Goal: Communication & Community: Answer question/provide support

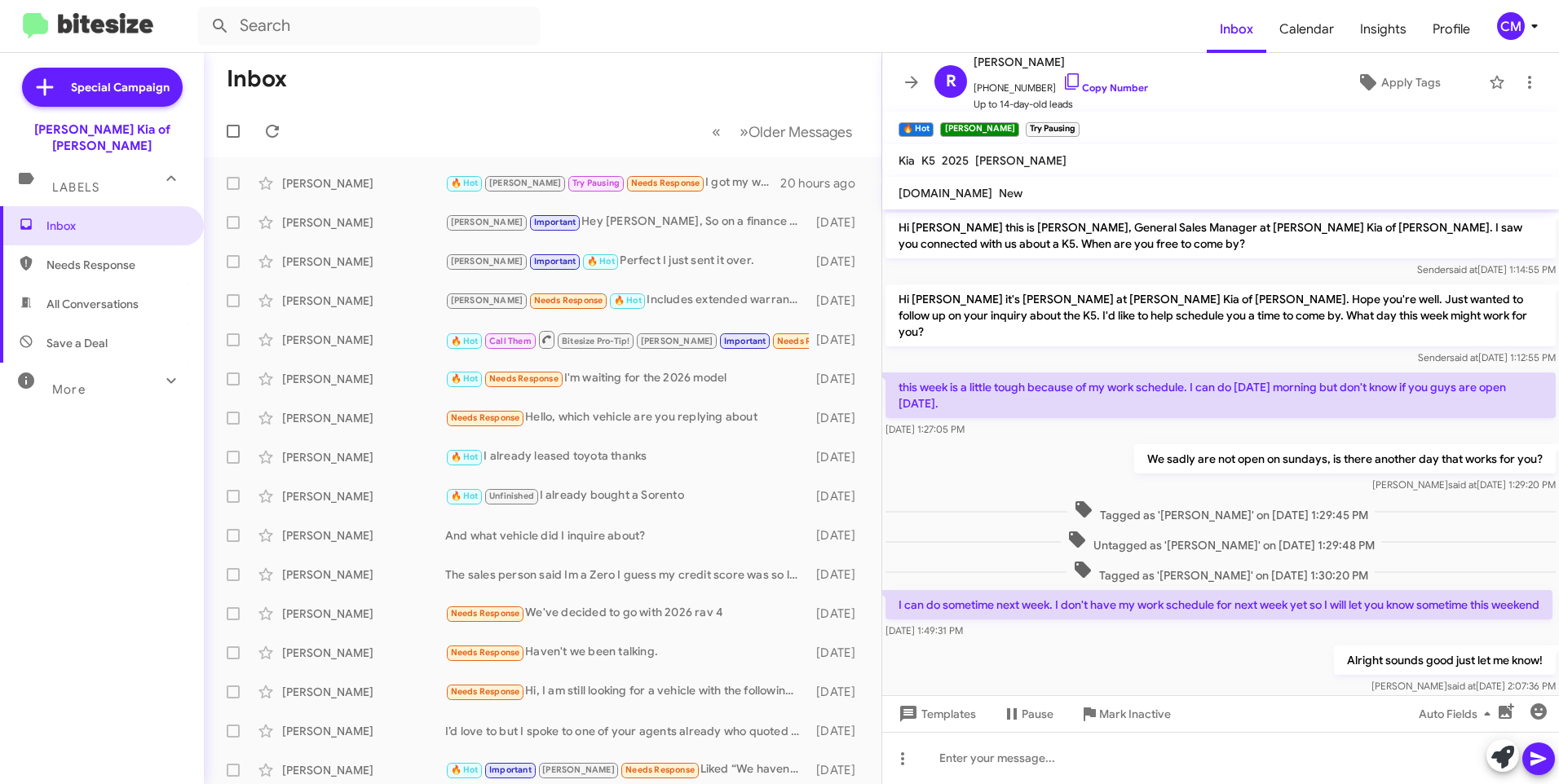
scroll to position [175, 0]
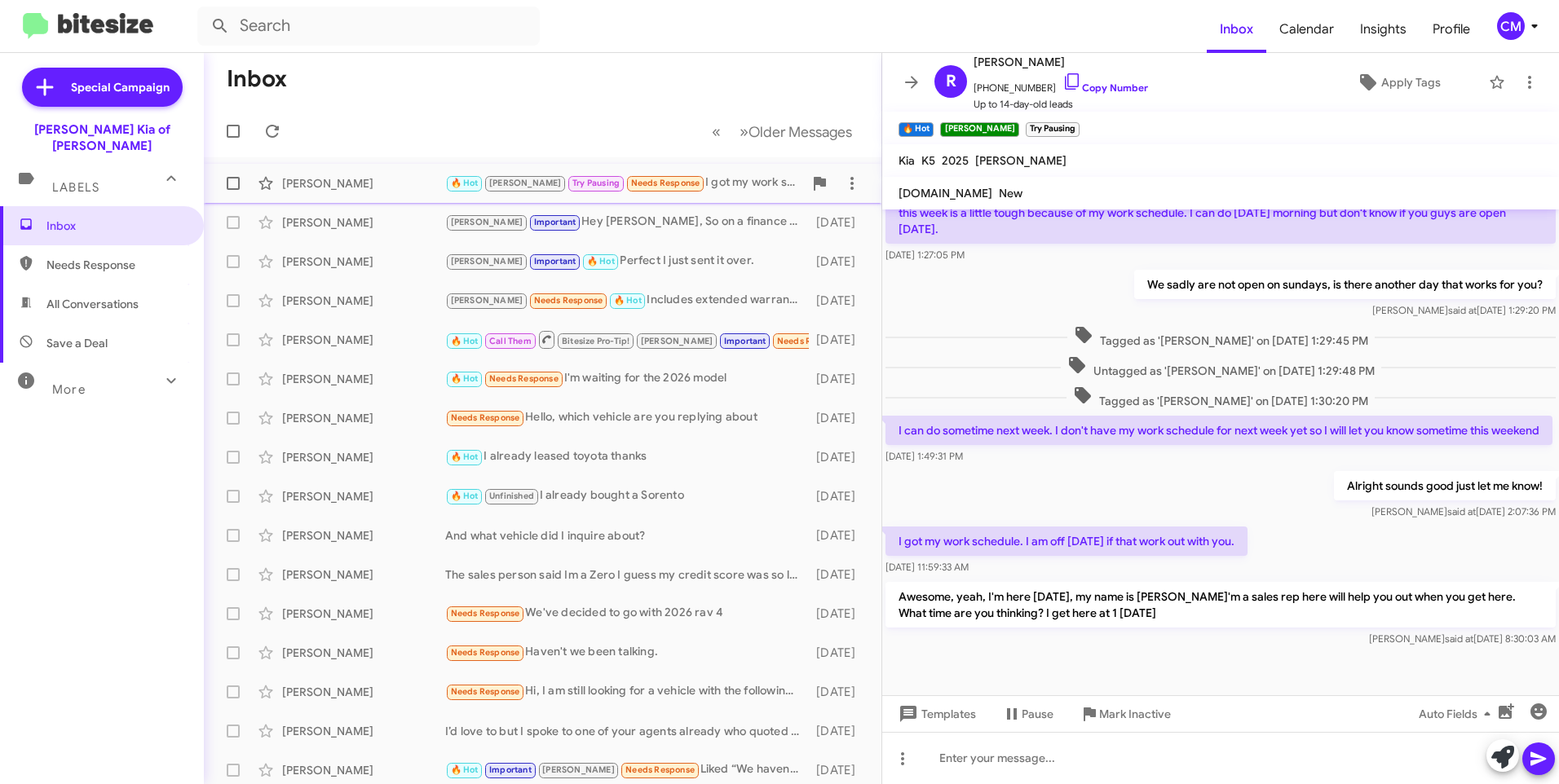
click at [369, 184] on div "[PERSON_NAME]" at bounding box center [364, 184] width 163 height 16
click at [941, 158] on span "2025" at bounding box center [955, 160] width 27 height 14
click at [624, 228] on div "[PERSON_NAME] Important Hey [PERSON_NAME], So on a finance that Sportage we cou…" at bounding box center [624, 222] width 358 height 19
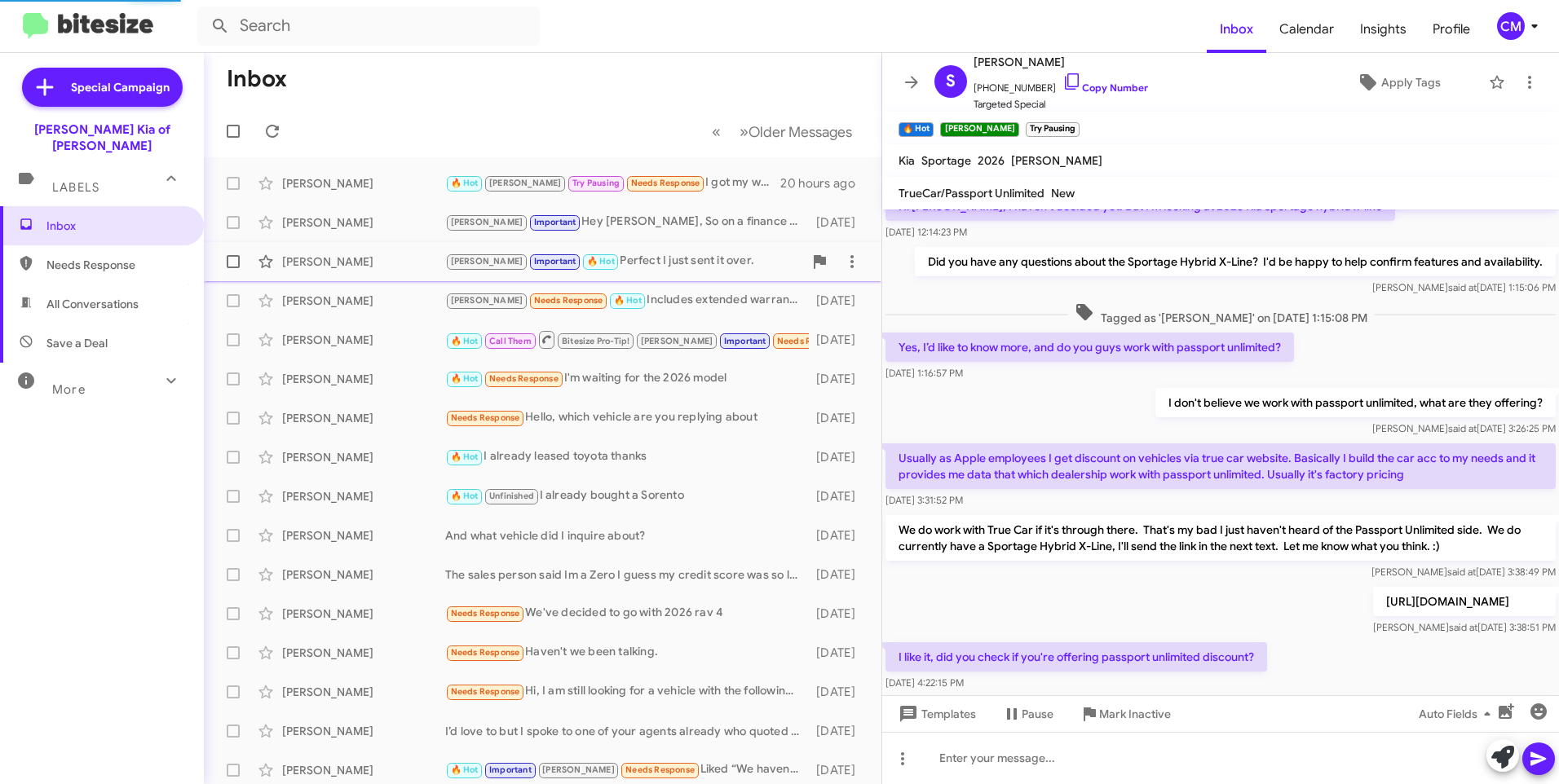
scroll to position [307, 0]
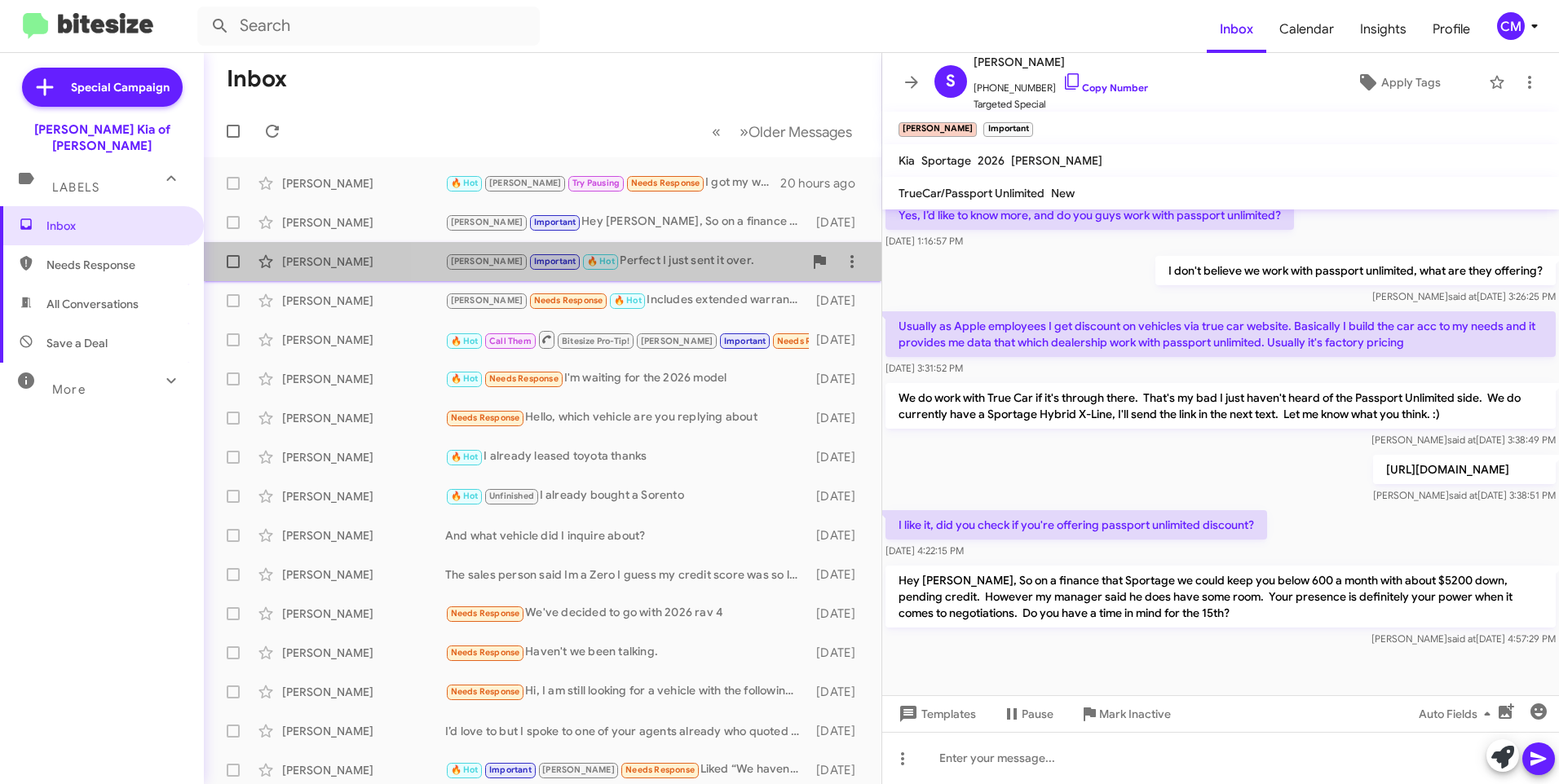
click at [666, 266] on div "[PERSON_NAME] Important 🔥 Hot Perfect I just sent it over." at bounding box center [624, 261] width 358 height 19
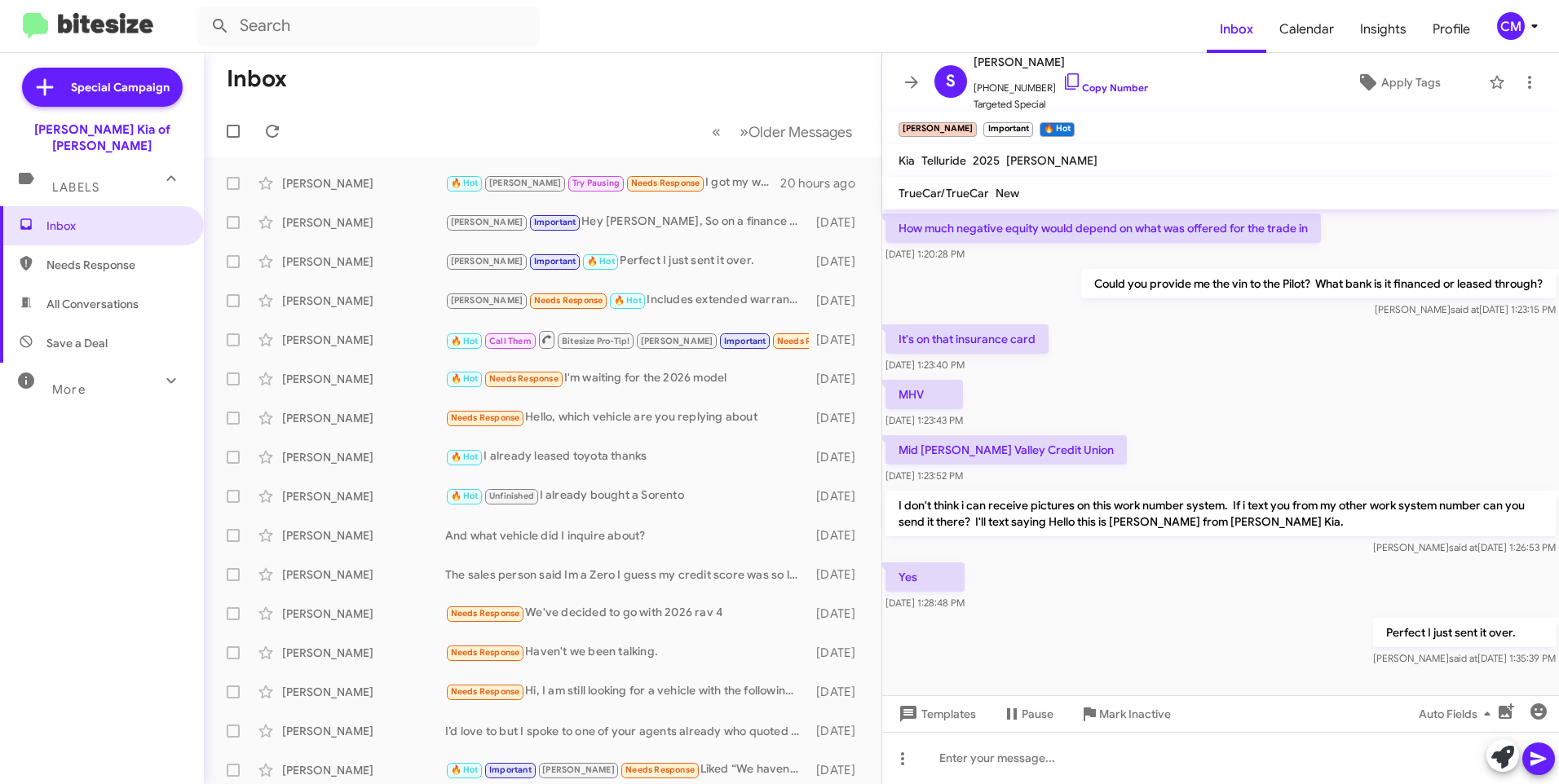
scroll to position [377, 0]
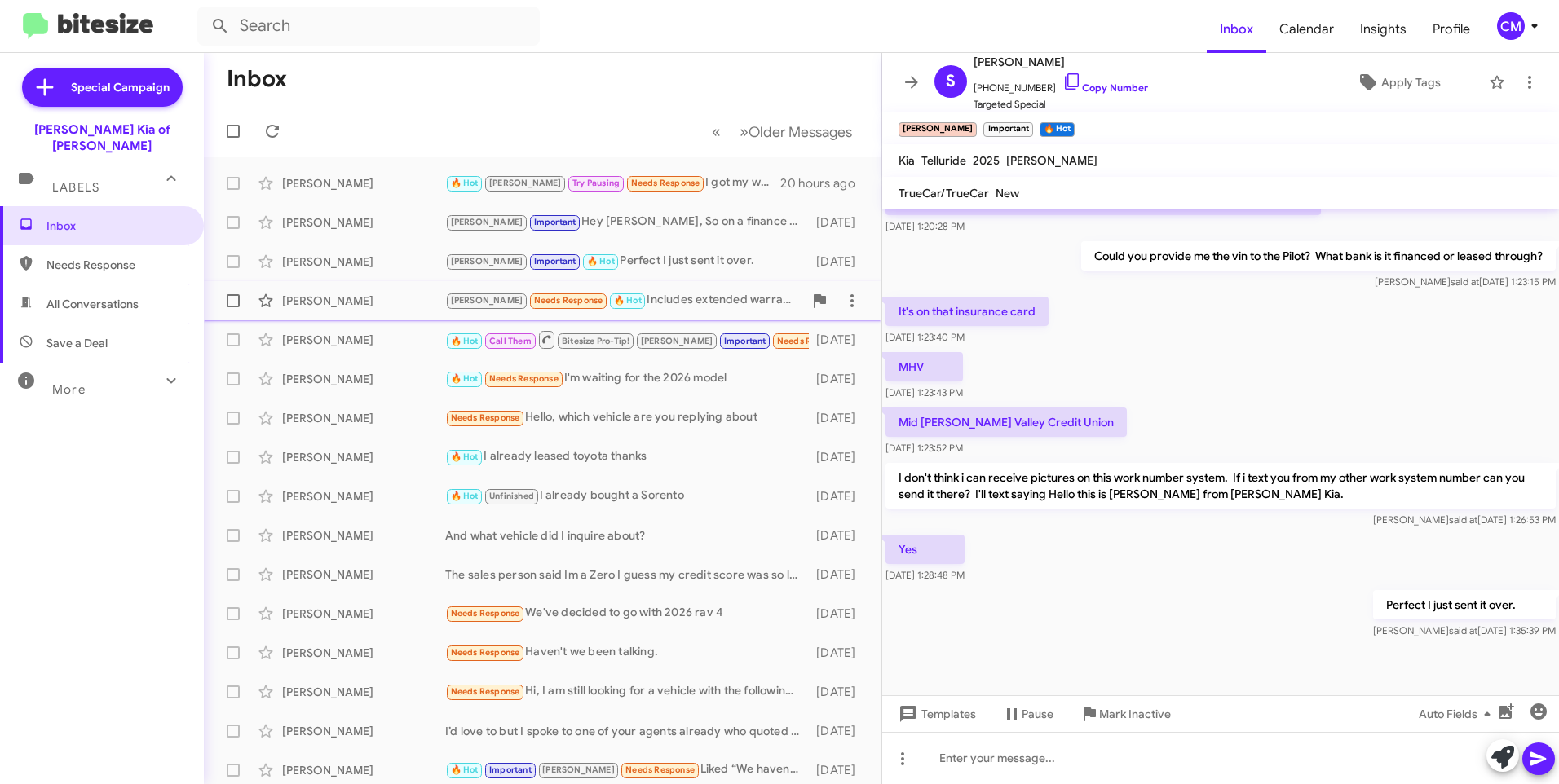
click at [651, 298] on div "[PERSON_NAME] Needs Response 🔥 Hot Includes extended warranty" at bounding box center [624, 300] width 358 height 19
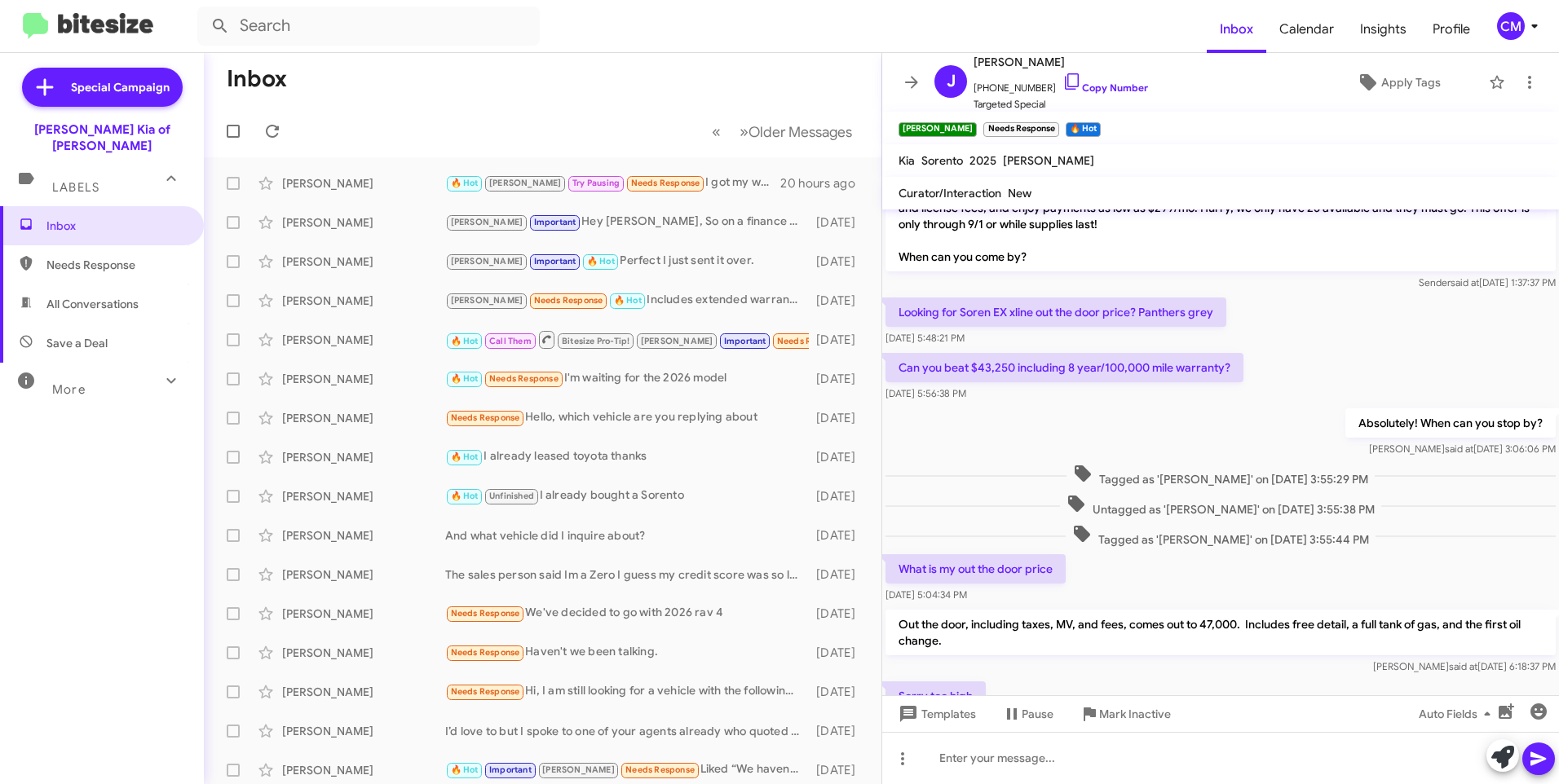
scroll to position [299, 0]
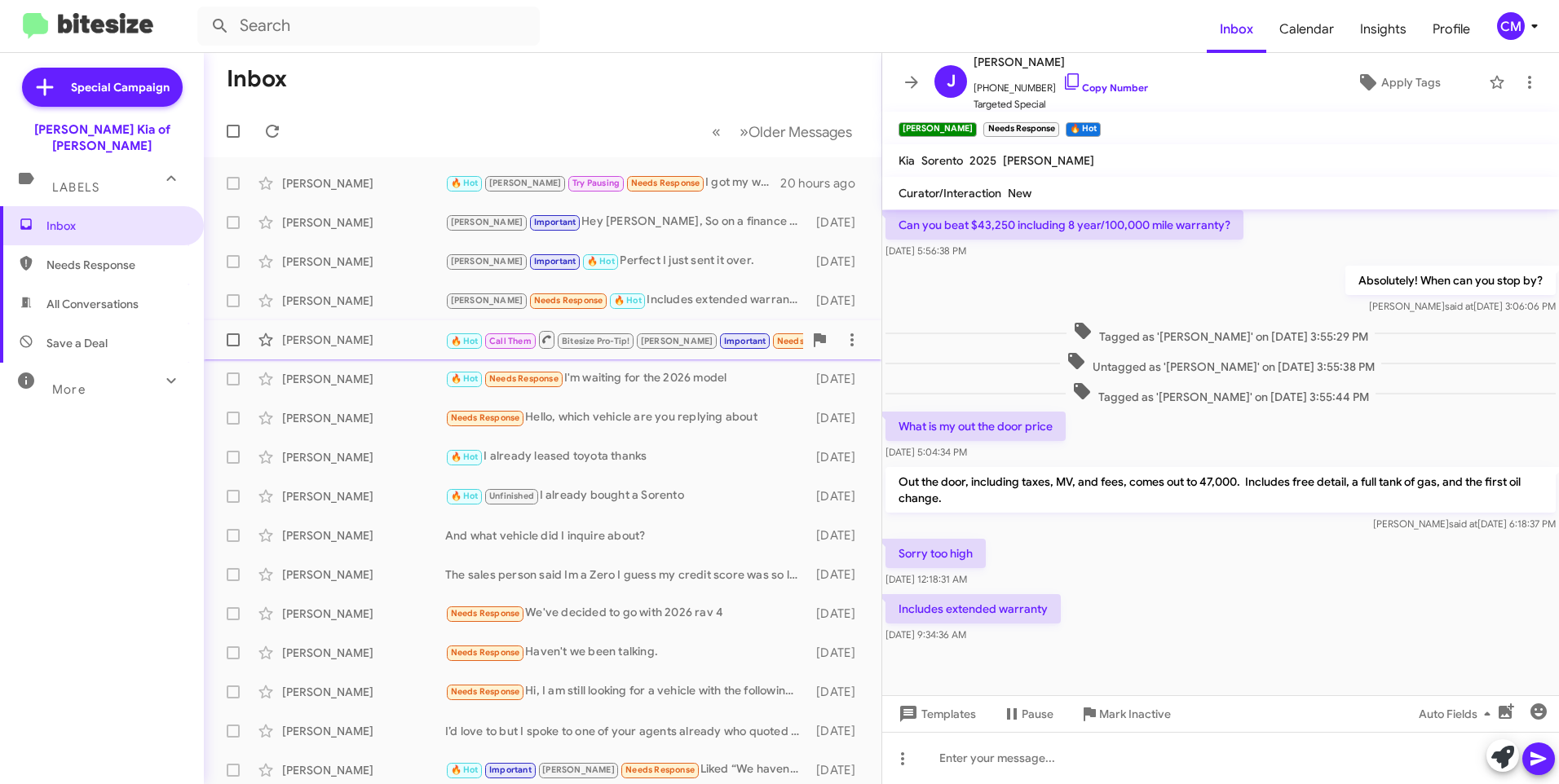
click at [411, 325] on div "[PERSON_NAME] 🔥 Hot Call Them Bitesize Pro-Tip! [PERSON_NAME] Important Needs R…" at bounding box center [543, 340] width 651 height 33
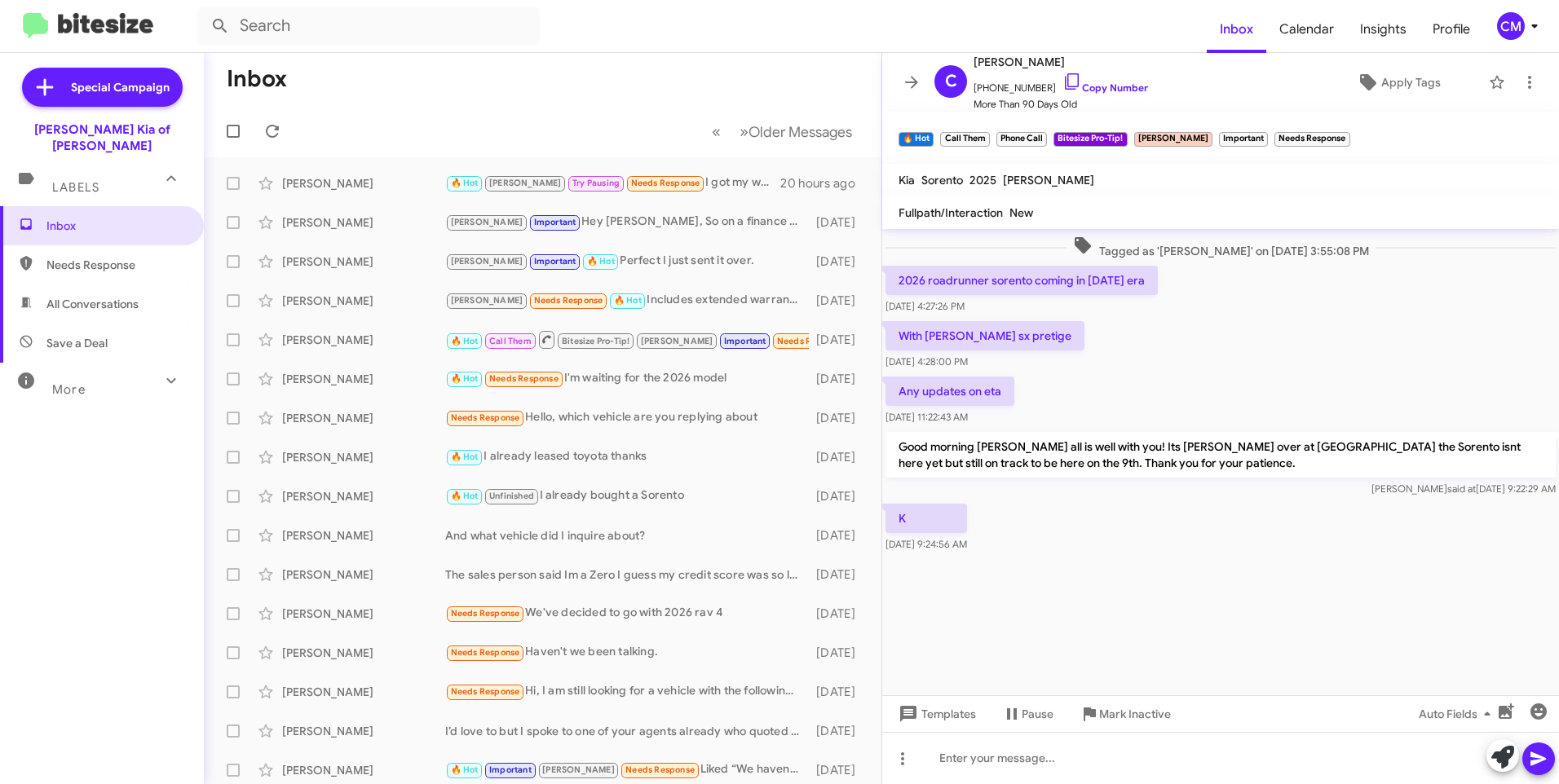
scroll to position [1976, 0]
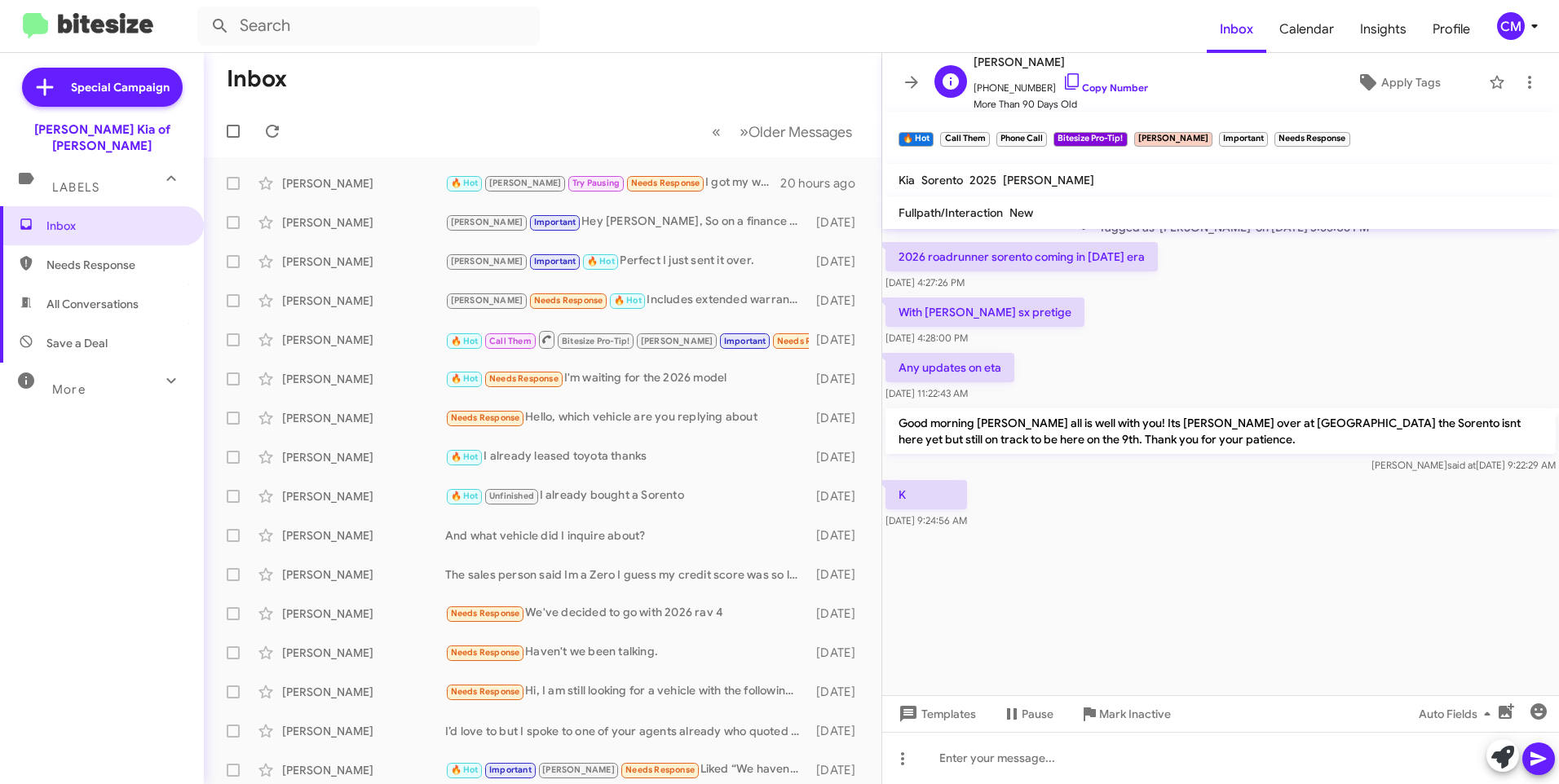
click at [1099, 78] on span "[PHONE_NUMBER] Copy Number" at bounding box center [1060, 83] width 175 height 24
click at [1095, 86] on link "Copy Number" at bounding box center [1105, 88] width 86 height 13
click at [1007, 758] on div at bounding box center [1221, 759] width 676 height 52
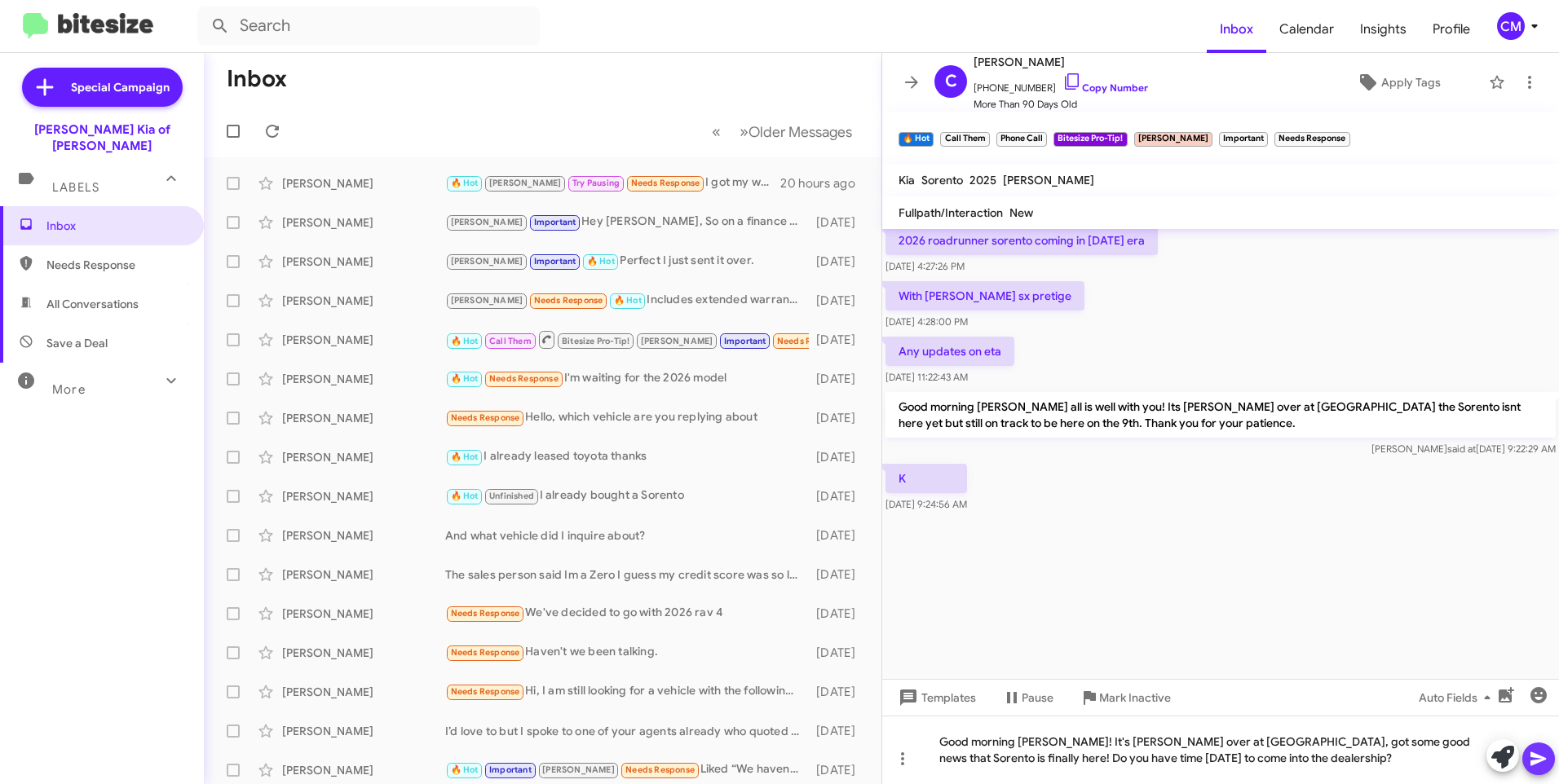
click at [1546, 758] on icon at bounding box center [1538, 760] width 20 height 20
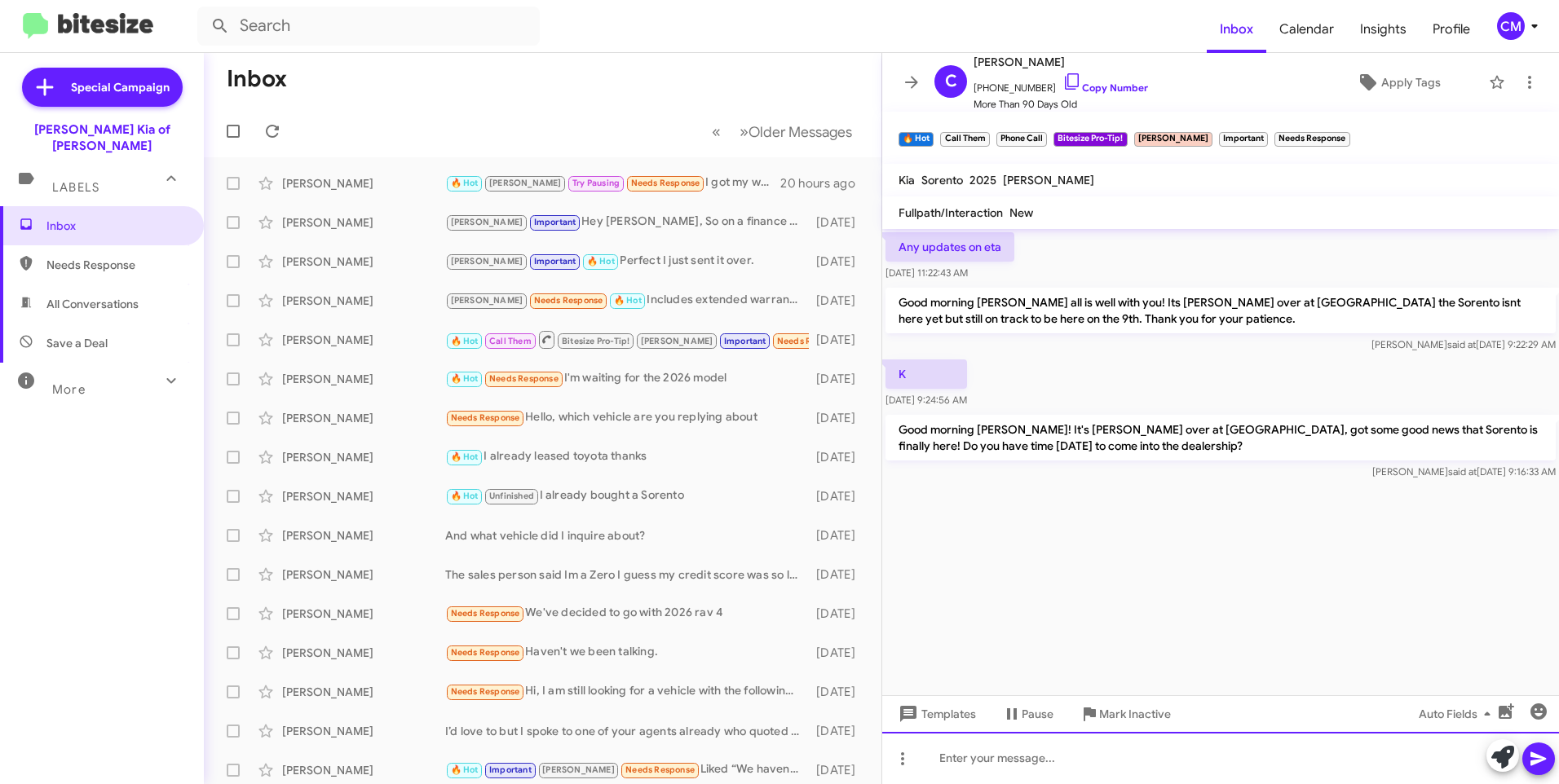
scroll to position [3374, 0]
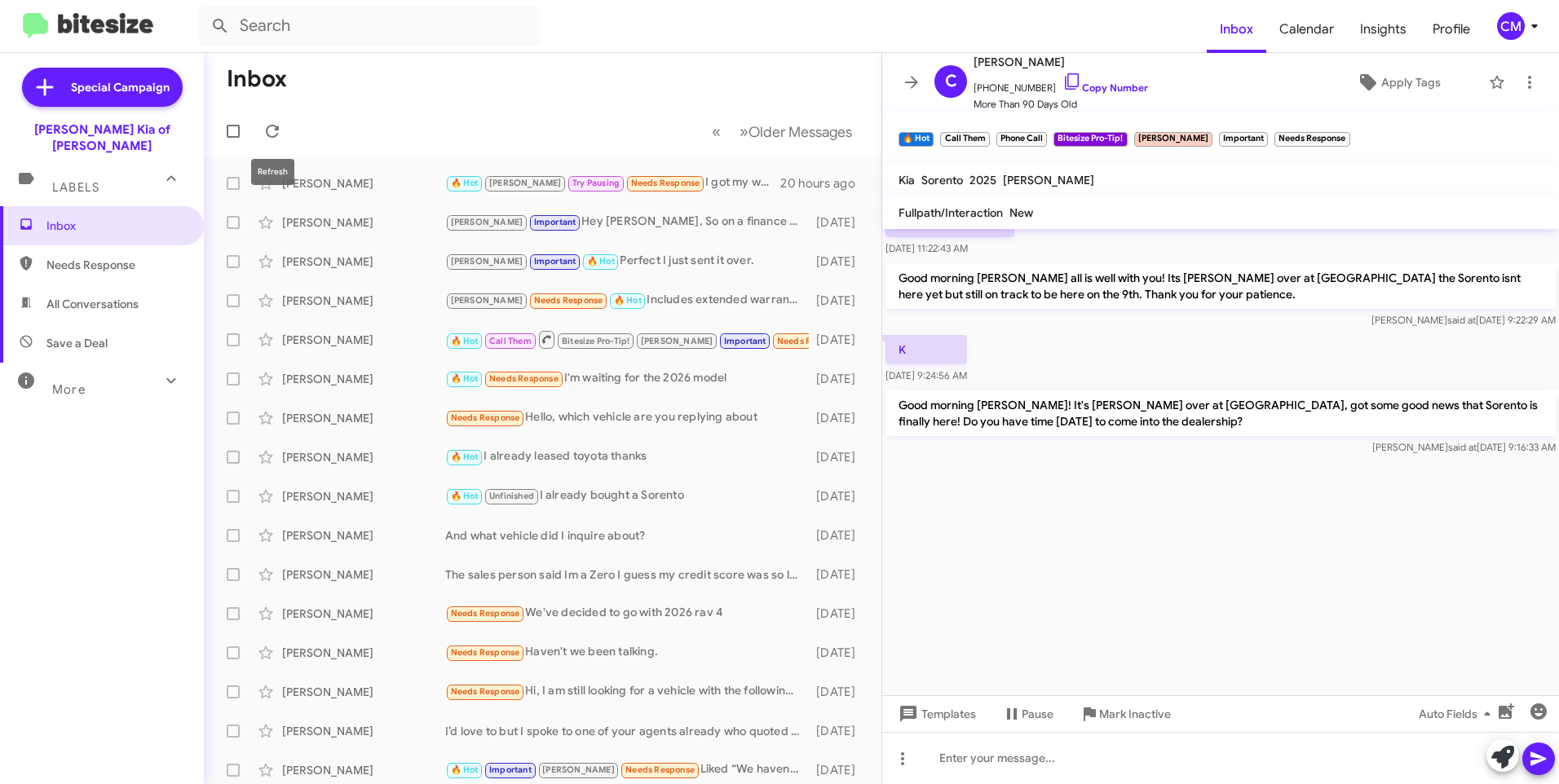
drag, startPoint x: 285, startPoint y: 129, endPoint x: 293, endPoint y: 132, distance: 8.5
click at [285, 129] on span at bounding box center [272, 131] width 33 height 20
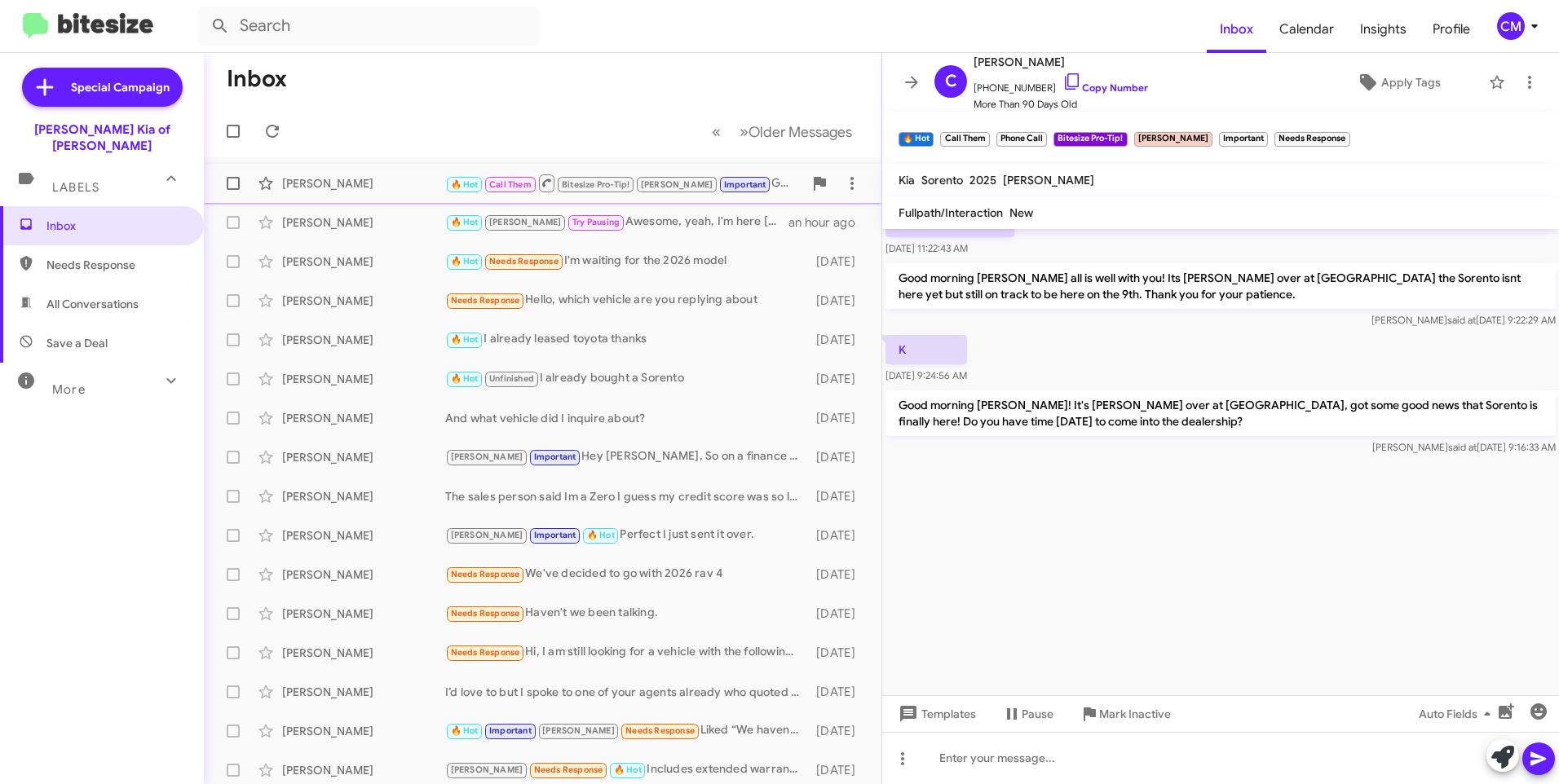
click at [413, 191] on div "[PERSON_NAME]" at bounding box center [364, 184] width 163 height 16
click at [269, 127] on icon at bounding box center [272, 131] width 13 height 13
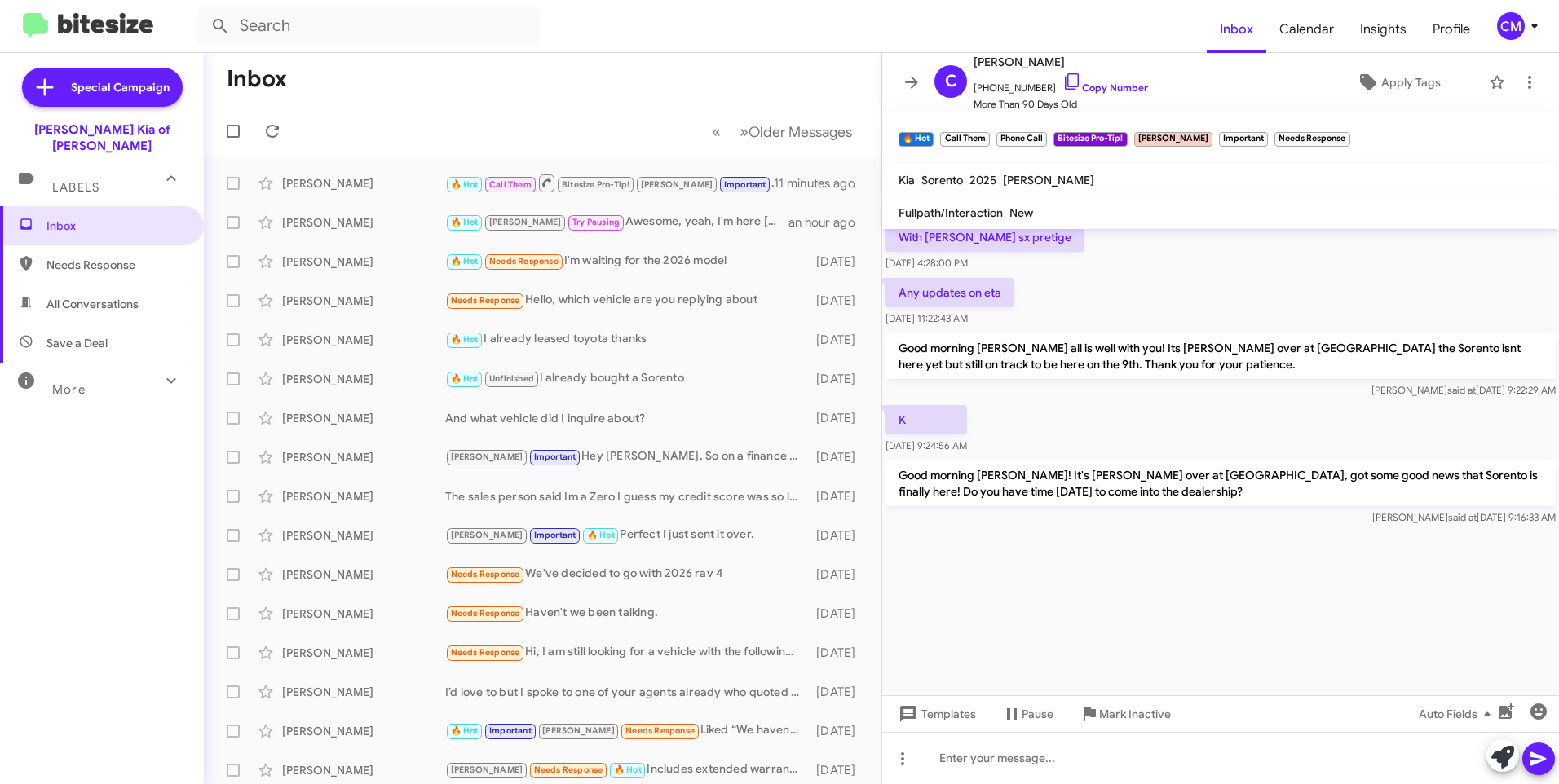
scroll to position [3047, 0]
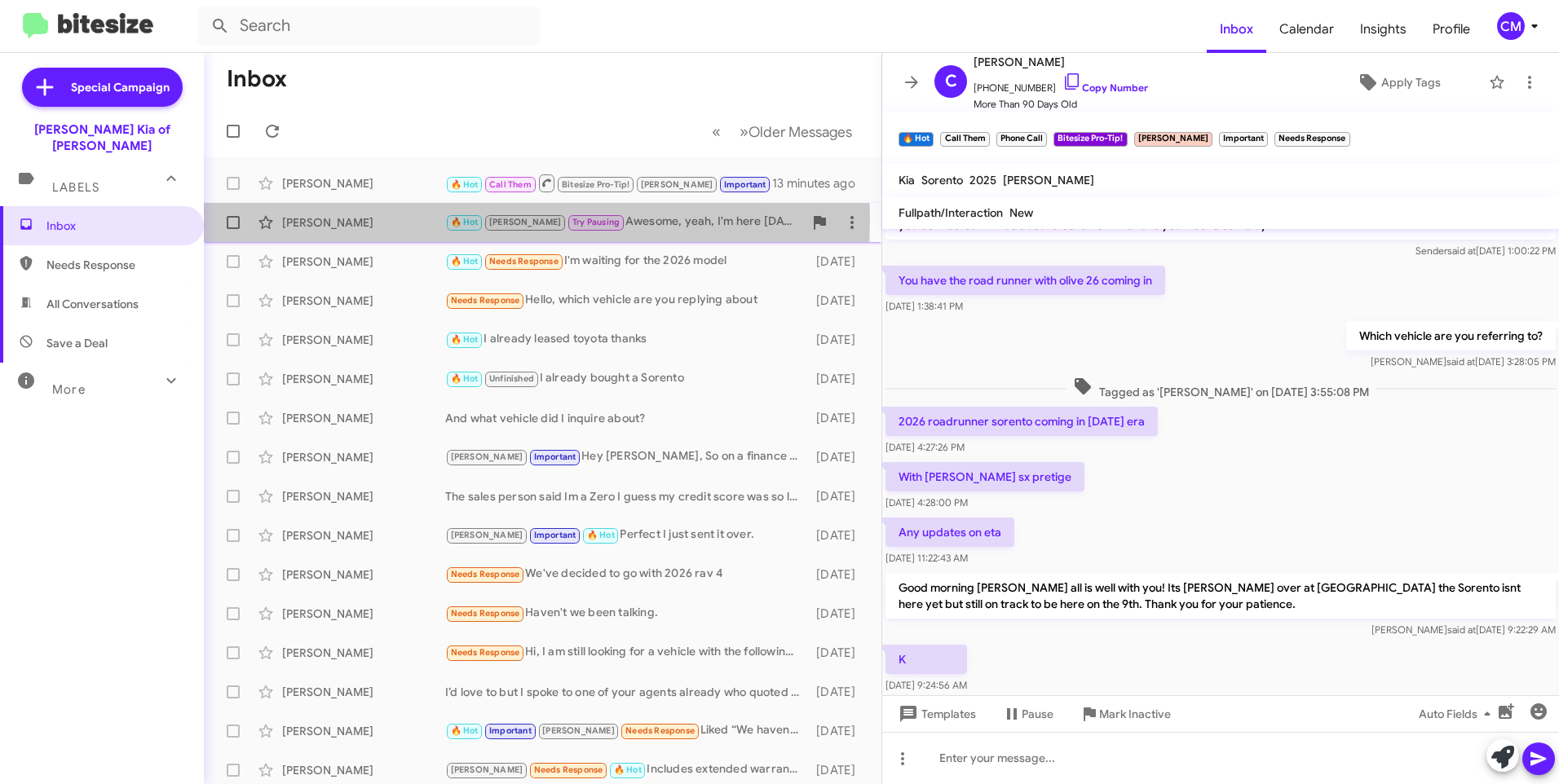
click at [365, 220] on div "[PERSON_NAME]" at bounding box center [364, 222] width 163 height 16
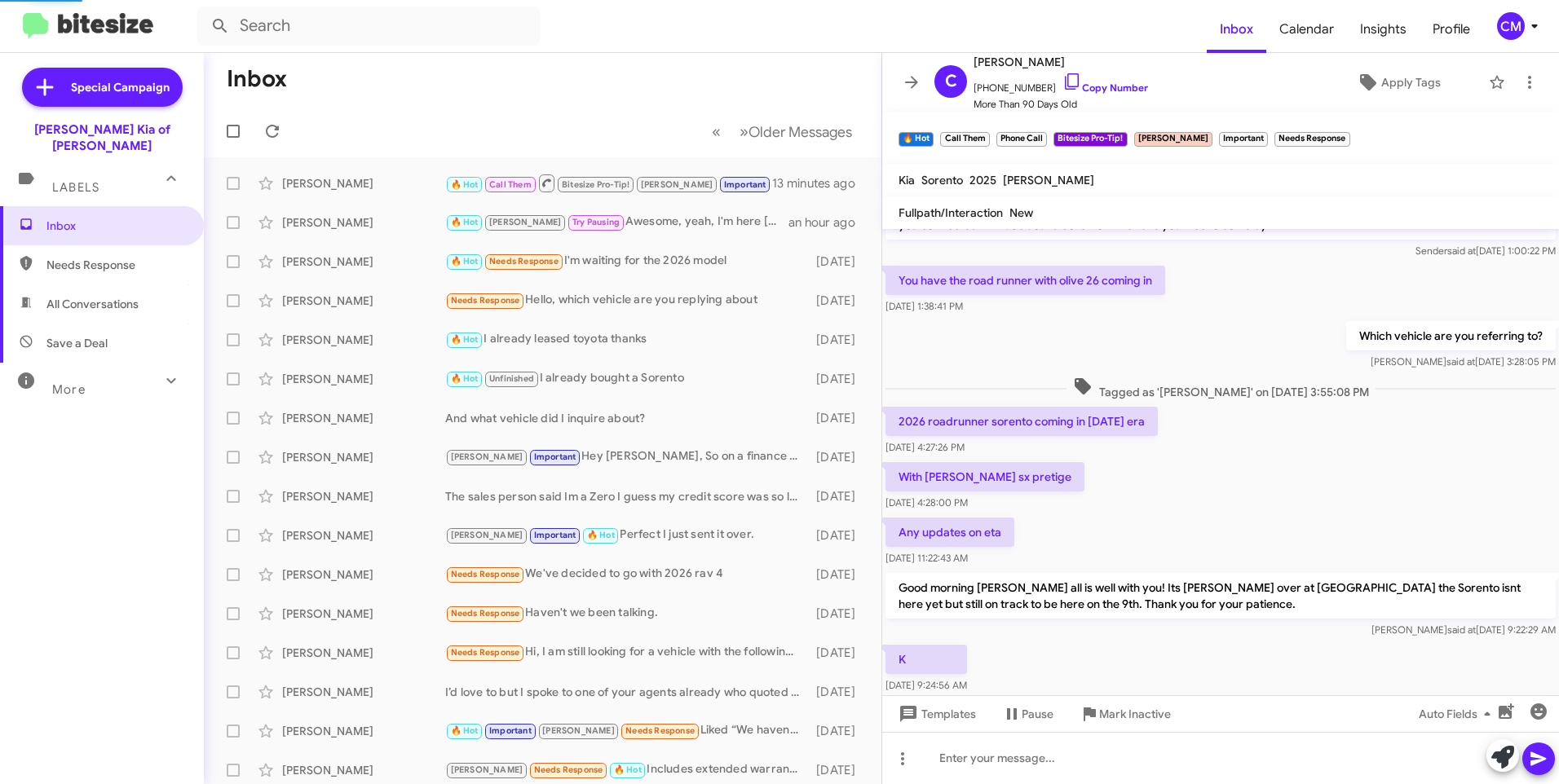
scroll to position [175, 0]
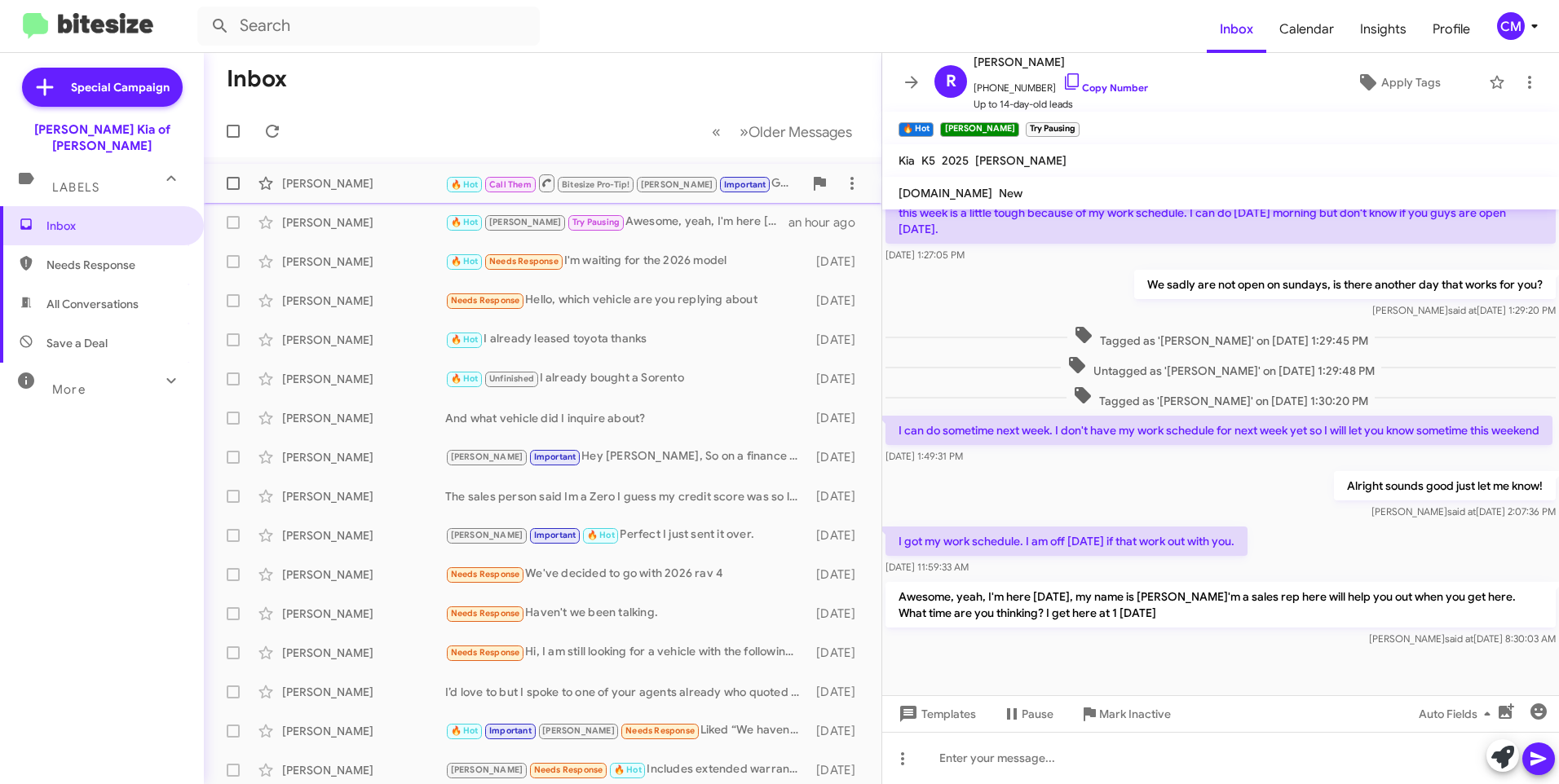
click at [369, 172] on div "[PERSON_NAME] 🔥 Hot Call Them Bitesize Pro-Tip! [PERSON_NAME] Important Good mo…" at bounding box center [543, 184] width 651 height 33
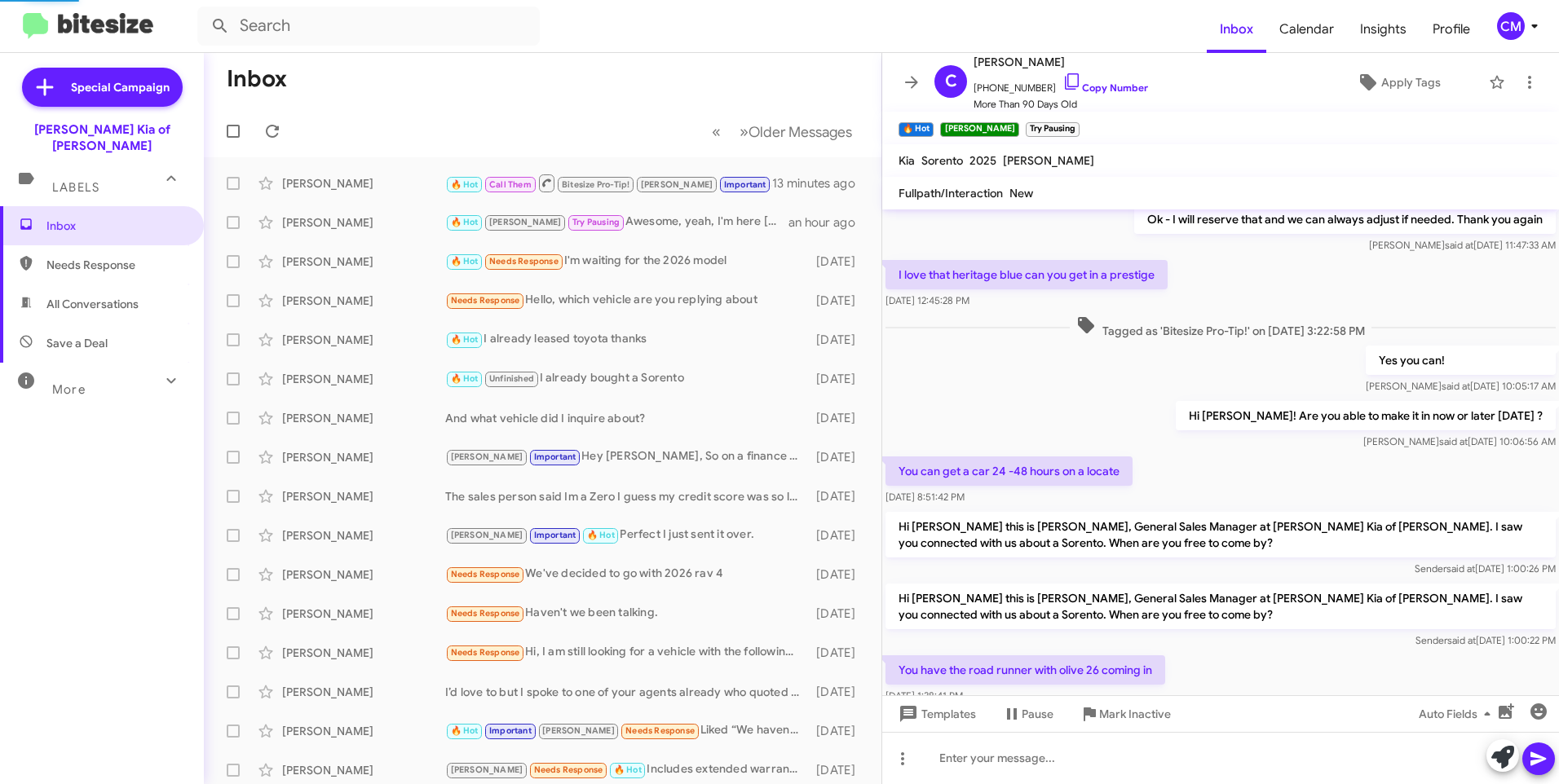
scroll to position [719, 0]
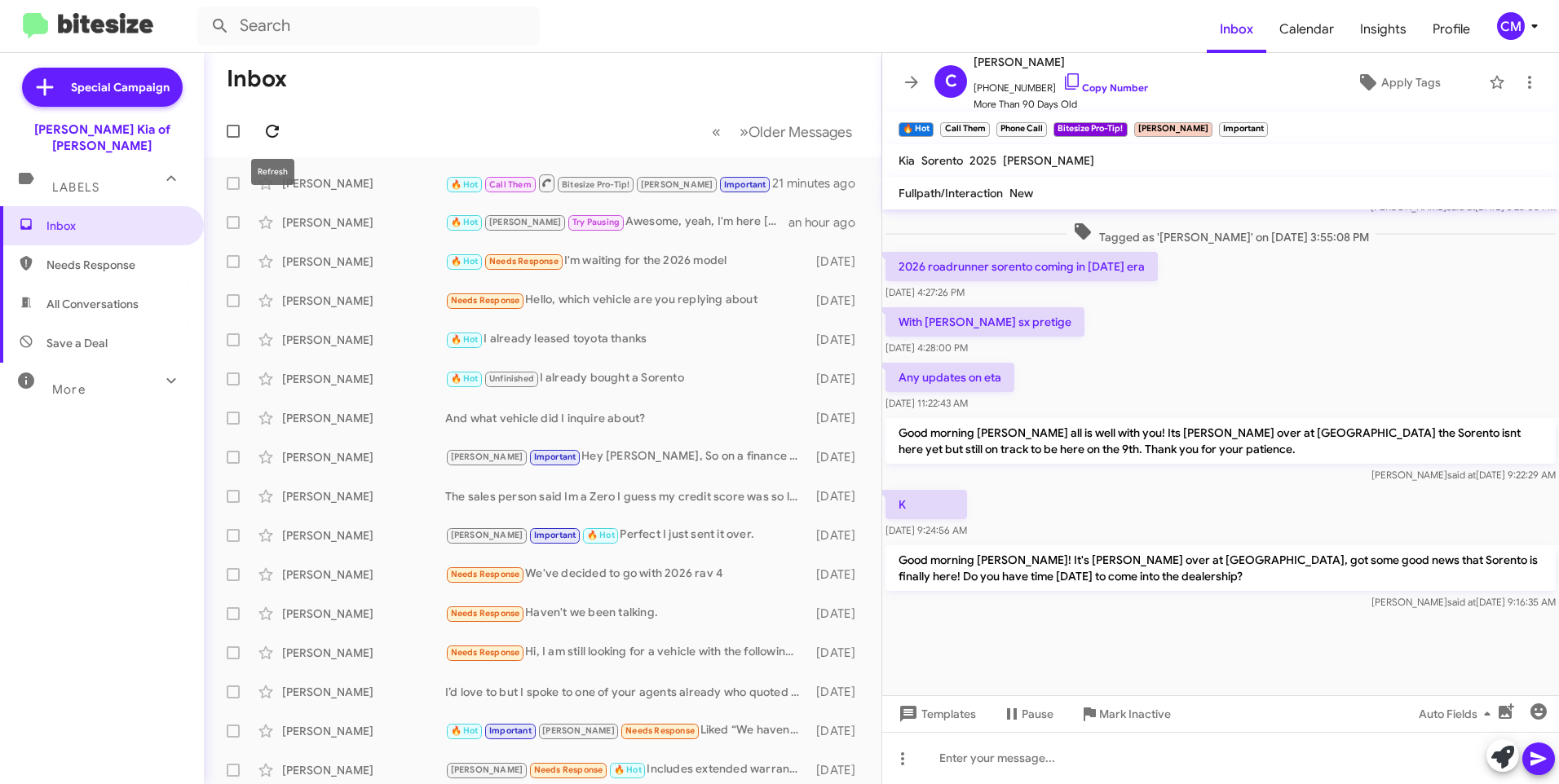
click at [275, 128] on icon at bounding box center [272, 131] width 20 height 20
click at [711, 197] on div "[PERSON_NAME] 🔥 Hot [PERSON_NAME] Try Pausing Needs Response Does 1:15-1:30 wor…" at bounding box center [543, 184] width 651 height 33
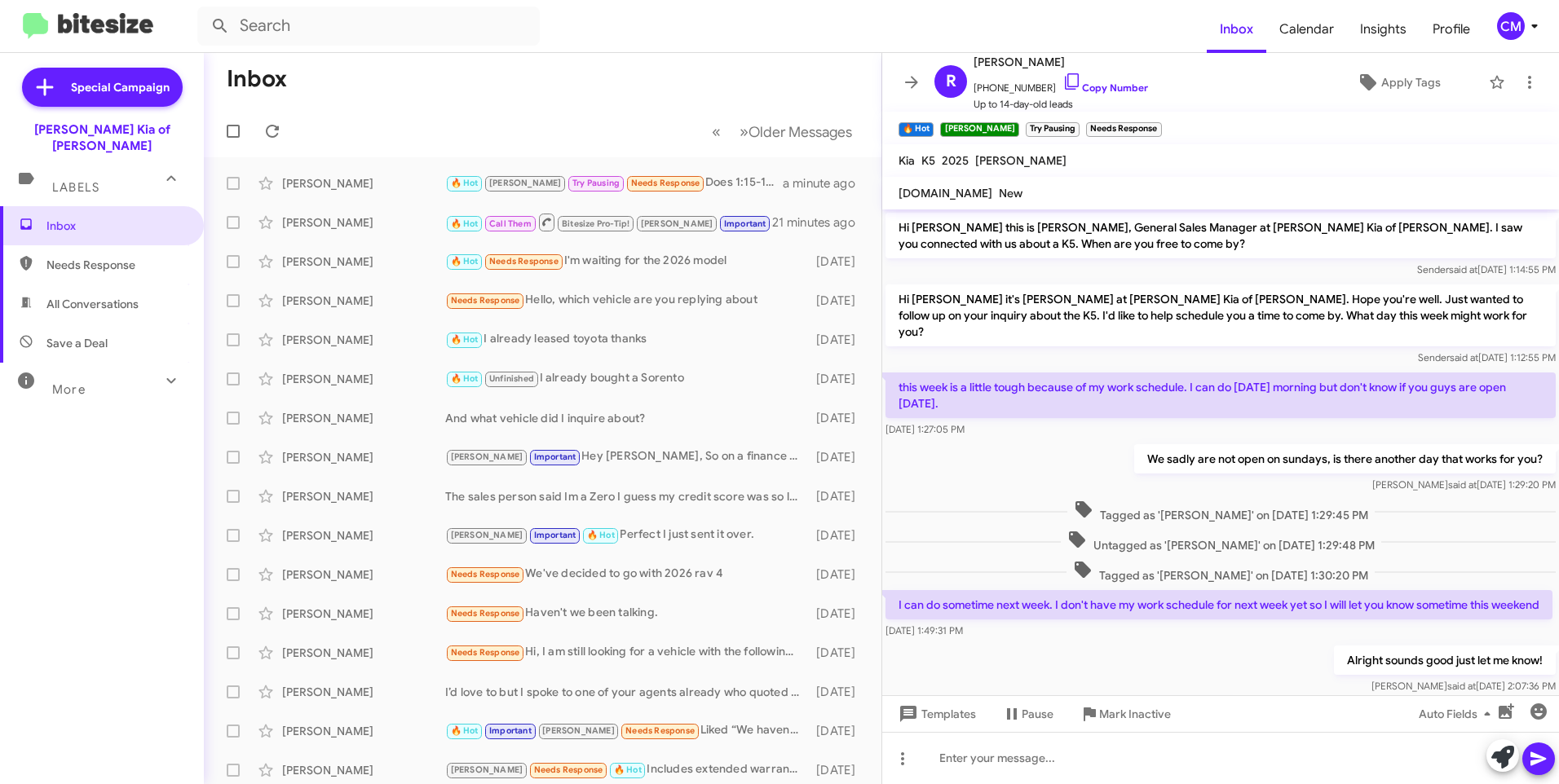
scroll to position [234, 0]
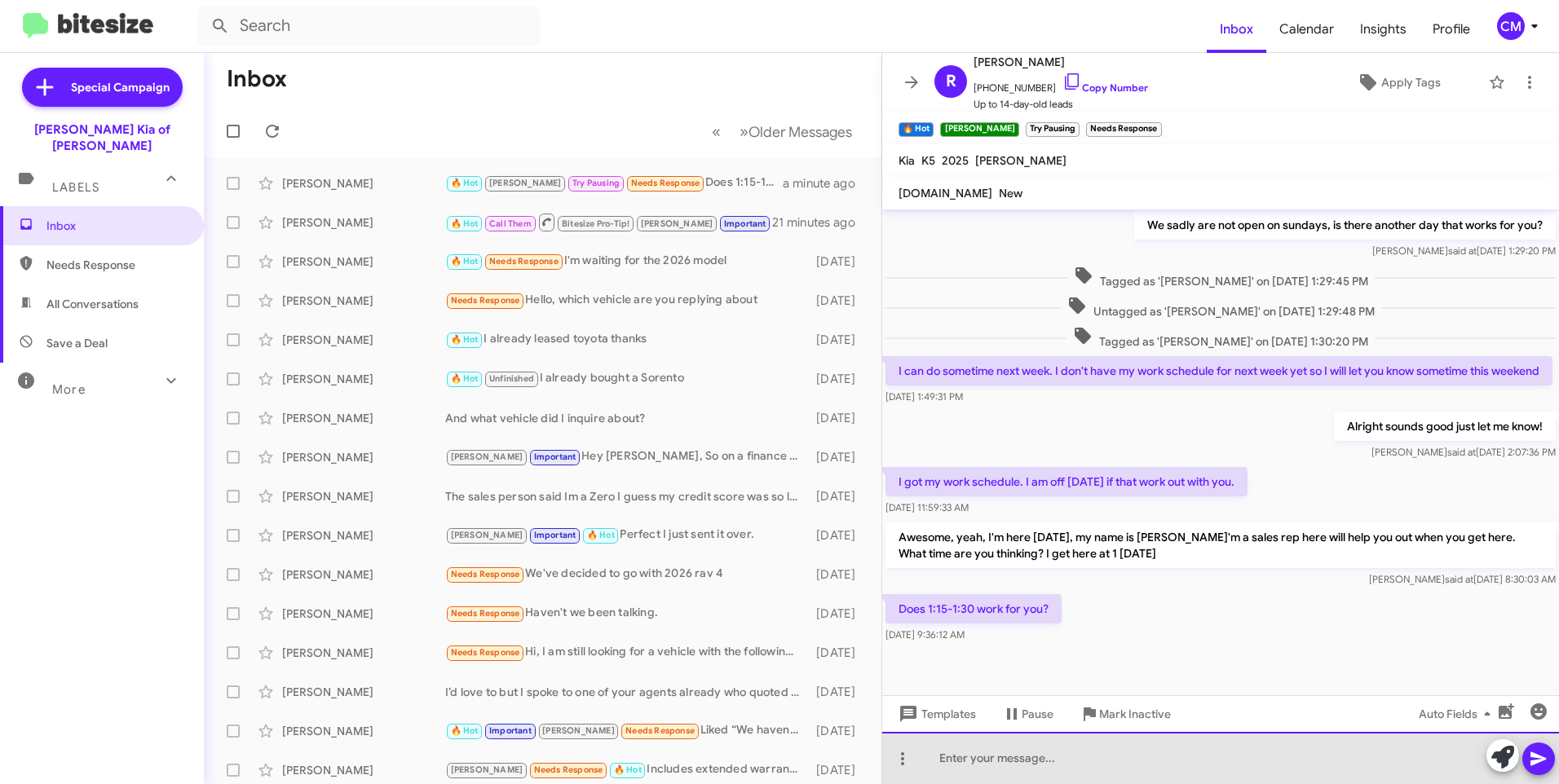
click at [1090, 762] on div at bounding box center [1221, 759] width 676 height 52
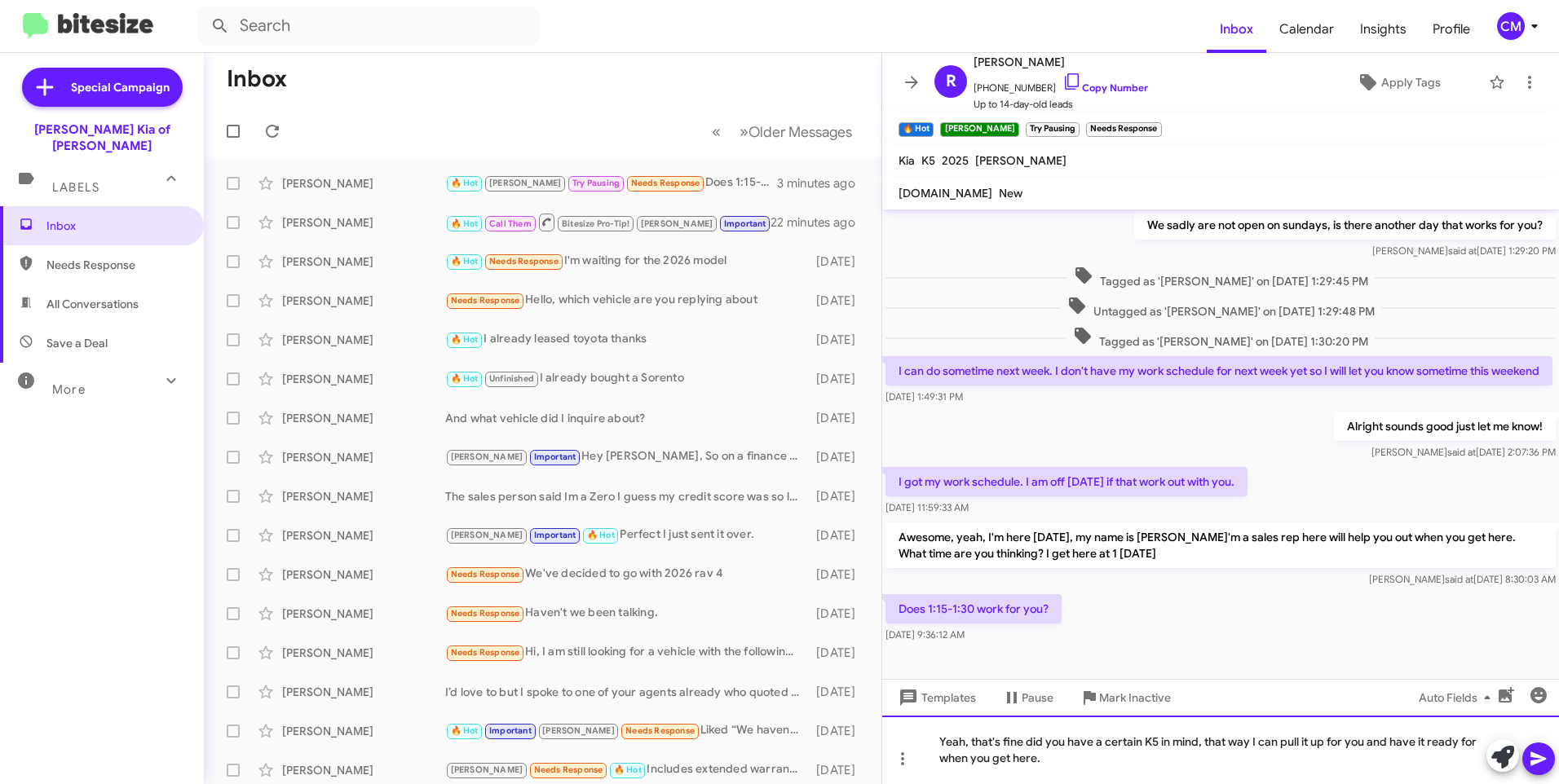
click at [1043, 740] on div "Yeah, that's fine did you have a certain K5 in mind, that way I can pull it up …" at bounding box center [1221, 751] width 676 height 69
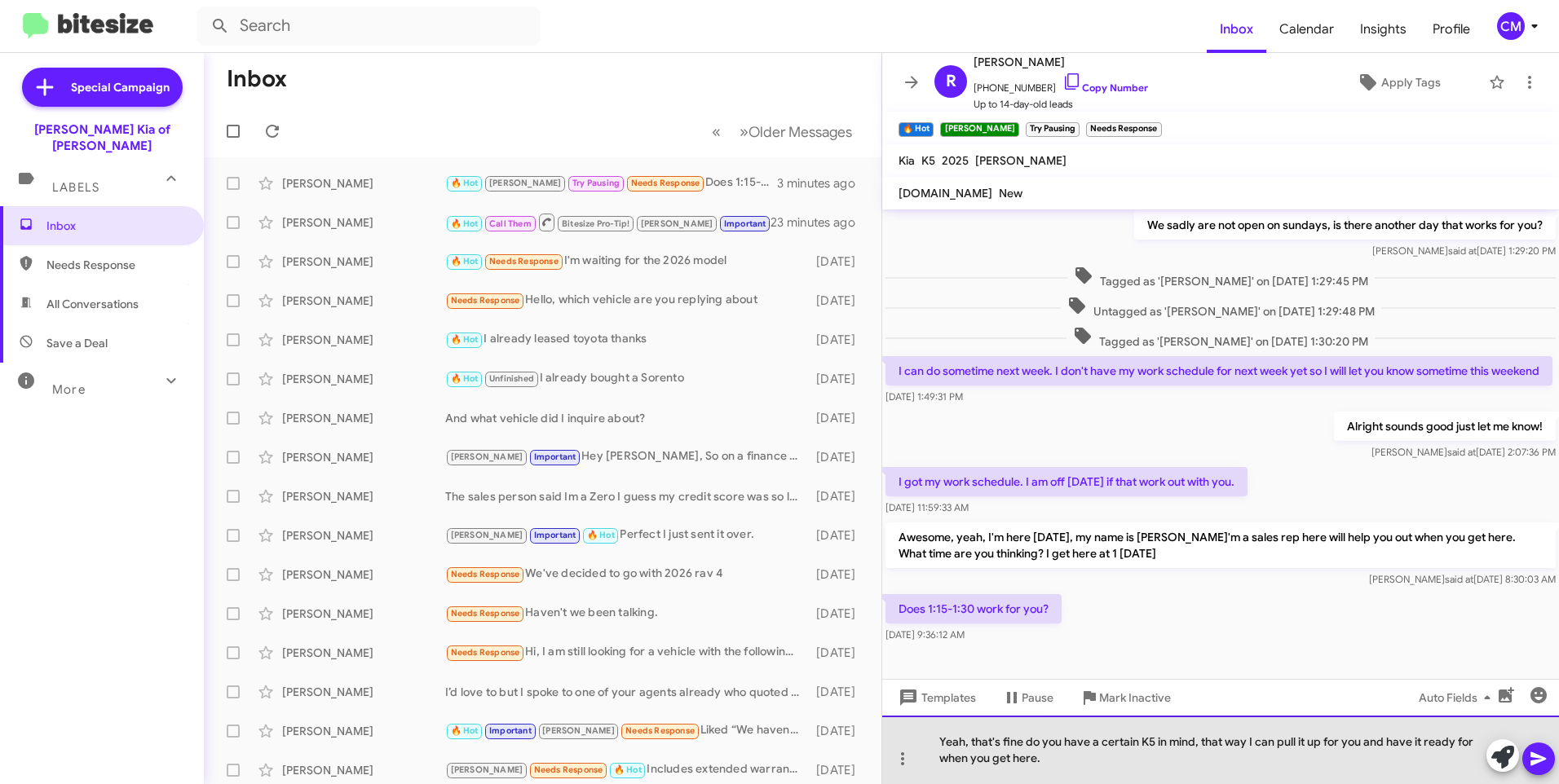
click at [1200, 742] on div "Yeah, that's fine do you have a certain K5 in mind, that way I can pull it up f…" at bounding box center [1221, 751] width 676 height 69
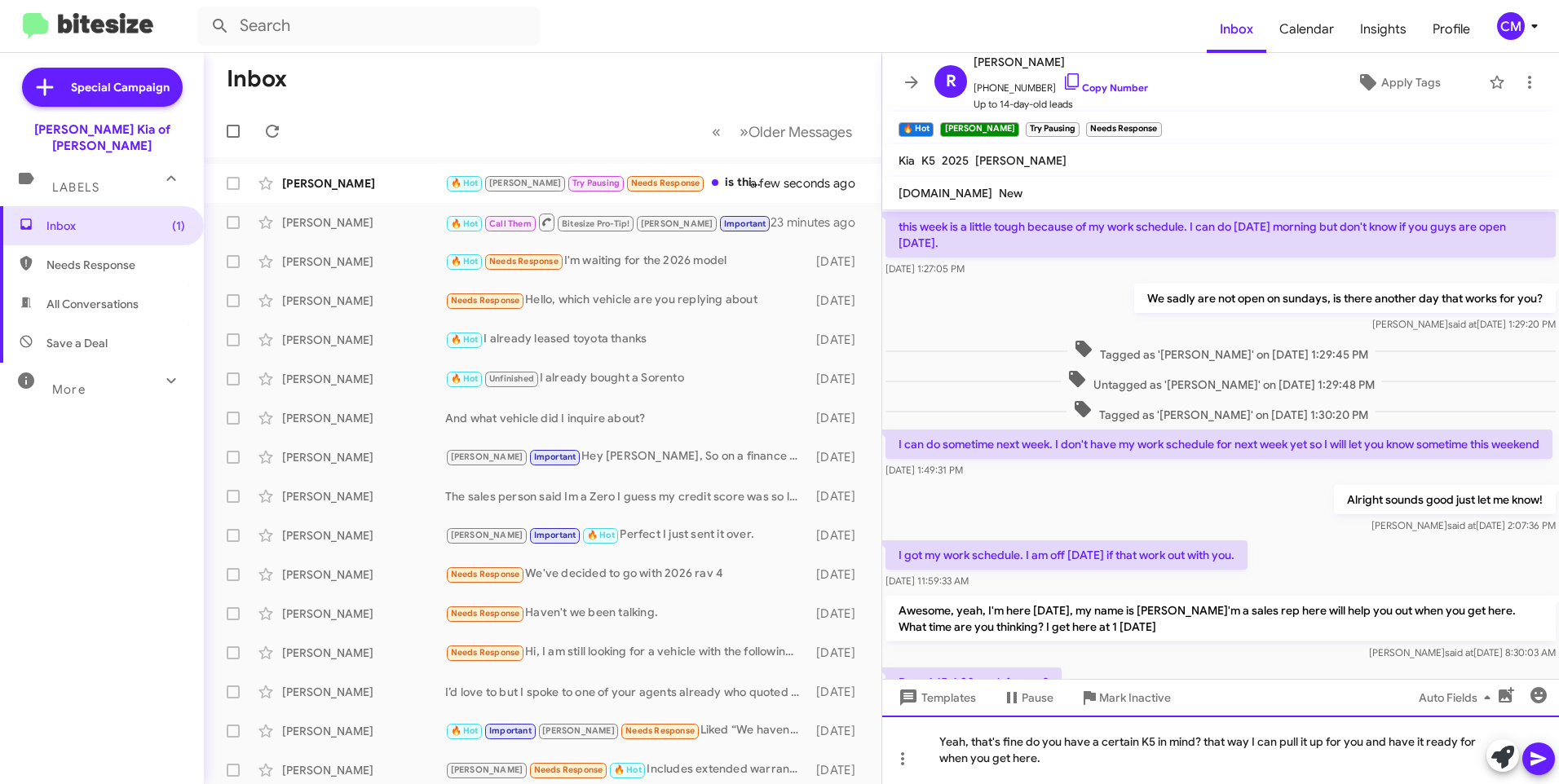
scroll to position [310, 0]
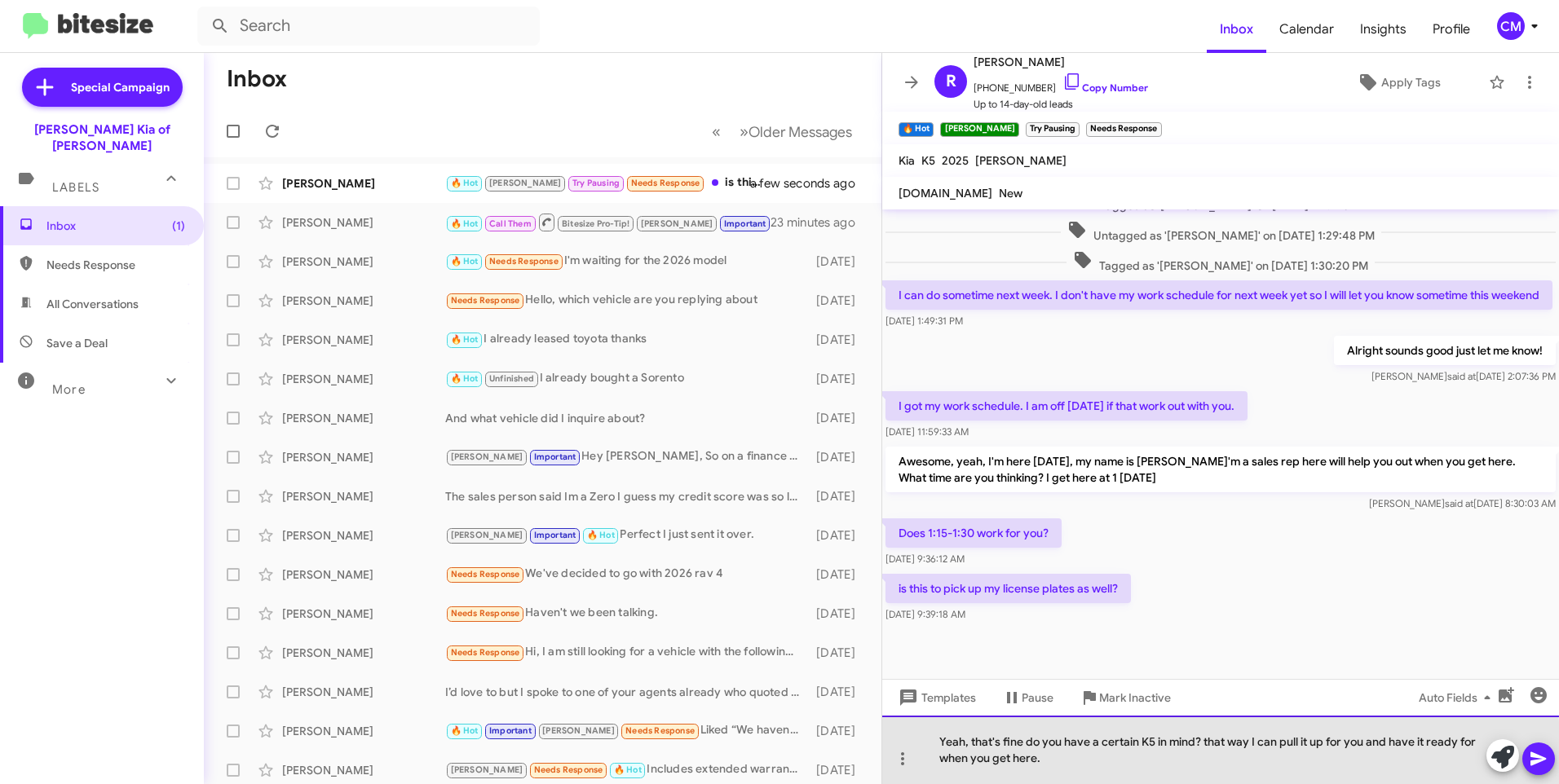
click at [1075, 760] on div "Yeah, that's fine do you have a certain K5 in mind? that way I can pull it up f…" at bounding box center [1221, 751] width 676 height 69
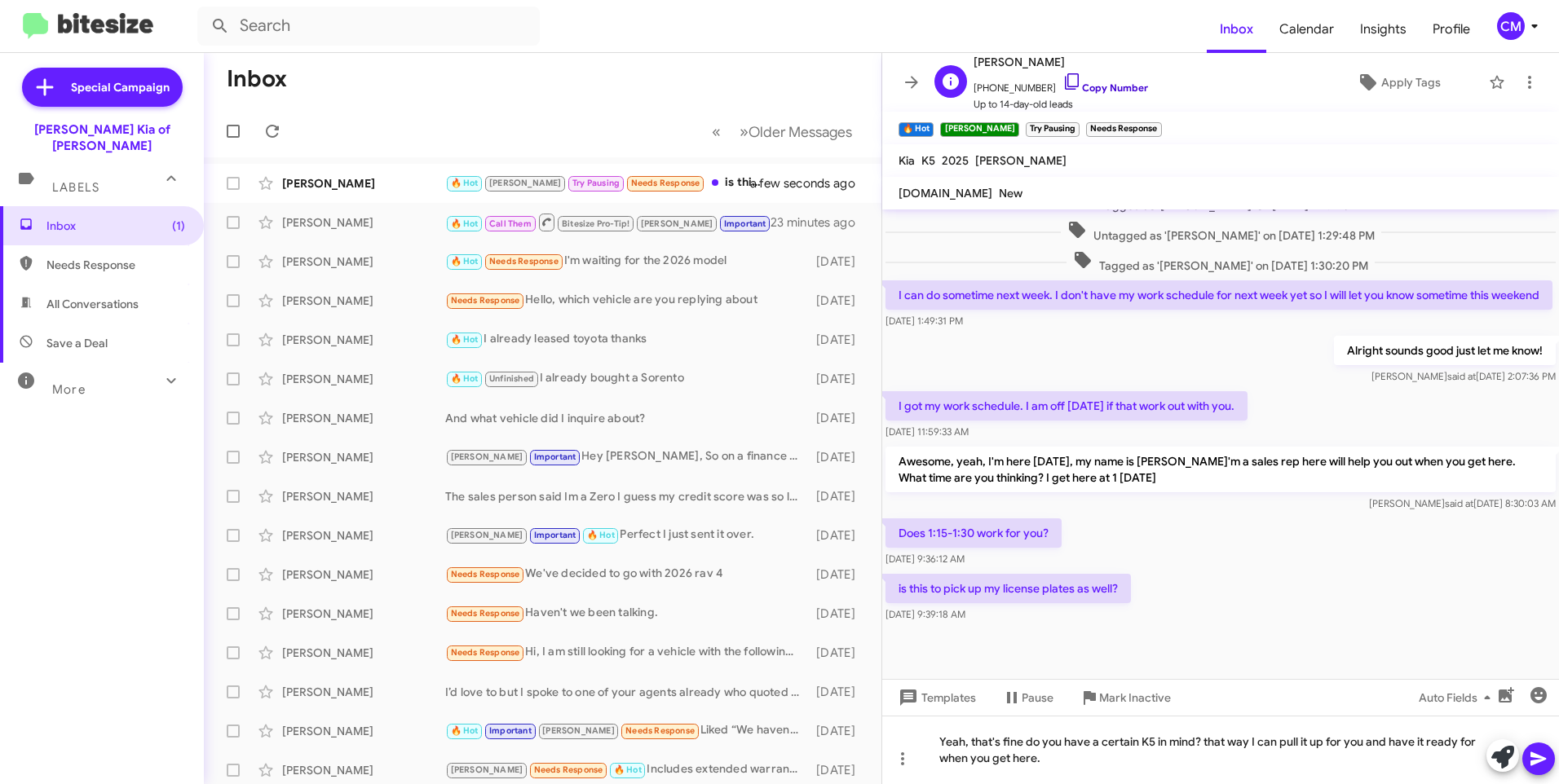
click at [1066, 81] on link "Copy Number" at bounding box center [1105, 88] width 86 height 13
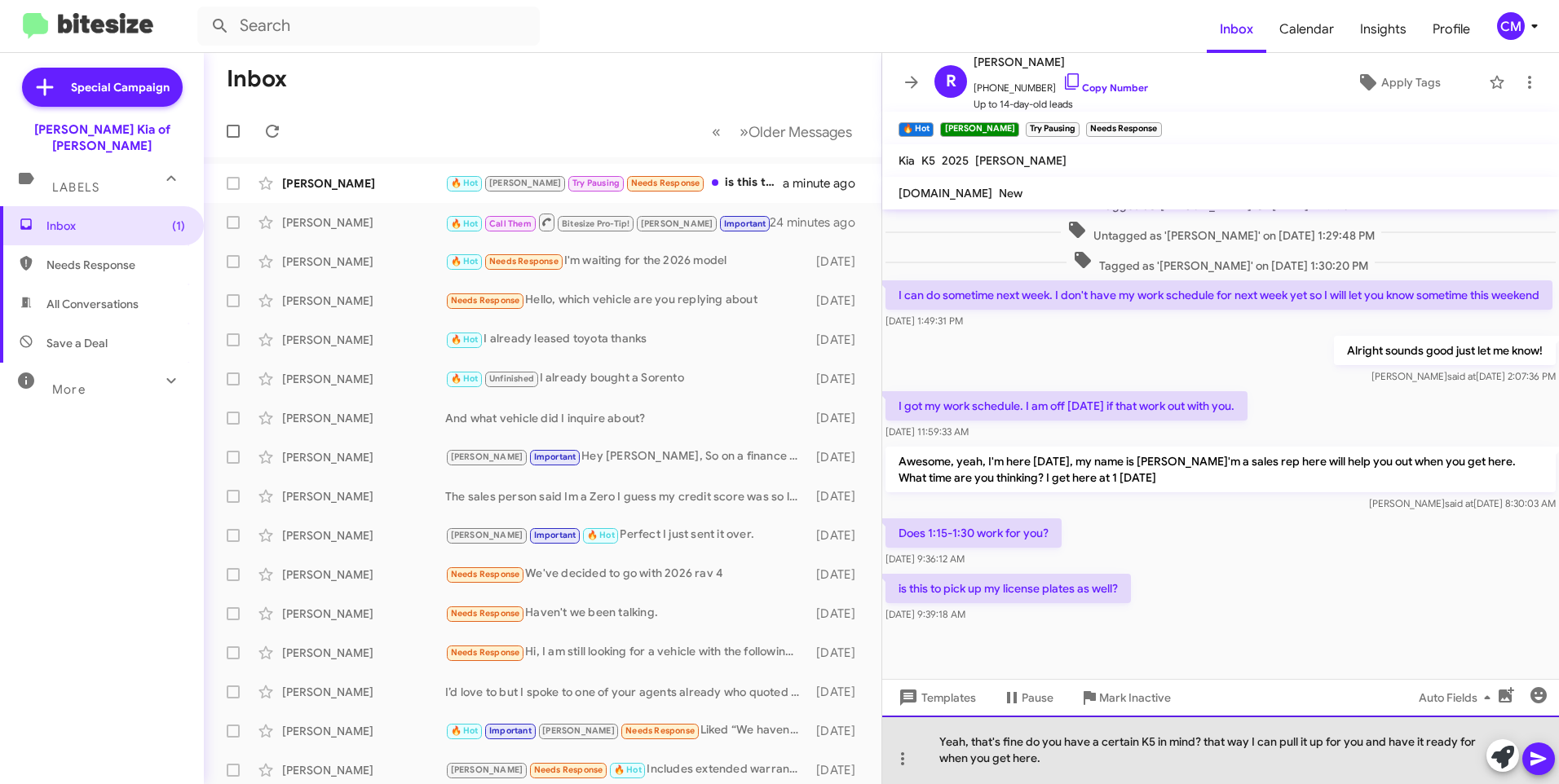
click at [1148, 766] on div "Yeah, that's fine do you have a certain K5 in mind? that way I can pull it up f…" at bounding box center [1221, 751] width 676 height 69
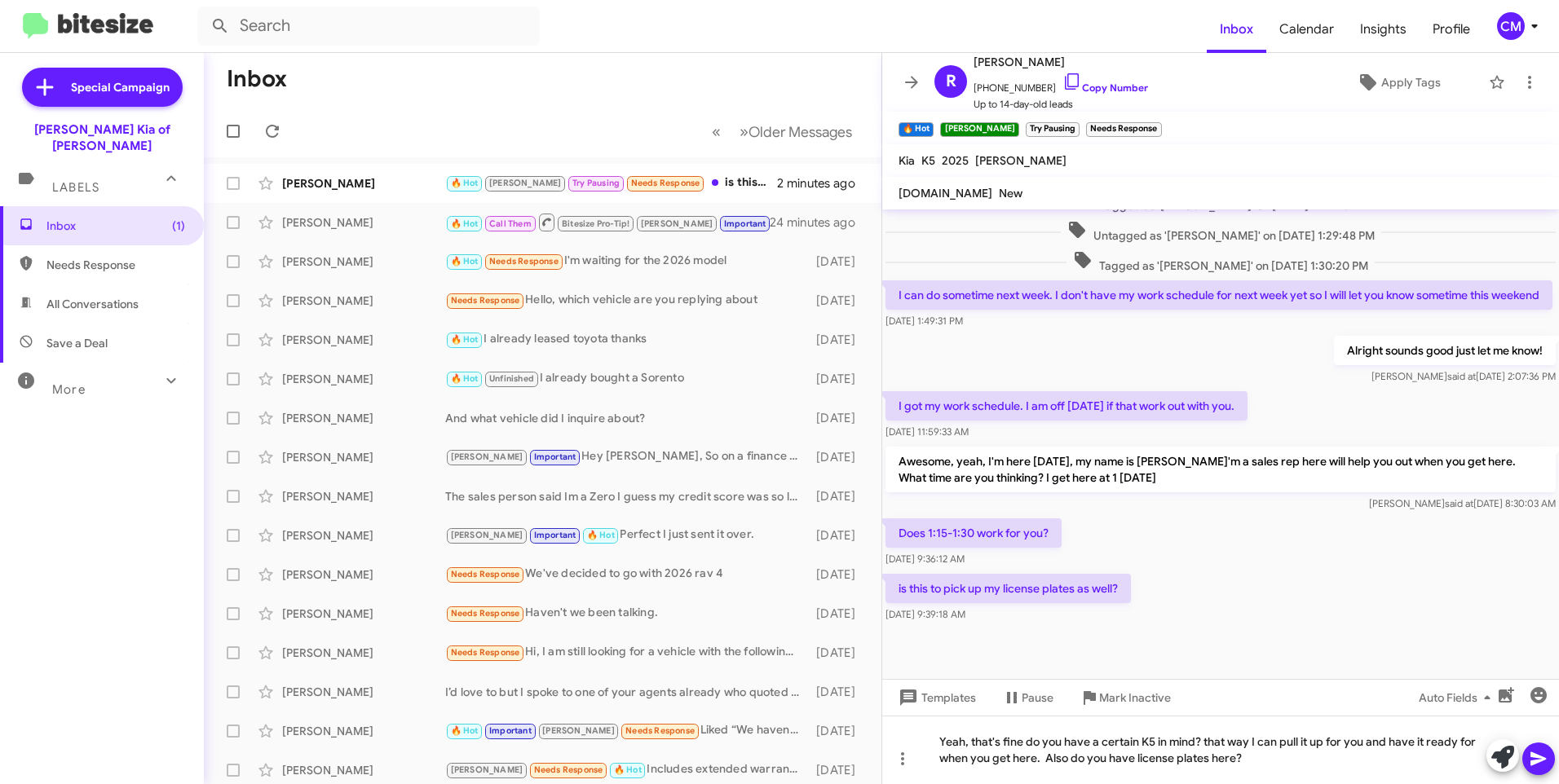
click at [1549, 750] on button at bounding box center [1538, 759] width 33 height 33
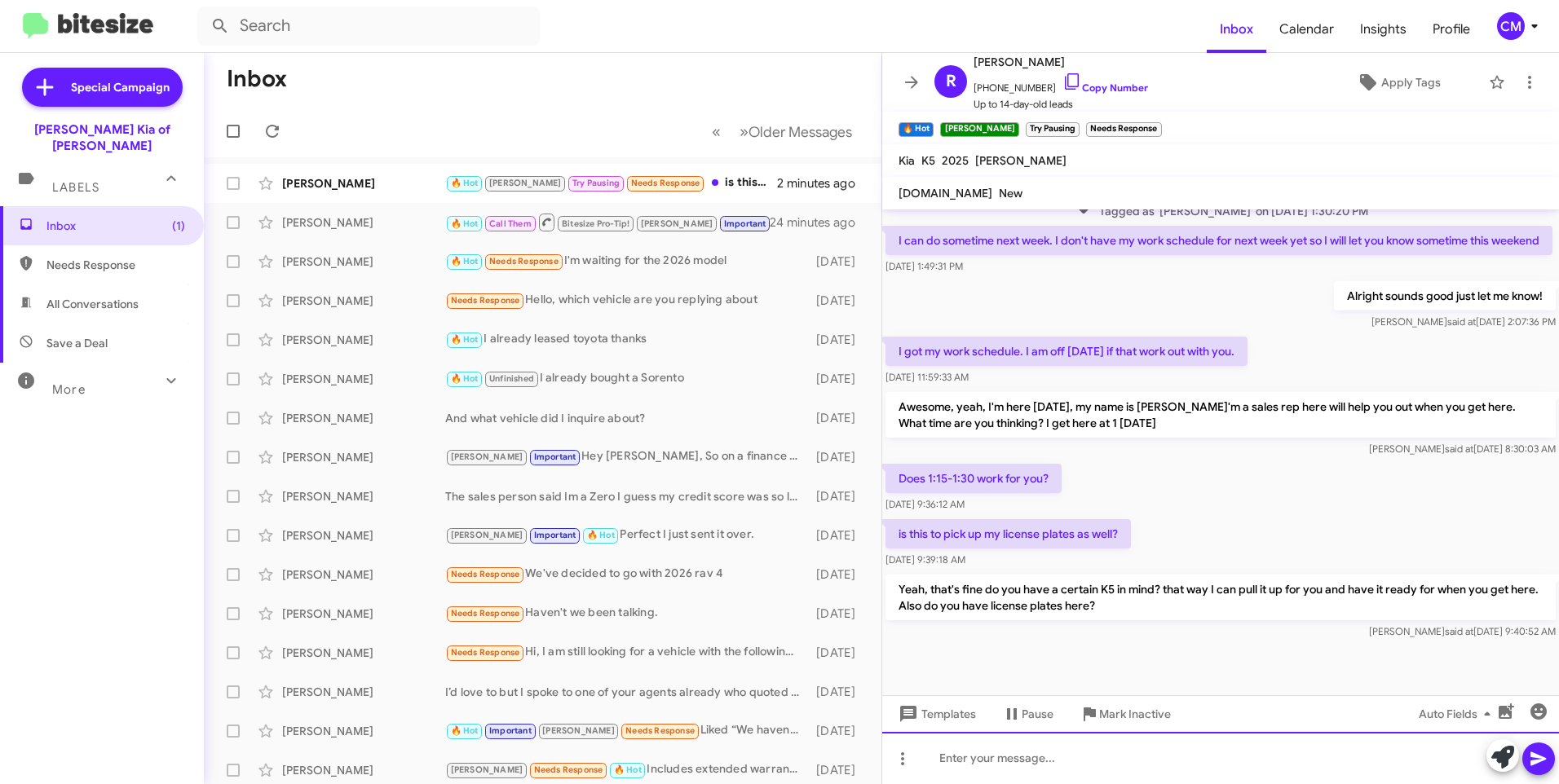
scroll to position [369, 0]
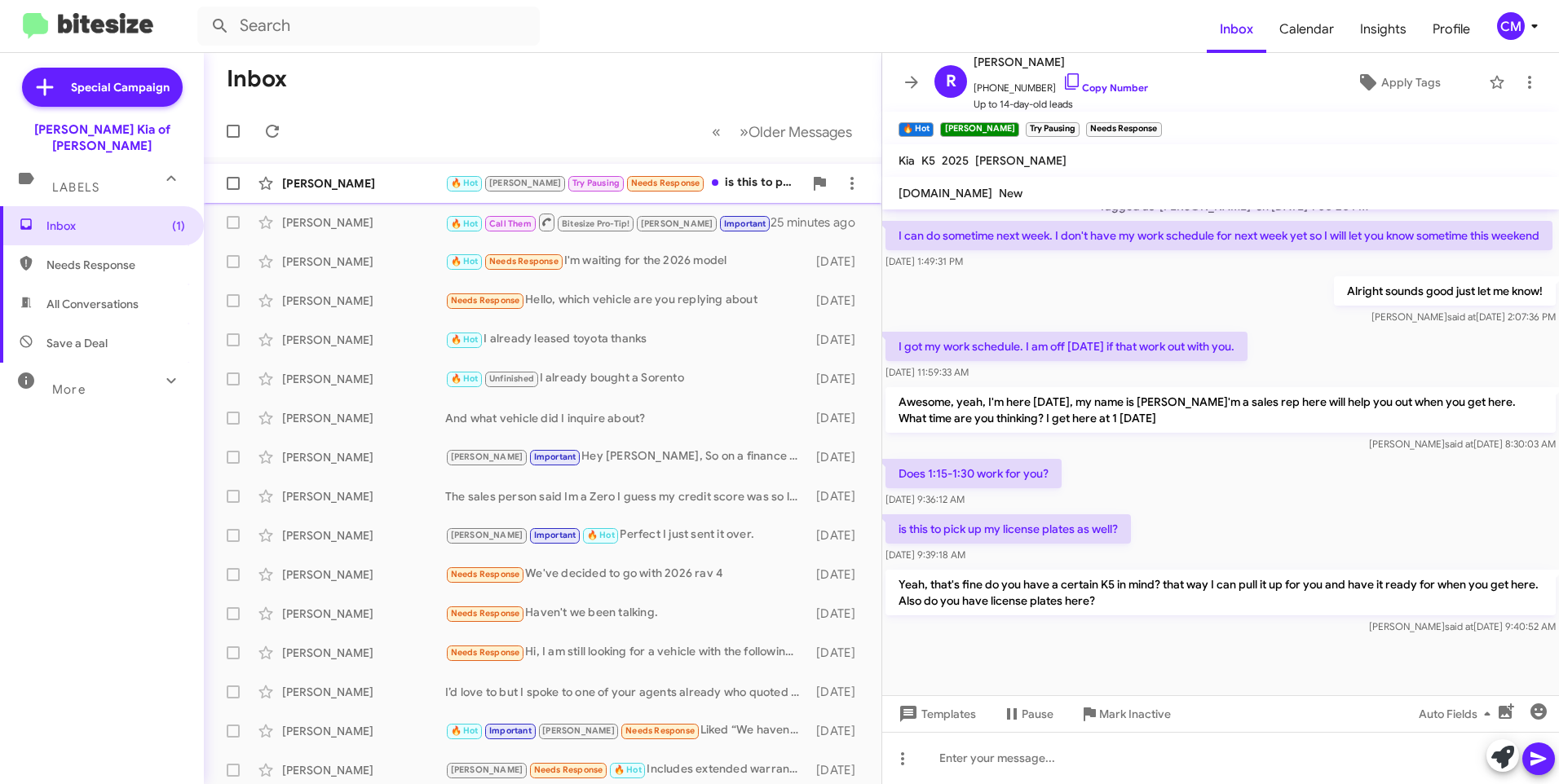
click at [335, 181] on div "[PERSON_NAME]" at bounding box center [364, 184] width 163 height 16
click at [273, 114] on mat-toolbar-row "« Previous » Next Older Messages" at bounding box center [542, 131] width 677 height 52
click at [282, 124] on span at bounding box center [272, 131] width 33 height 20
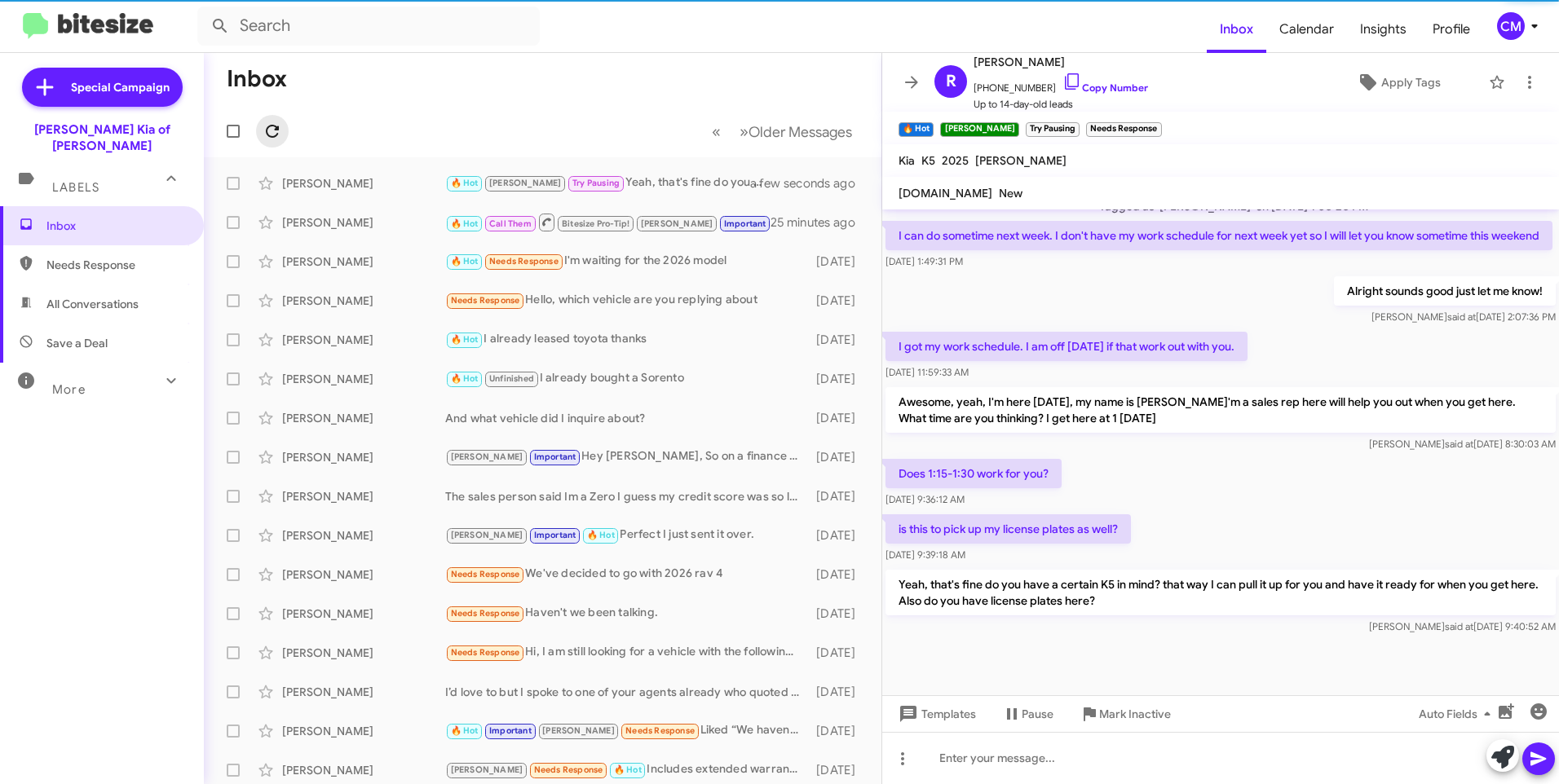
click at [279, 129] on icon at bounding box center [272, 131] width 13 height 13
click at [278, 129] on icon at bounding box center [272, 131] width 13 height 13
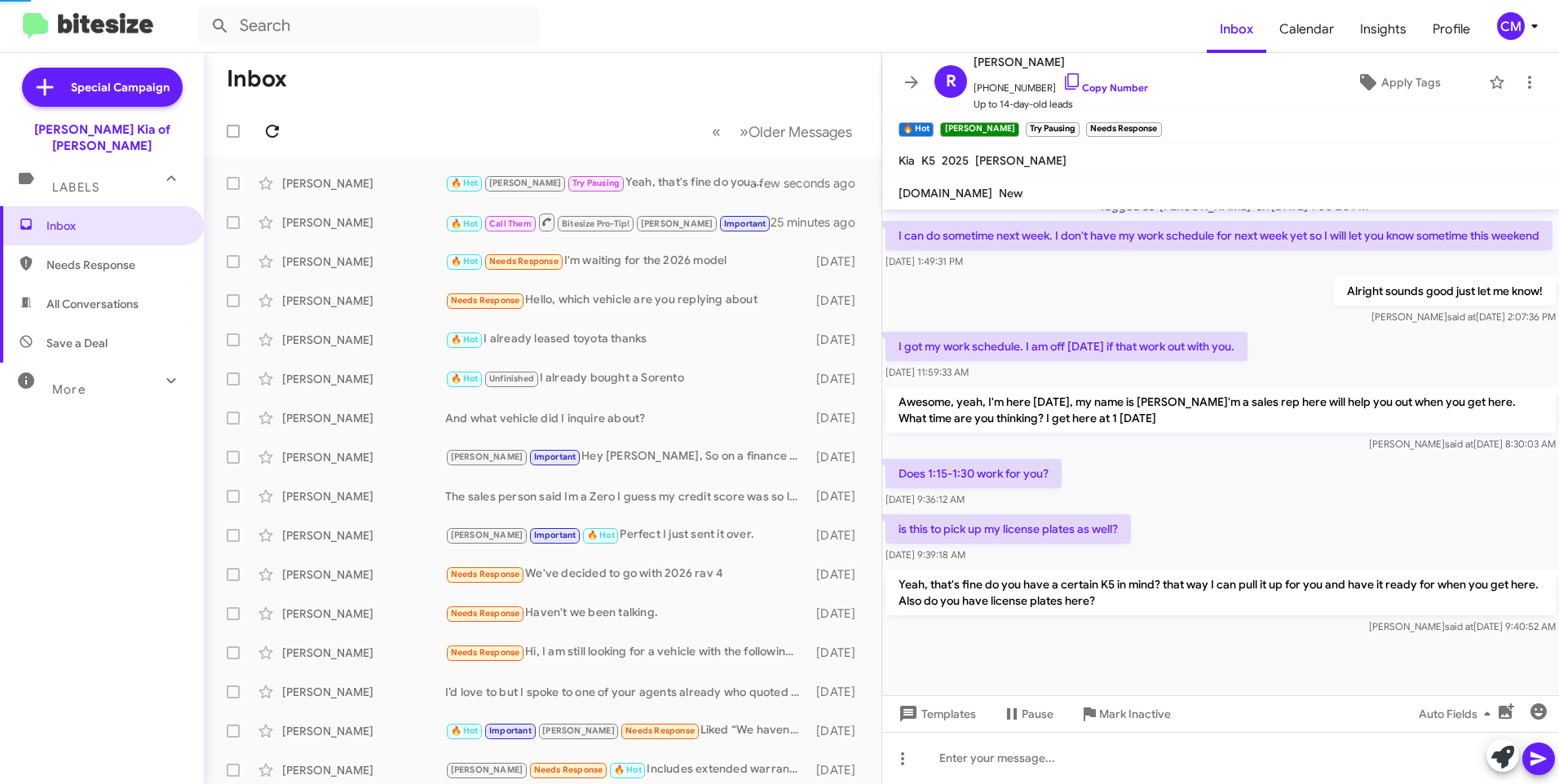
click at [277, 128] on icon at bounding box center [272, 131] width 13 height 13
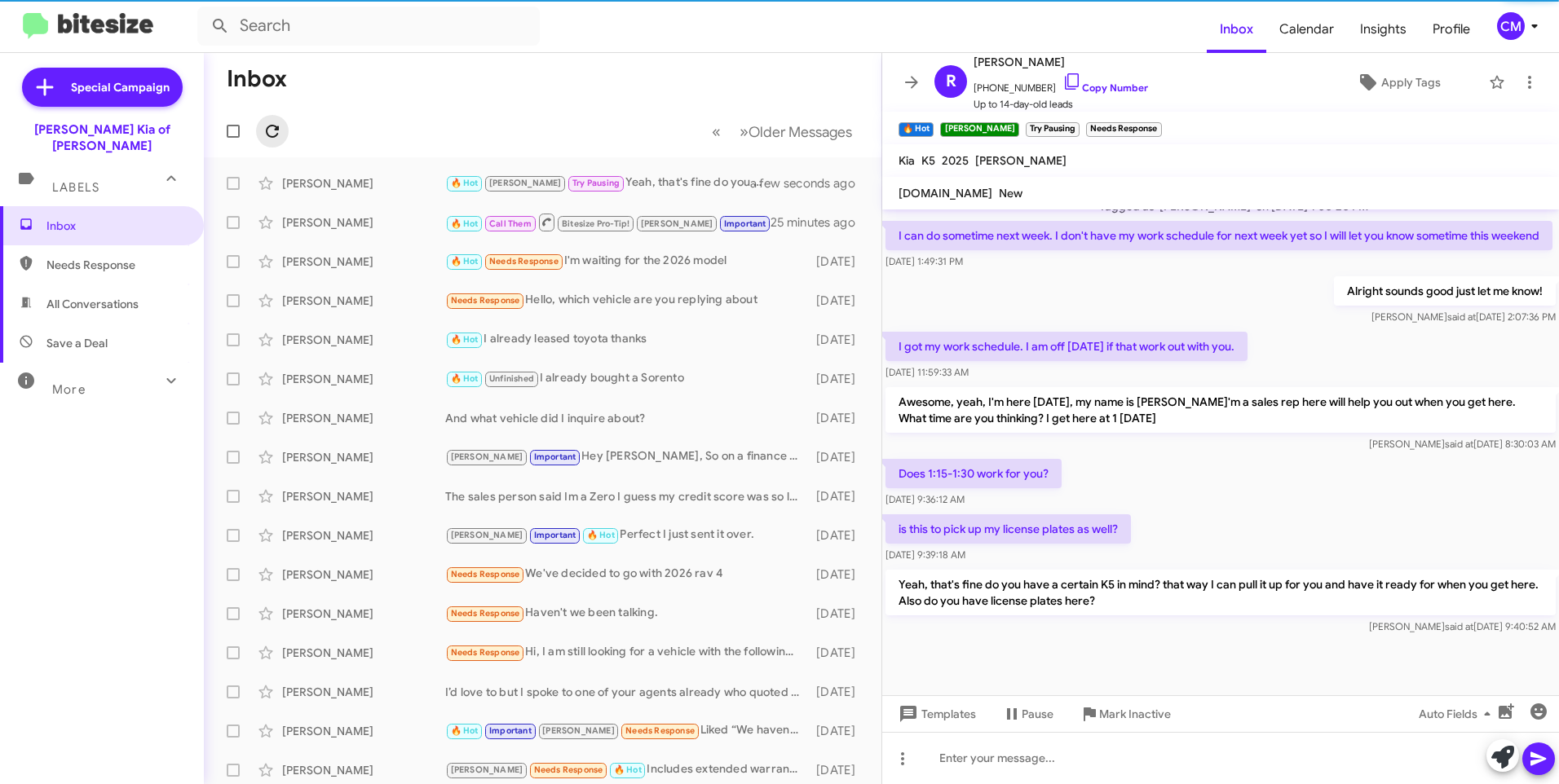
click at [277, 128] on icon at bounding box center [272, 131] width 13 height 13
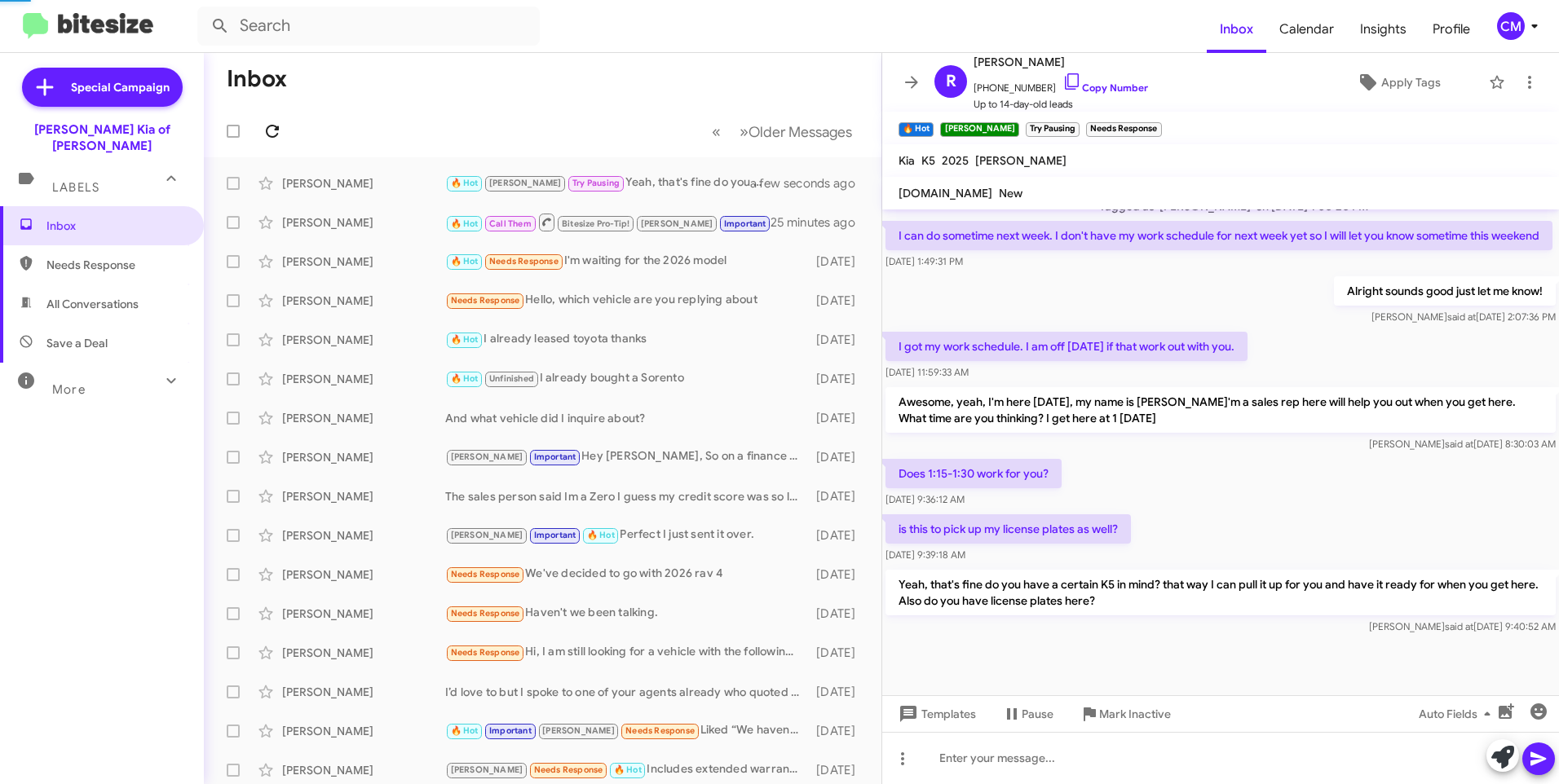
click at [277, 128] on icon at bounding box center [272, 131] width 13 height 13
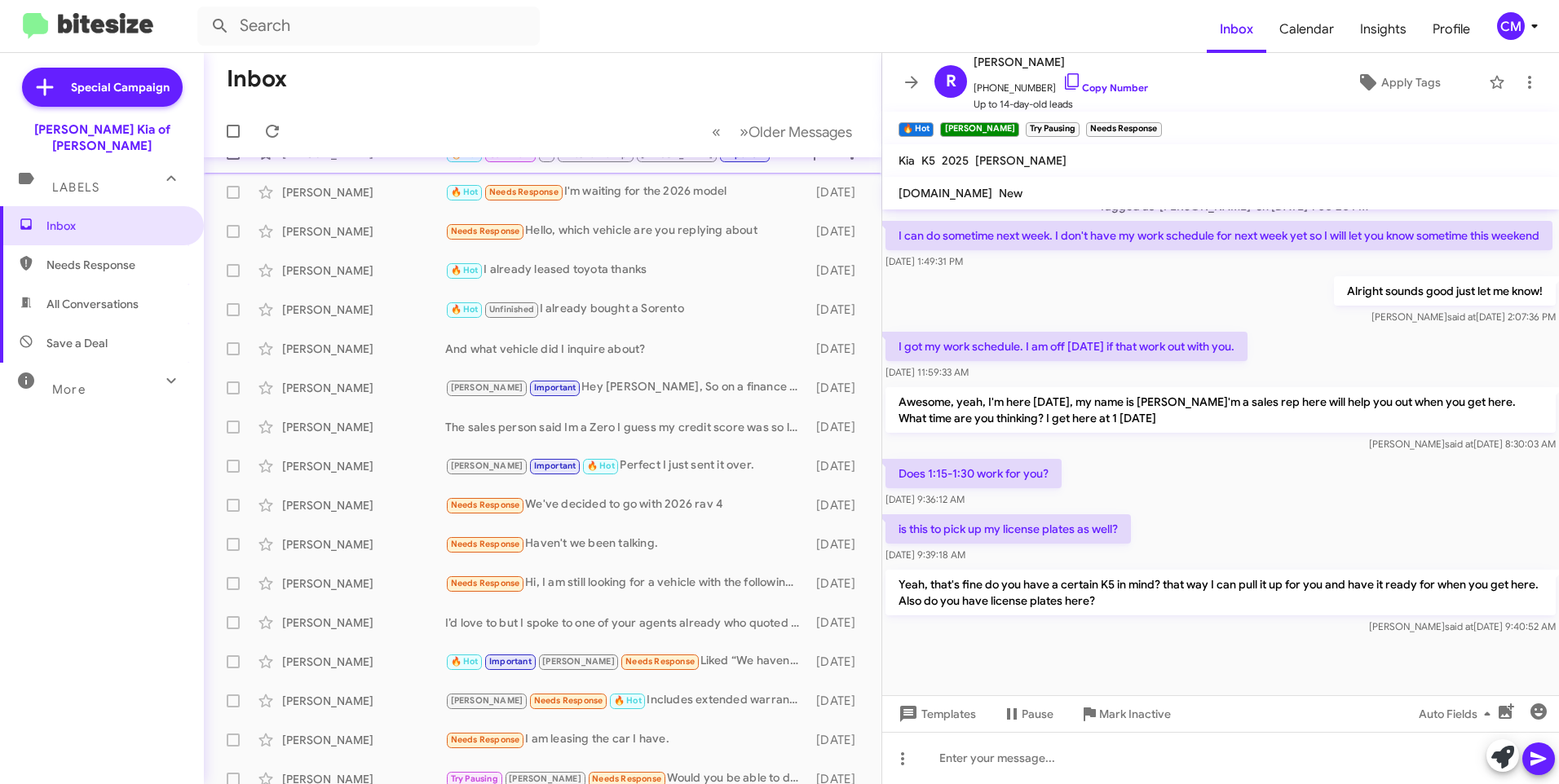
scroll to position [0, 0]
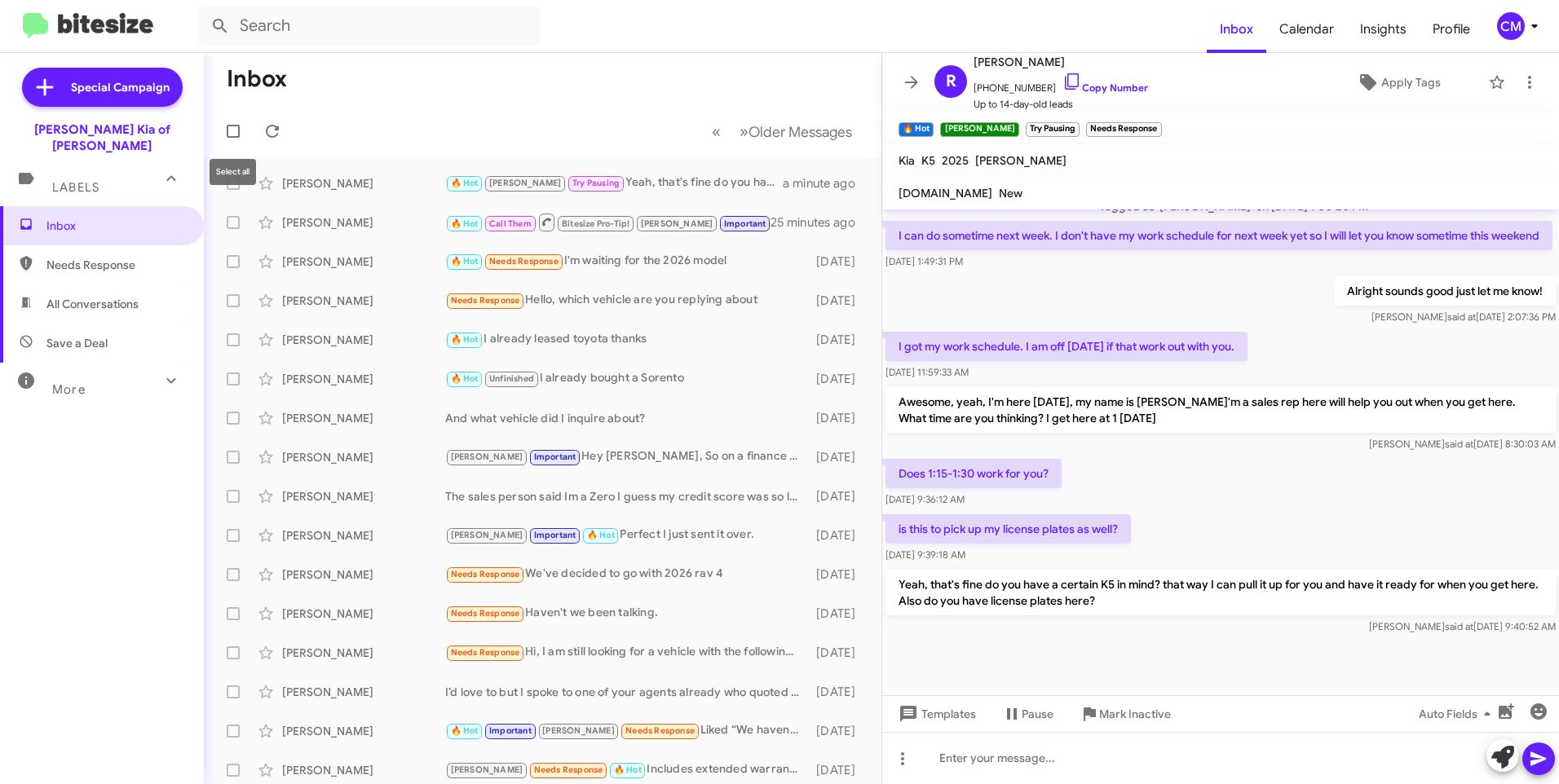
click at [240, 122] on label at bounding box center [233, 131] width 33 height 33
click at [233, 137] on input "checkbox" at bounding box center [232, 137] width 1 height 1
checkbox input "true"
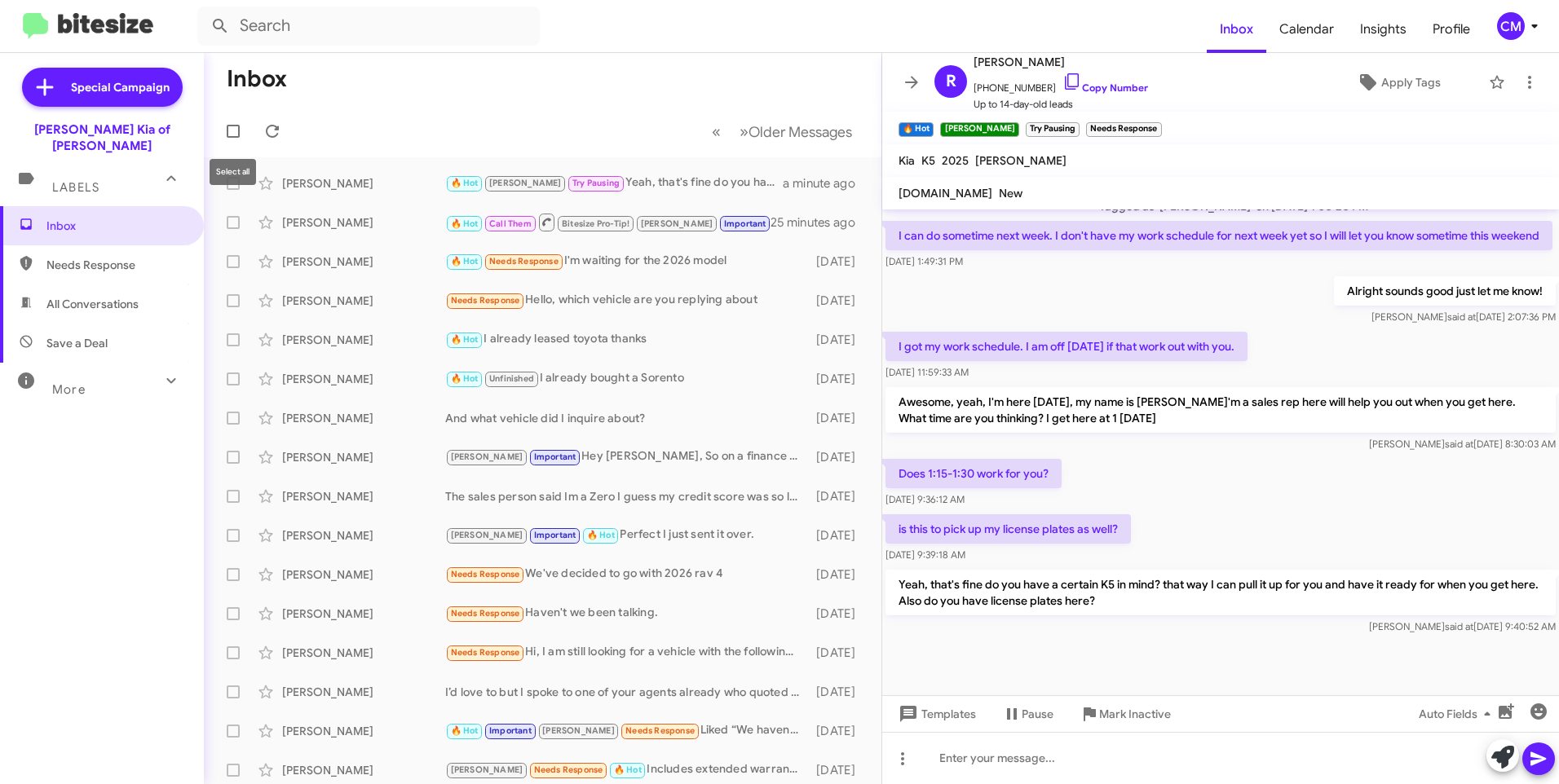
checkbox input "true"
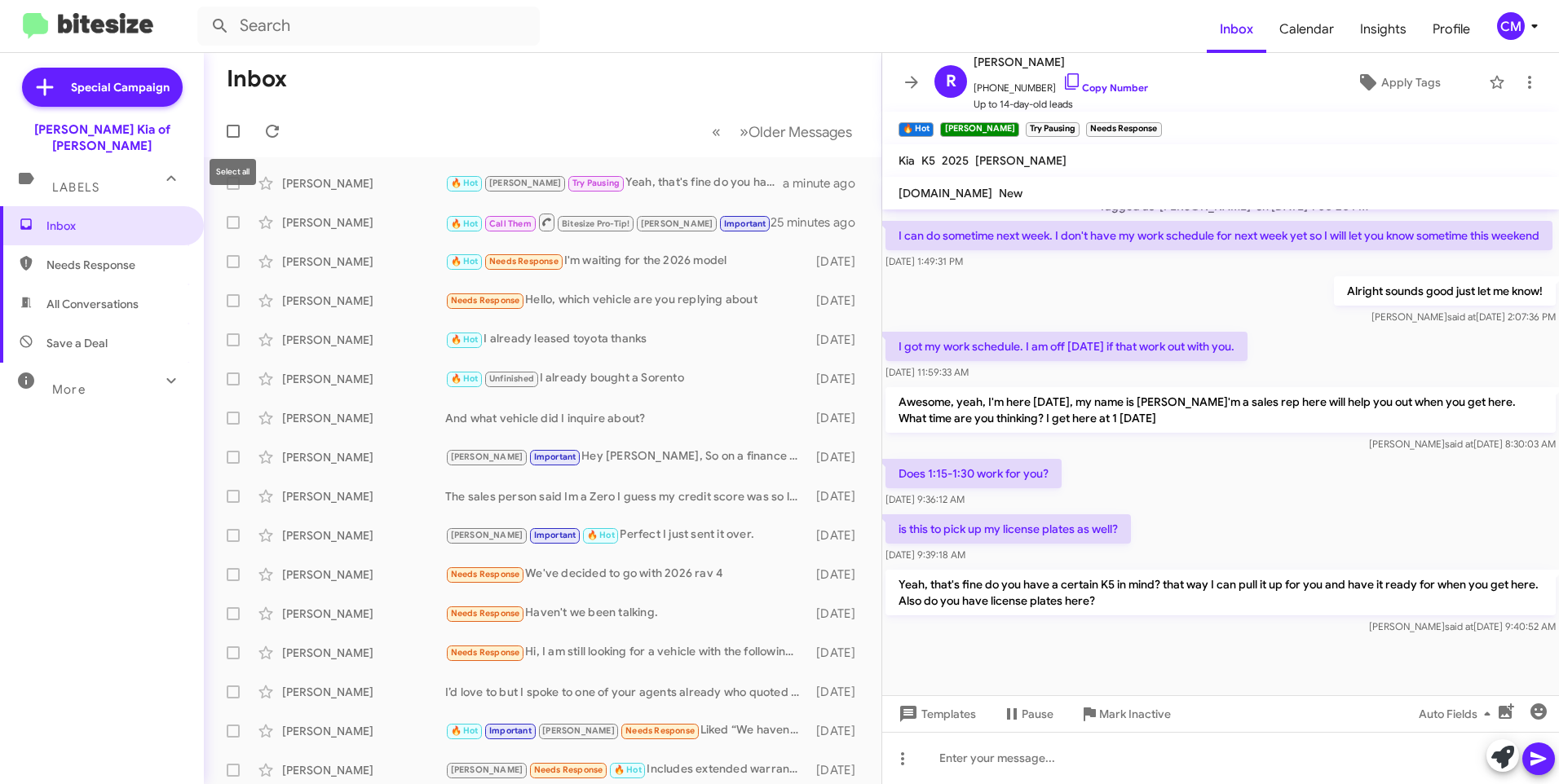
checkbox input "true"
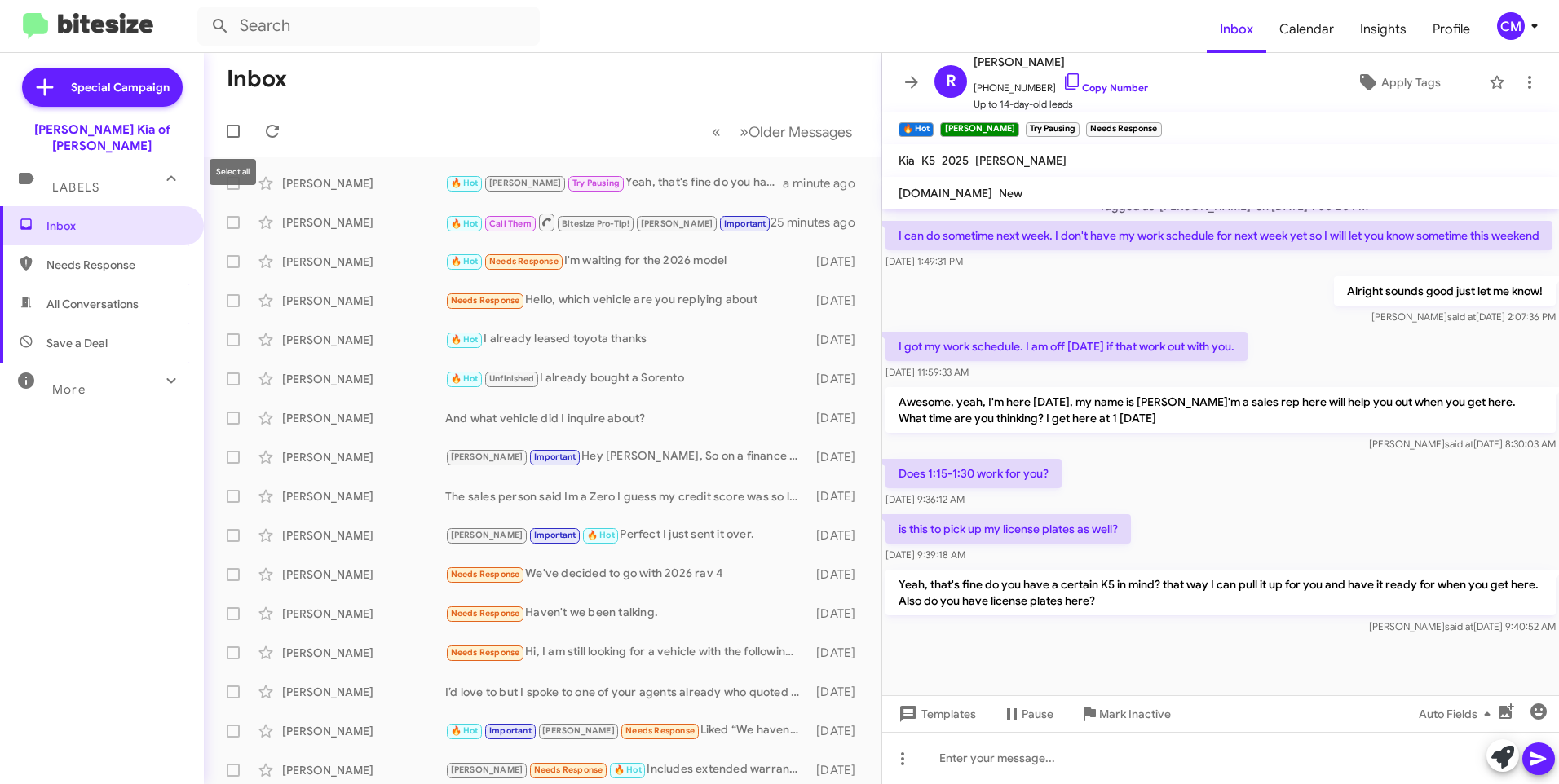
checkbox input "true"
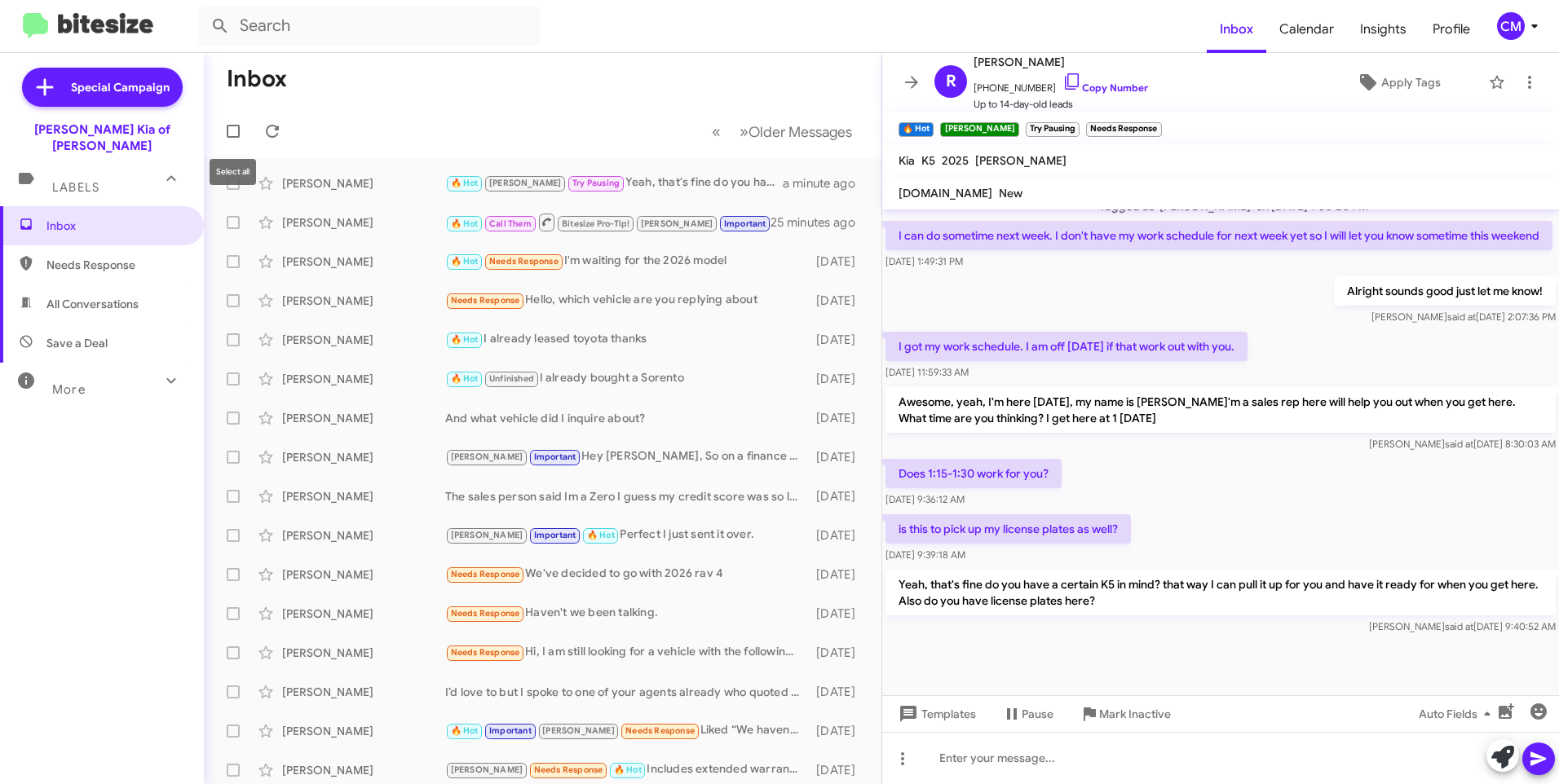
checkbox input "true"
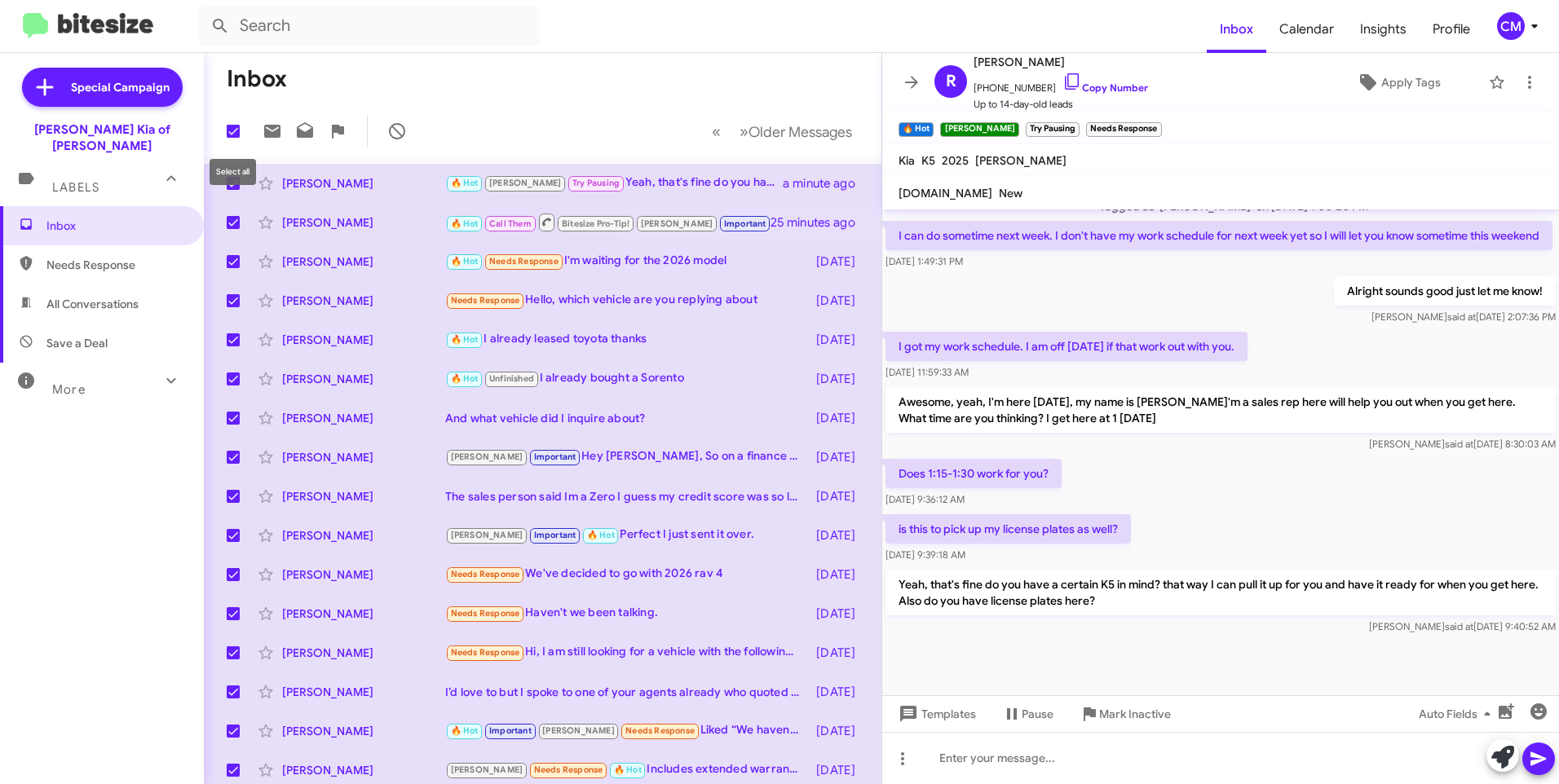
click at [231, 126] on span at bounding box center [233, 131] width 13 height 13
click at [232, 137] on input "checkbox" at bounding box center [232, 137] width 1 height 1
checkbox input "false"
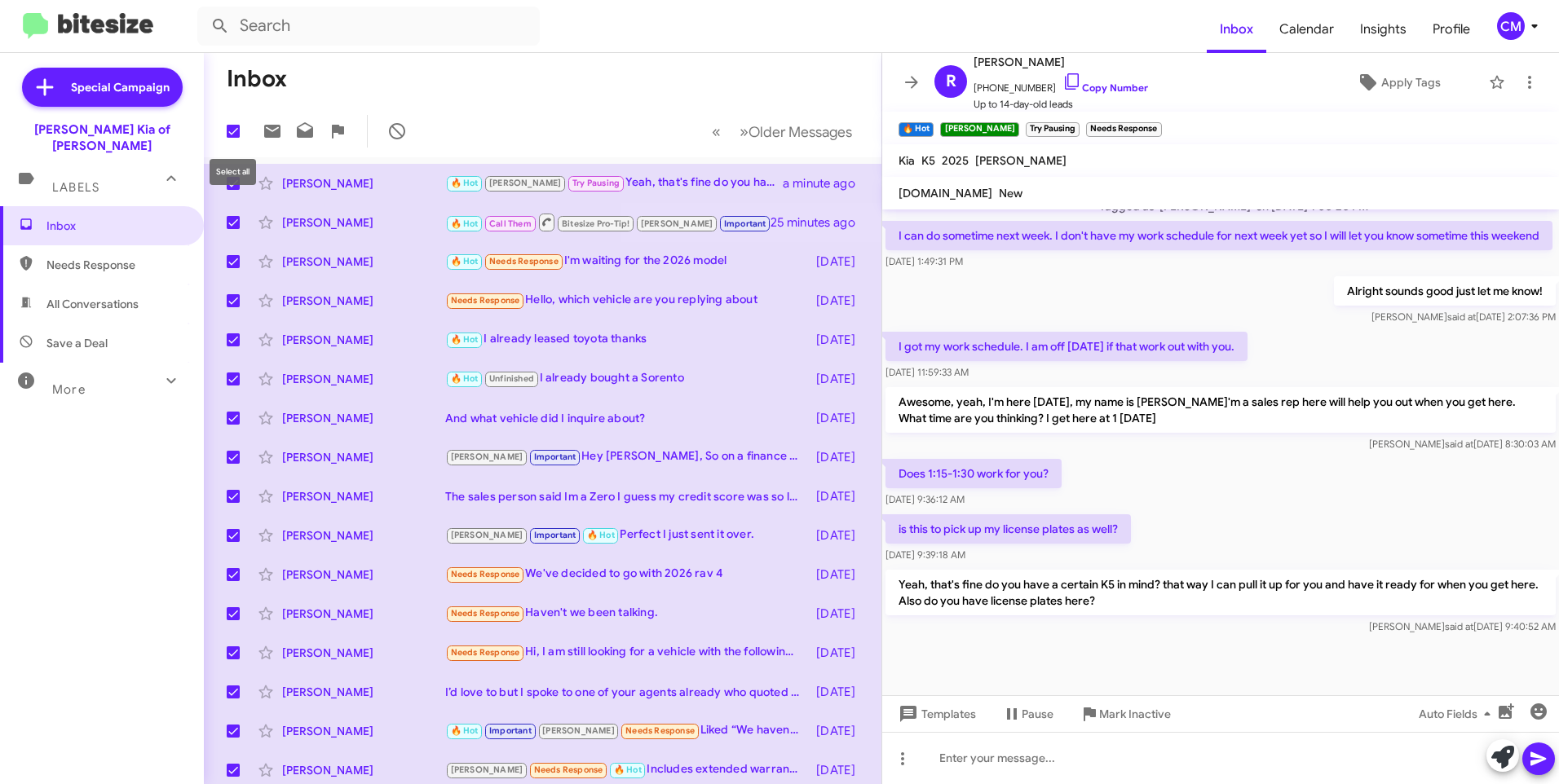
checkbox input "false"
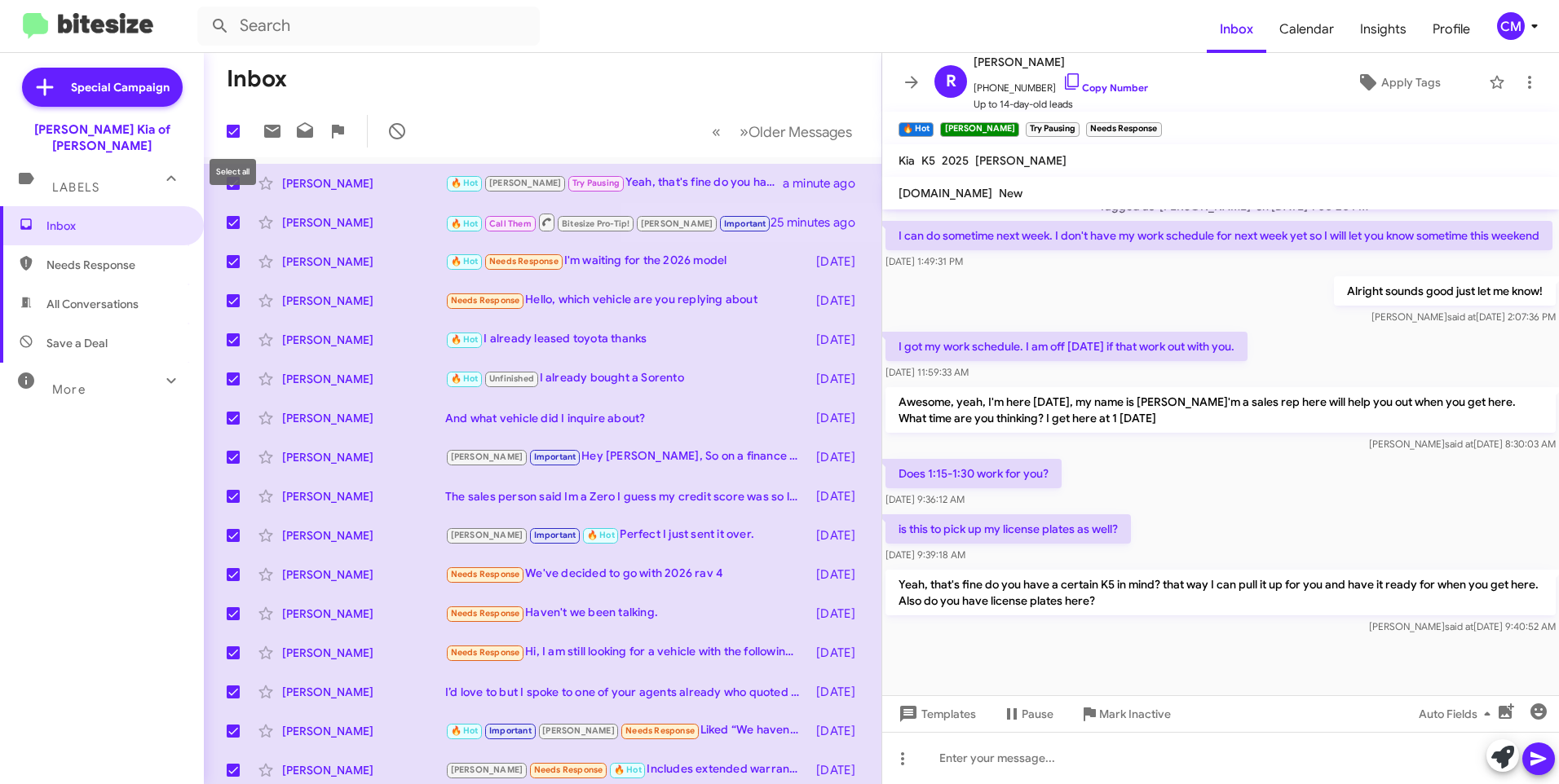
checkbox input "false"
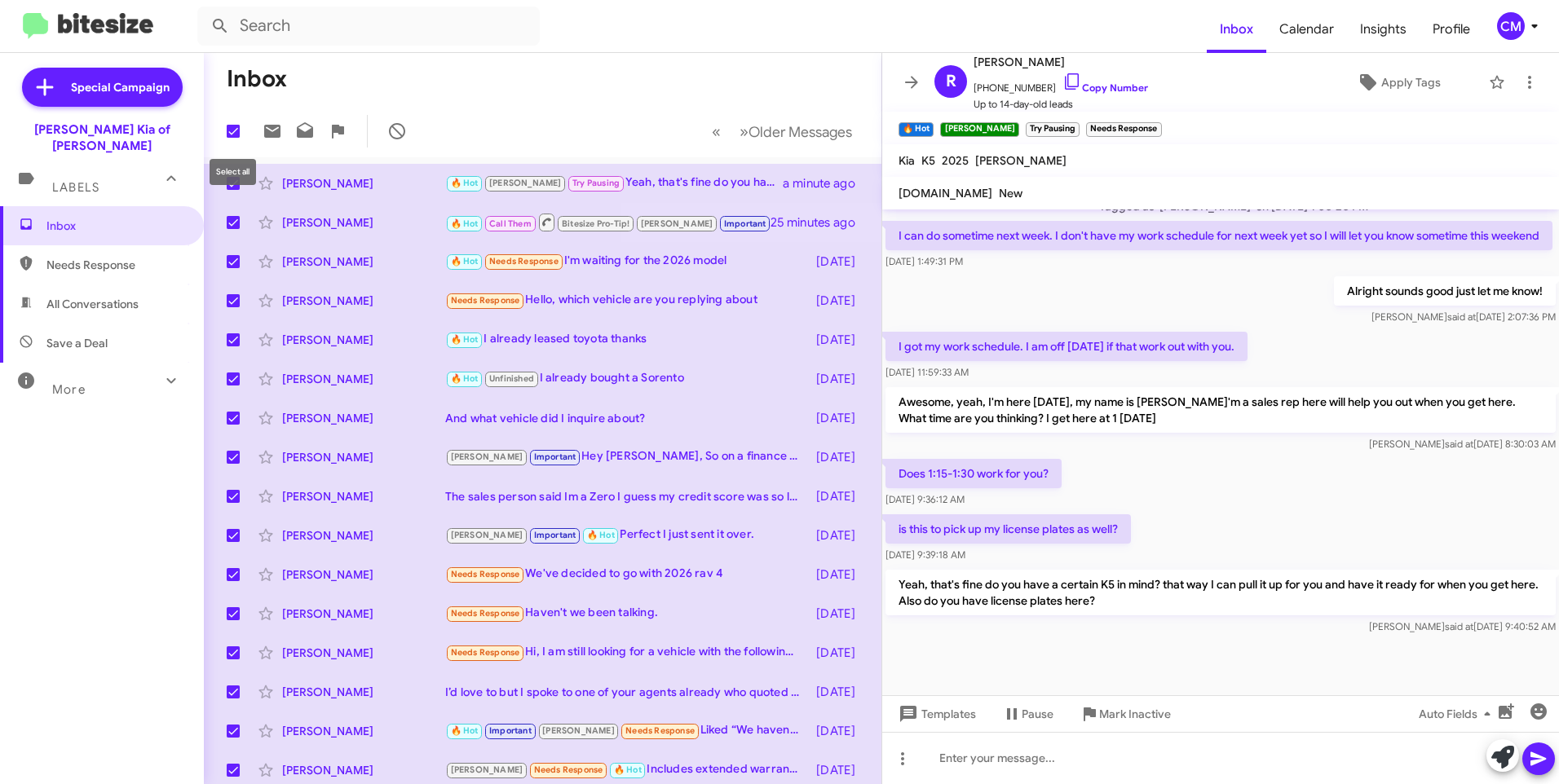
checkbox input "false"
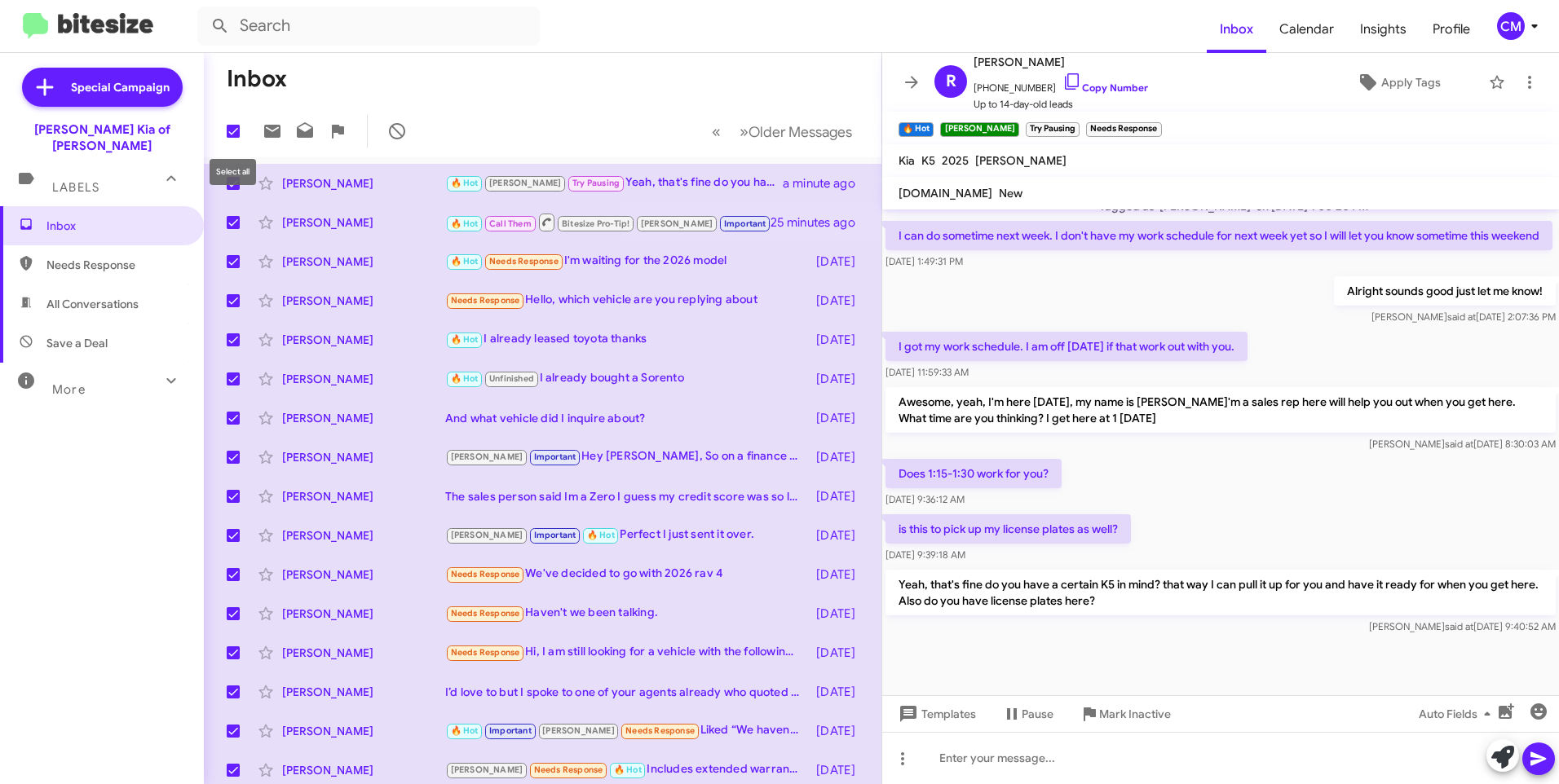
checkbox input "false"
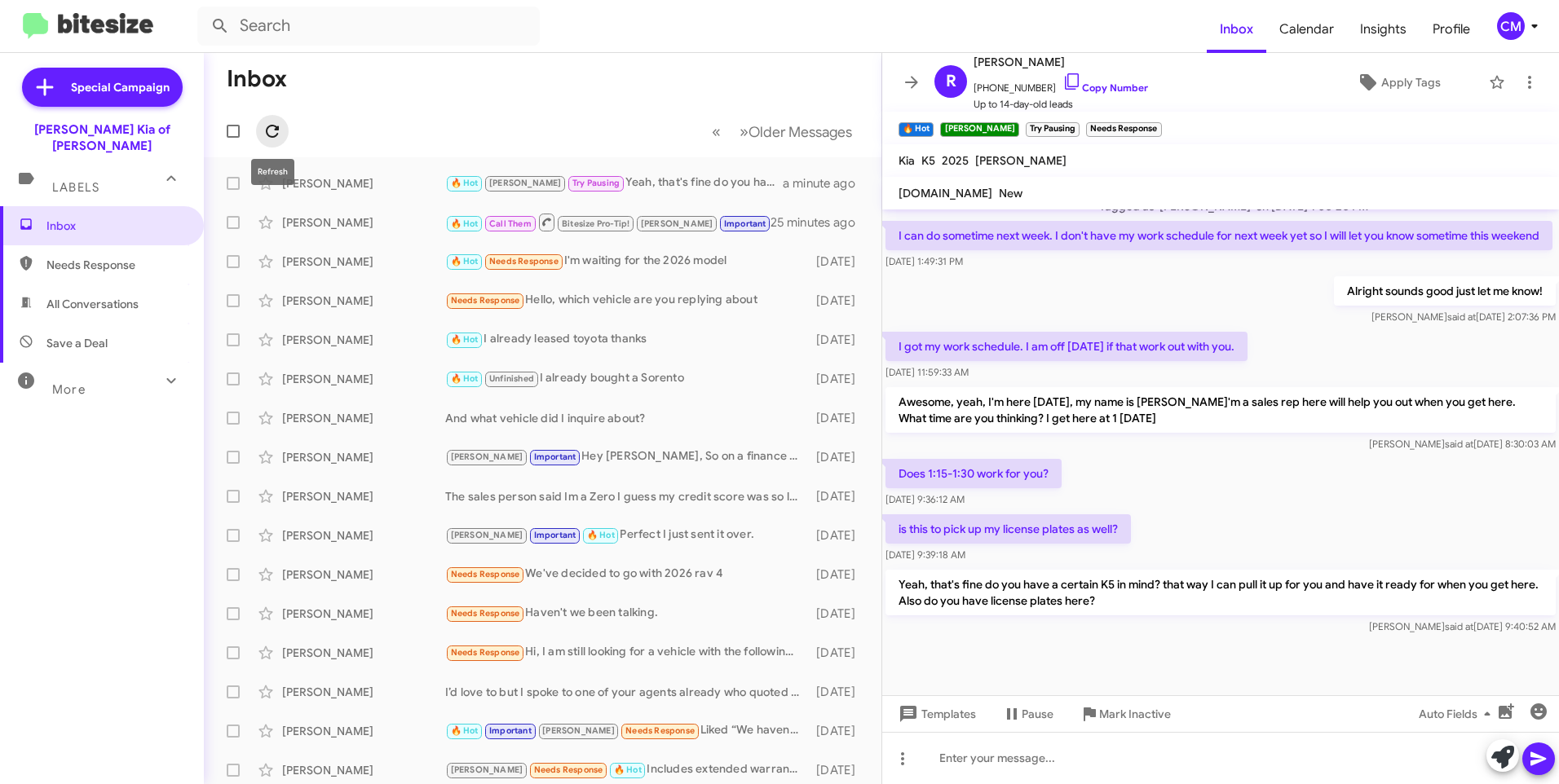
click at [279, 126] on icon at bounding box center [272, 131] width 20 height 20
click at [335, 175] on div "[PERSON_NAME] 🔥 Hot [PERSON_NAME] Try Pausing Yeah, that's fine do you have a c…" at bounding box center [543, 184] width 651 height 33
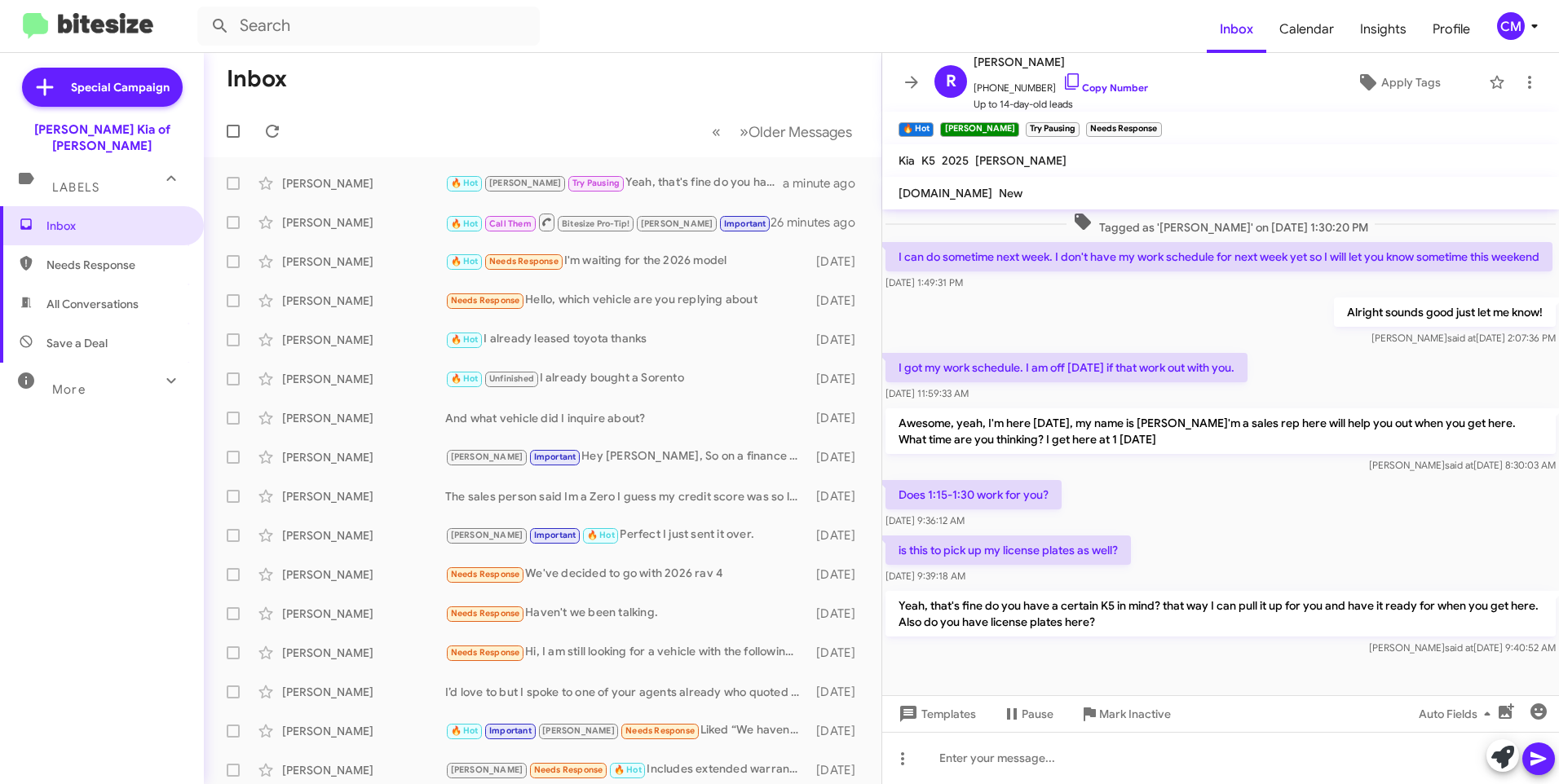
scroll to position [369, 0]
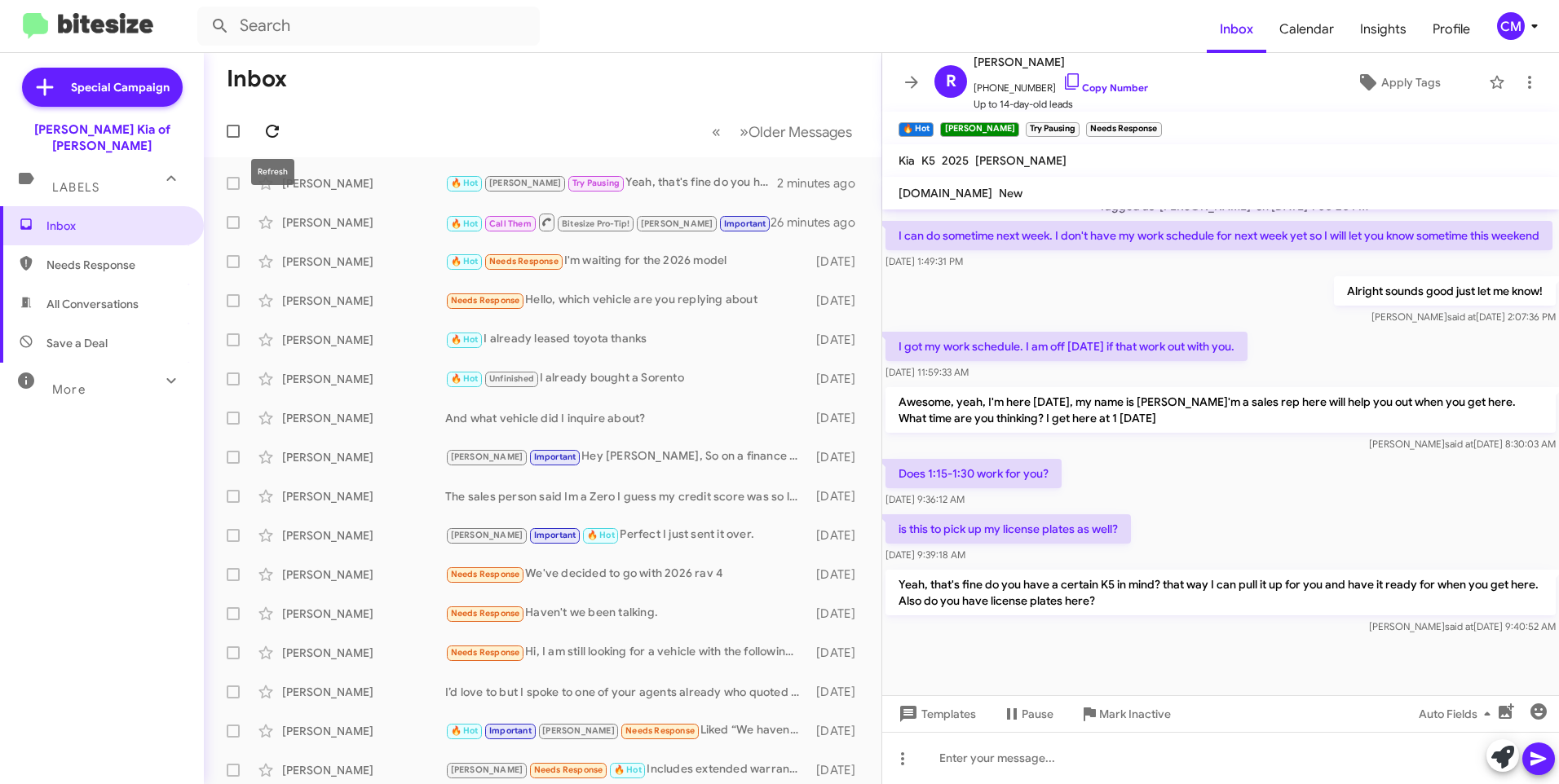
click at [269, 130] on icon at bounding box center [272, 131] width 20 height 20
click at [720, 168] on div "[PERSON_NAME] 🔥 Hot [PERSON_NAME] Try Pausing Yeah, that's fine do you have a c…" at bounding box center [543, 184] width 651 height 33
click at [272, 124] on icon at bounding box center [272, 131] width 20 height 20
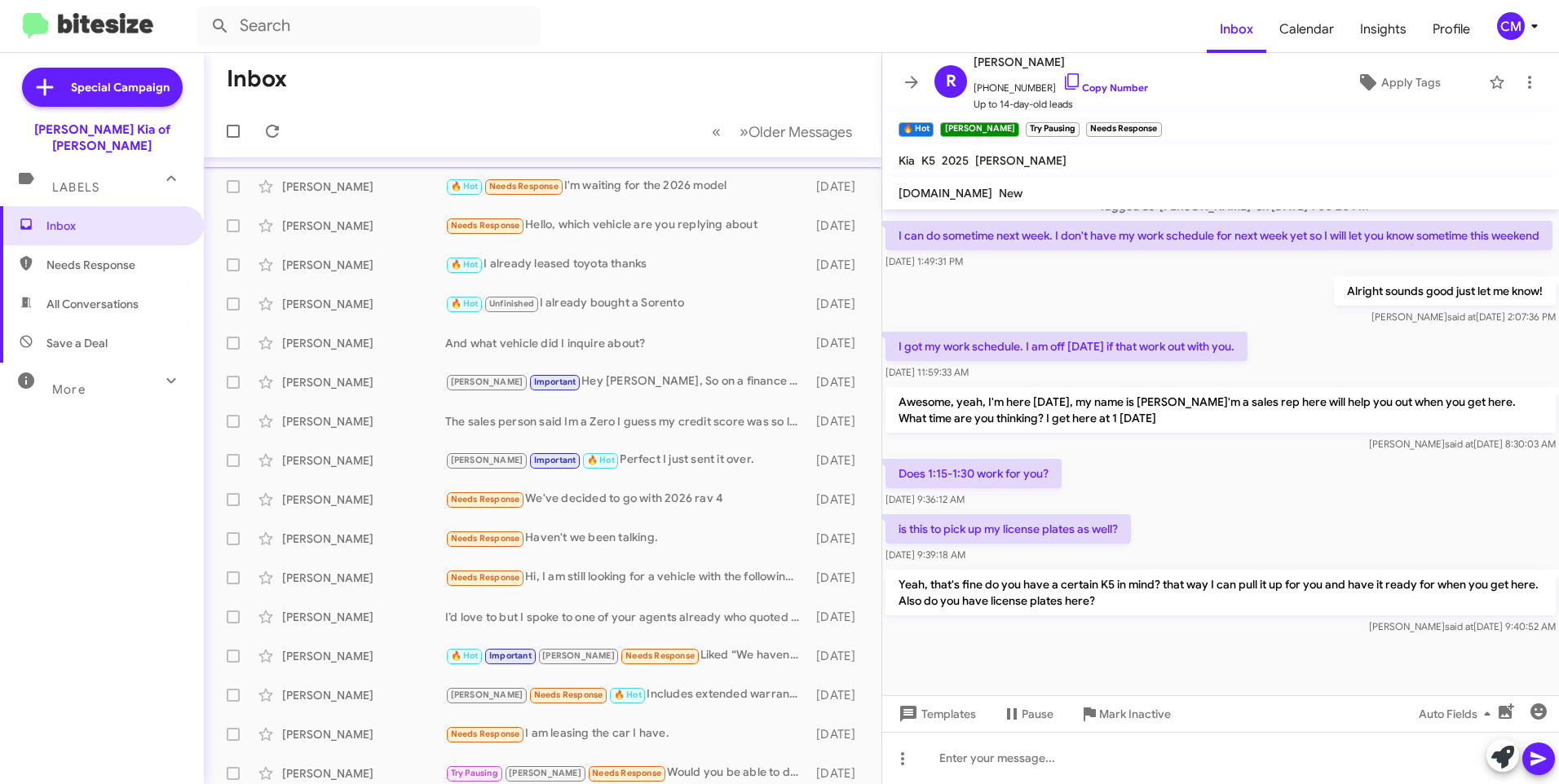
scroll to position [0, 0]
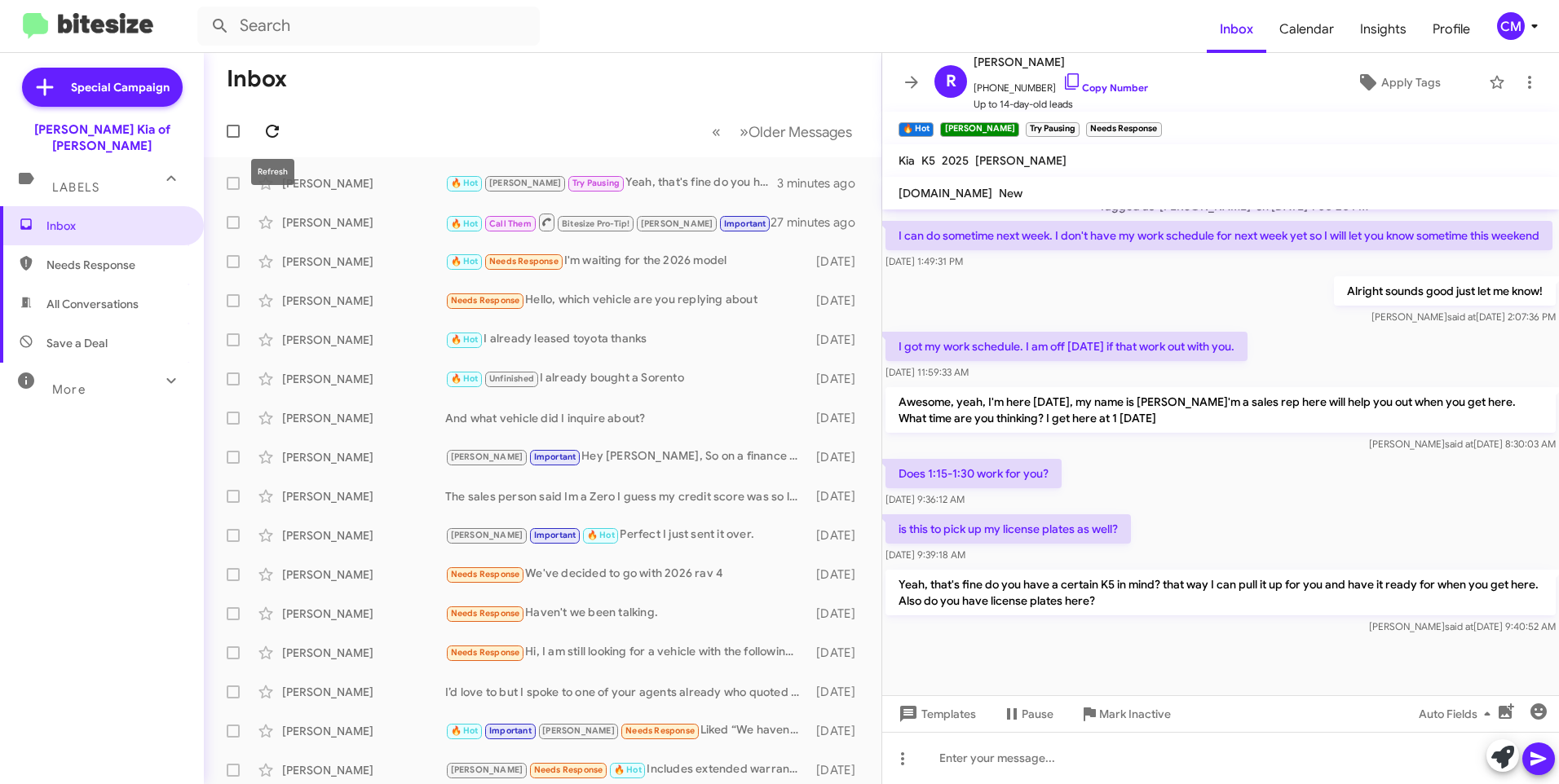
click at [260, 121] on span at bounding box center [272, 131] width 33 height 20
click at [272, 124] on icon at bounding box center [272, 131] width 20 height 20
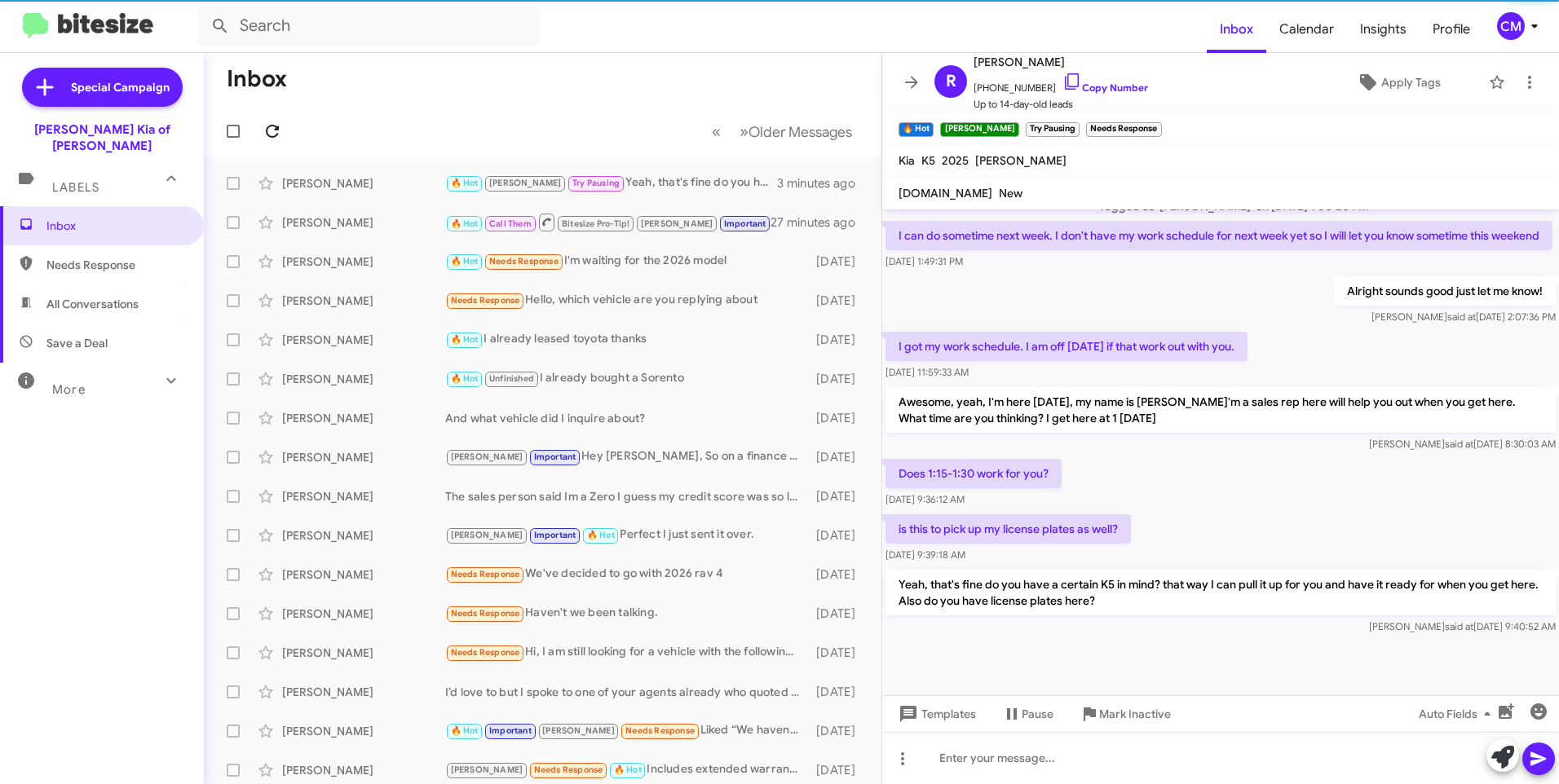
click at [272, 124] on icon at bounding box center [272, 131] width 20 height 20
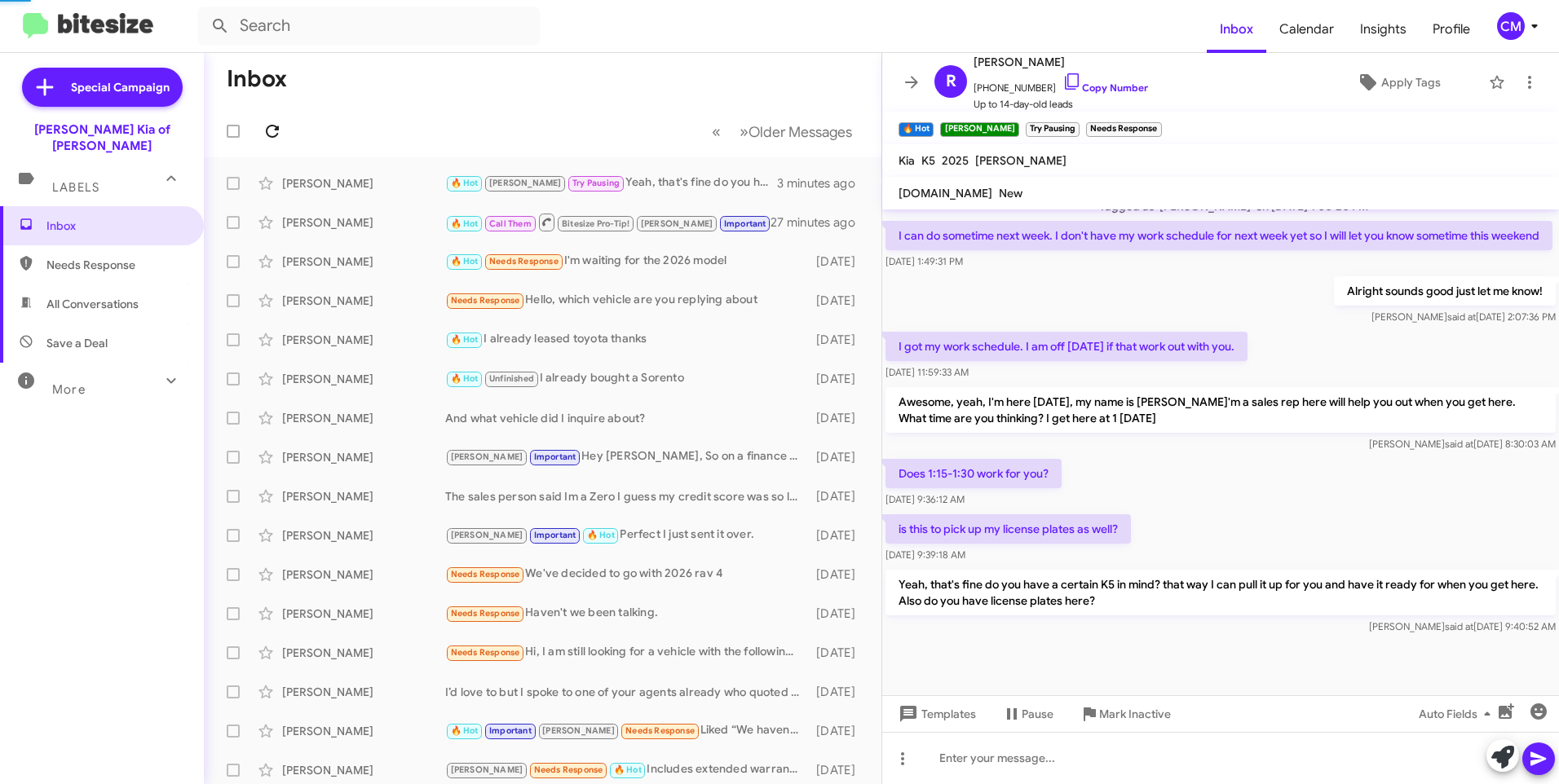
click at [272, 121] on icon at bounding box center [272, 131] width 20 height 20
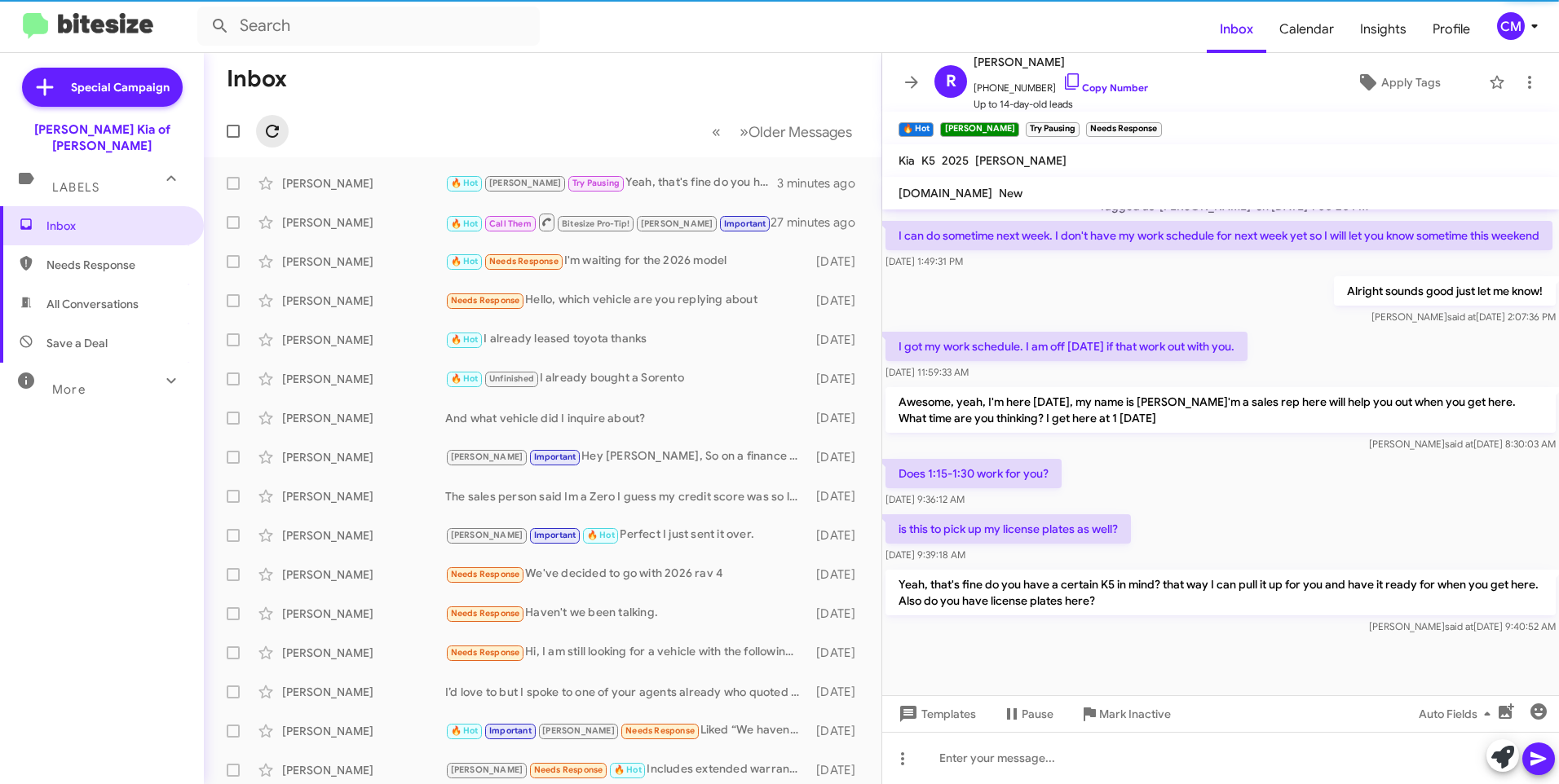
click at [272, 119] on button at bounding box center [272, 131] width 33 height 33
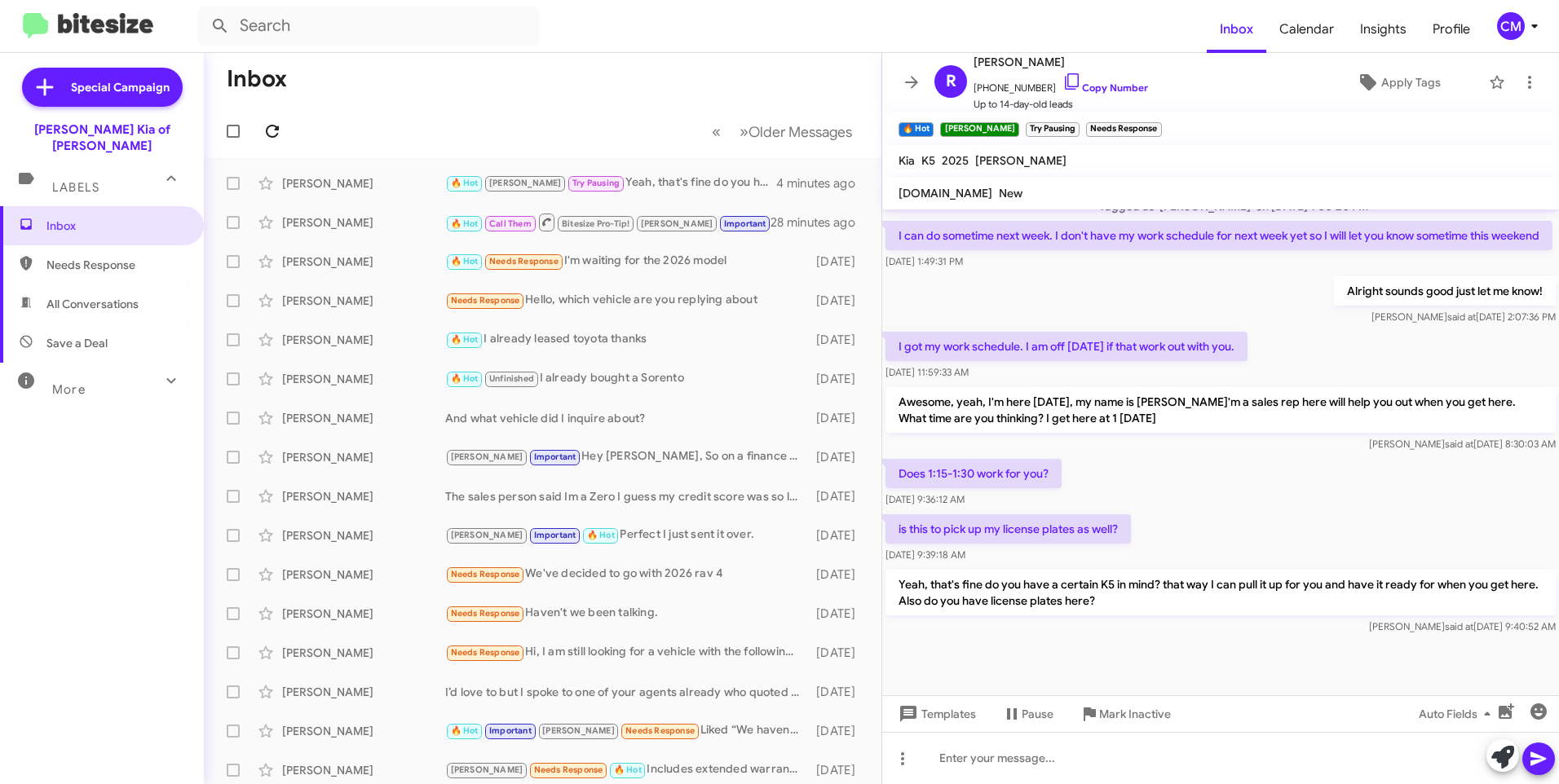
click at [273, 120] on button at bounding box center [272, 131] width 33 height 33
click at [269, 127] on icon at bounding box center [272, 131] width 20 height 20
click at [269, 129] on icon at bounding box center [272, 131] width 20 height 20
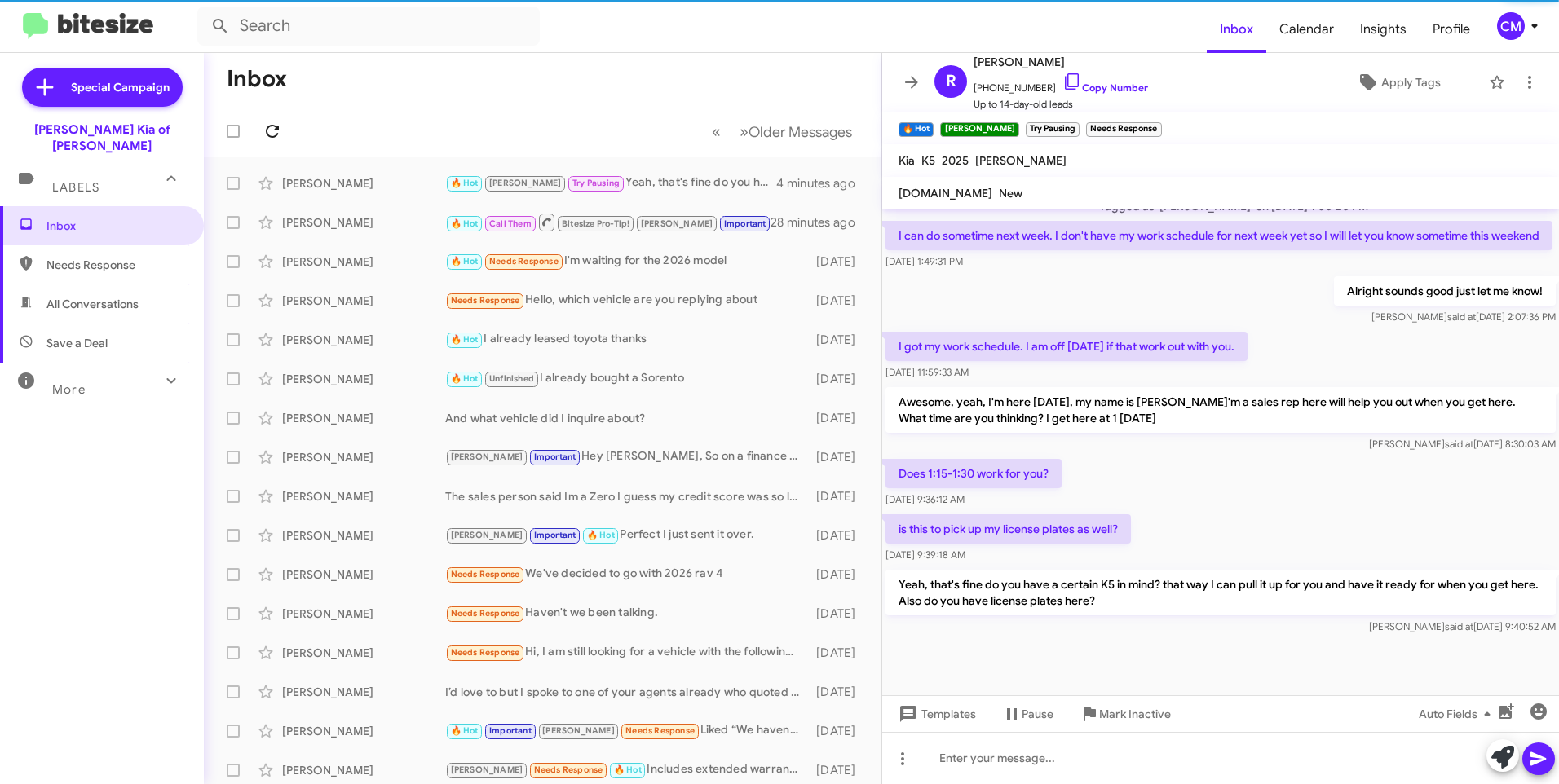
click at [268, 136] on icon at bounding box center [272, 131] width 13 height 13
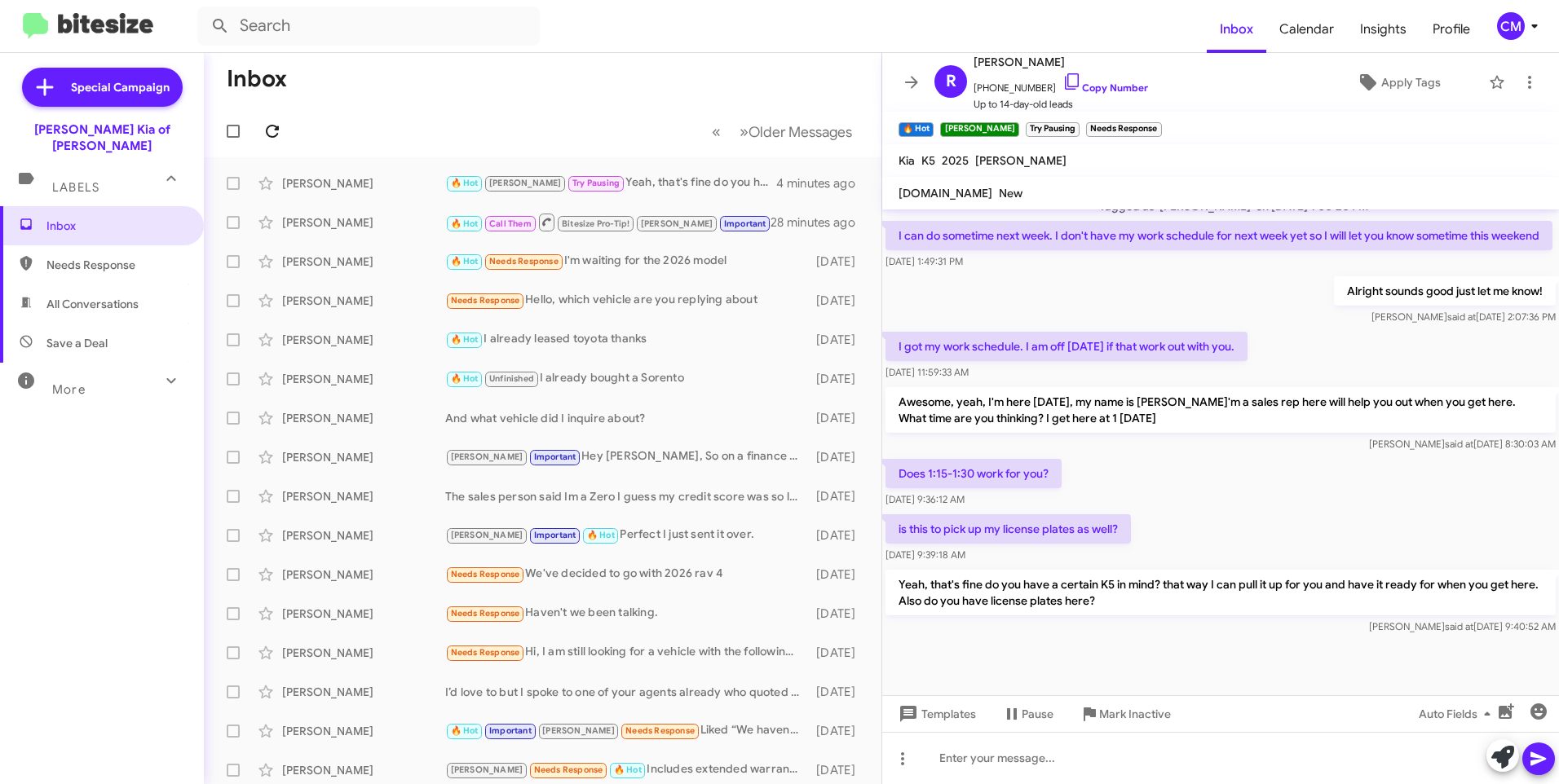
click at [265, 142] on button at bounding box center [272, 131] width 33 height 33
click at [273, 129] on icon at bounding box center [272, 131] width 20 height 20
click at [283, 128] on span at bounding box center [272, 131] width 33 height 20
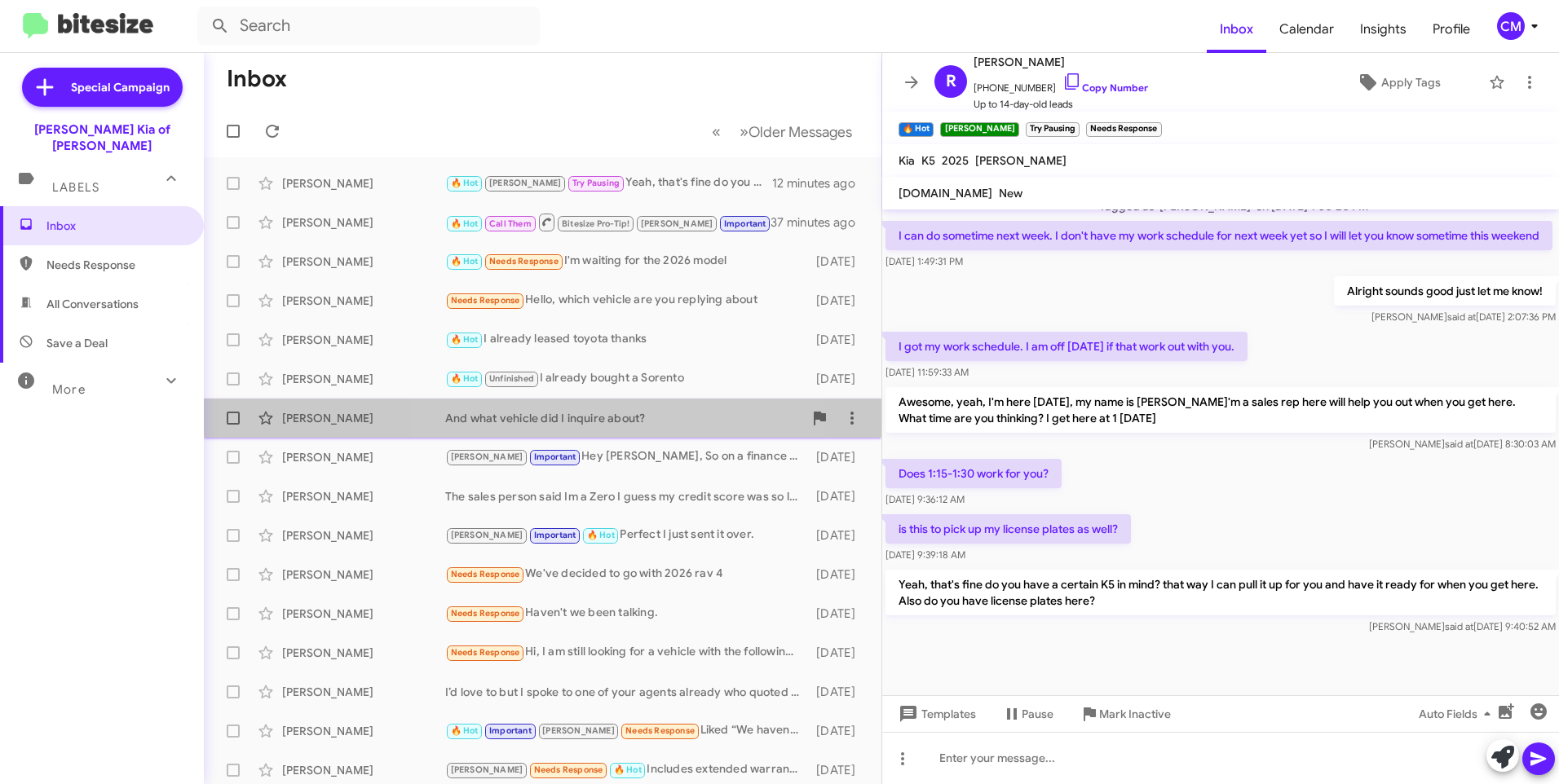
click at [574, 416] on div "And what vehicle did I inquire about?" at bounding box center [624, 418] width 358 height 16
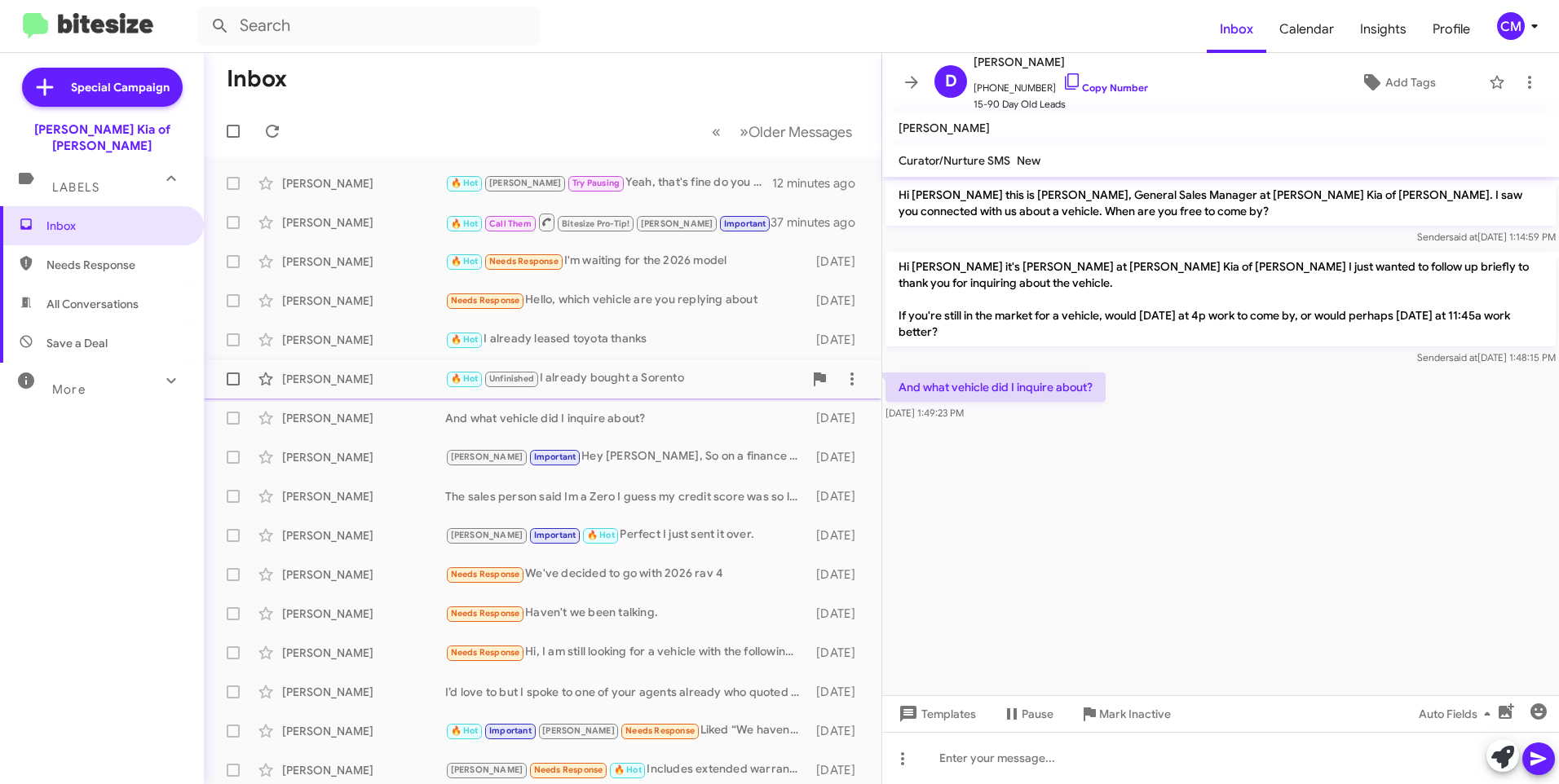
click at [657, 380] on div "🔥 Hot Unfinished I already bought a Sorento" at bounding box center [624, 378] width 358 height 19
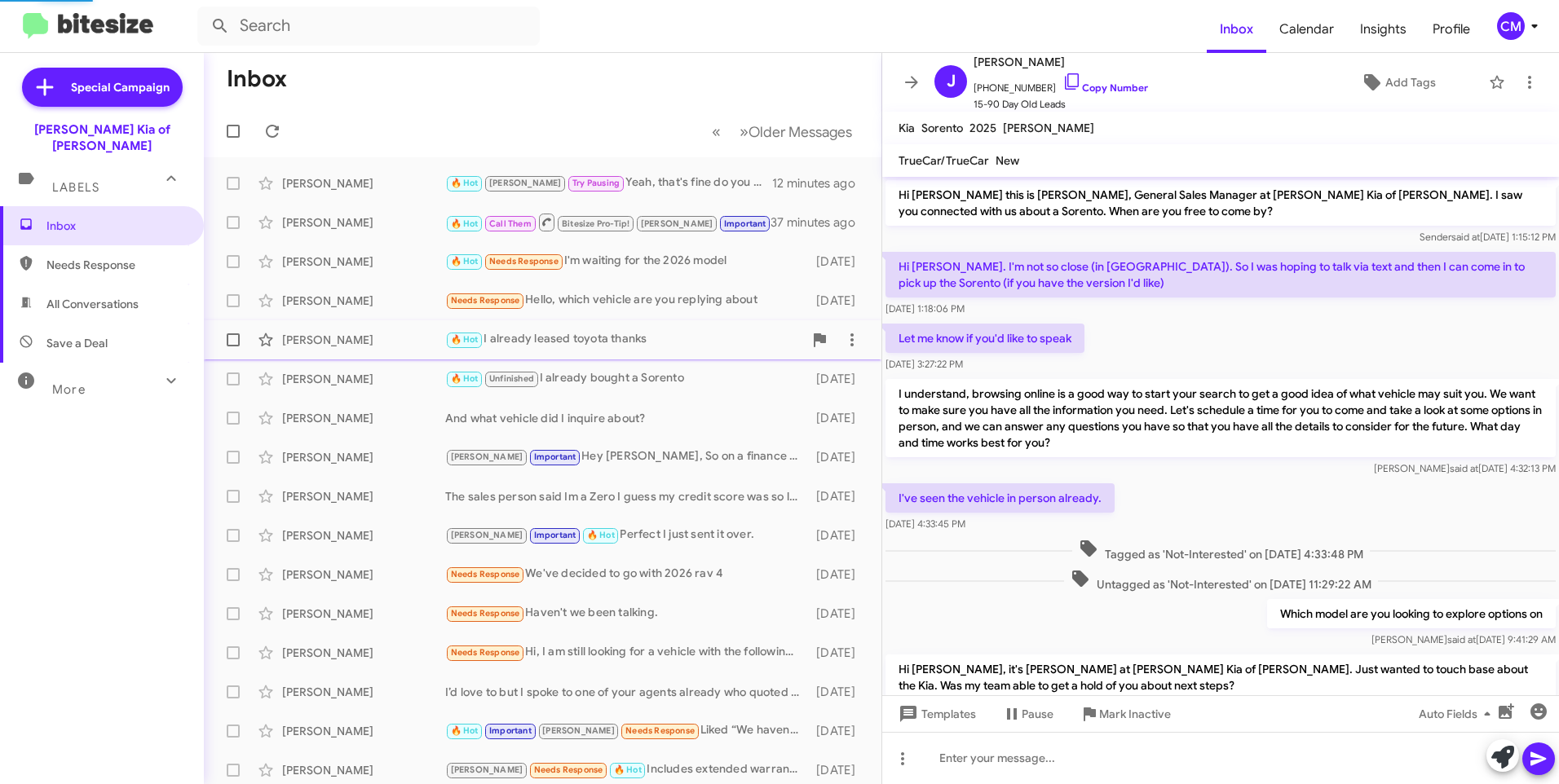
scroll to position [477, 0]
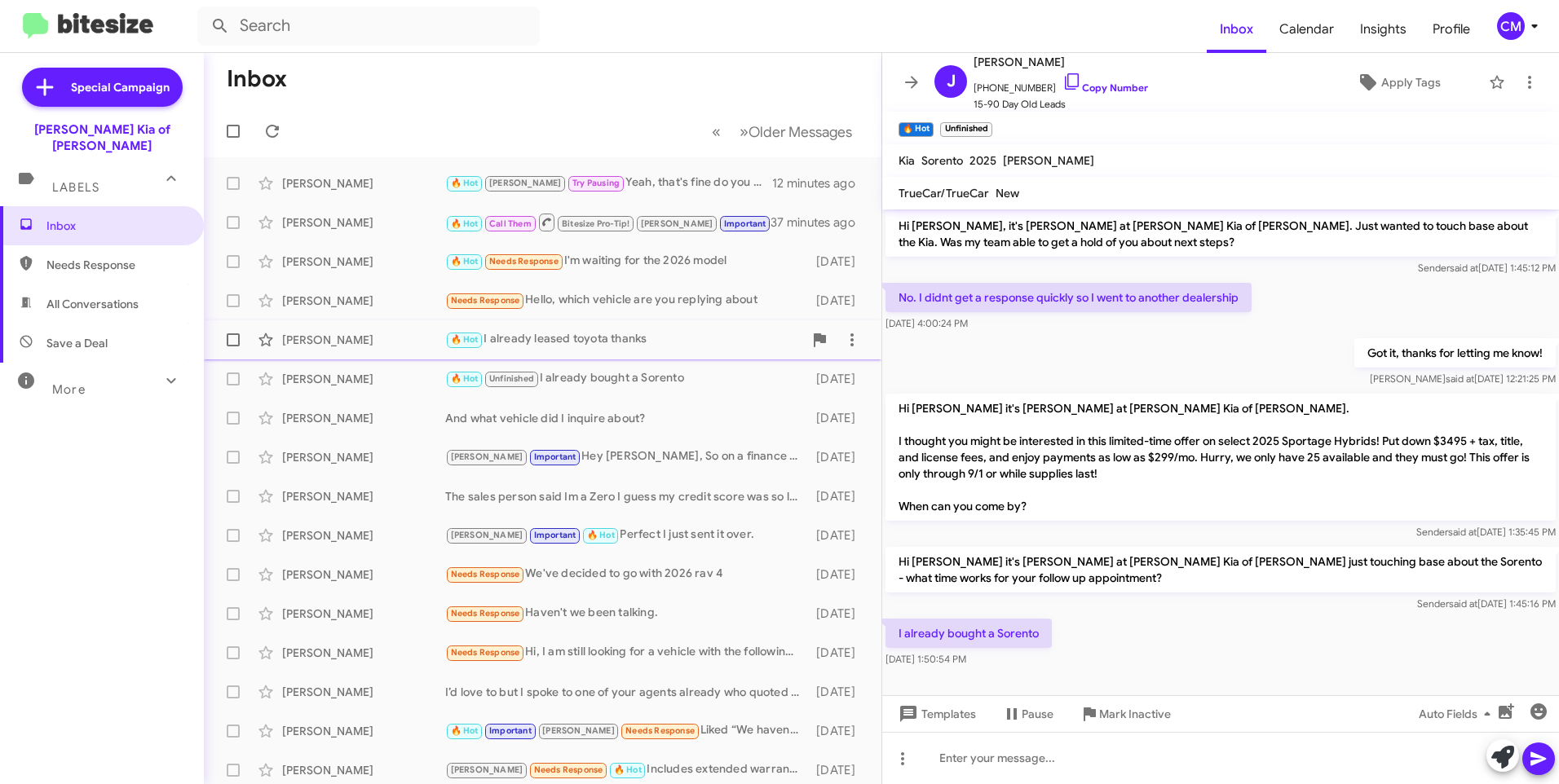
click at [655, 335] on div "🔥 Hot I already leased toyota thanks" at bounding box center [624, 339] width 358 height 19
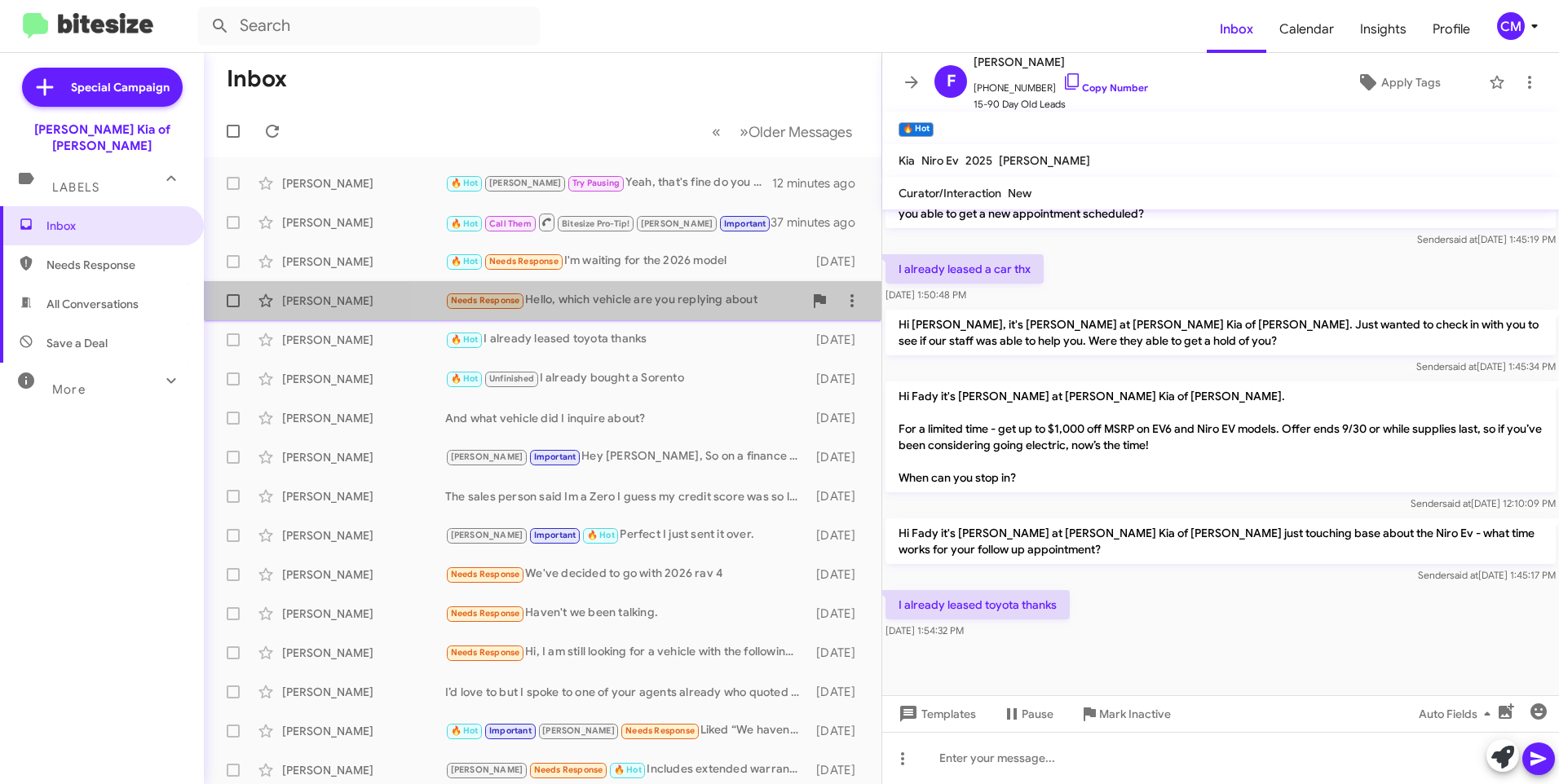
click at [668, 299] on div "Needs Response Hello, which vehicle are you replying about" at bounding box center [624, 300] width 358 height 19
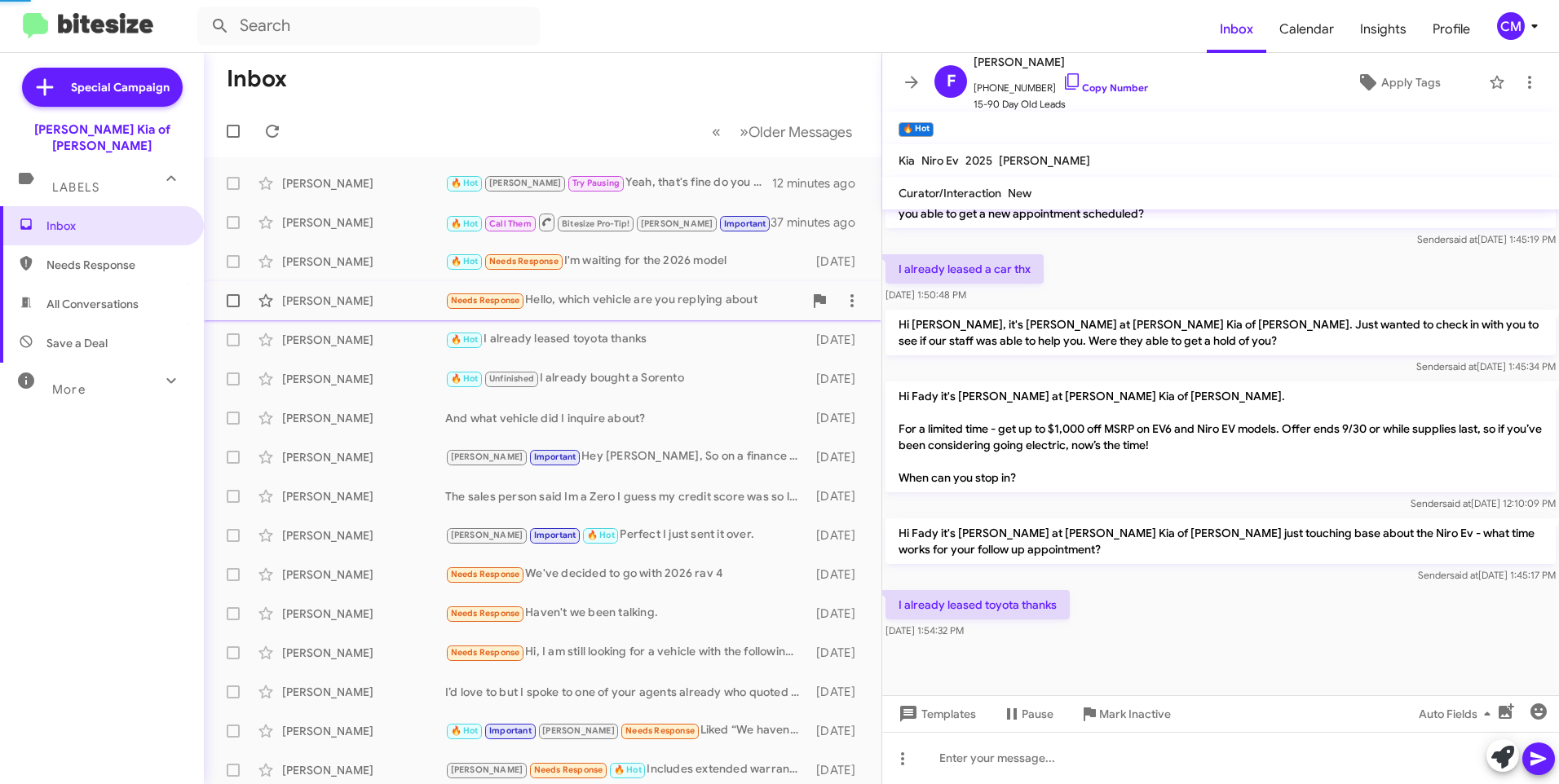
scroll to position [51, 0]
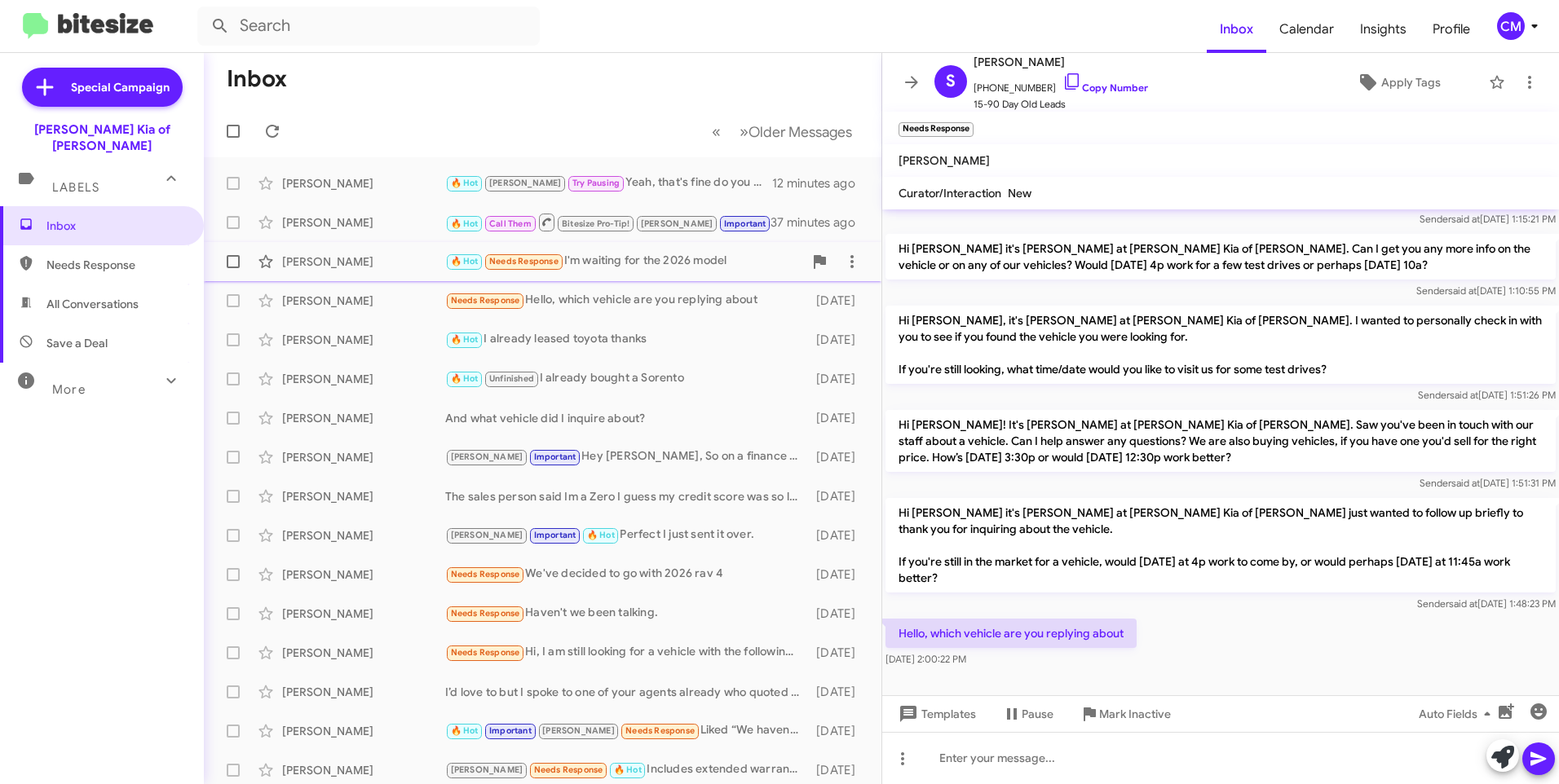
click at [670, 271] on div "[PERSON_NAME] 🔥 Hot Needs Response I'm waiting for the 2026 model [DATE]" at bounding box center [543, 261] width 651 height 33
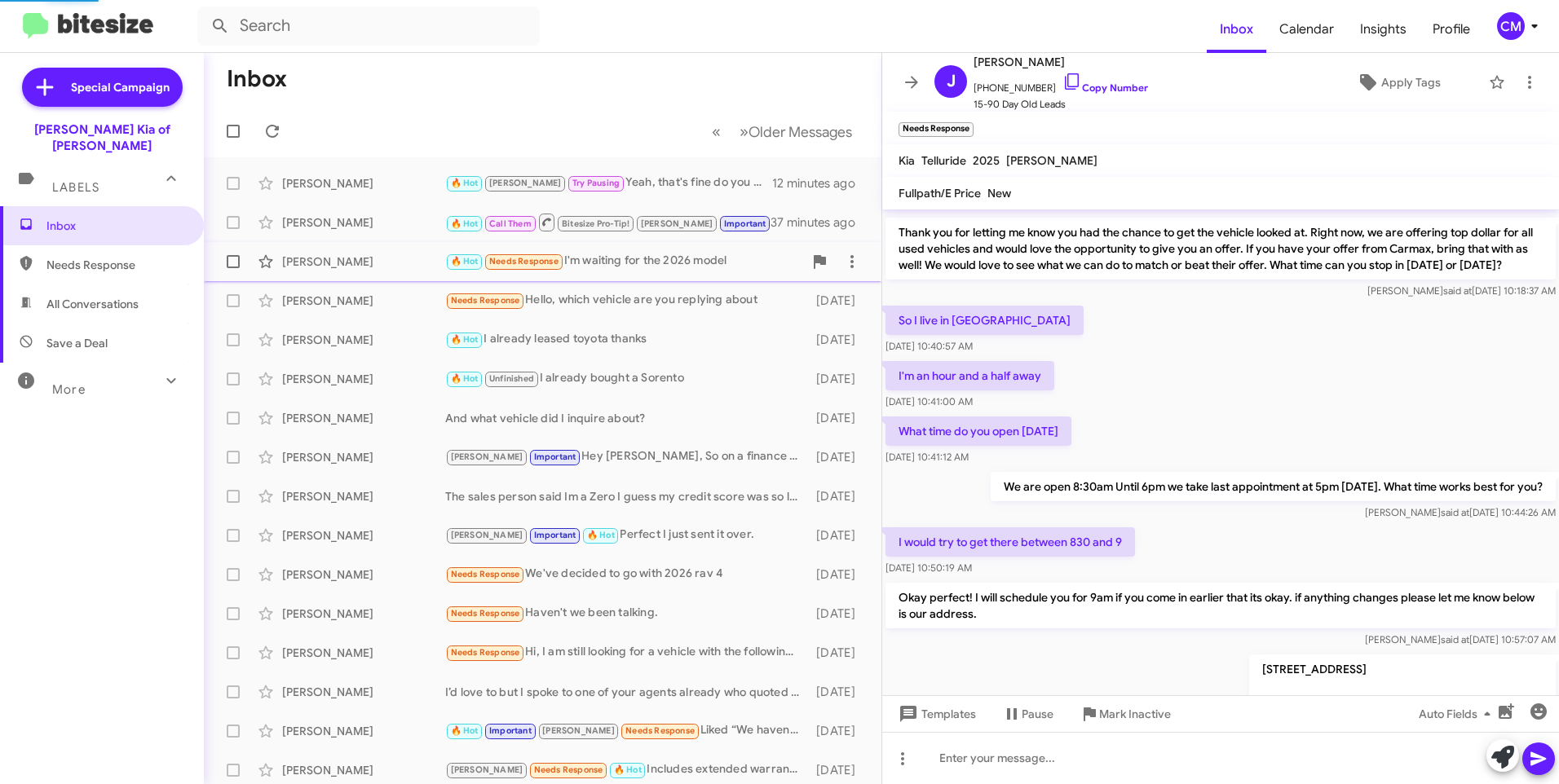
scroll to position [965, 0]
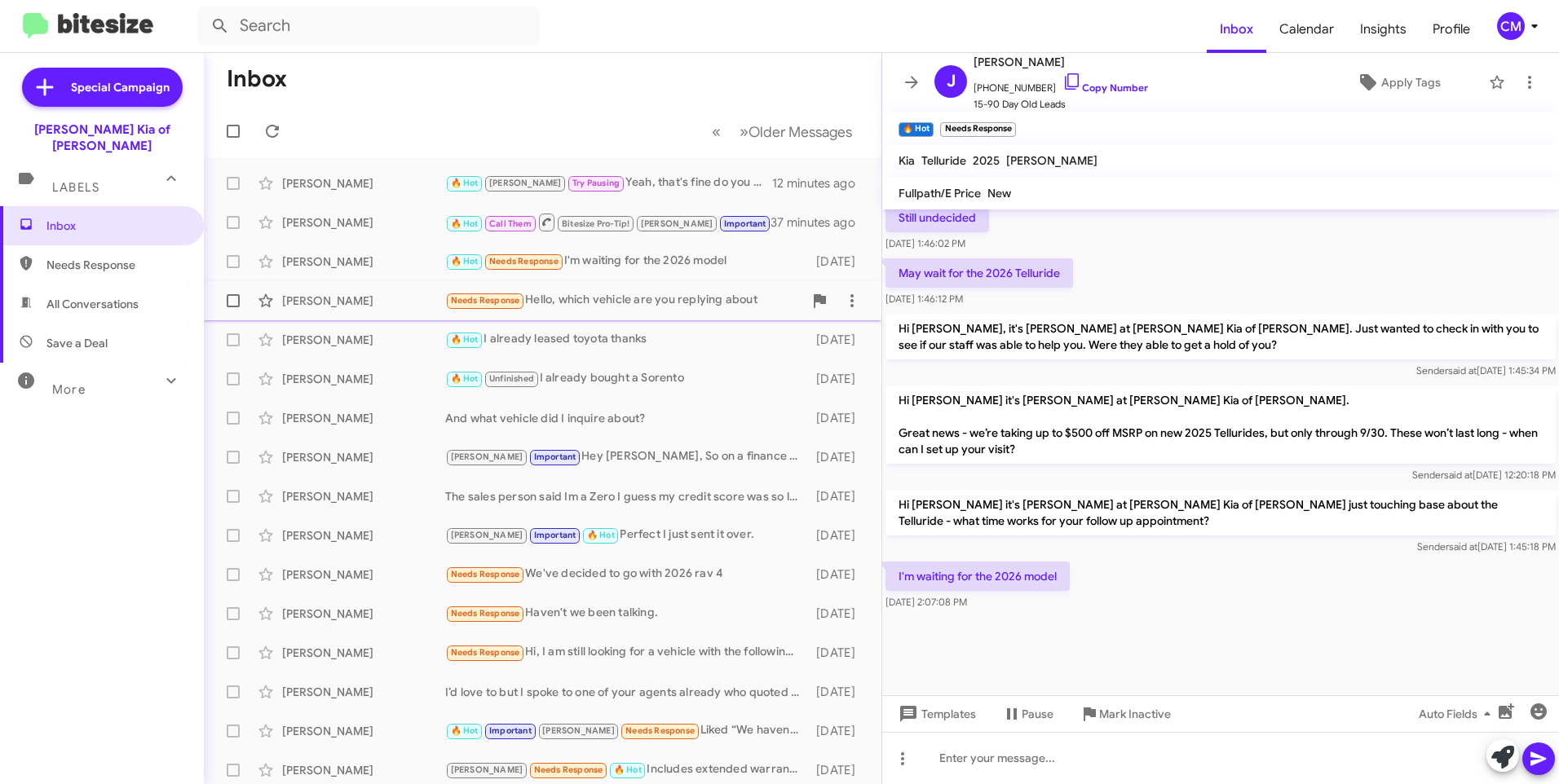
click at [663, 307] on div "Needs Response Hello, which vehicle are you replying about" at bounding box center [624, 300] width 358 height 19
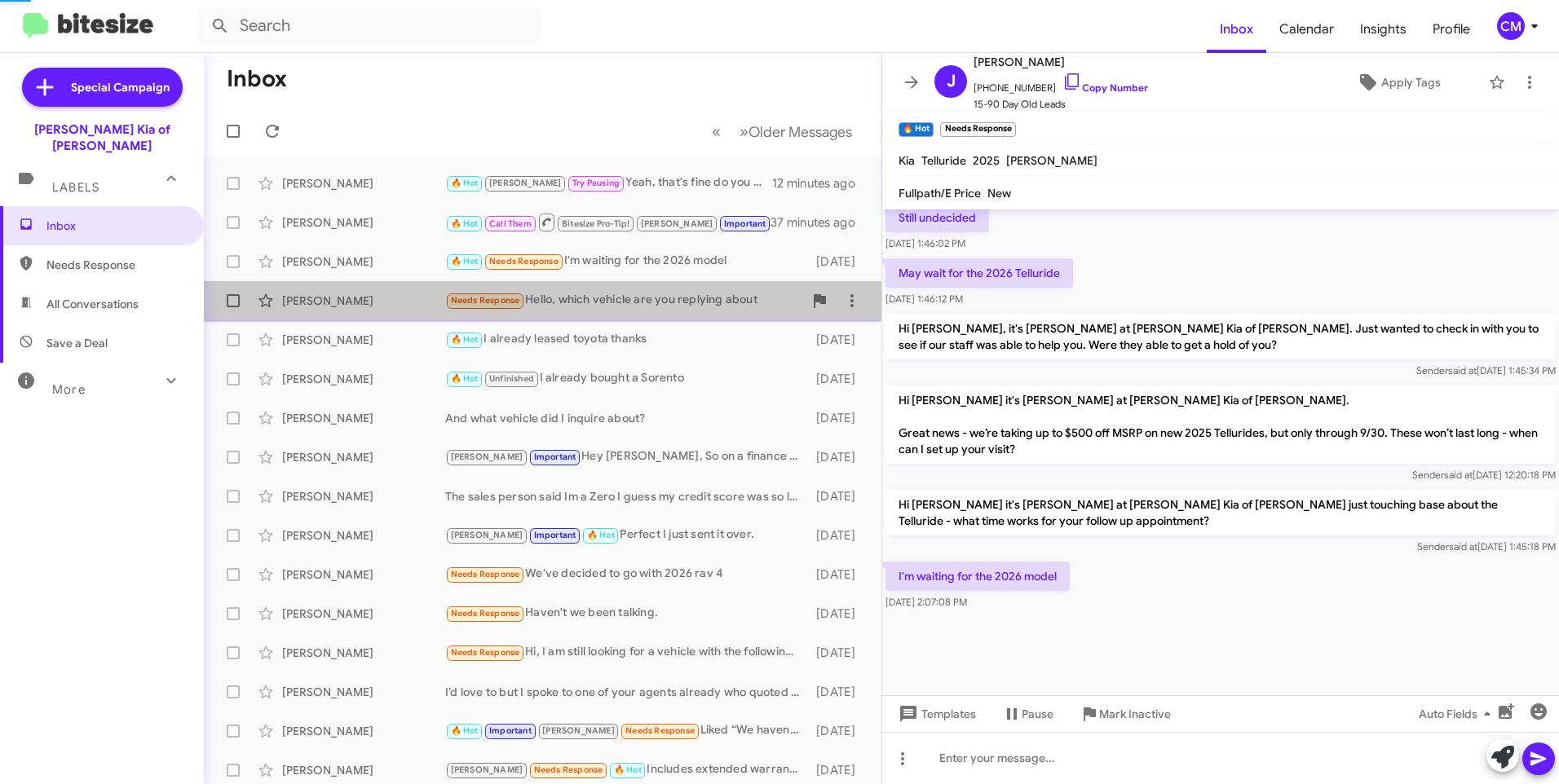
scroll to position [51, 0]
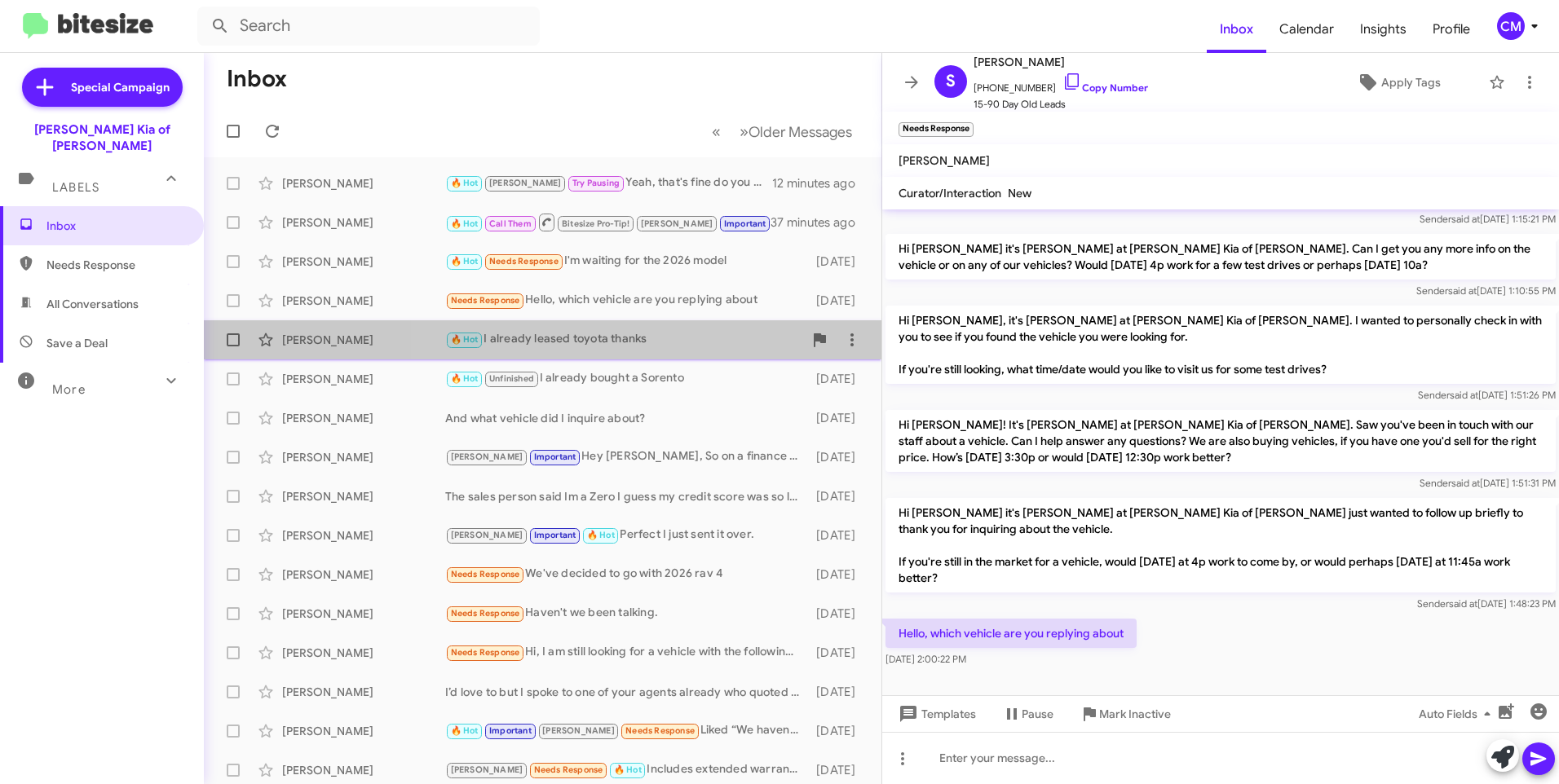
click at [662, 344] on div "🔥 Hot I already leased toyota thanks" at bounding box center [624, 339] width 358 height 19
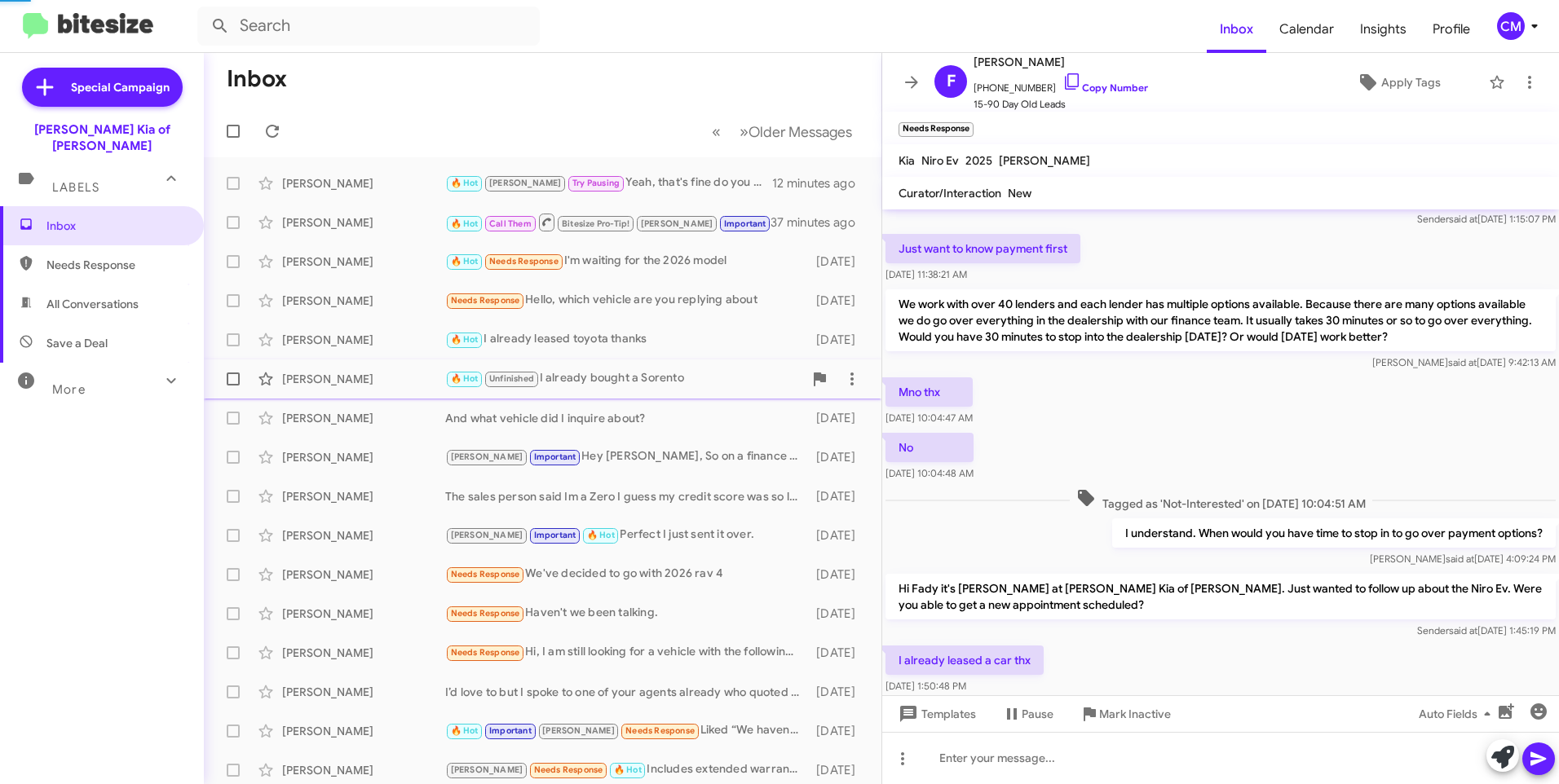
scroll to position [442, 0]
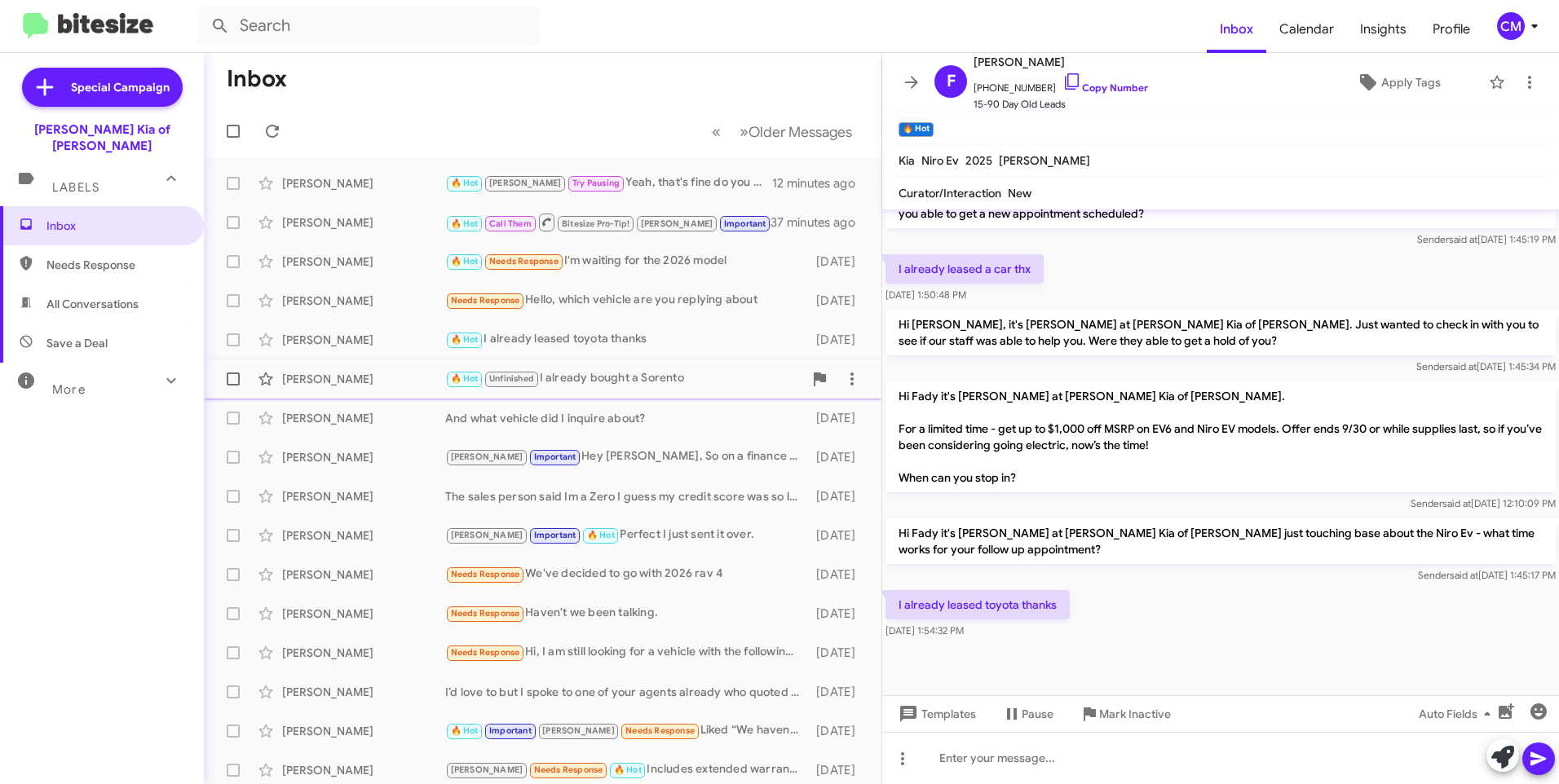
click at [658, 382] on div "🔥 Hot Unfinished I already bought a Sorento" at bounding box center [624, 378] width 358 height 19
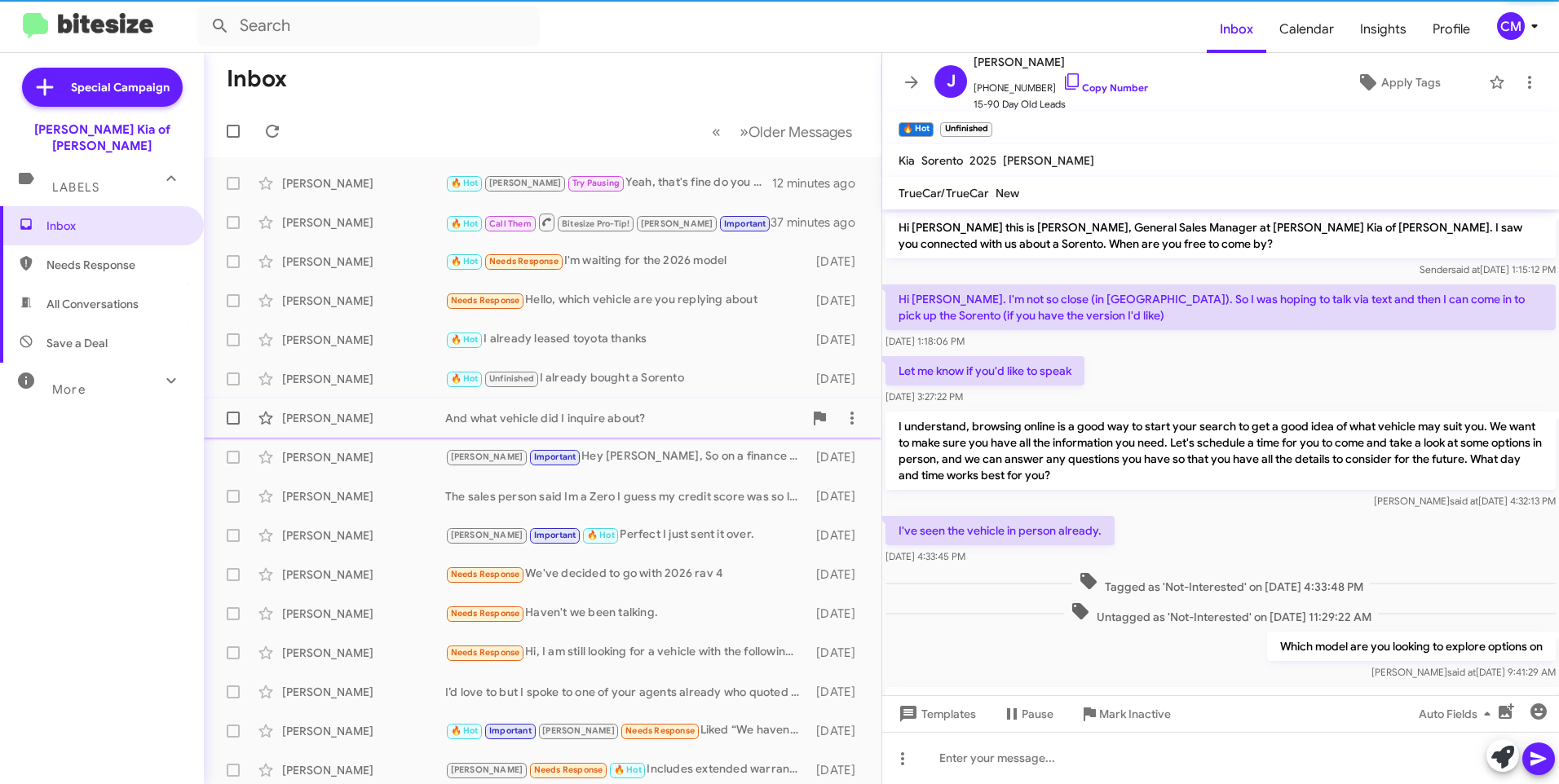
click at [652, 411] on div "And what vehicle did I inquire about?" at bounding box center [624, 418] width 358 height 16
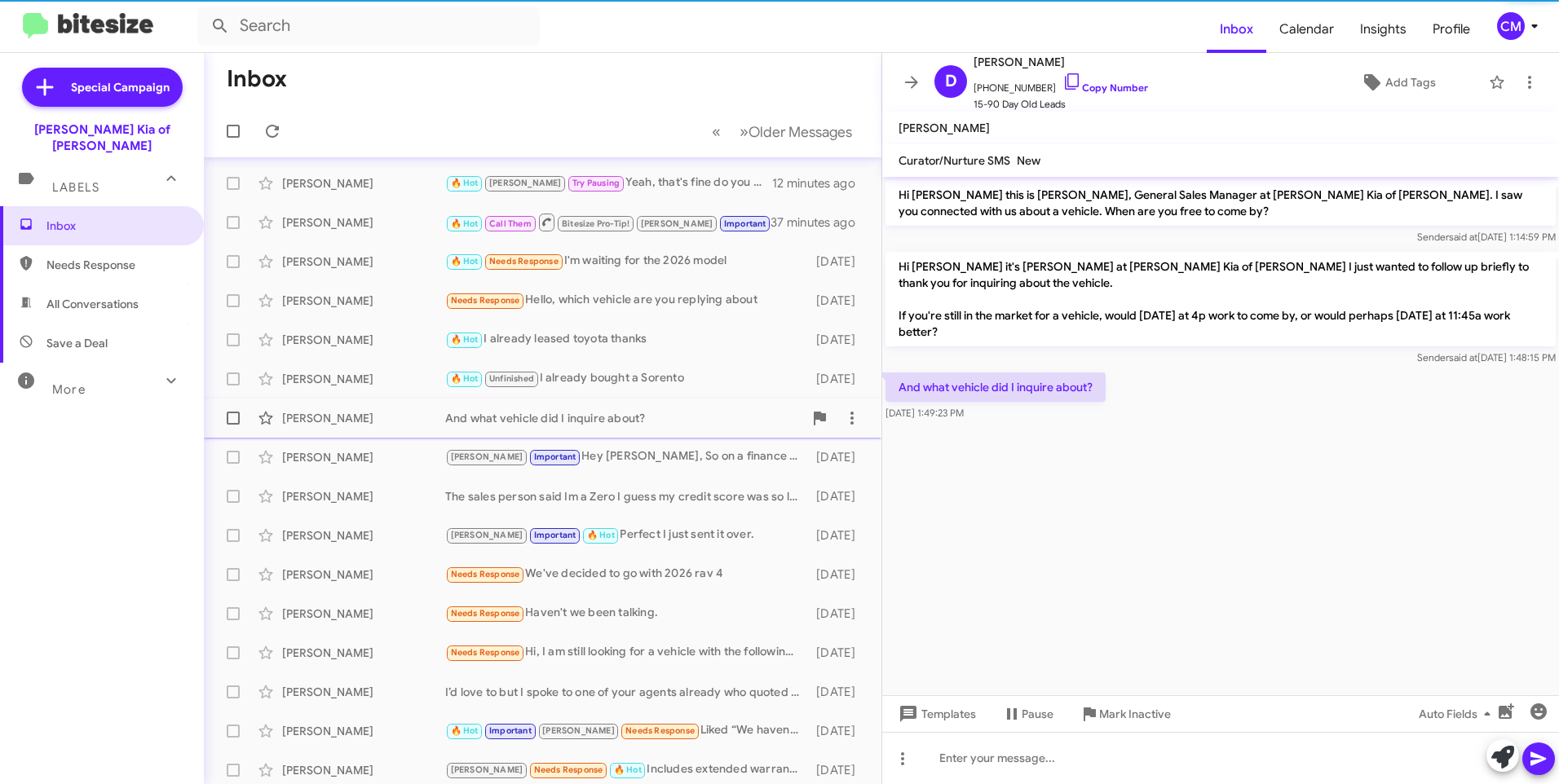
scroll to position [81, 0]
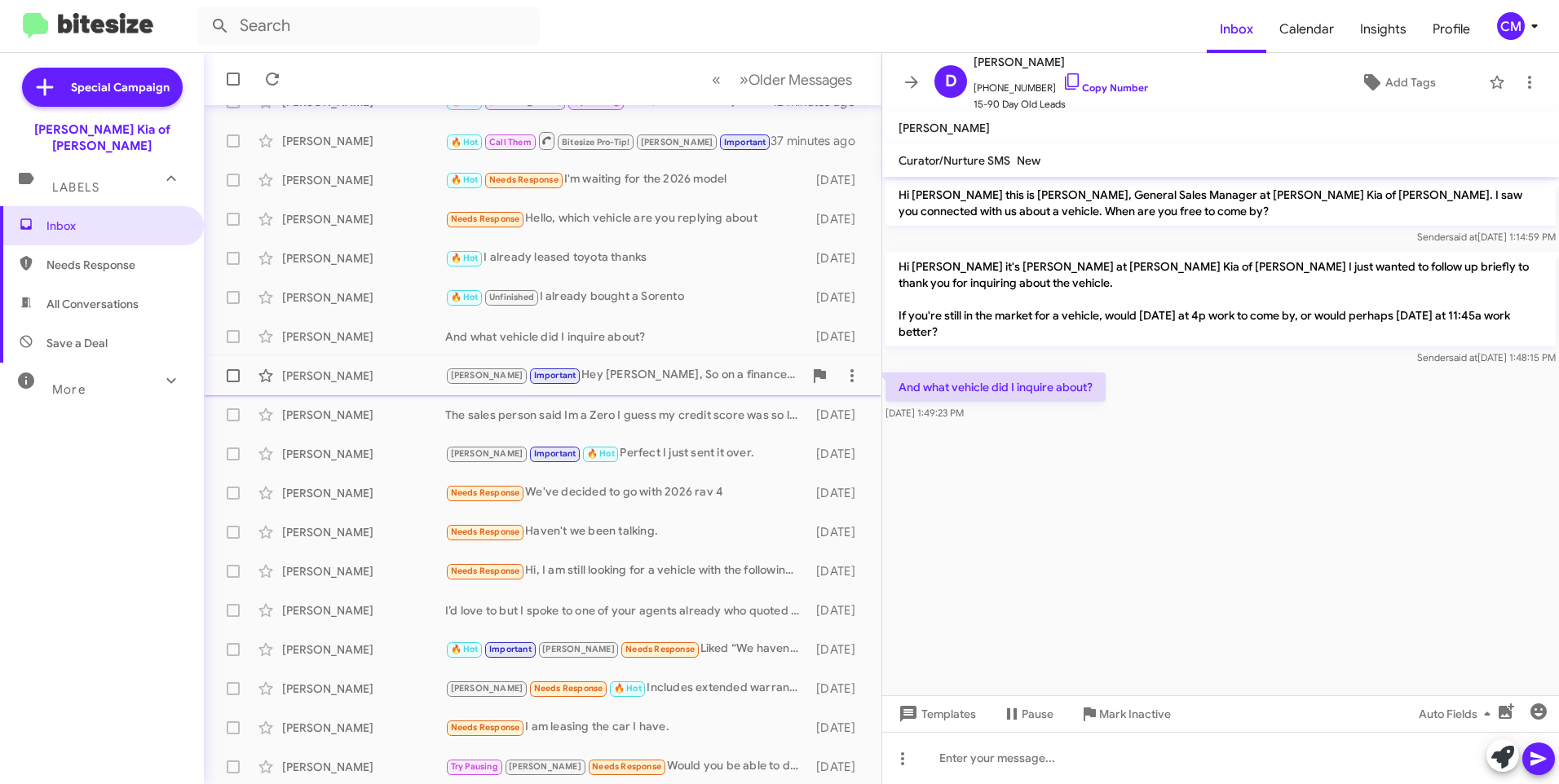
click at [647, 379] on div "[PERSON_NAME] Important Hey [PERSON_NAME], So on a finance that Sportage we cou…" at bounding box center [624, 375] width 358 height 19
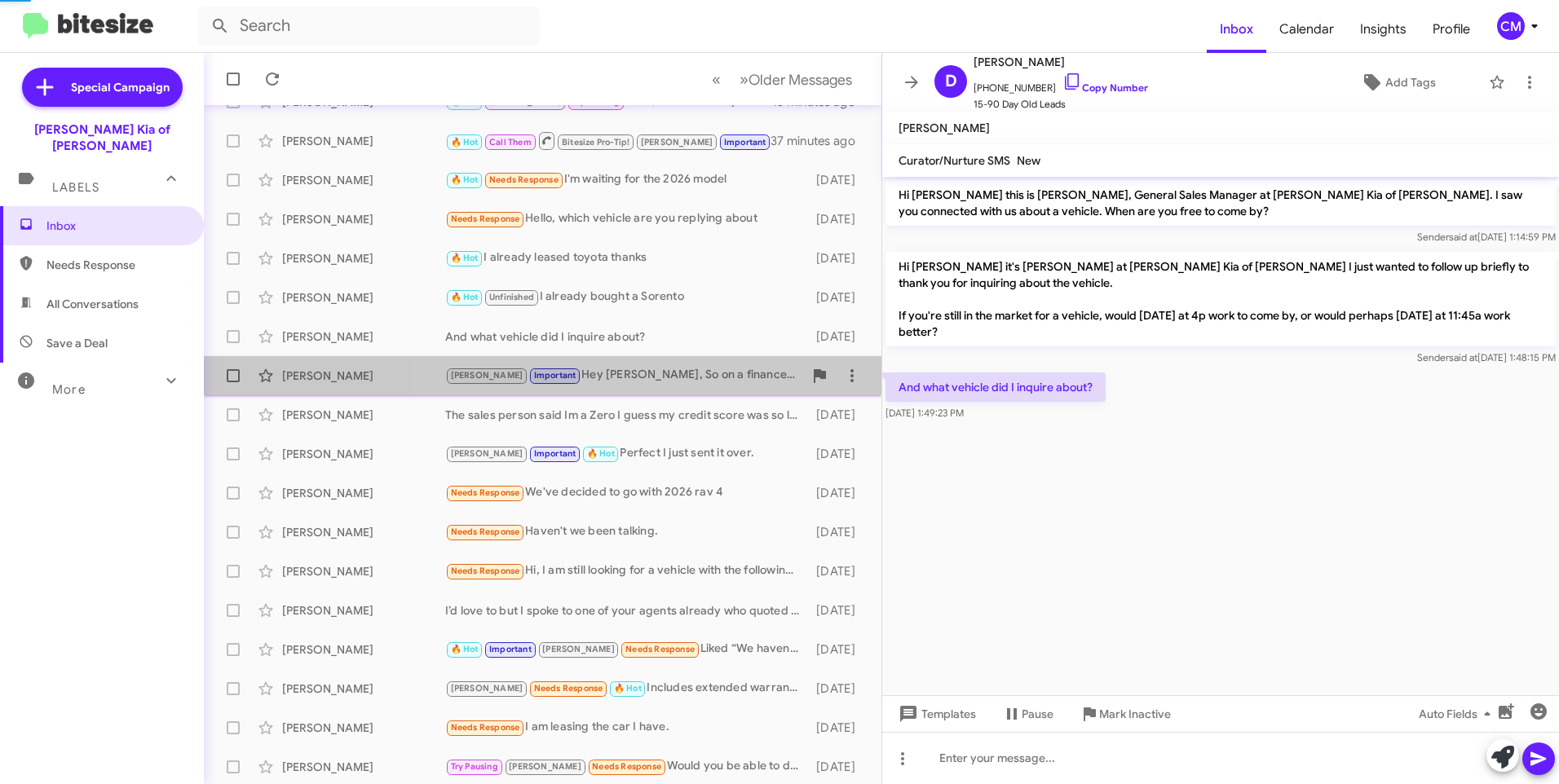
scroll to position [274, 0]
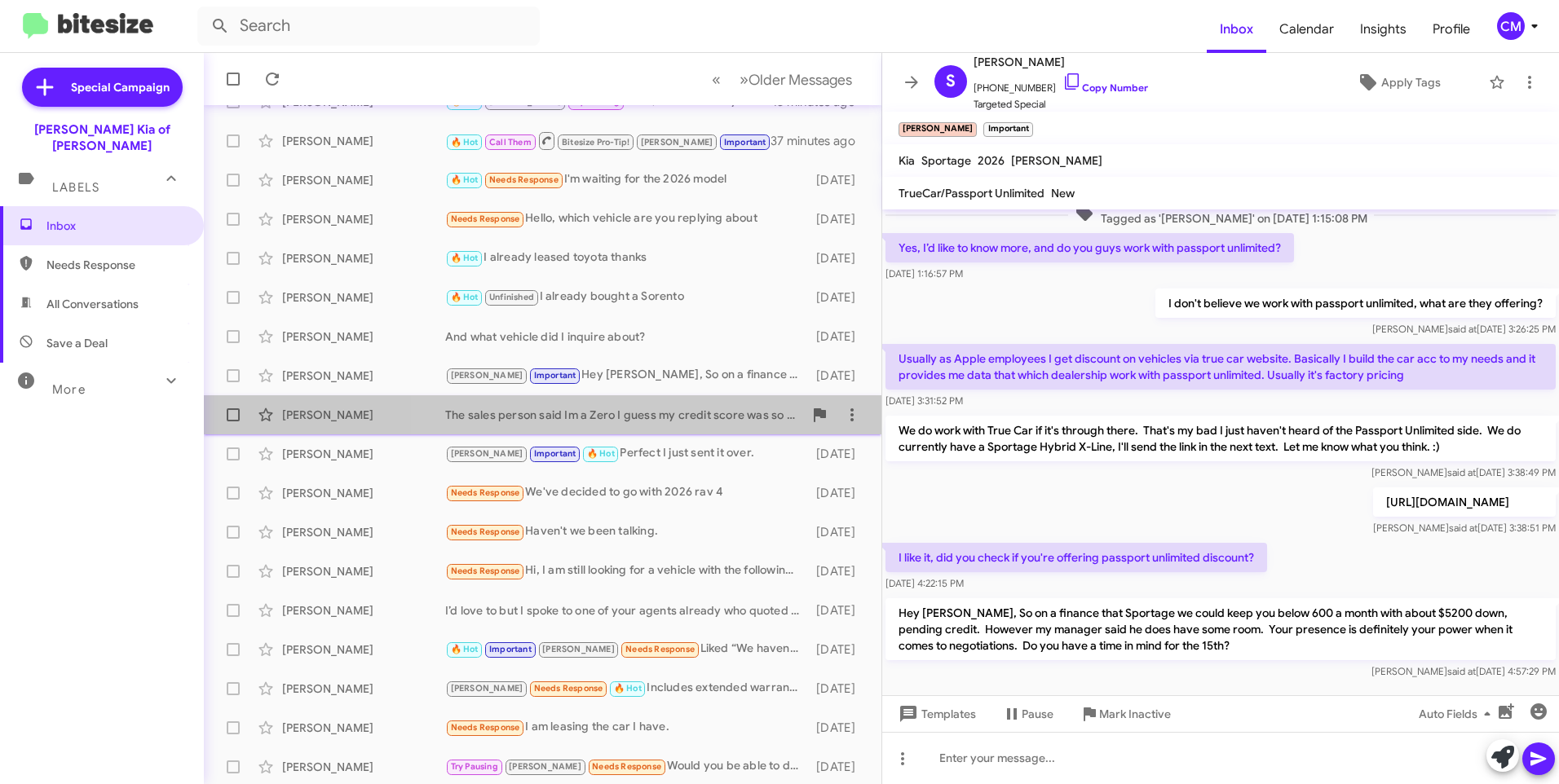
click at [647, 412] on div "The sales person said Im a Zero I guess my credit score was so low I couldnt le…" at bounding box center [624, 415] width 358 height 16
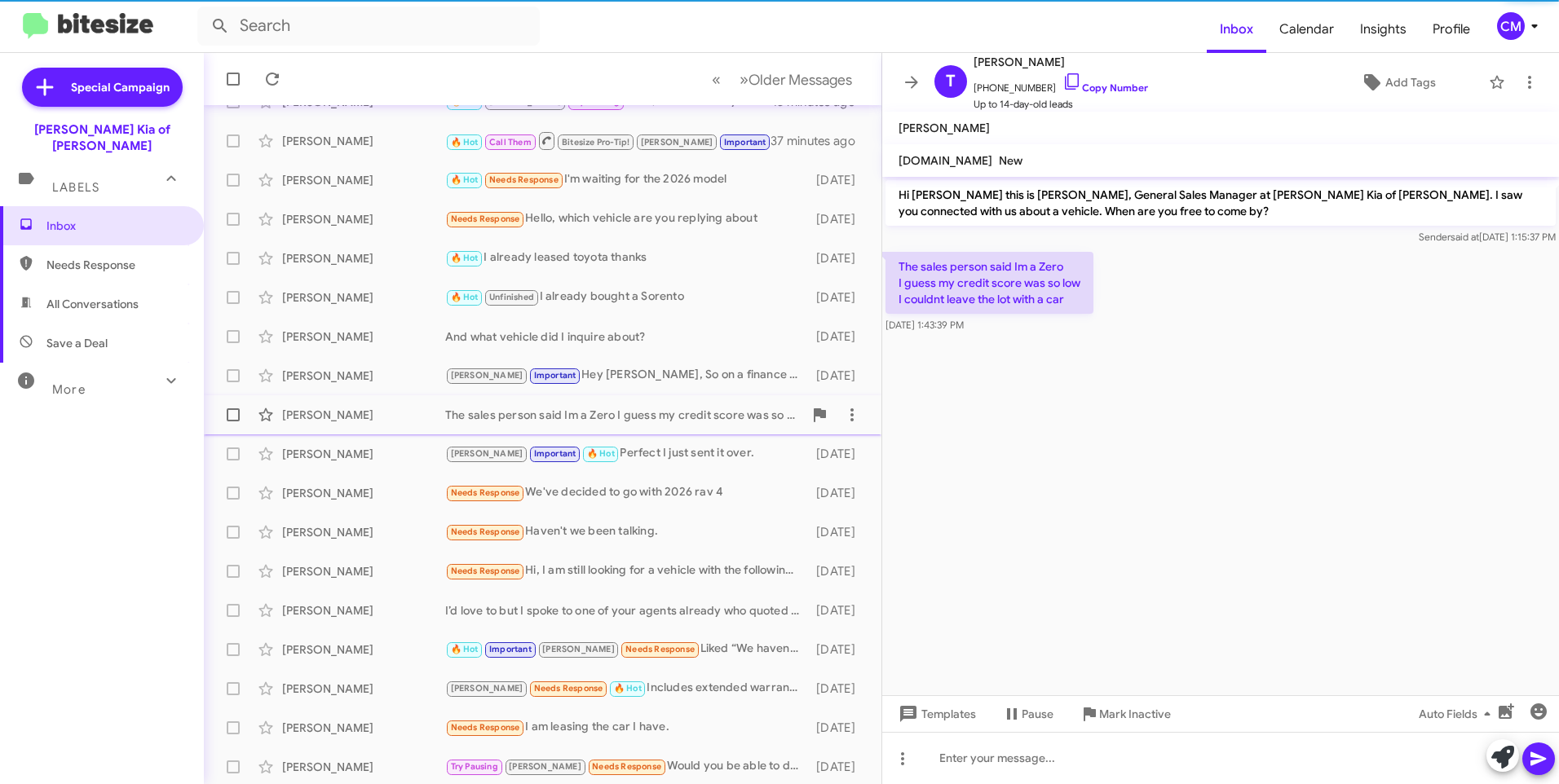
scroll to position [162, 0]
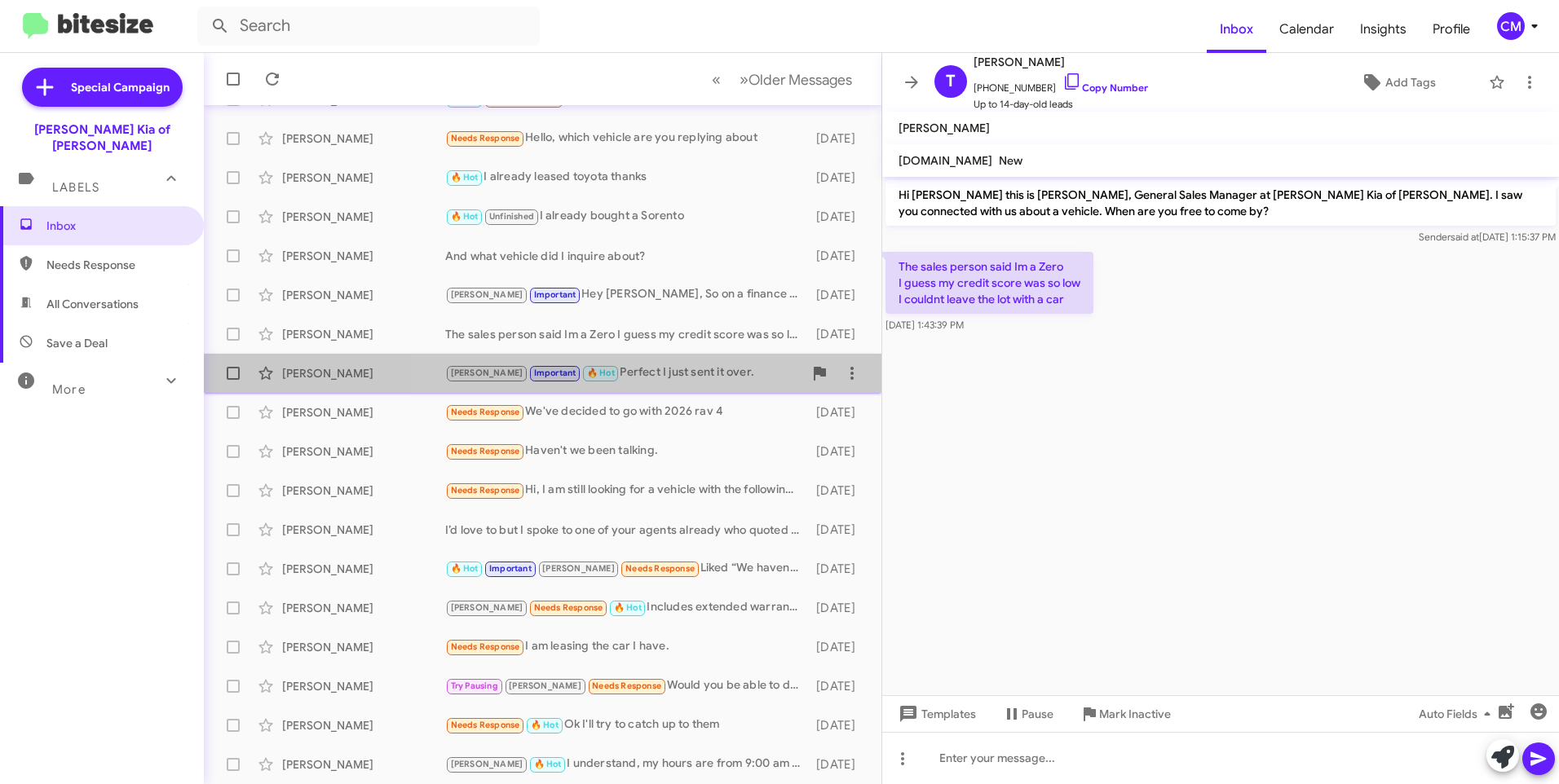
click at [650, 383] on div "[PERSON_NAME] [PERSON_NAME] Important 🔥 Hot Perfect I just sent it over. [DATE]" at bounding box center [543, 373] width 651 height 33
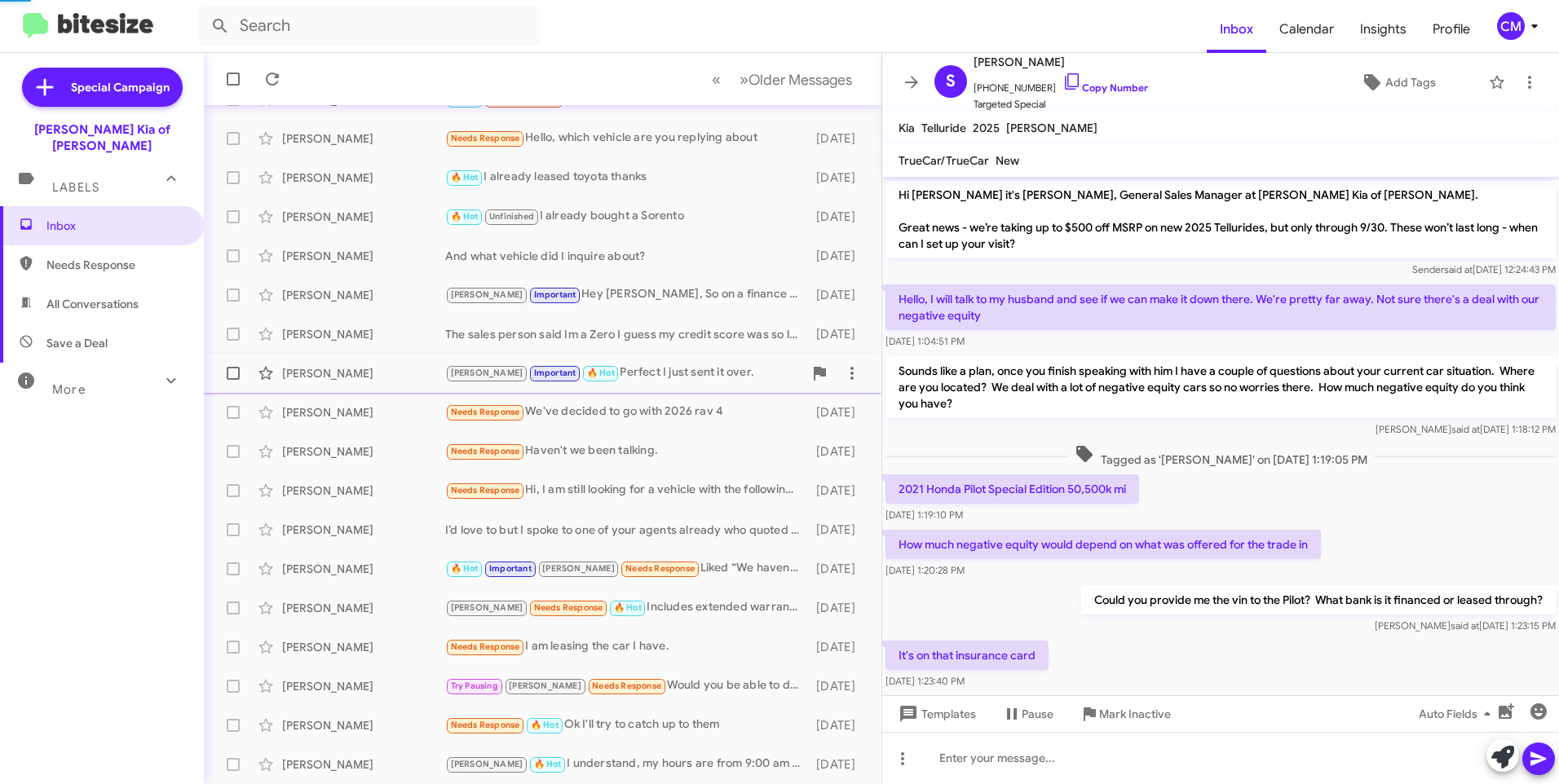
scroll to position [344, 0]
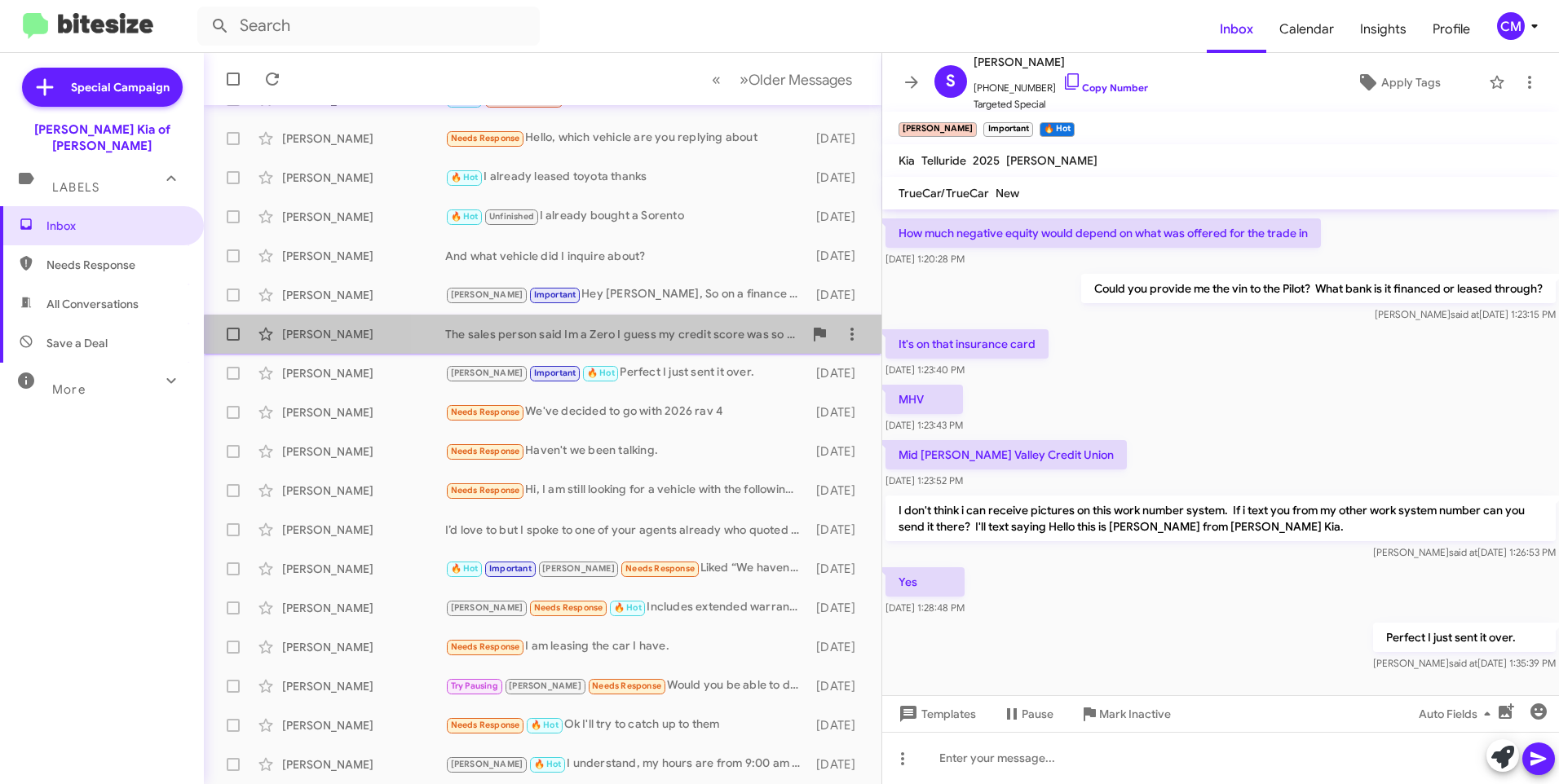
click at [658, 344] on div "[PERSON_NAME] The sales person said Im a Zero I guess my credit score was so lo…" at bounding box center [543, 335] width 651 height 33
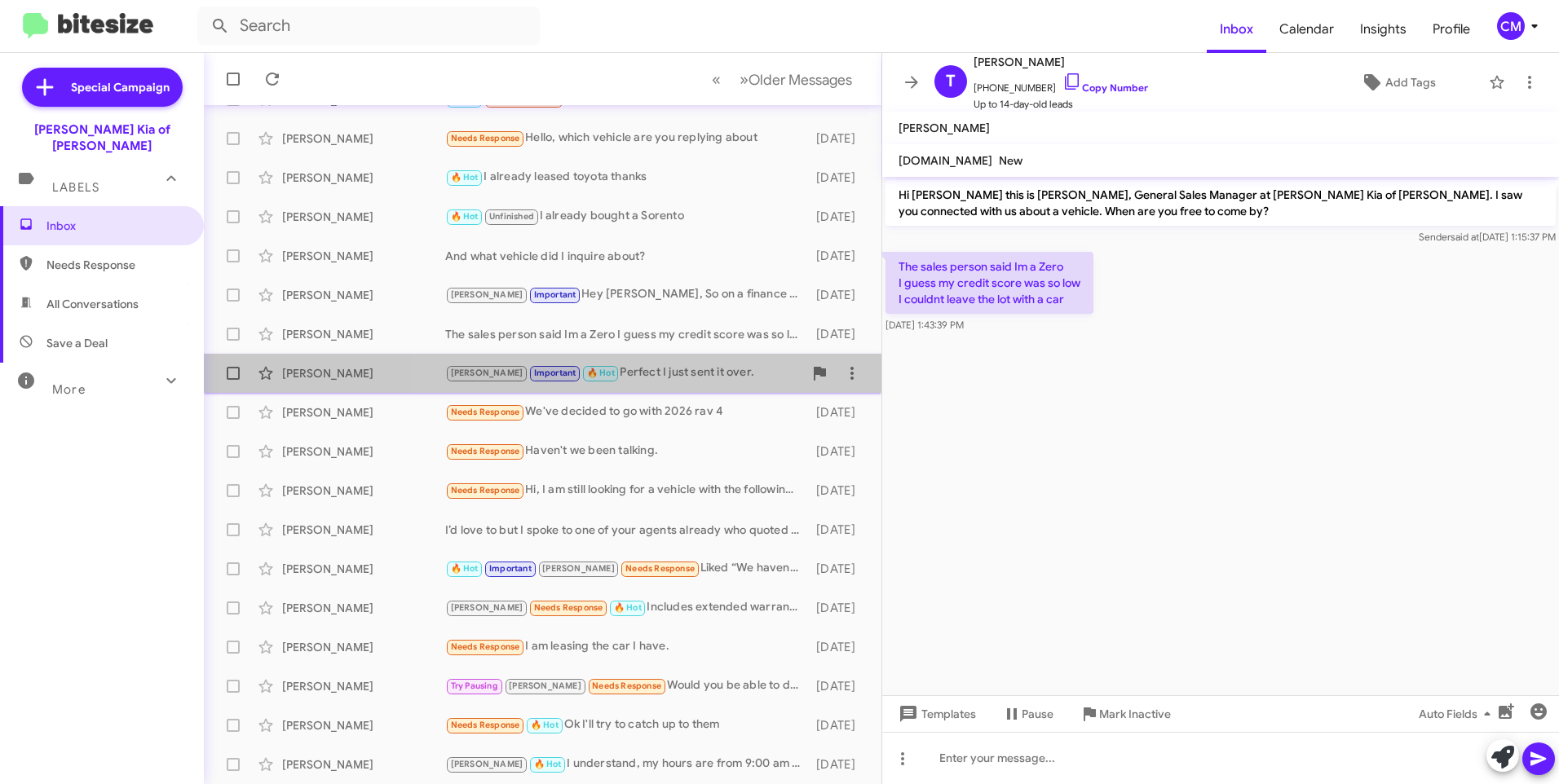
click at [658, 369] on div "[PERSON_NAME] Important 🔥 Hot Perfect I just sent it over." at bounding box center [624, 373] width 358 height 19
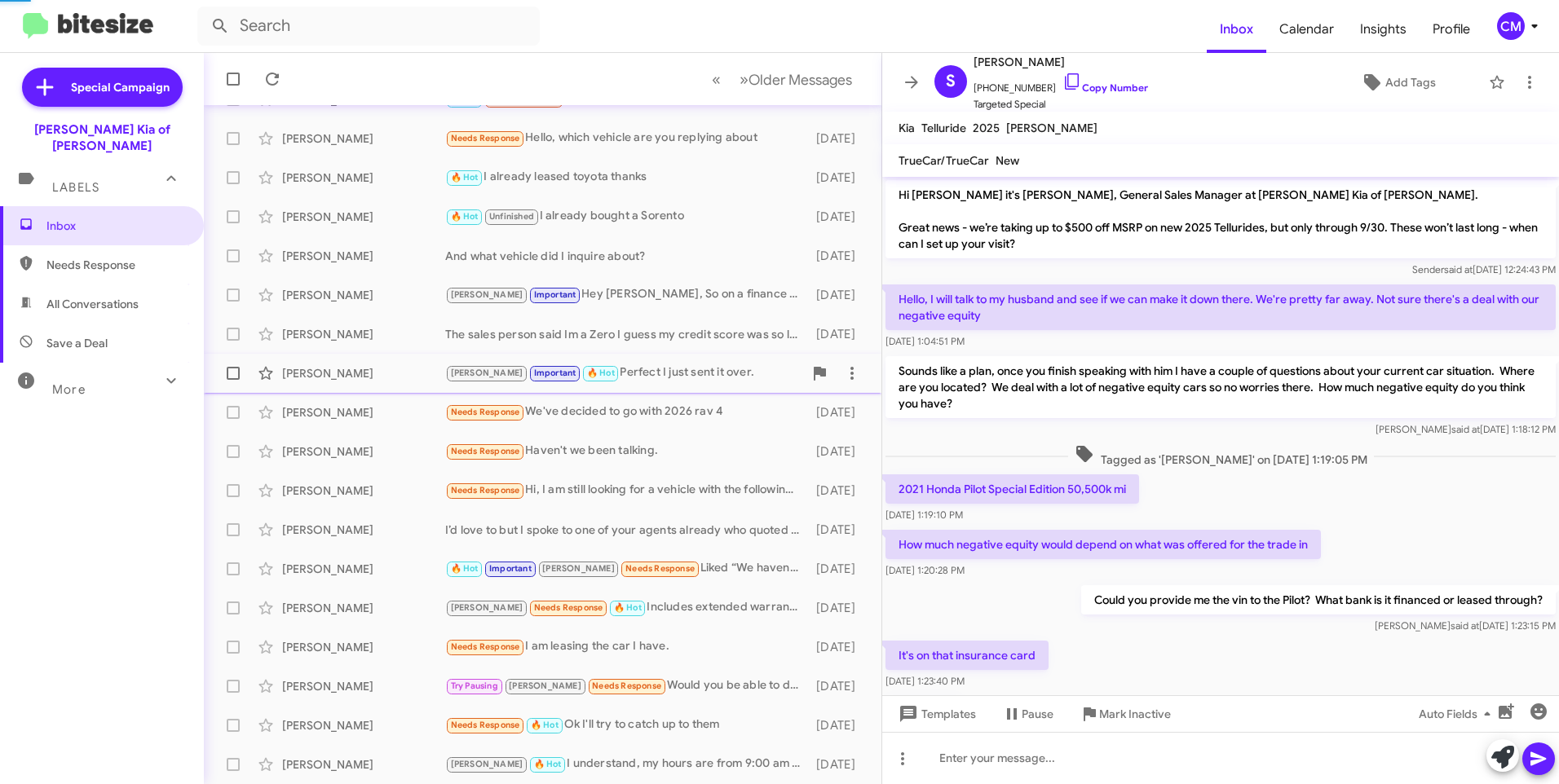
scroll to position [344, 0]
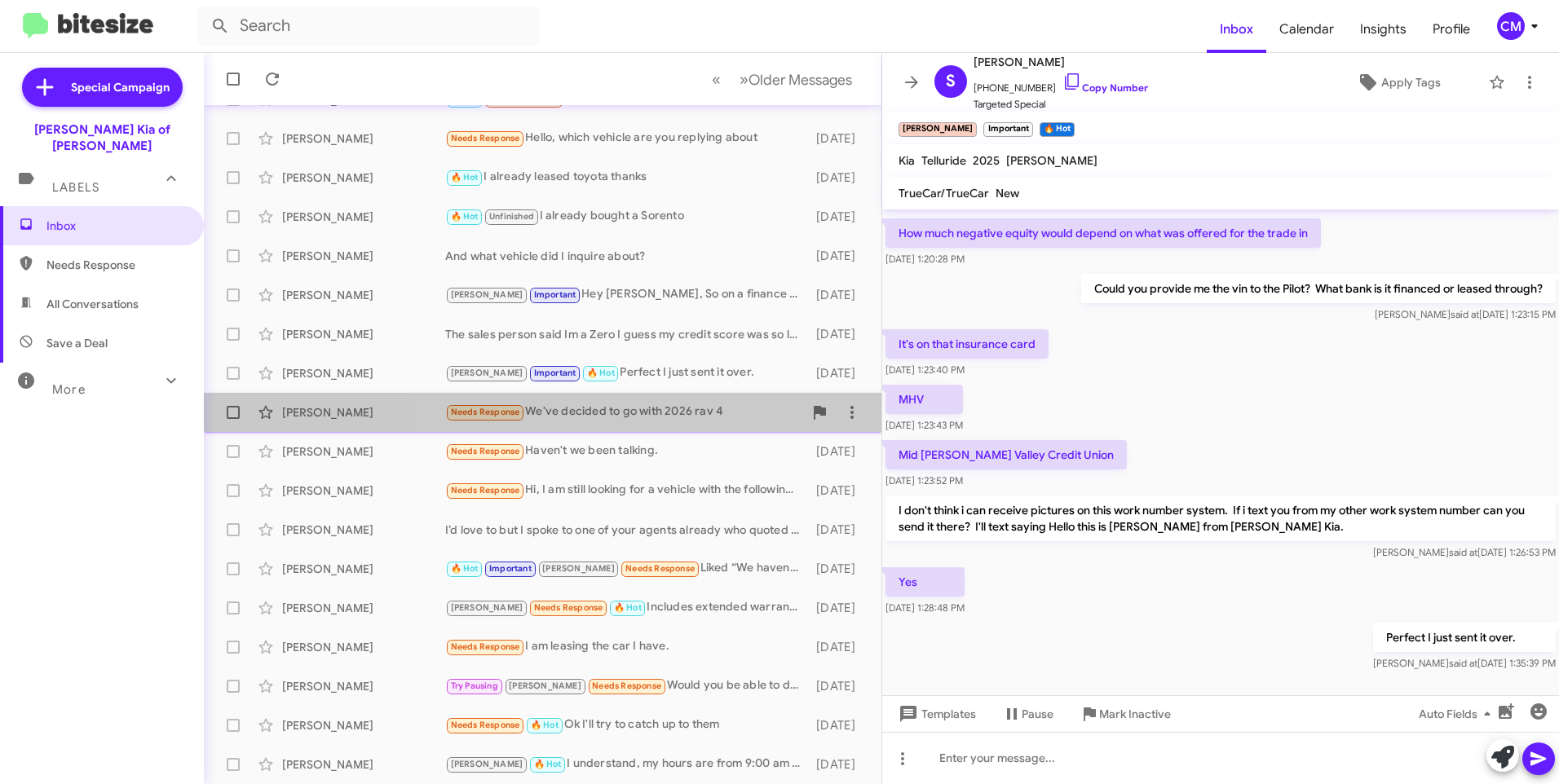
click at [649, 402] on div "Needs Response We've decided to go with 2026 rav 4" at bounding box center [624, 411] width 358 height 19
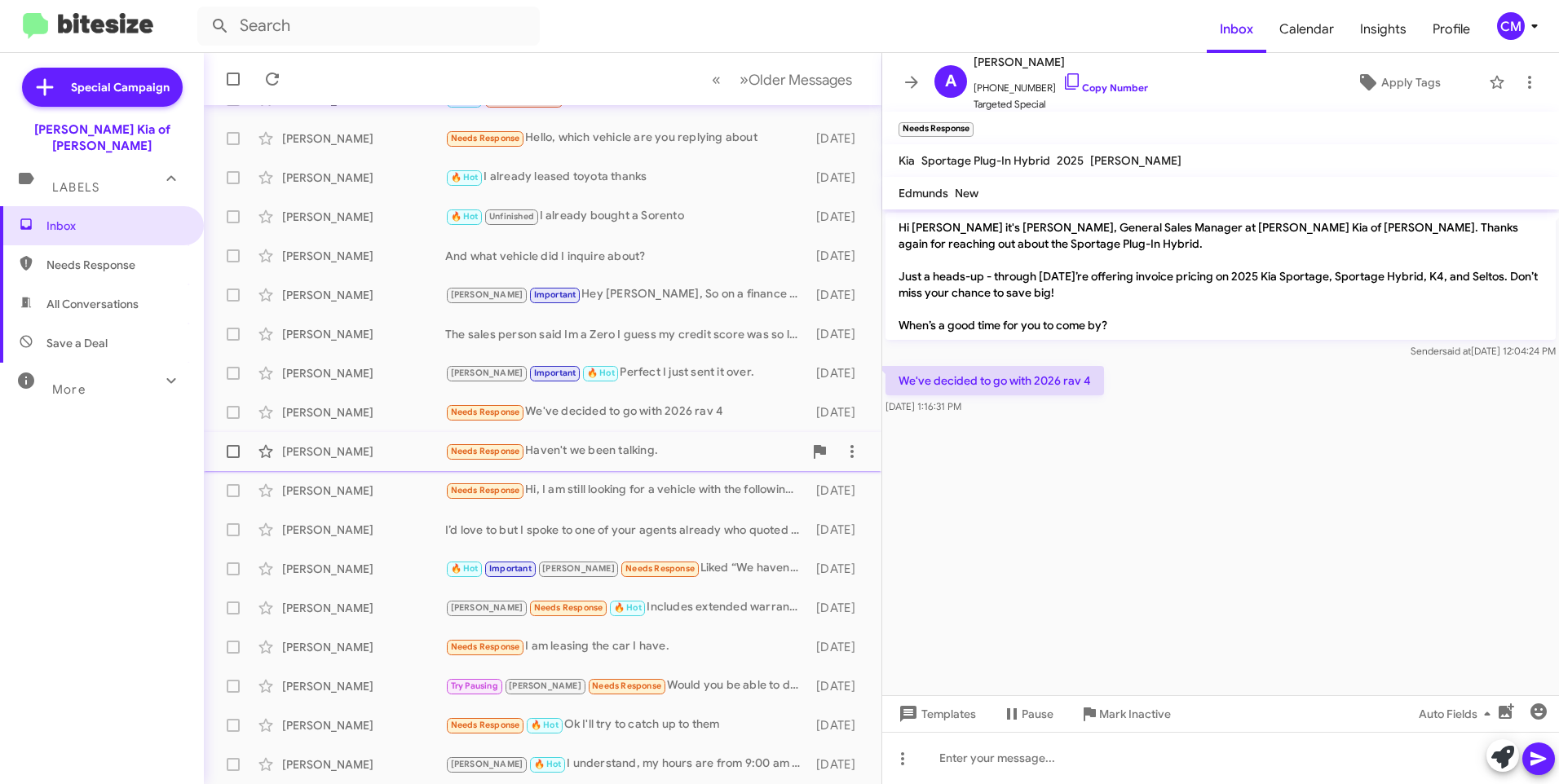
click at [628, 445] on div "Needs Response Haven't we been talking." at bounding box center [624, 451] width 358 height 19
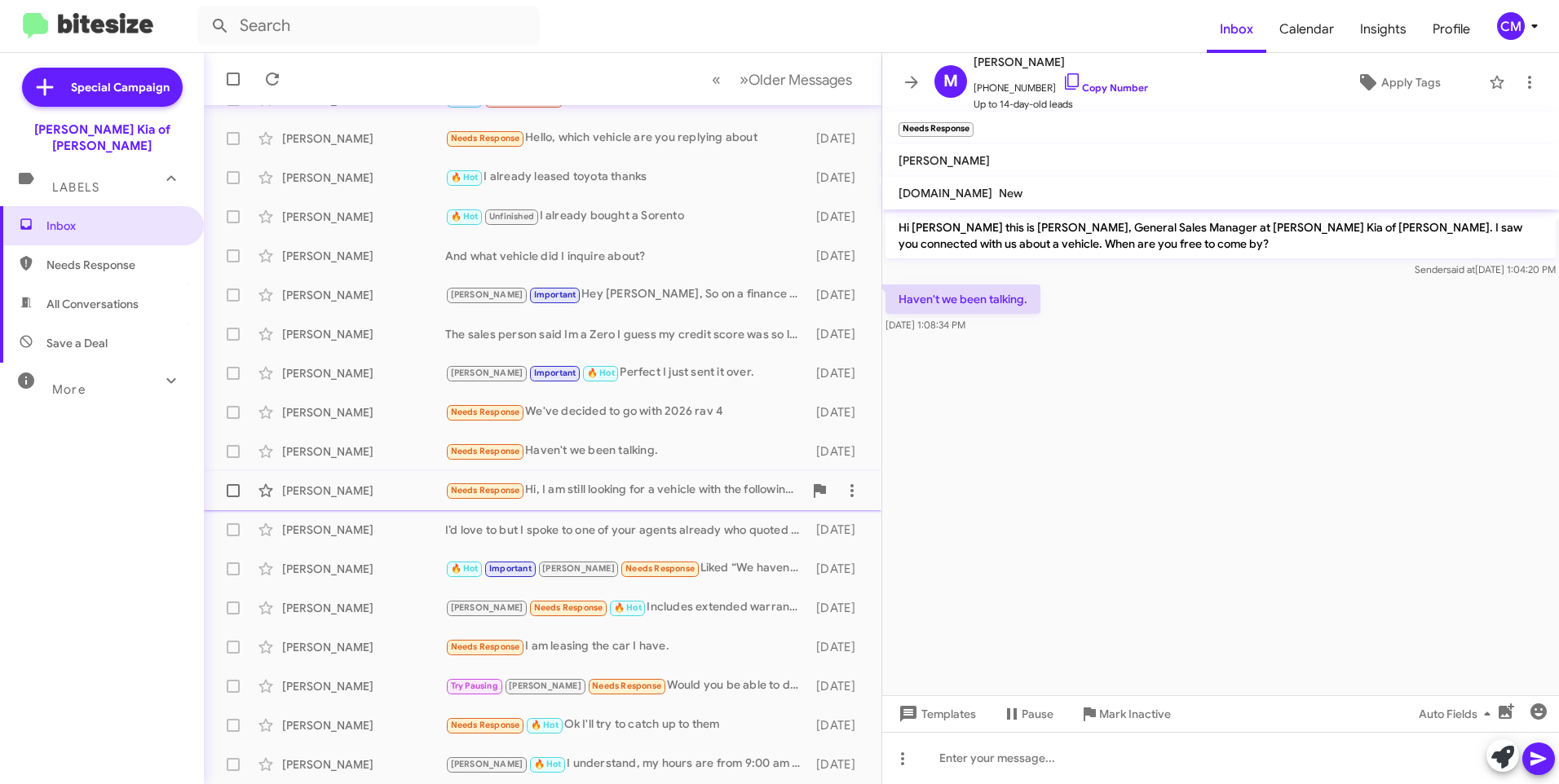
click at [626, 491] on div "Needs Response Hi, I am still looking for a vehicle with the following config: …" at bounding box center [624, 490] width 358 height 19
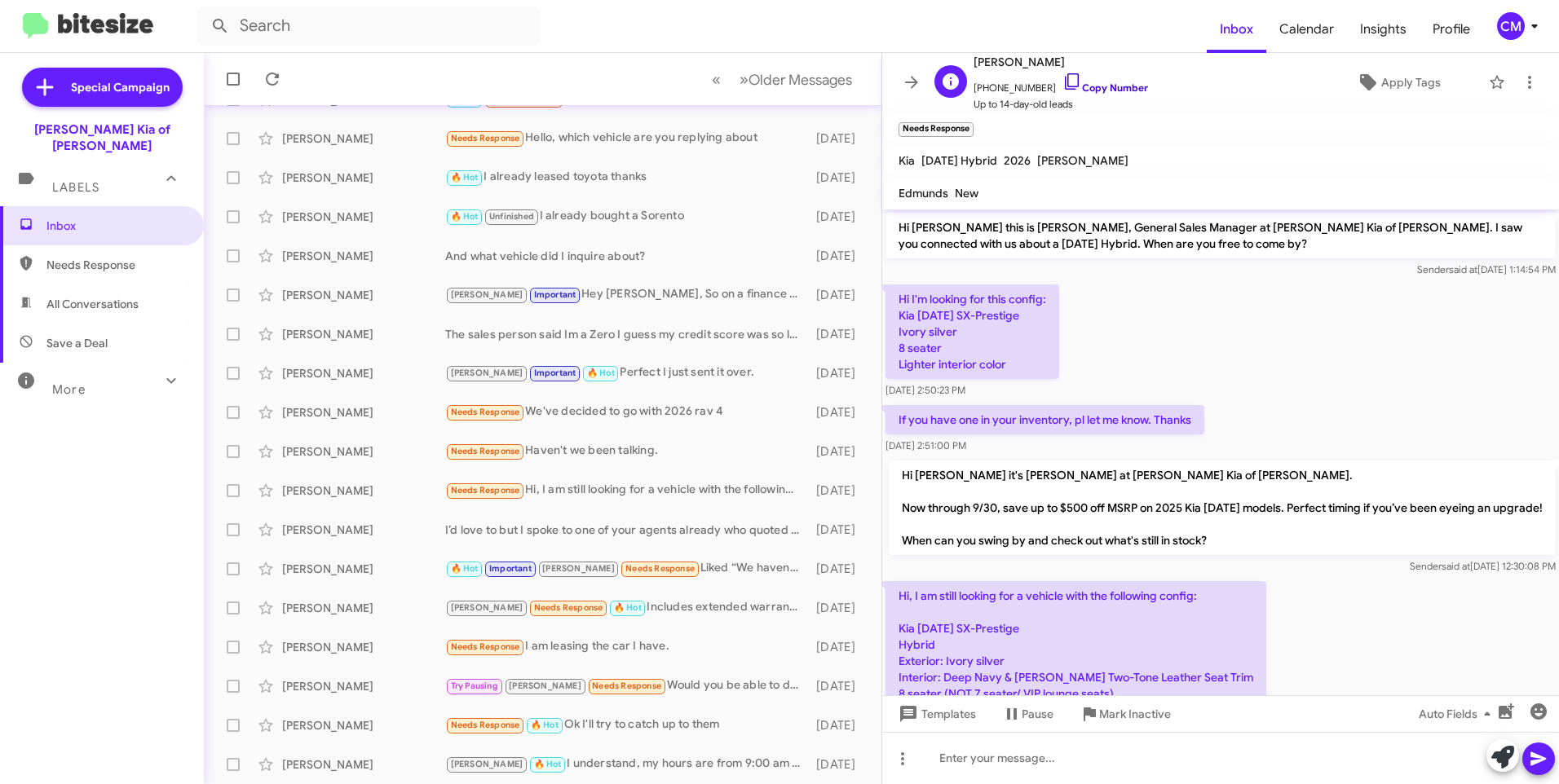
click at [1081, 88] on link "Copy Number" at bounding box center [1105, 88] width 86 height 13
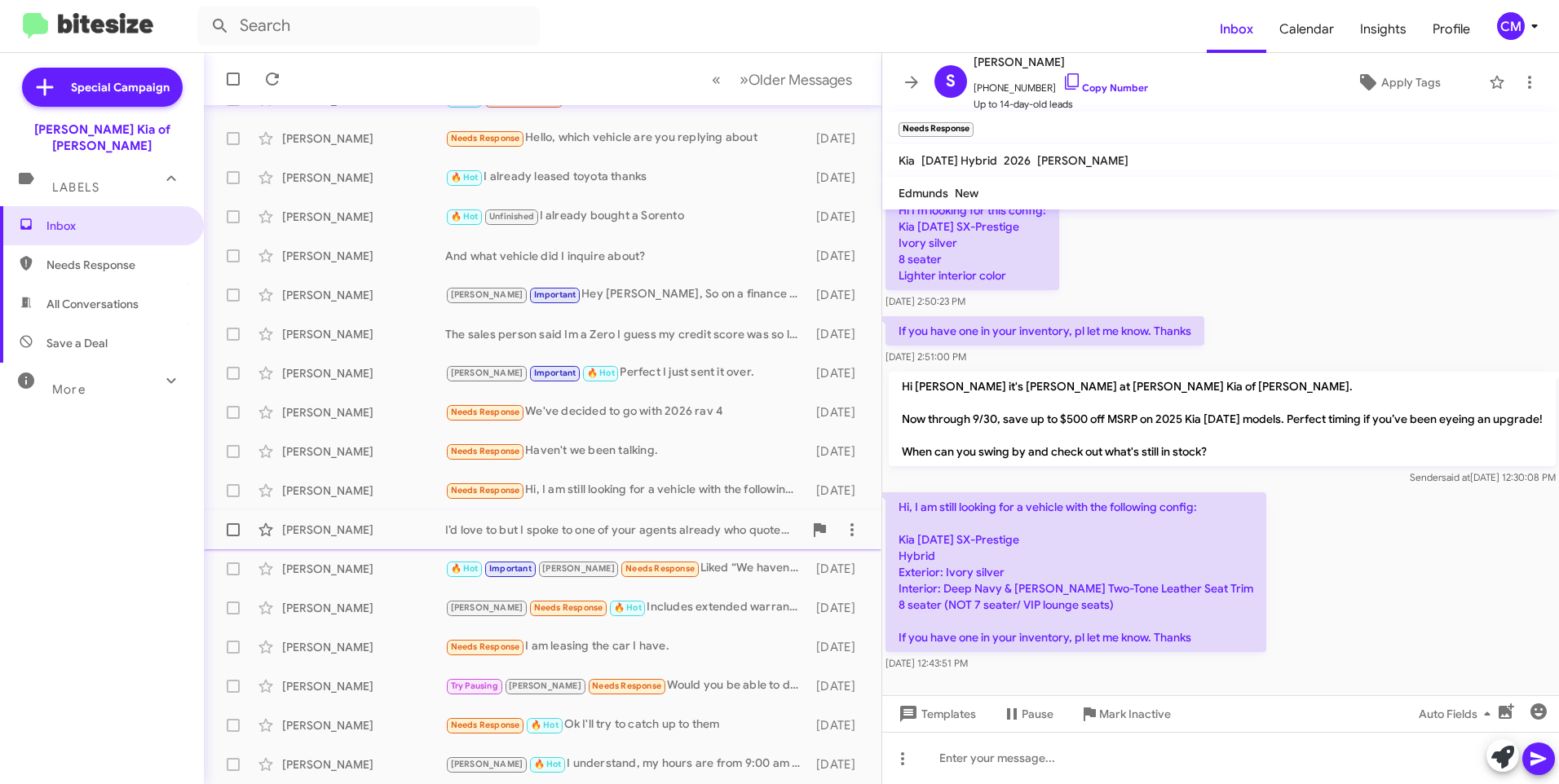
click at [410, 515] on div "[PERSON_NAME] I’d love to but I spoke to one of your agents already who quoted …" at bounding box center [543, 530] width 651 height 33
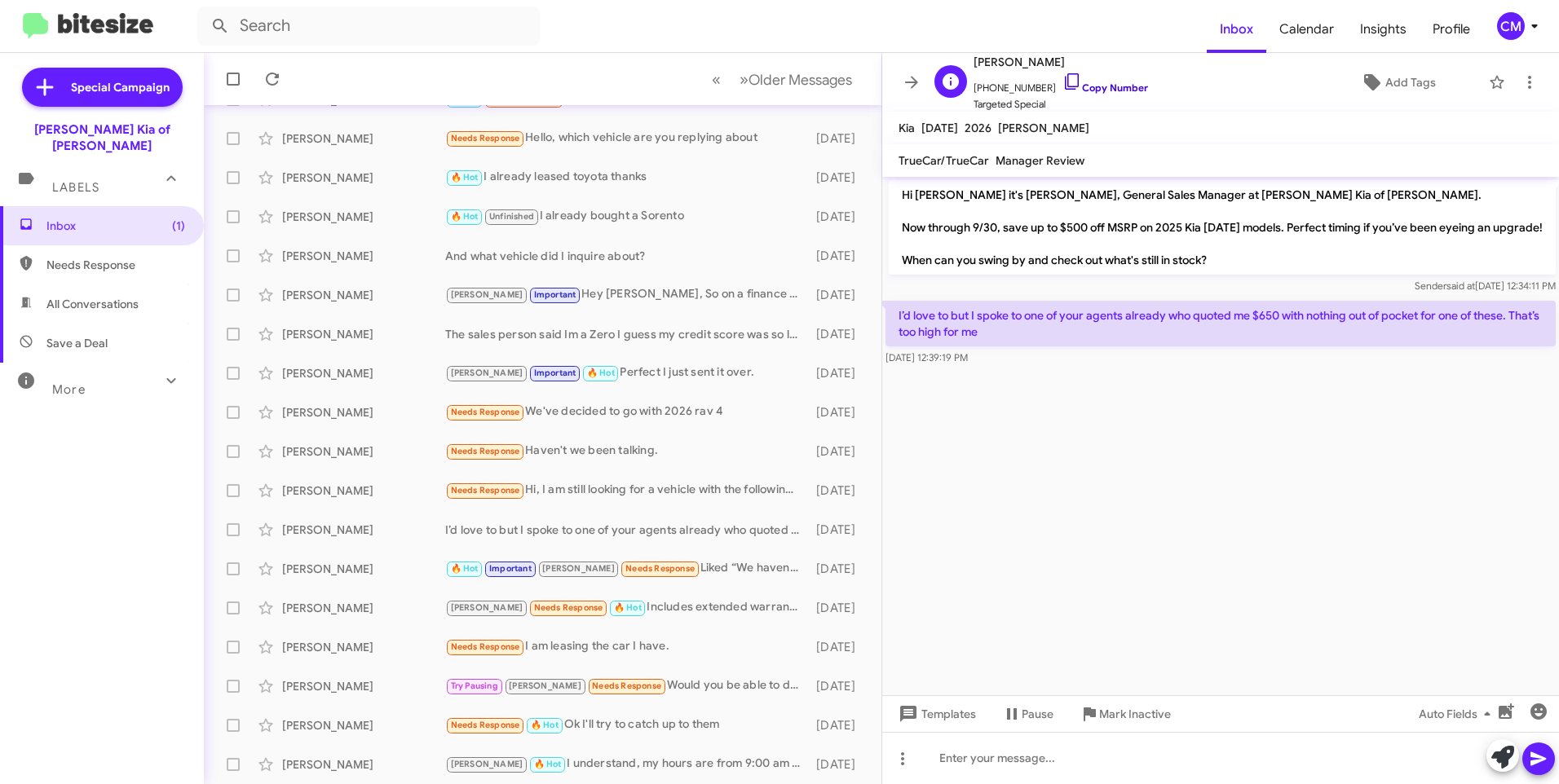
click at [1063, 83] on icon at bounding box center [1072, 81] width 20 height 20
click at [329, 571] on div "[PERSON_NAME]" at bounding box center [364, 569] width 163 height 16
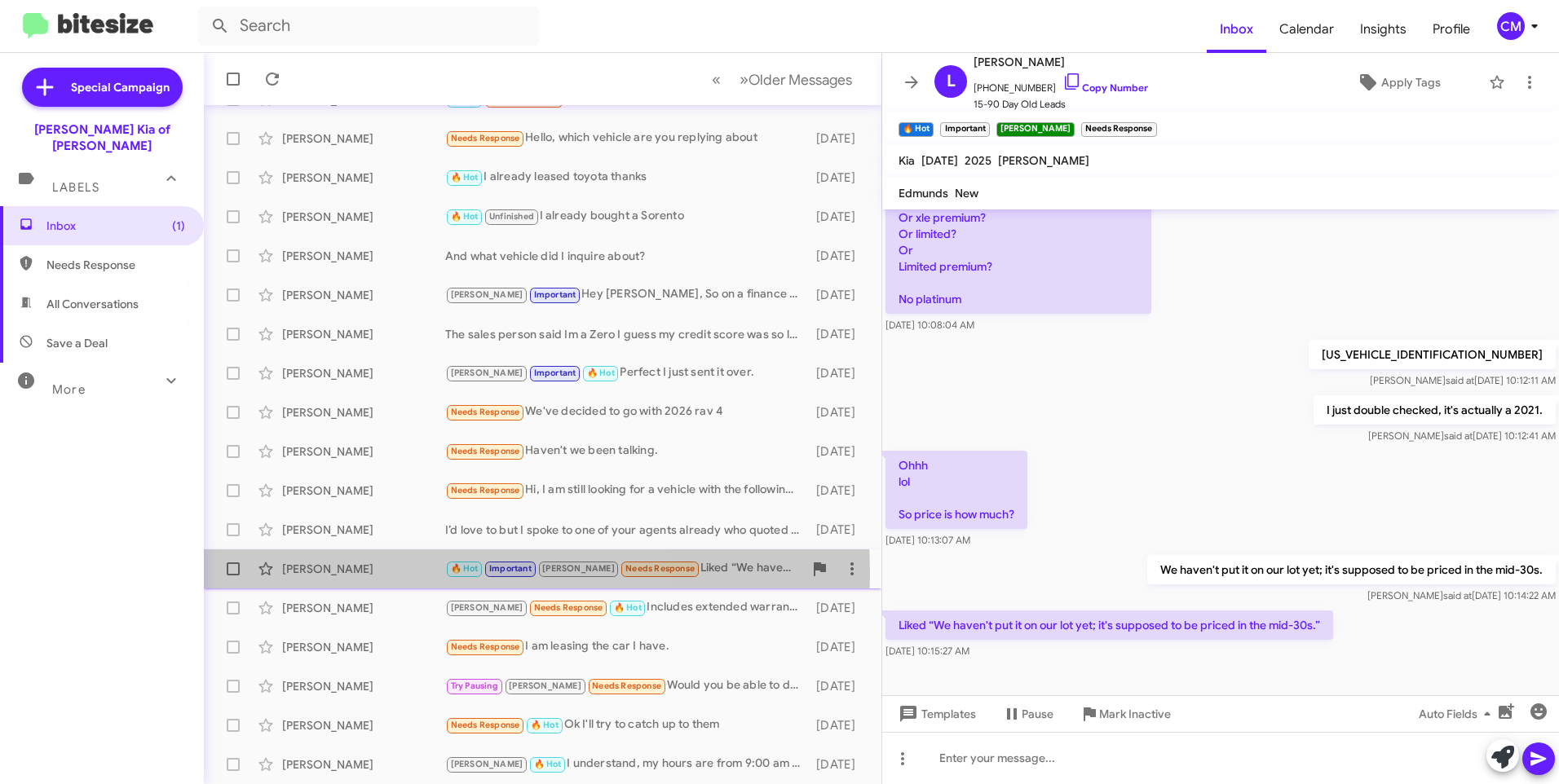
click at [355, 574] on div "[PERSON_NAME]" at bounding box center [364, 569] width 163 height 16
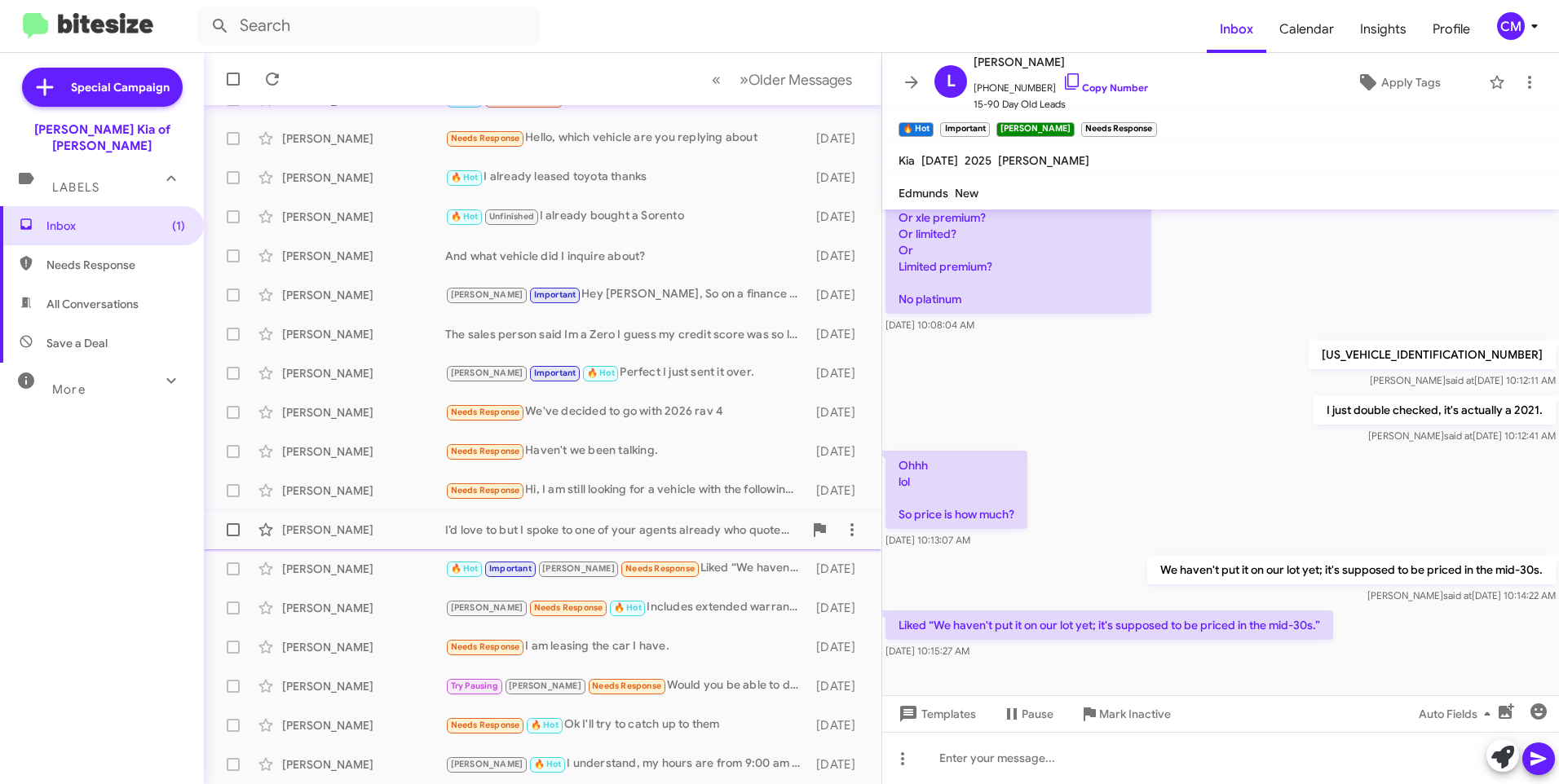
click at [385, 531] on div "[PERSON_NAME]" at bounding box center [364, 530] width 163 height 16
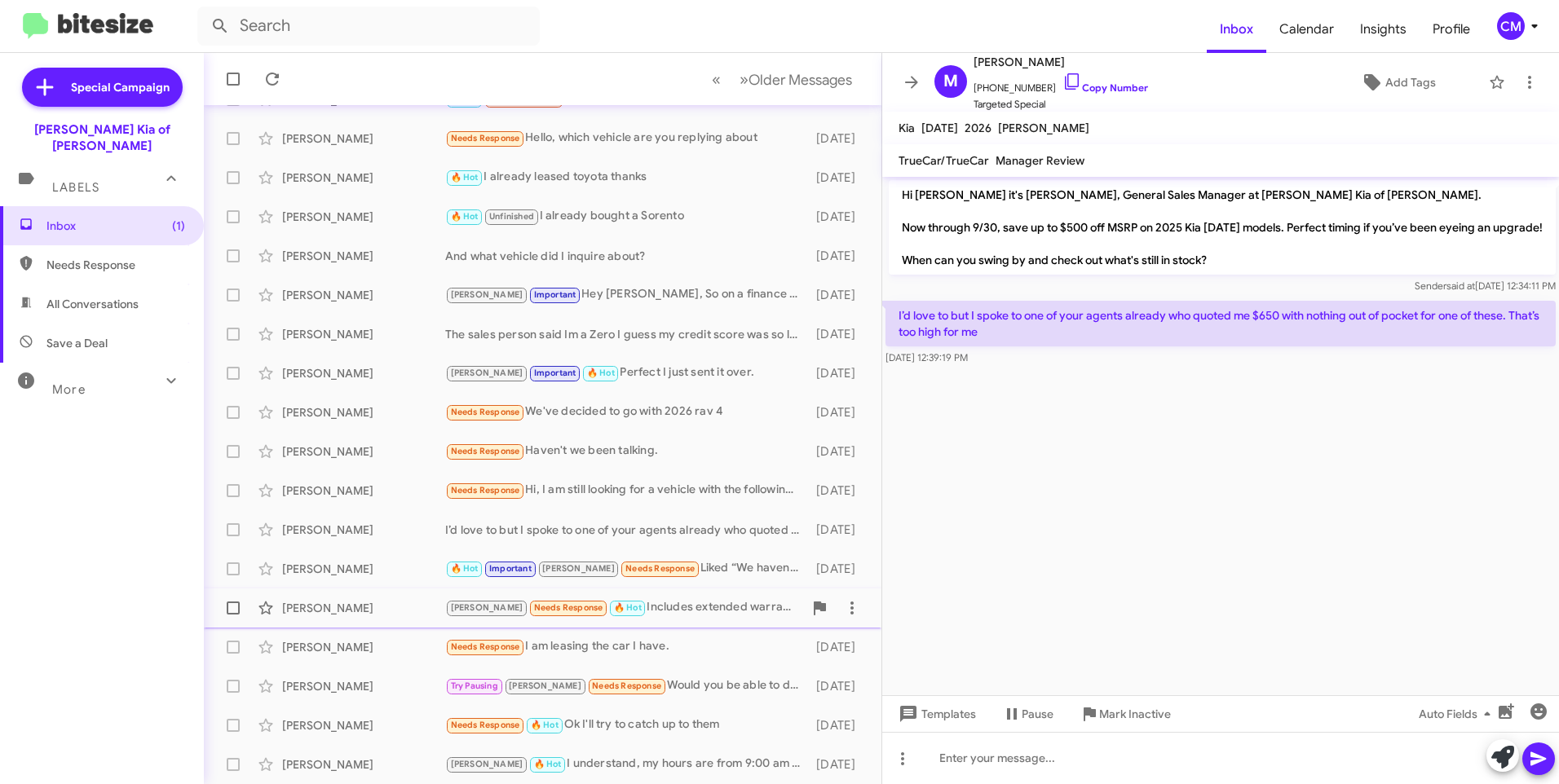
click at [309, 609] on div "[PERSON_NAME]" at bounding box center [364, 609] width 163 height 16
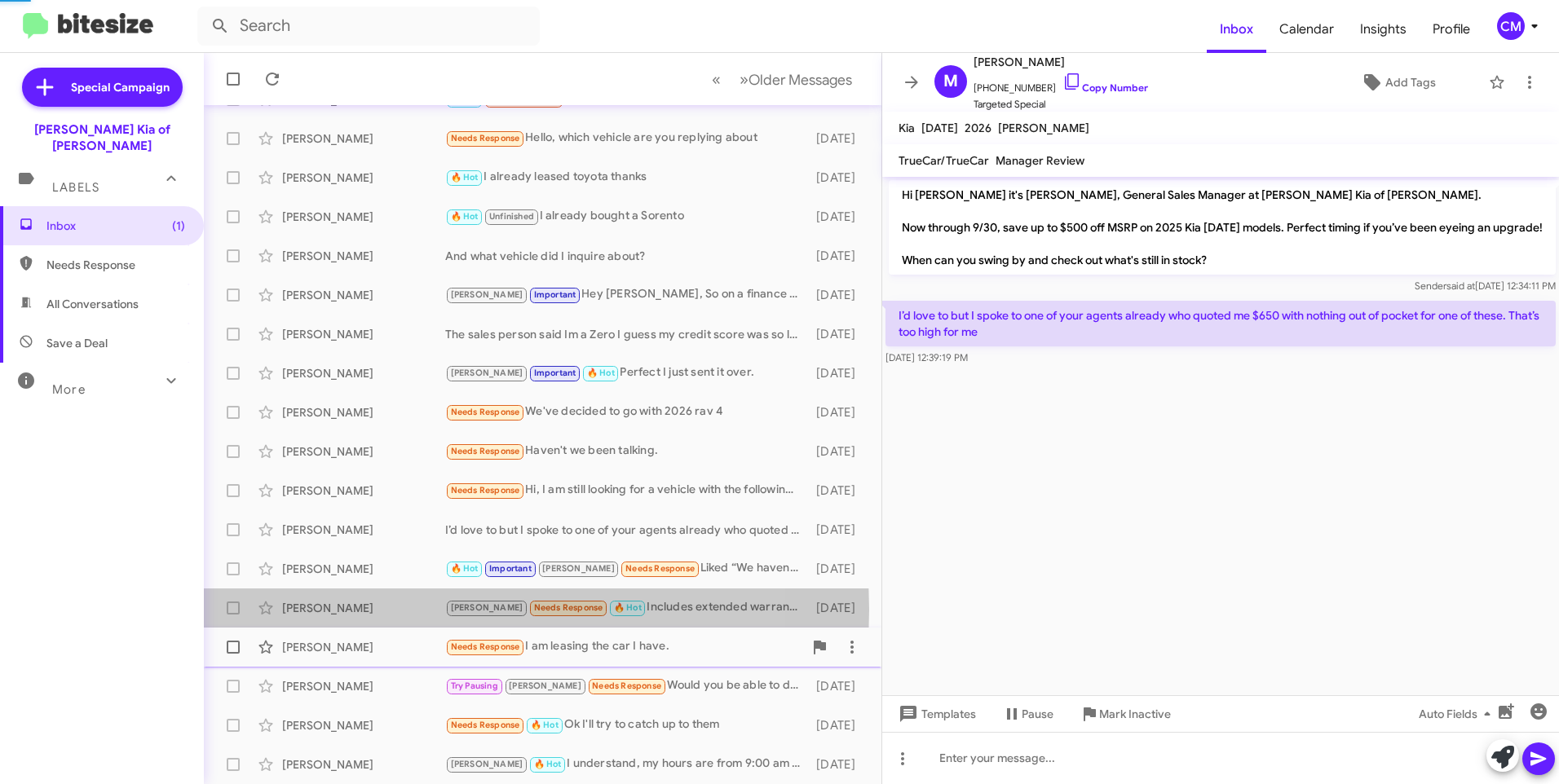
scroll to position [267, 0]
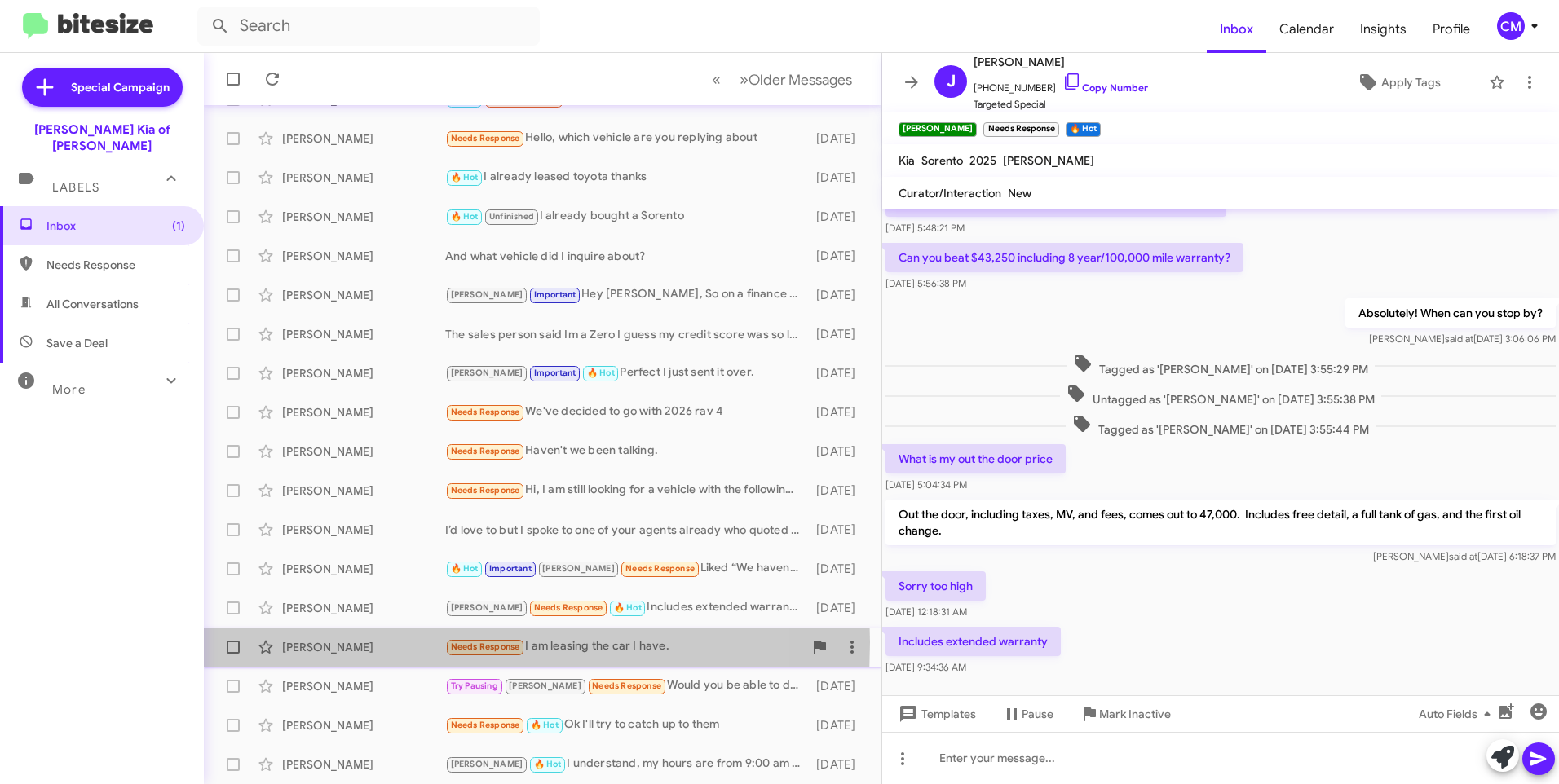
click at [311, 642] on div "[PERSON_NAME]" at bounding box center [364, 647] width 163 height 16
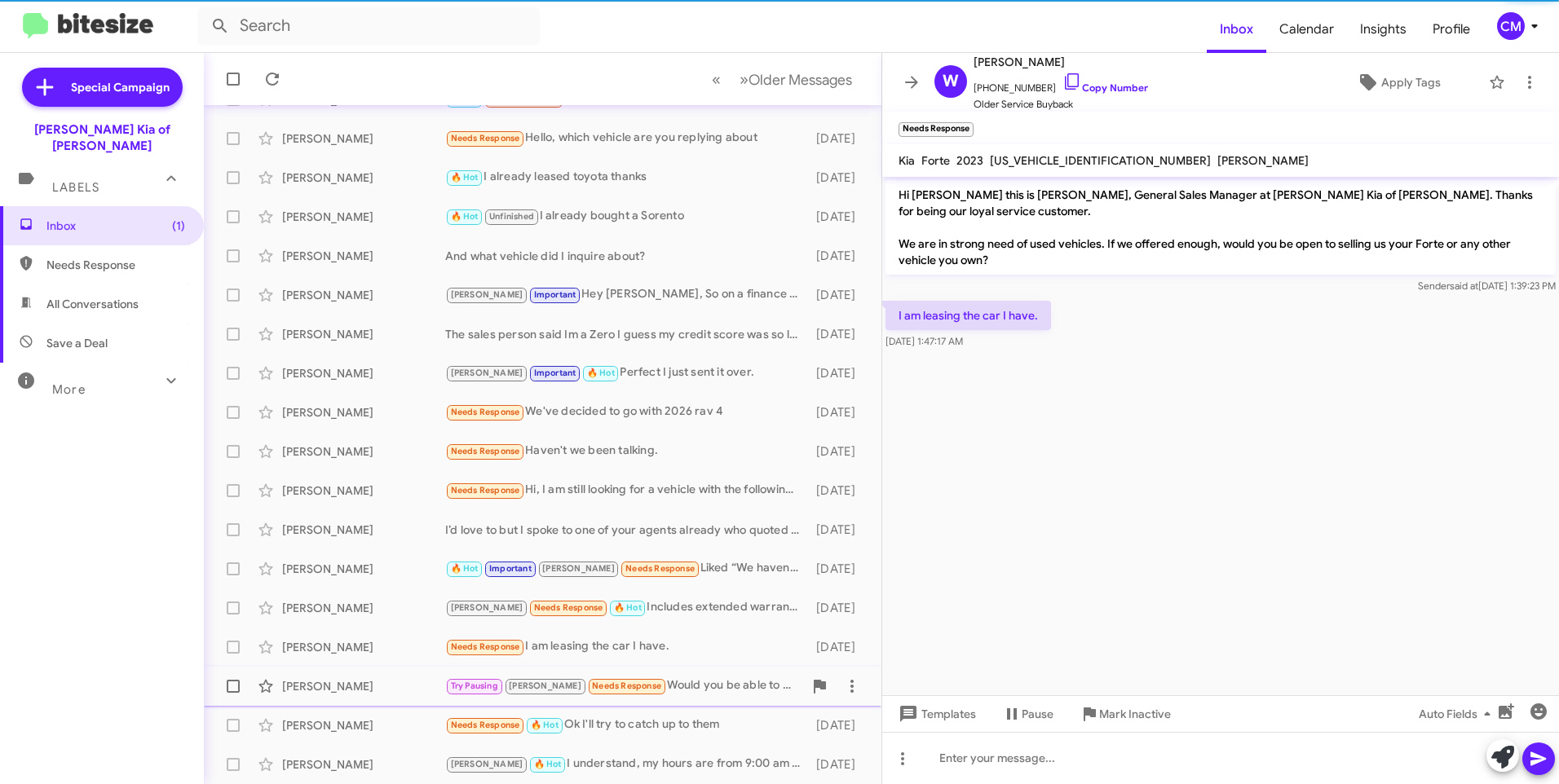
click at [343, 683] on div "[PERSON_NAME]" at bounding box center [364, 686] width 163 height 16
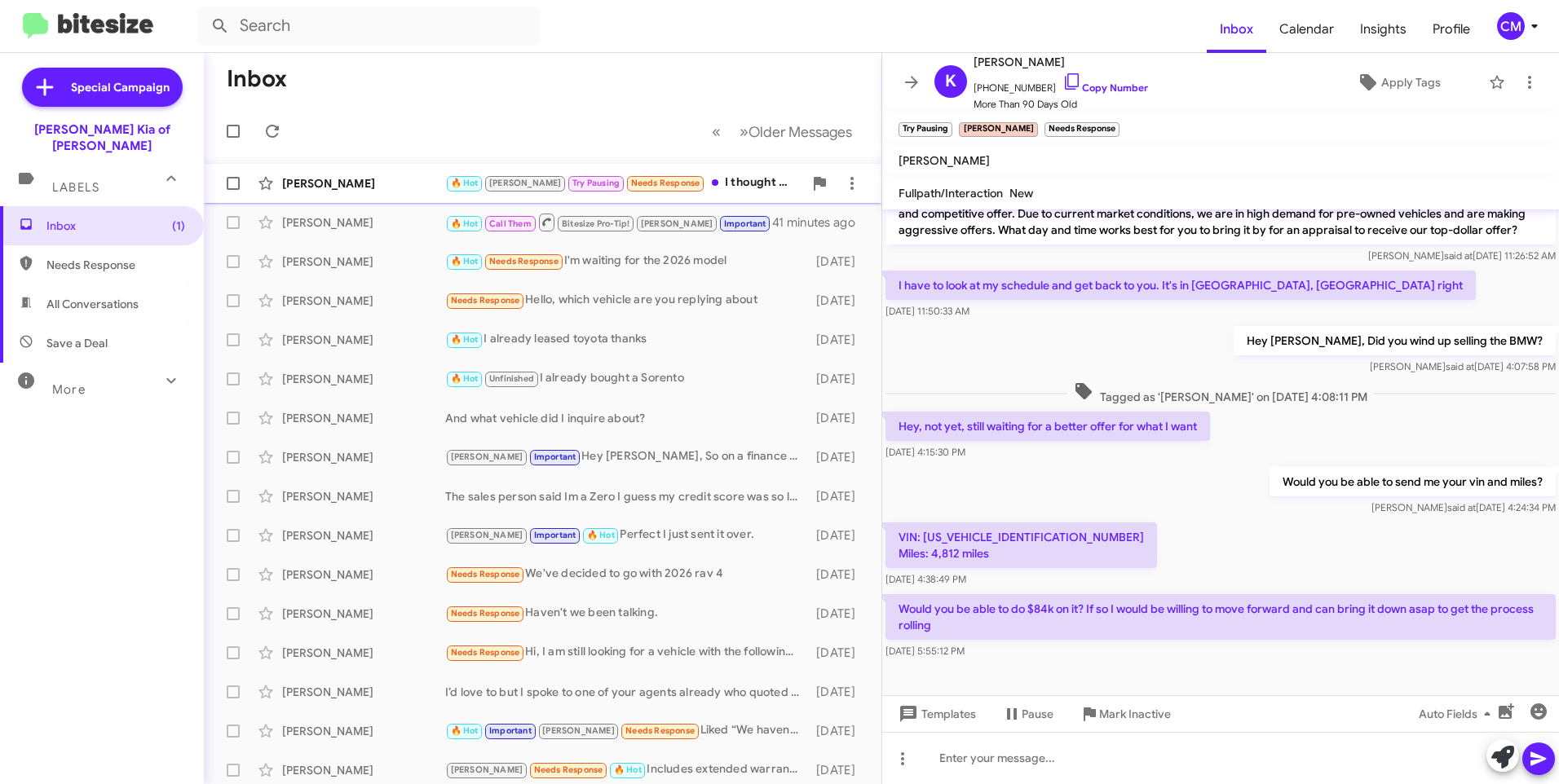
click at [368, 184] on div "[PERSON_NAME]" at bounding box center [364, 184] width 163 height 16
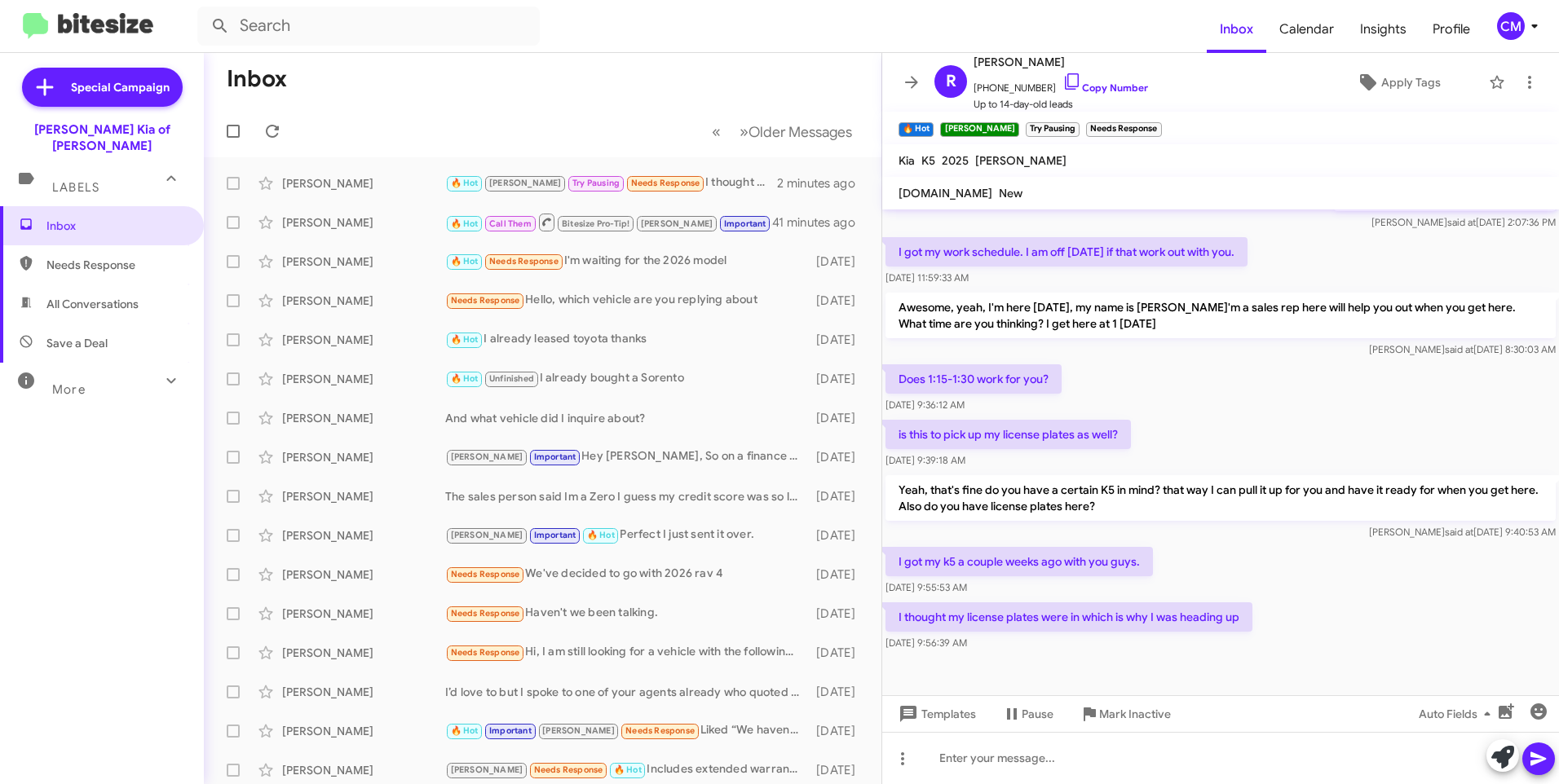
scroll to position [488, 0]
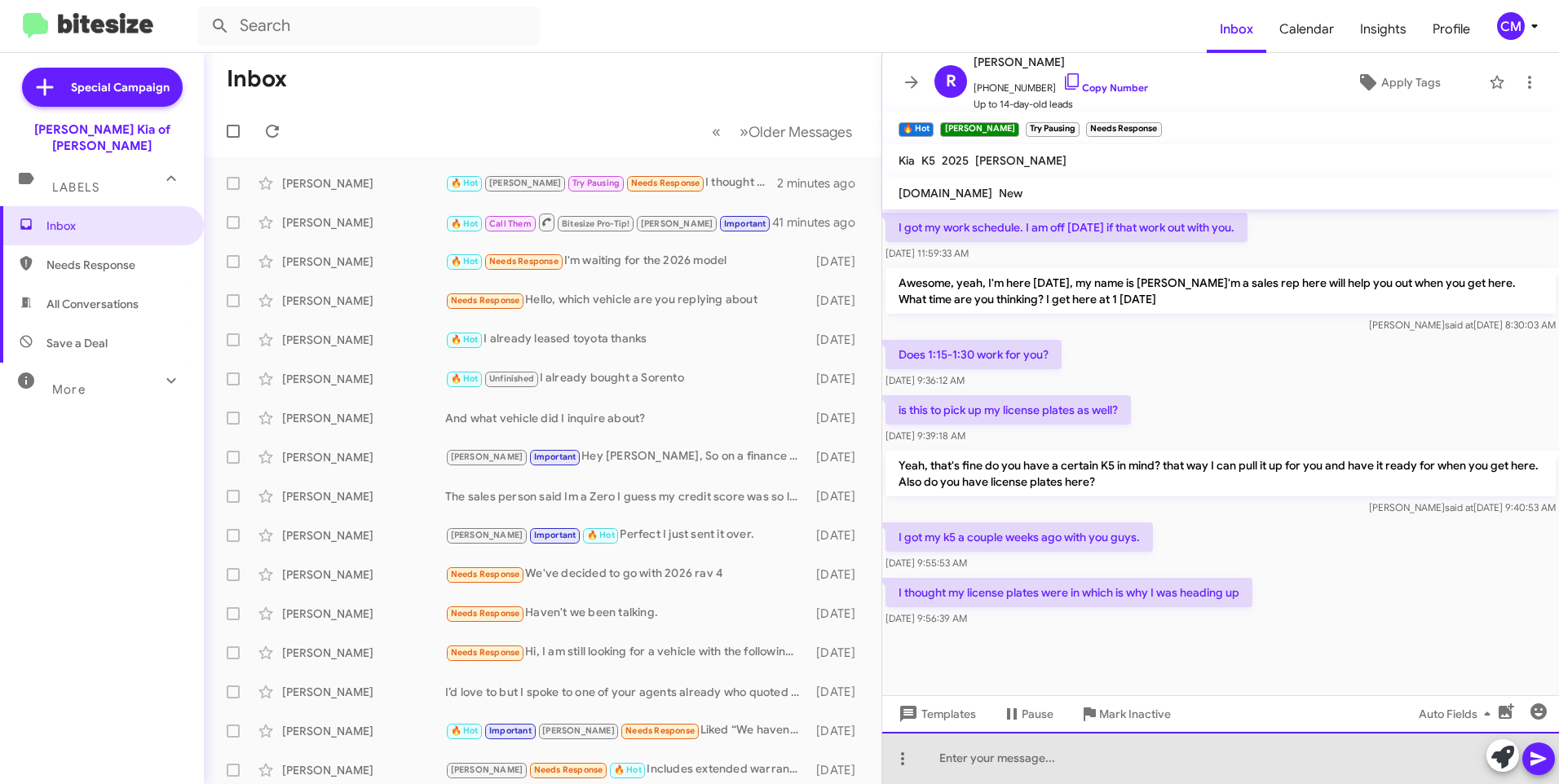
click at [1000, 759] on div at bounding box center [1221, 759] width 676 height 52
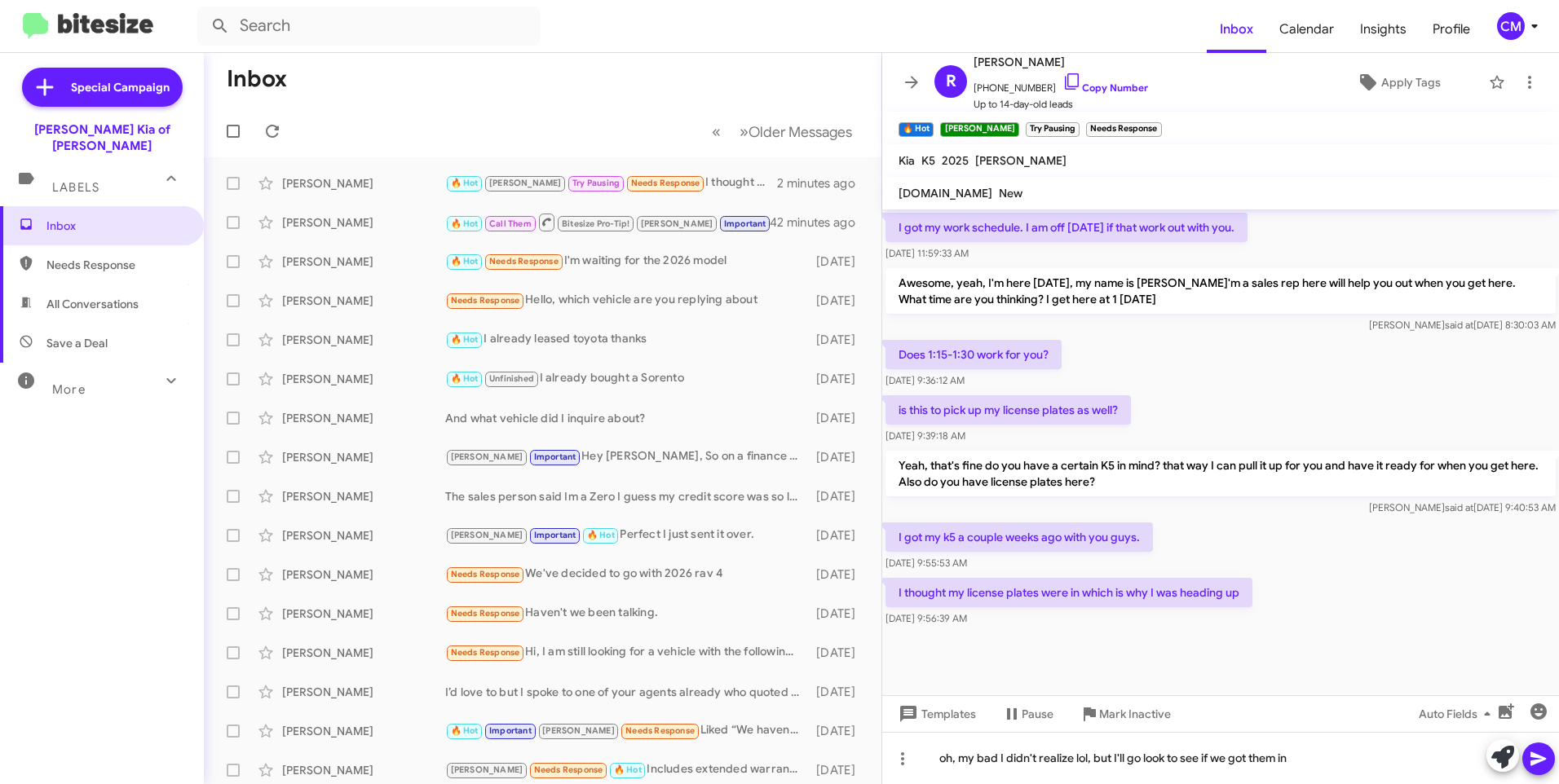
click at [1542, 758] on icon at bounding box center [1537, 759] width 15 height 14
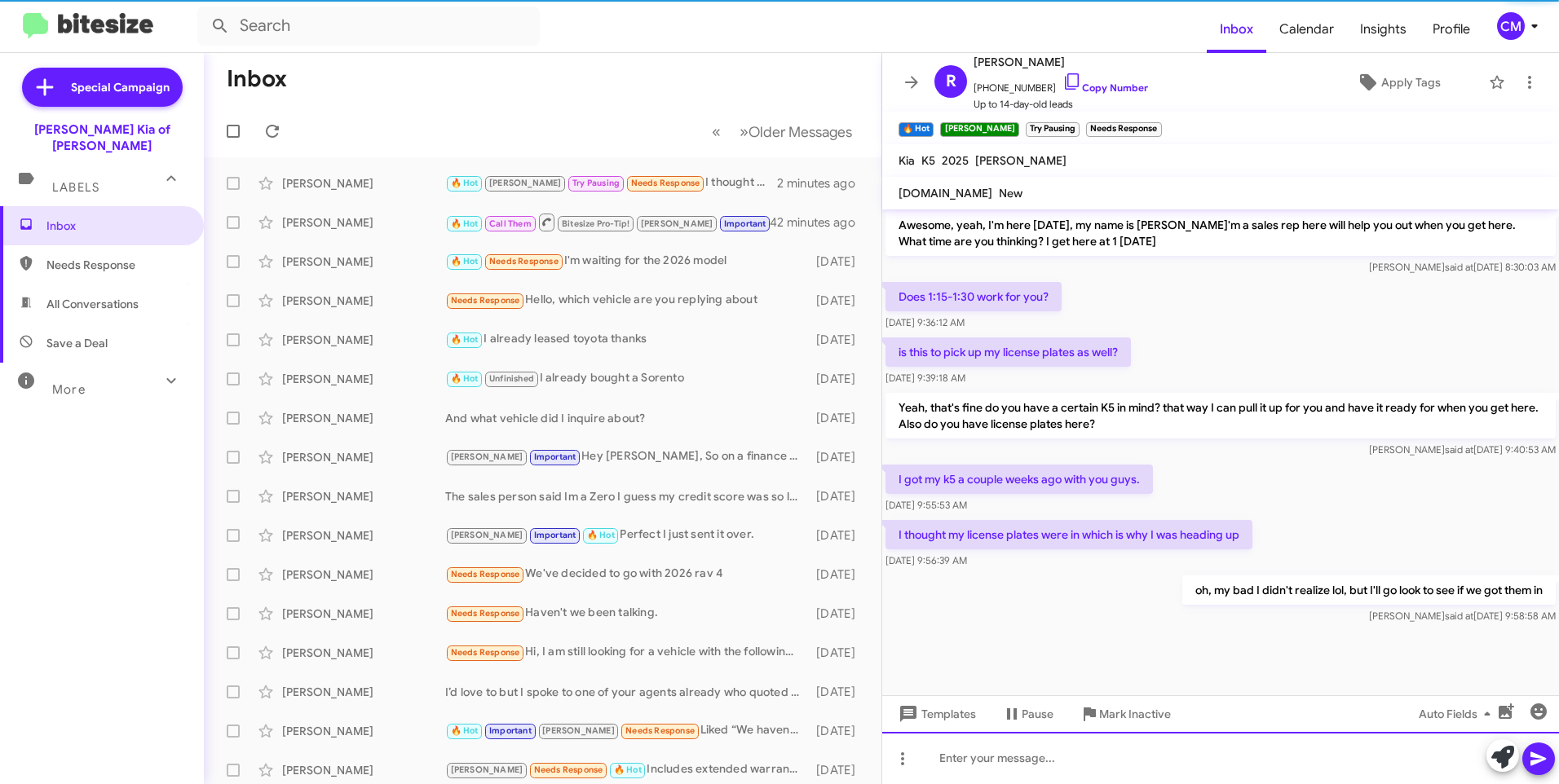
scroll to position [548, 0]
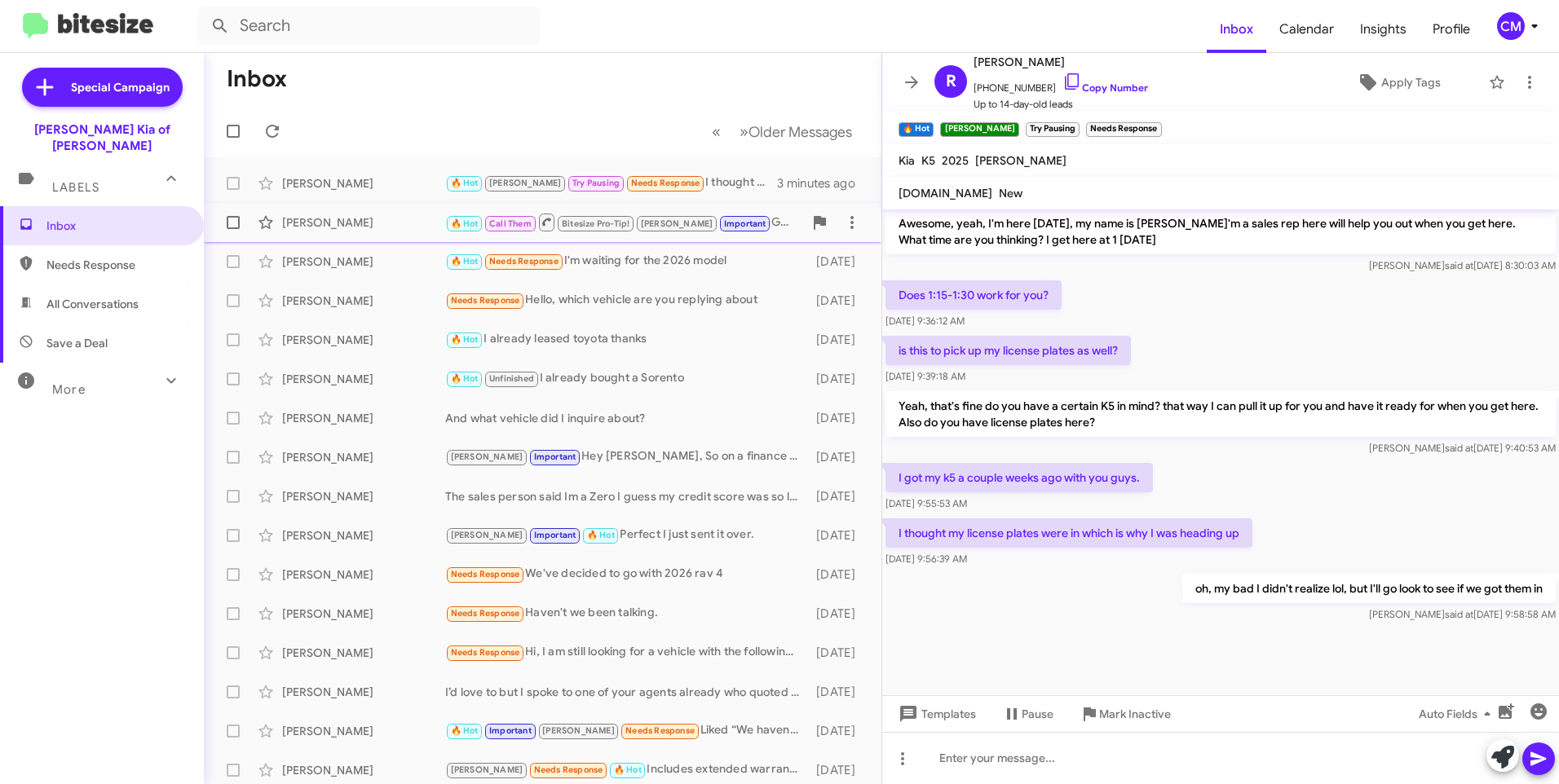
click at [364, 222] on div "[PERSON_NAME]" at bounding box center [364, 222] width 163 height 16
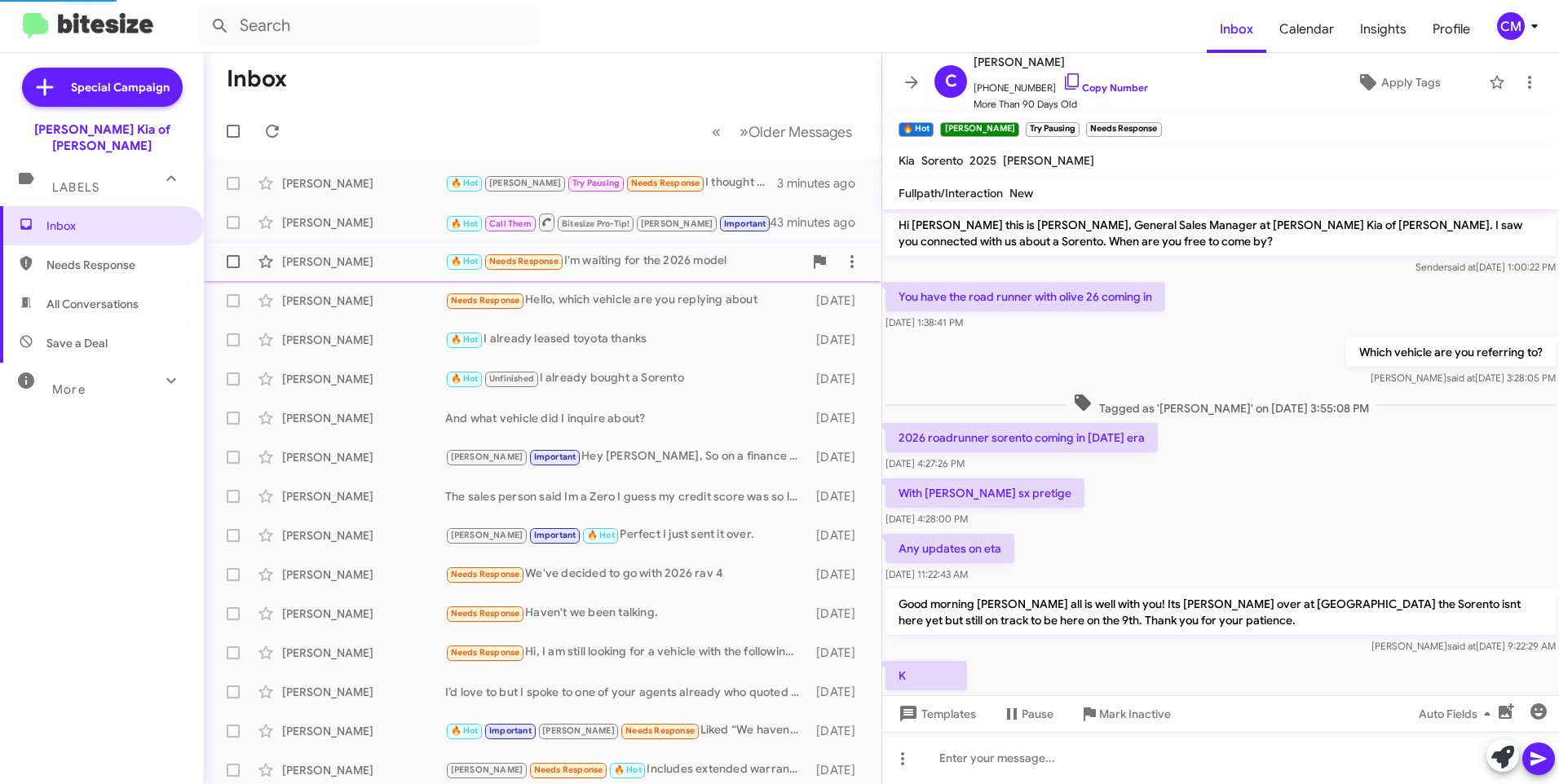
scroll to position [719, 0]
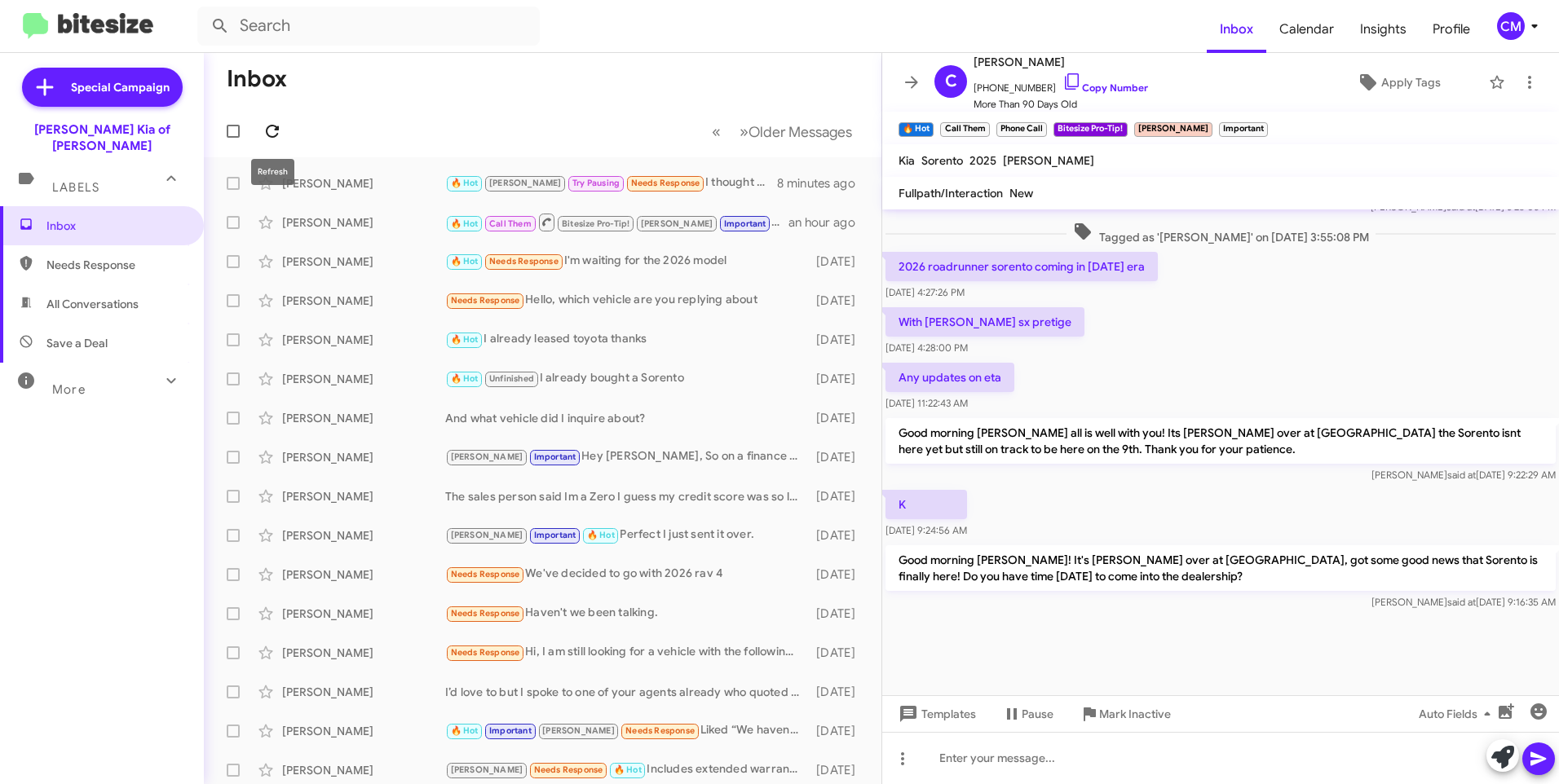
click at [267, 123] on icon at bounding box center [272, 131] width 20 height 20
click at [261, 129] on span at bounding box center [272, 131] width 33 height 20
click at [676, 178] on div "🔥 Hot [PERSON_NAME] Try Pausing oh, my bad I didn't realize lol, but I'll go lo…" at bounding box center [624, 183] width 358 height 19
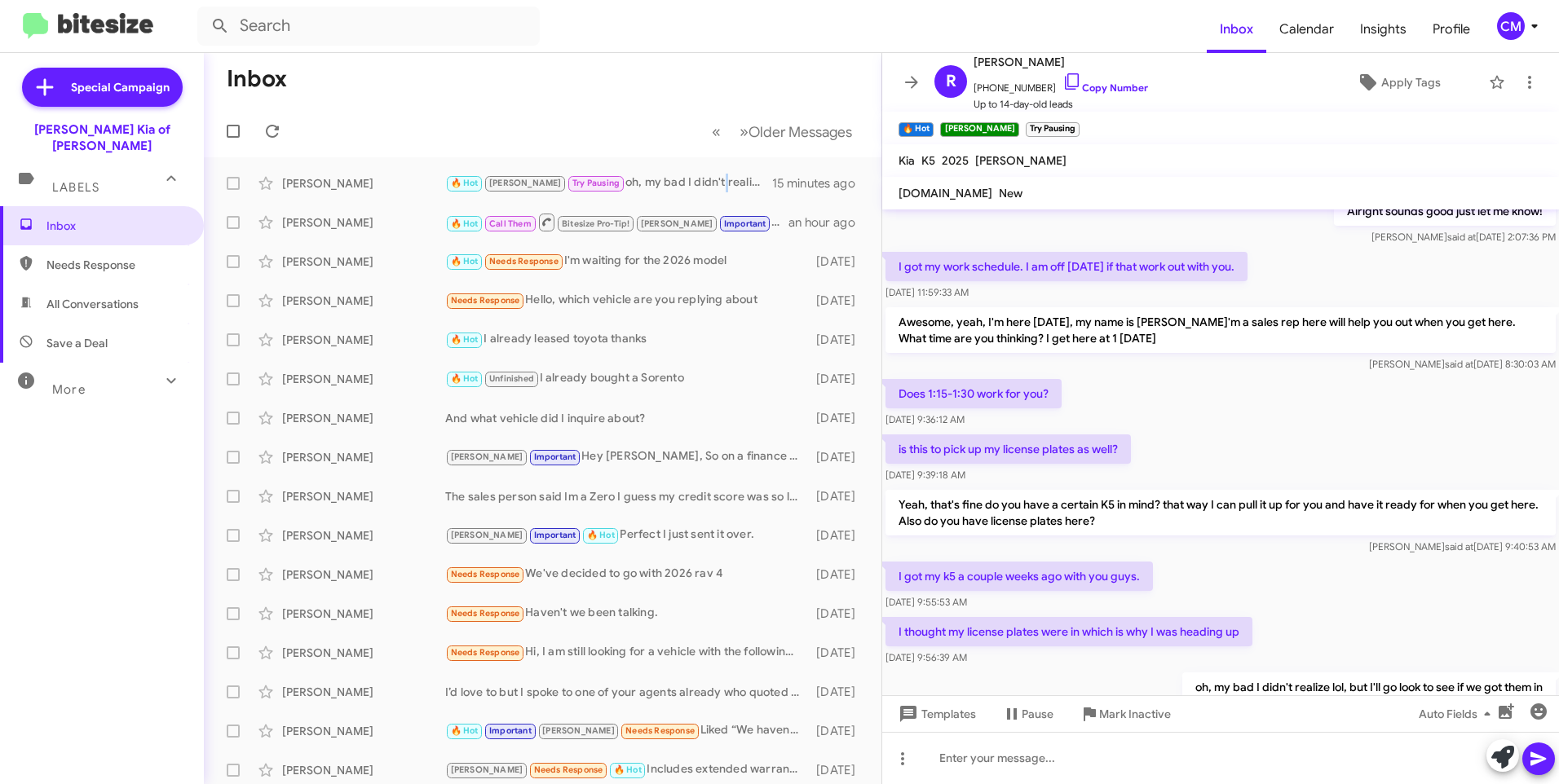
scroll to position [548, 0]
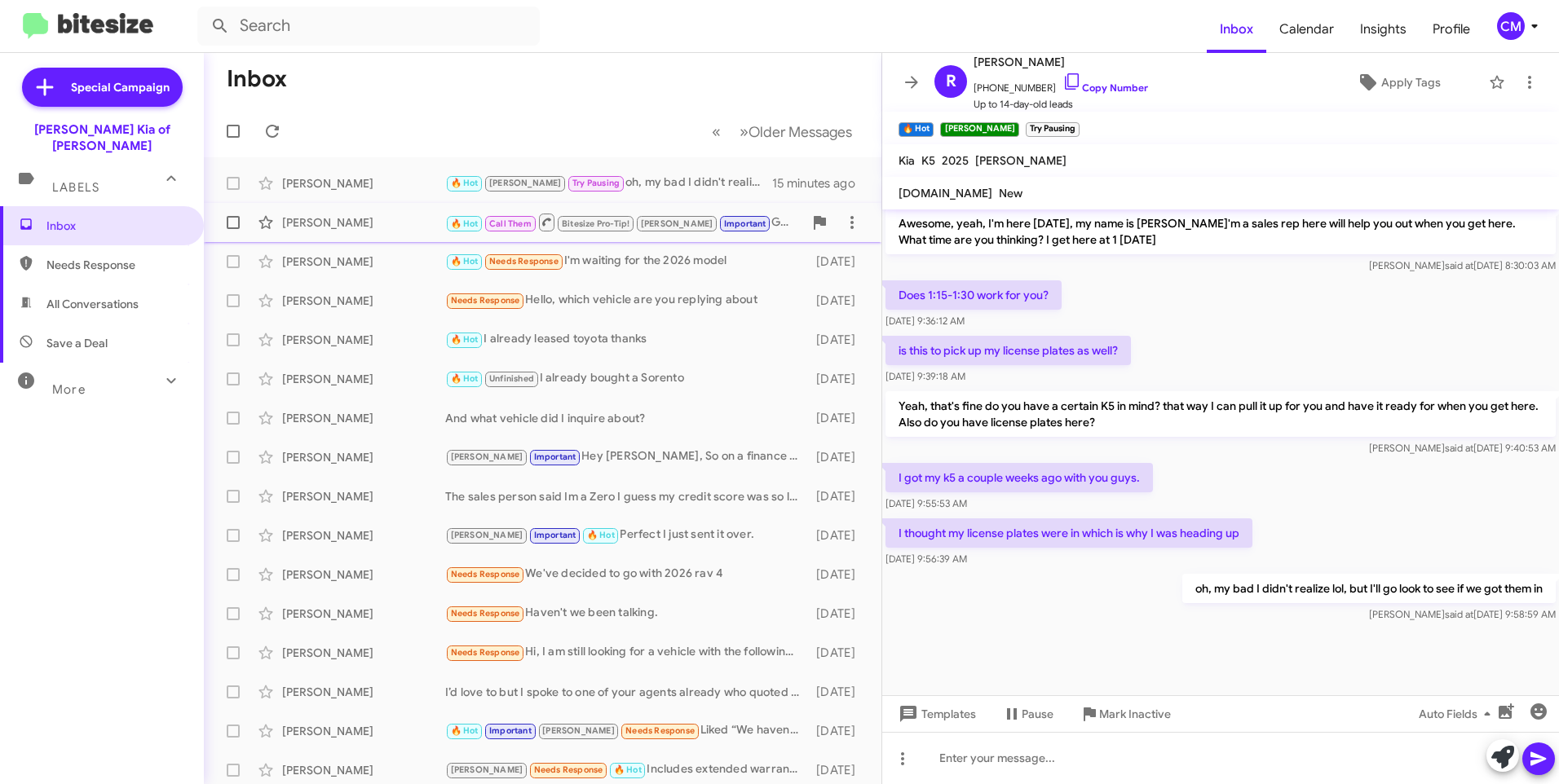
click at [398, 216] on div "[PERSON_NAME]" at bounding box center [364, 222] width 163 height 16
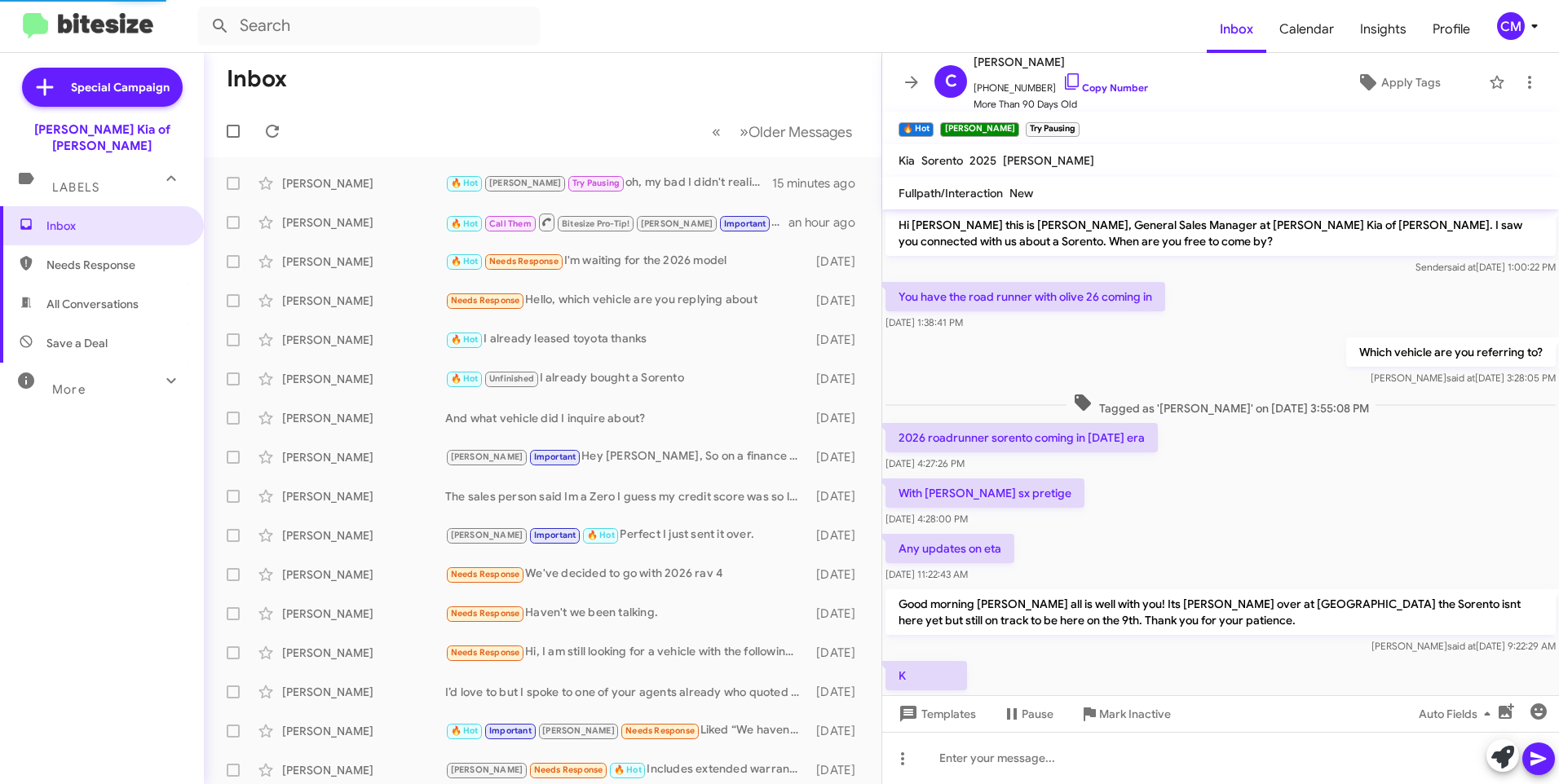
scroll to position [719, 0]
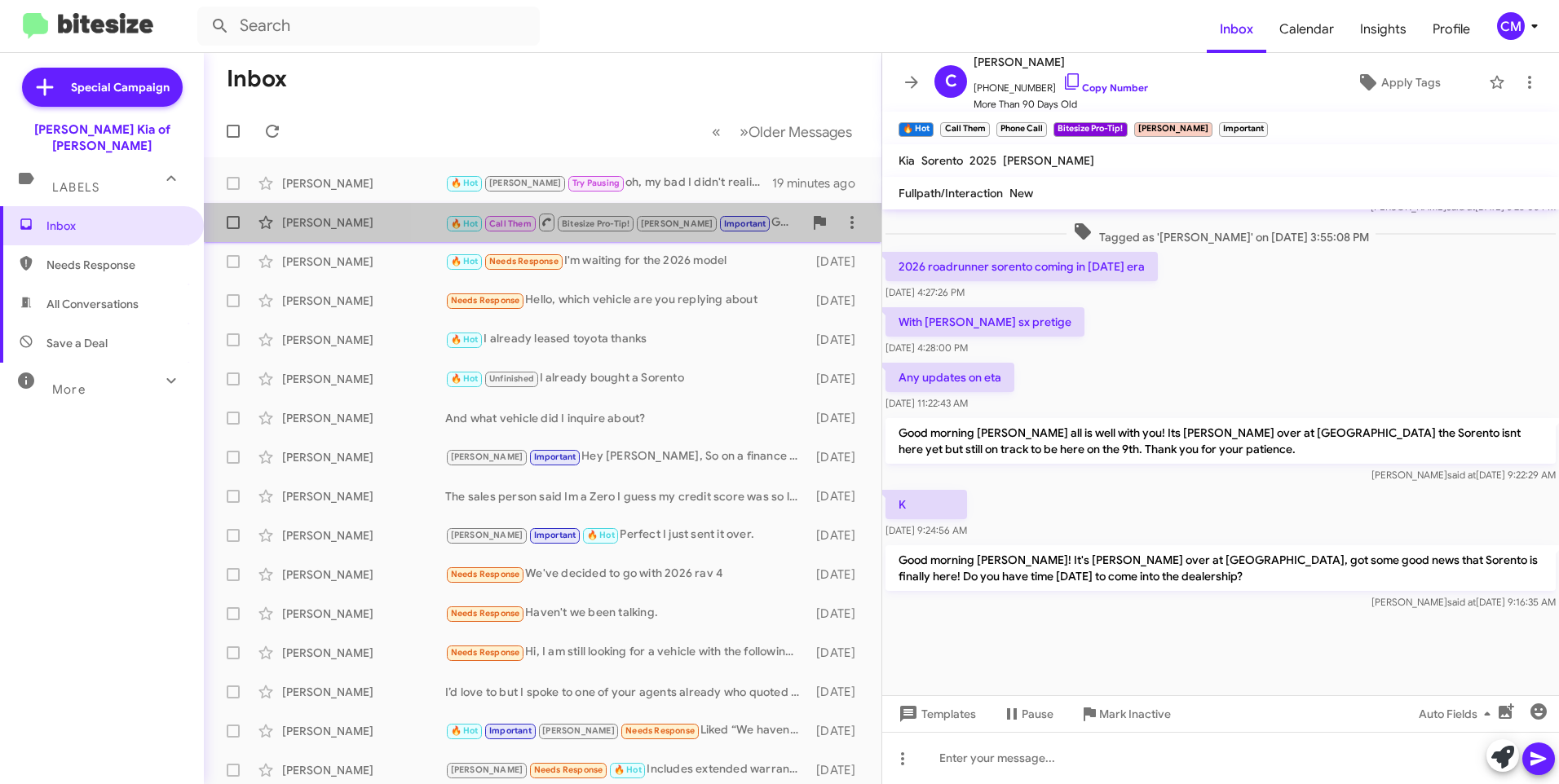
click at [720, 217] on small "Important" at bounding box center [744, 223] width 50 height 15
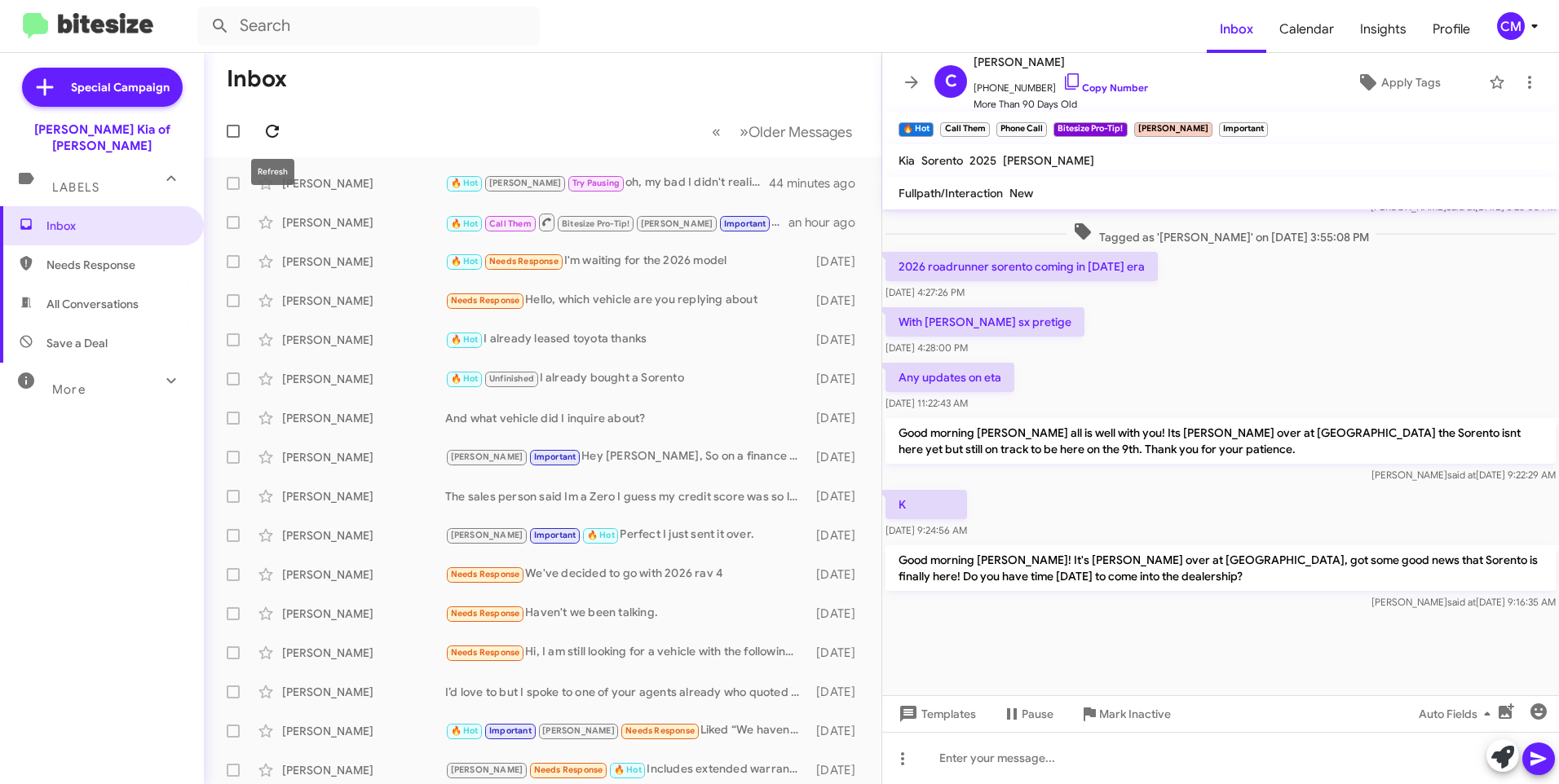
click at [268, 144] on button at bounding box center [272, 131] width 33 height 33
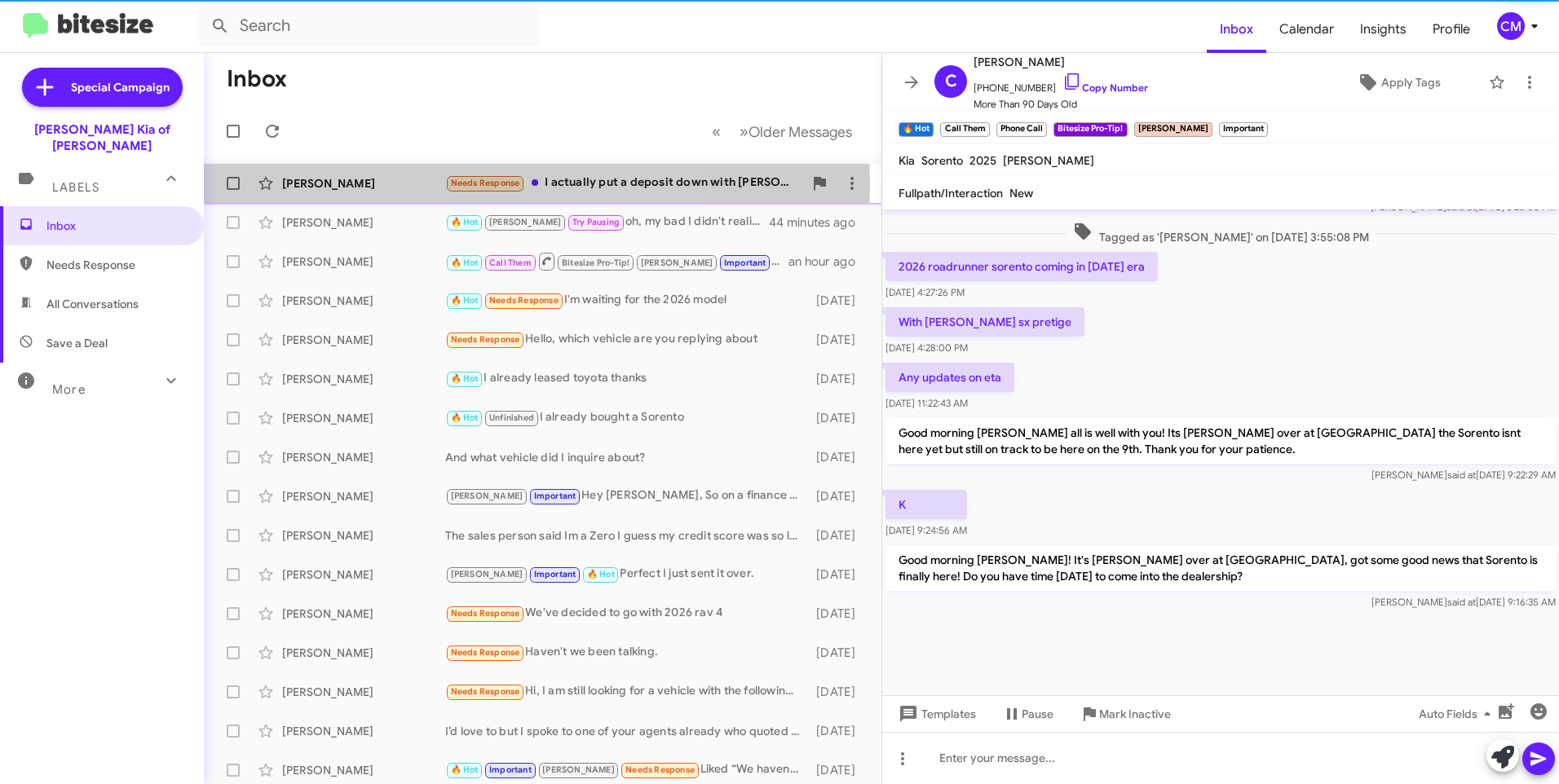
click at [373, 184] on div "[PERSON_NAME]" at bounding box center [364, 184] width 163 height 16
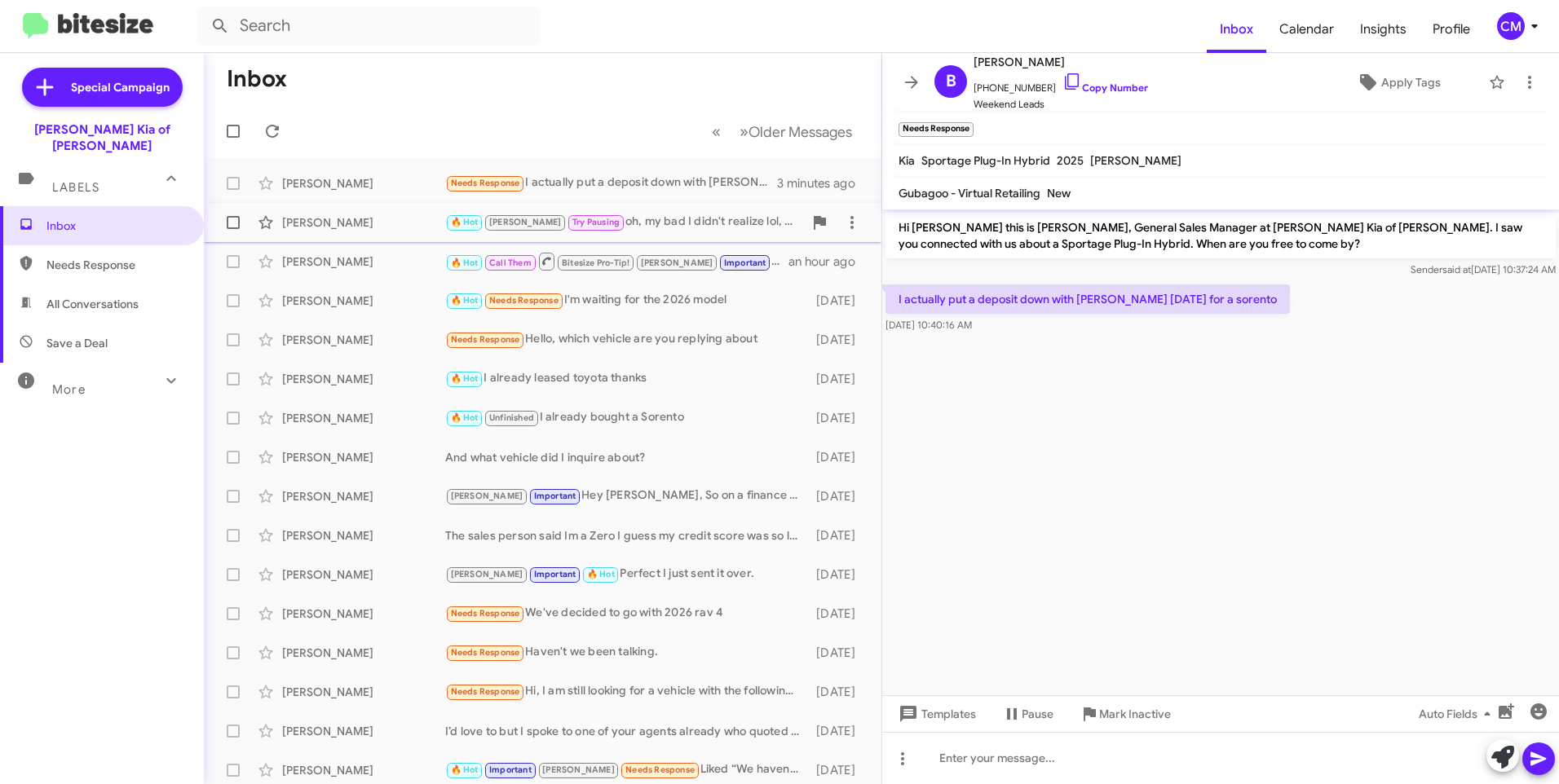
click at [364, 221] on div "[PERSON_NAME]" at bounding box center [364, 222] width 163 height 16
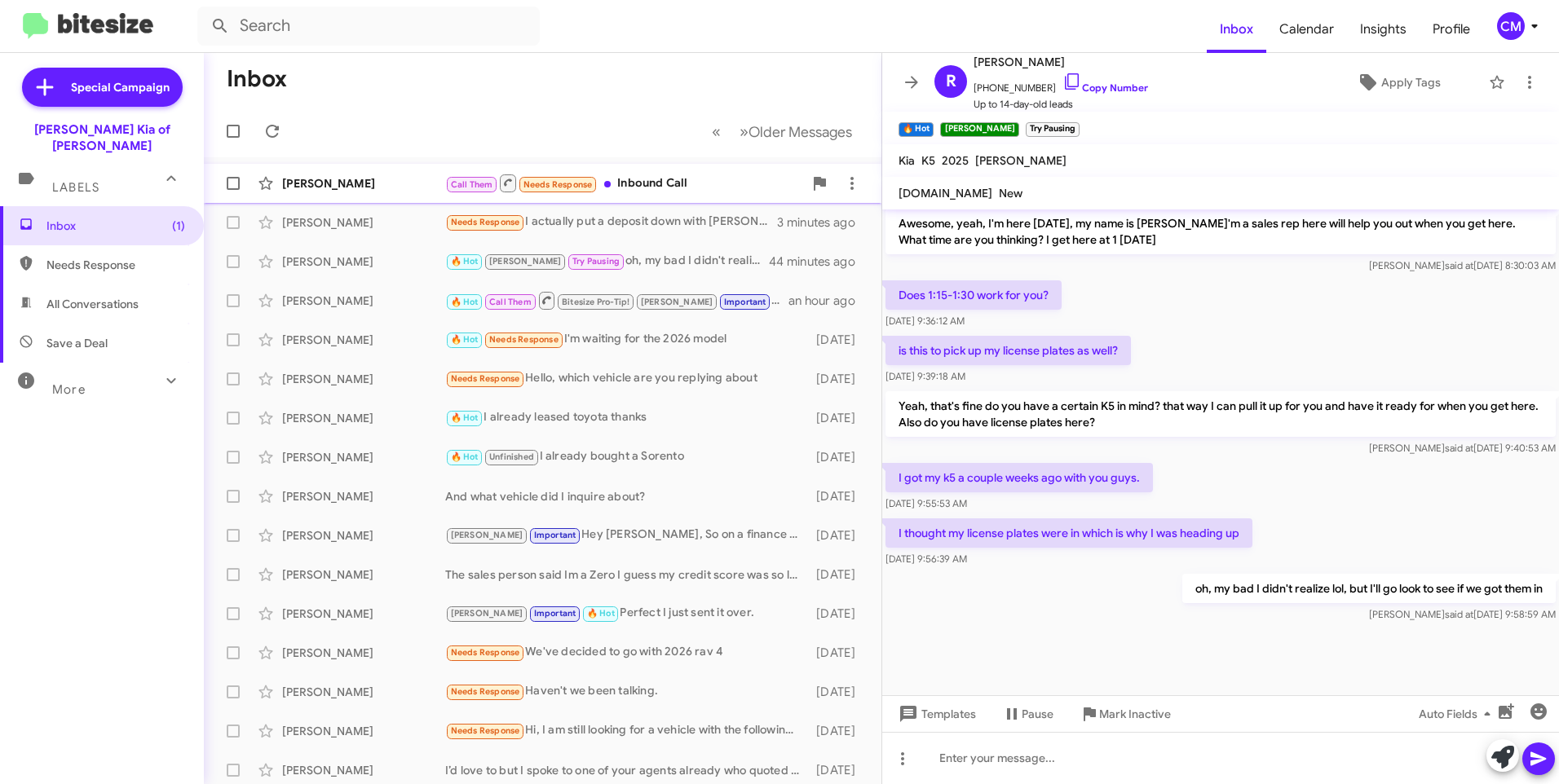
click at [361, 176] on div "[PERSON_NAME]" at bounding box center [364, 184] width 163 height 16
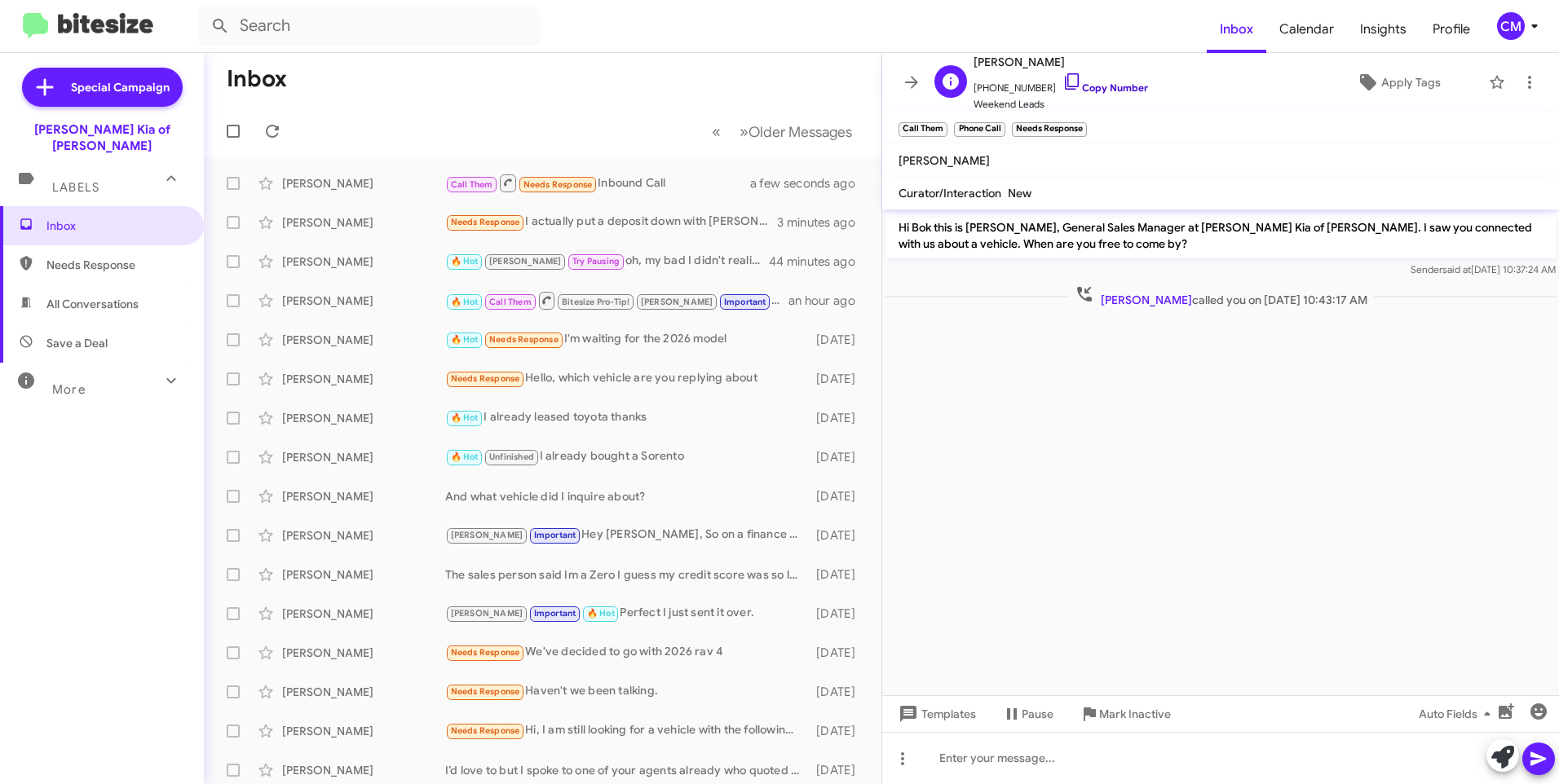
click at [1064, 89] on icon at bounding box center [1071, 81] width 14 height 16
click at [352, 183] on div "[PERSON_NAME]" at bounding box center [364, 184] width 163 height 16
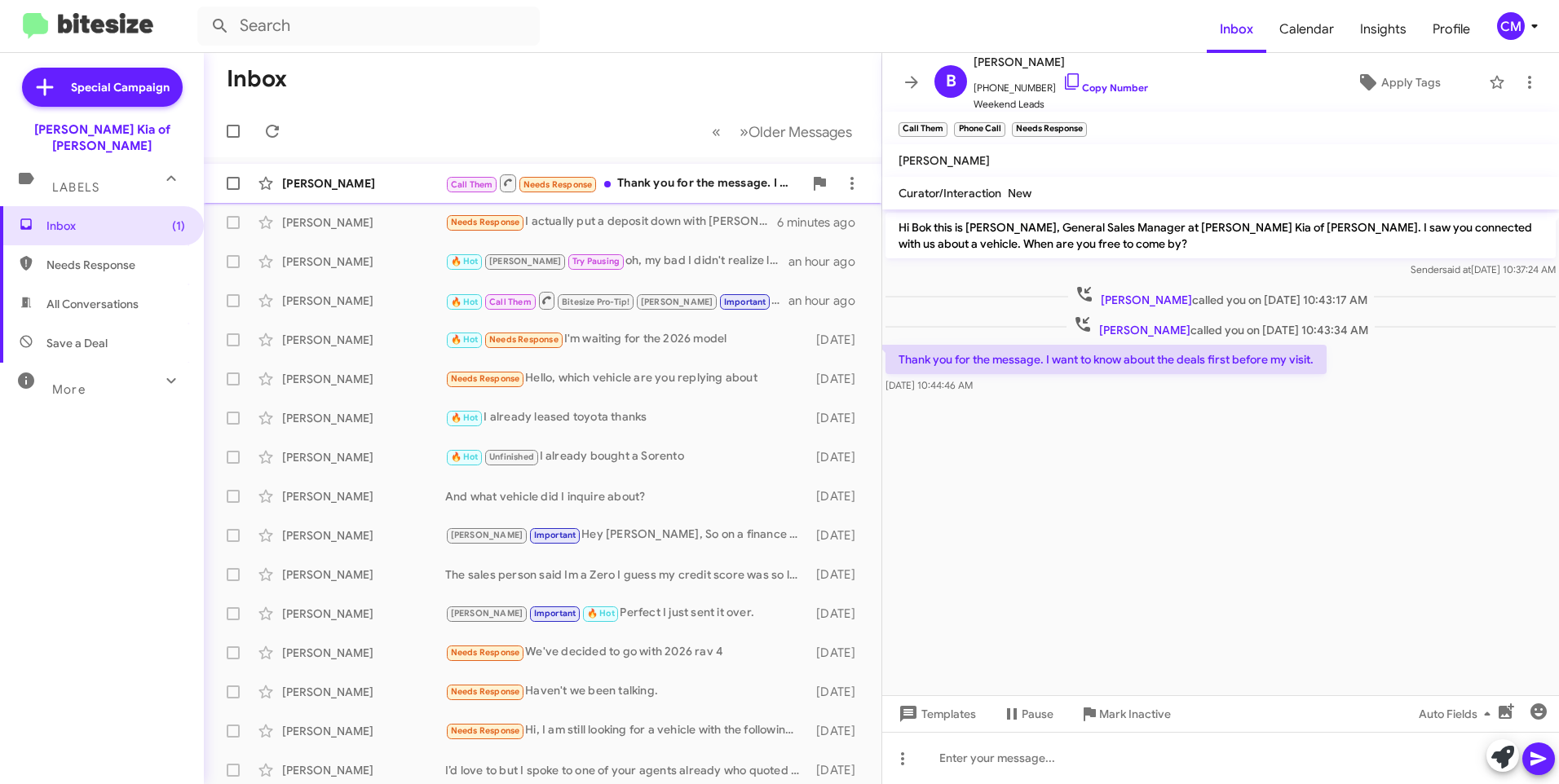
click at [678, 183] on div "Call Them Needs Response Thank you for the message. I want to know about the de…" at bounding box center [624, 183] width 358 height 21
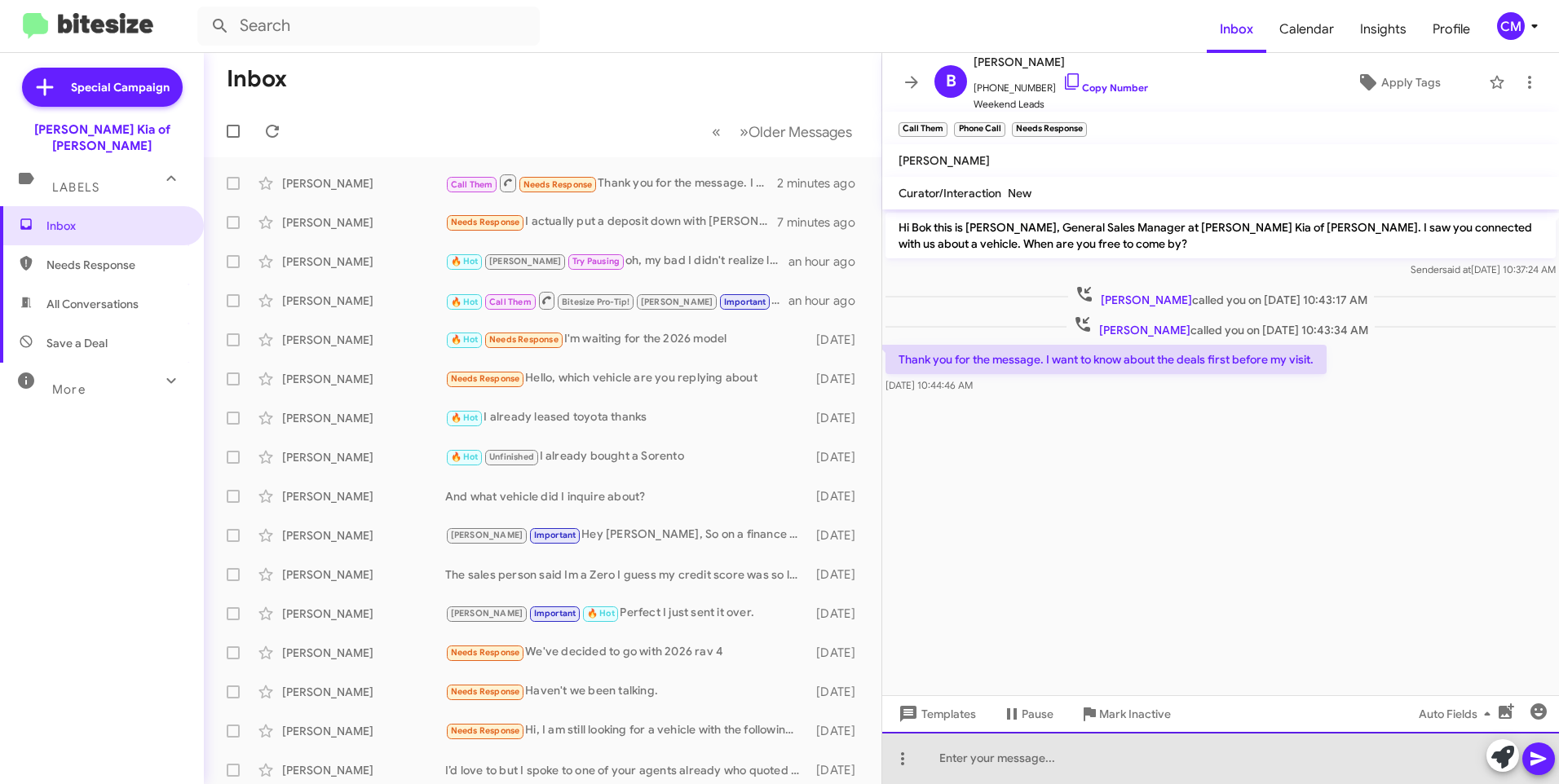
click at [1004, 774] on div at bounding box center [1221, 759] width 676 height 52
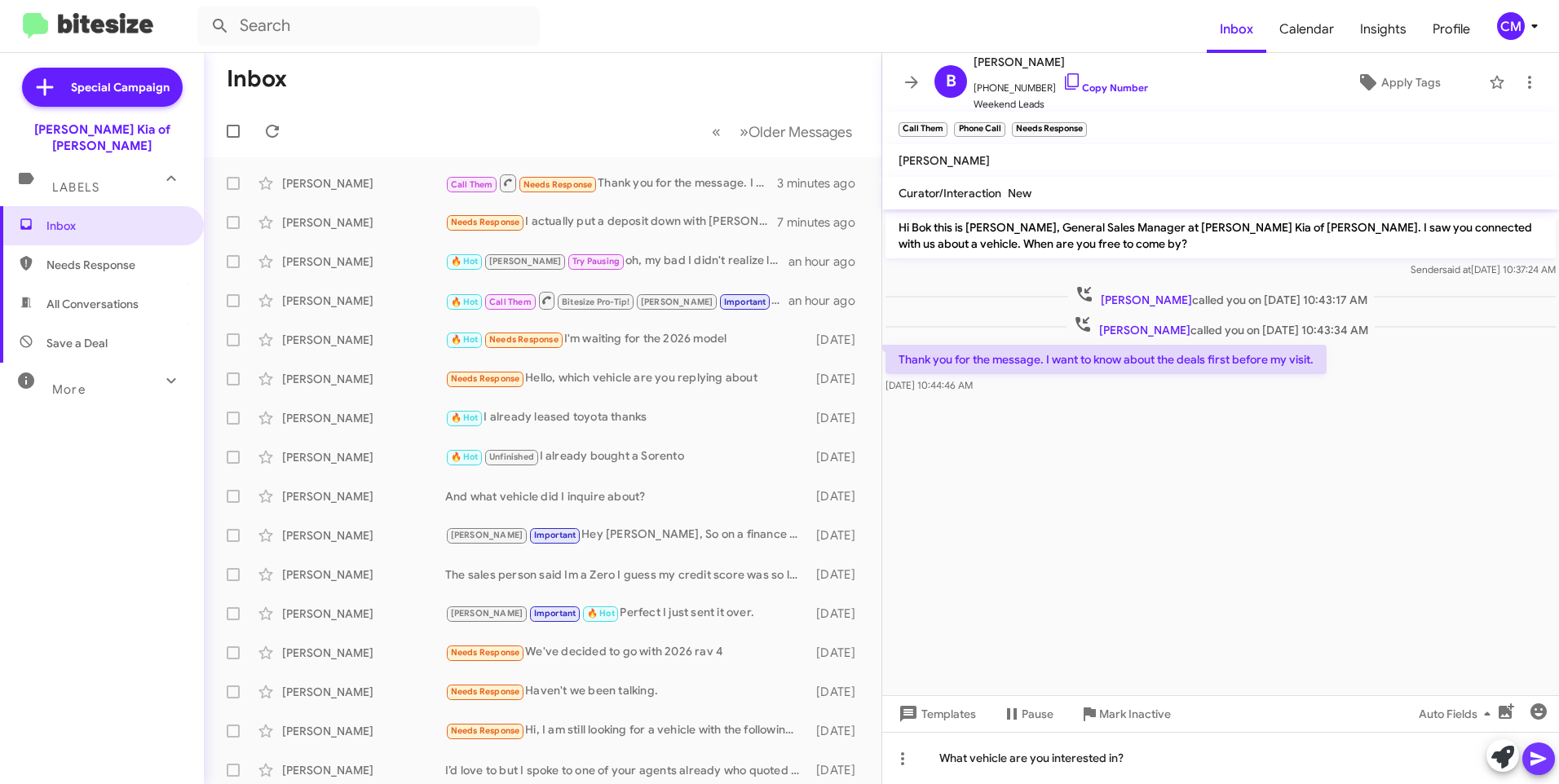
click at [1545, 749] on span at bounding box center [1538, 759] width 20 height 33
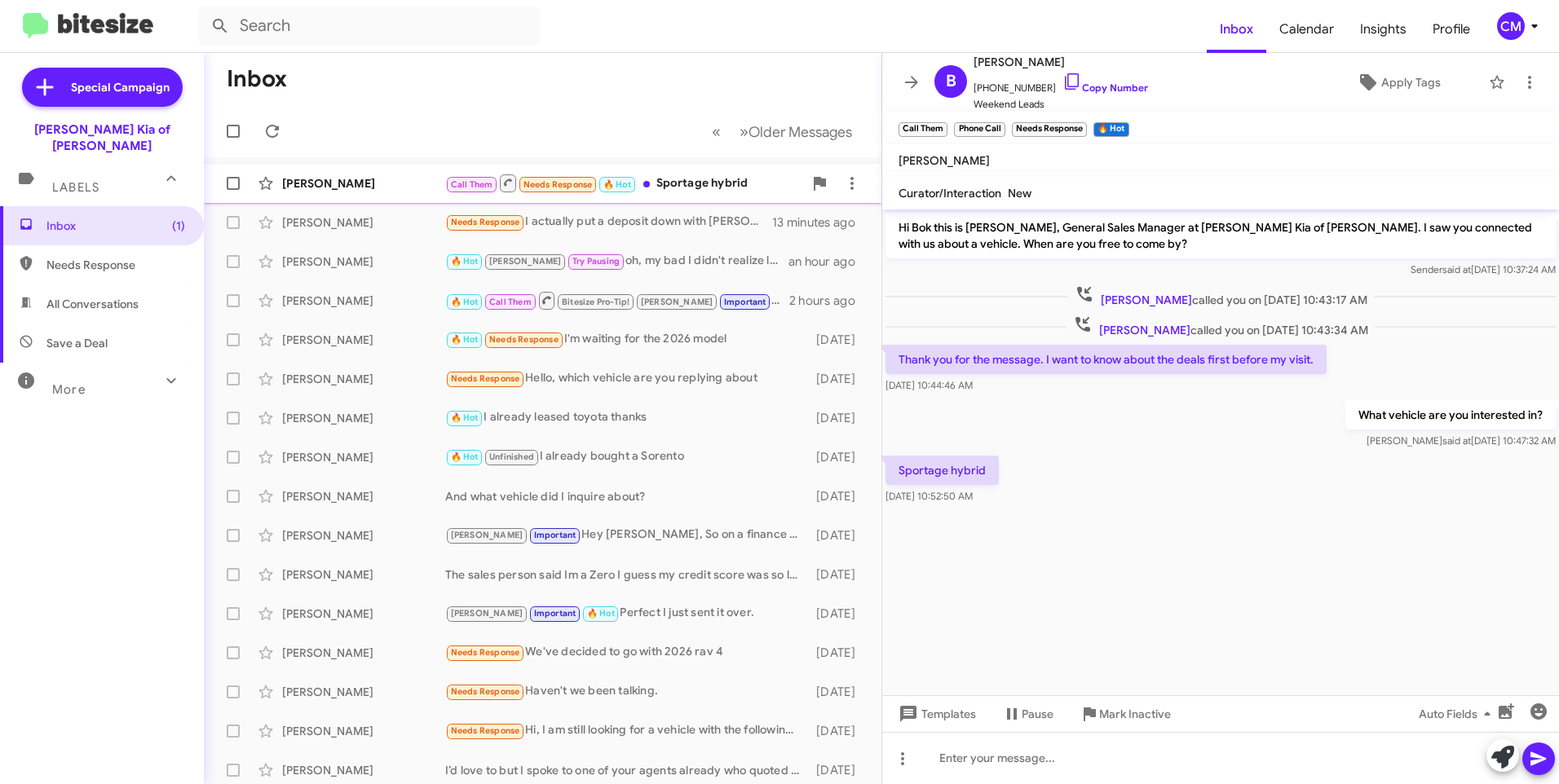
click at [366, 182] on div "[PERSON_NAME]" at bounding box center [364, 184] width 163 height 16
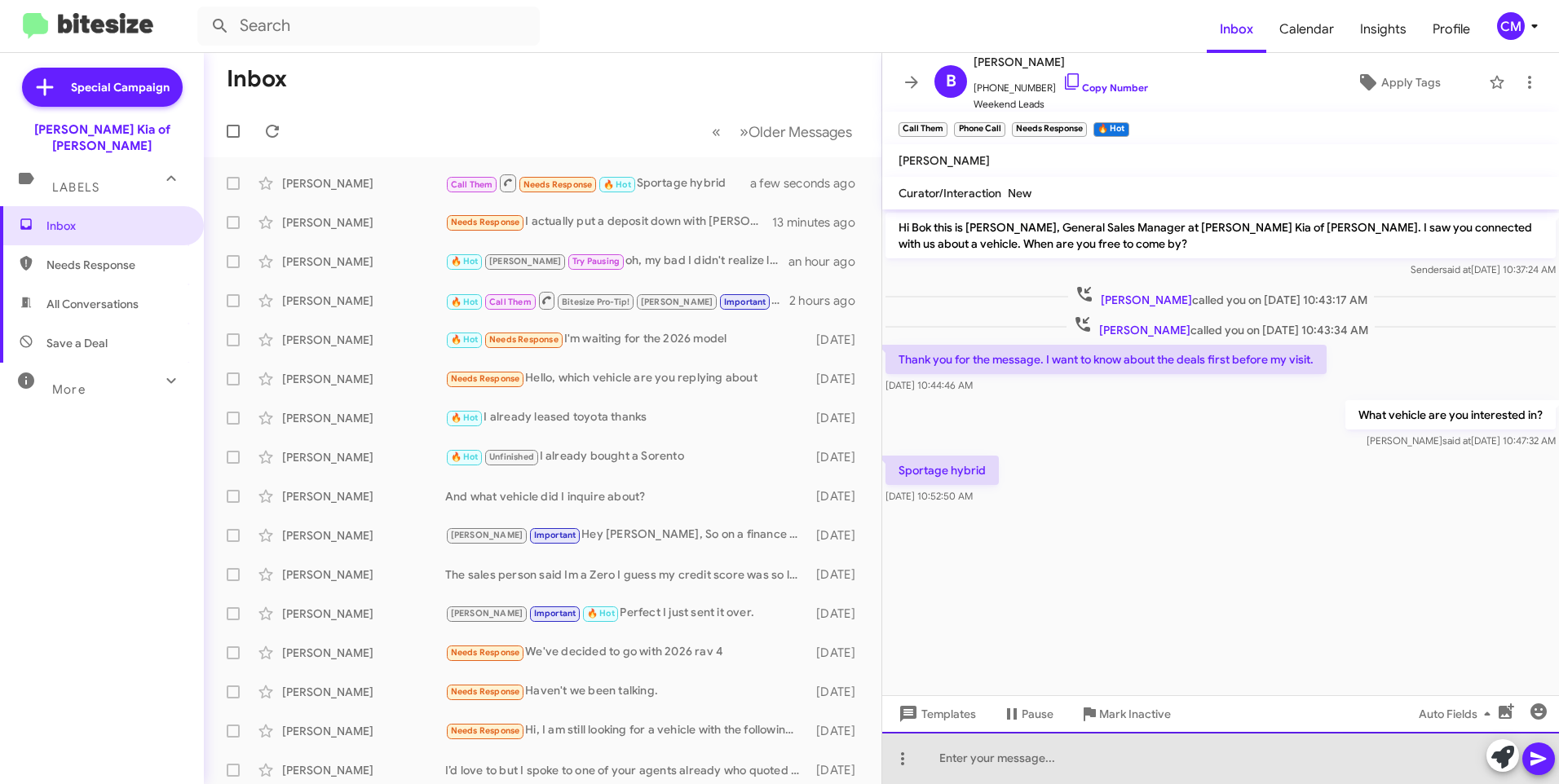
click at [1037, 771] on div at bounding box center [1221, 759] width 676 height 52
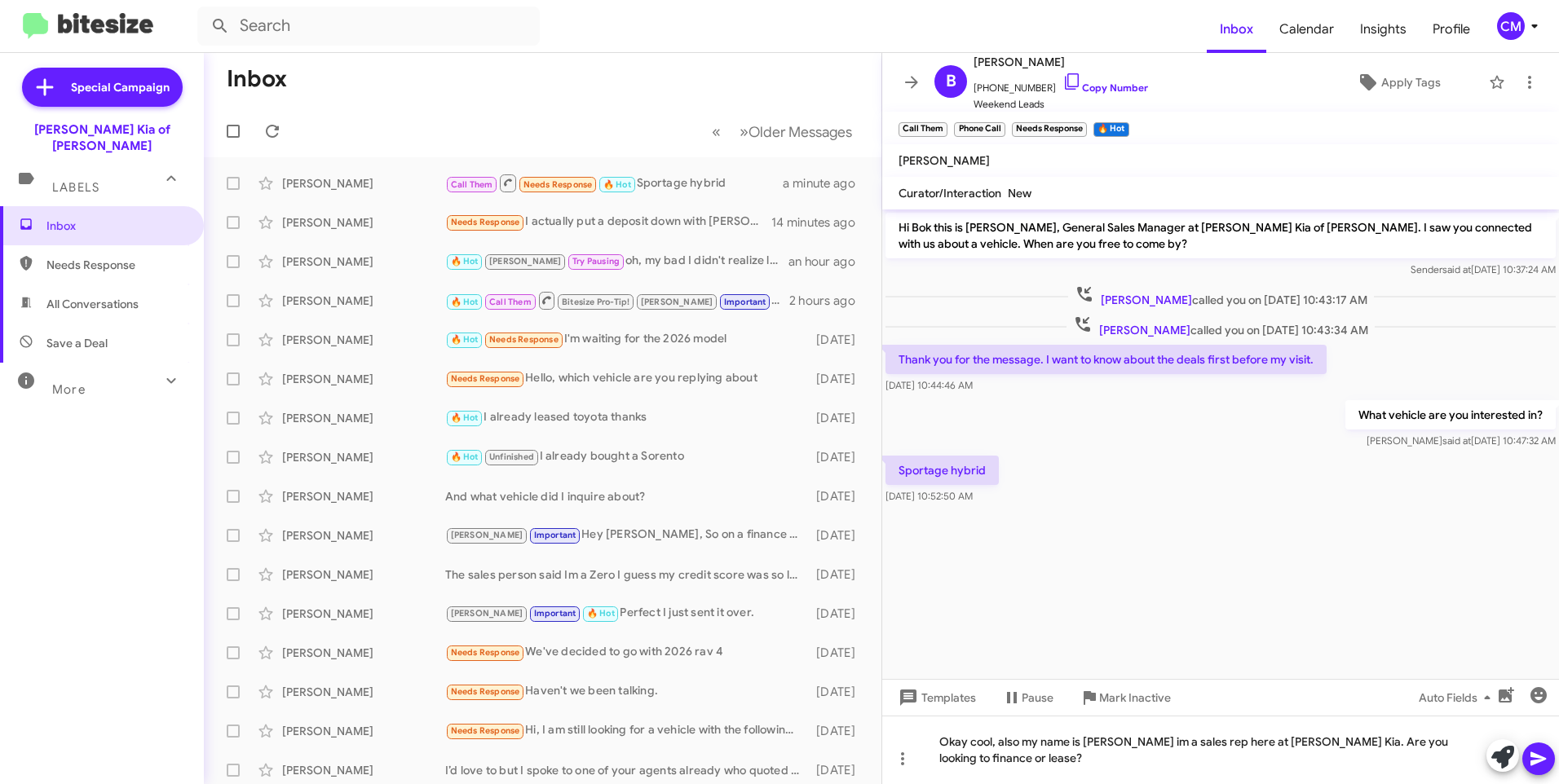
click at [1544, 758] on icon at bounding box center [1537, 759] width 15 height 14
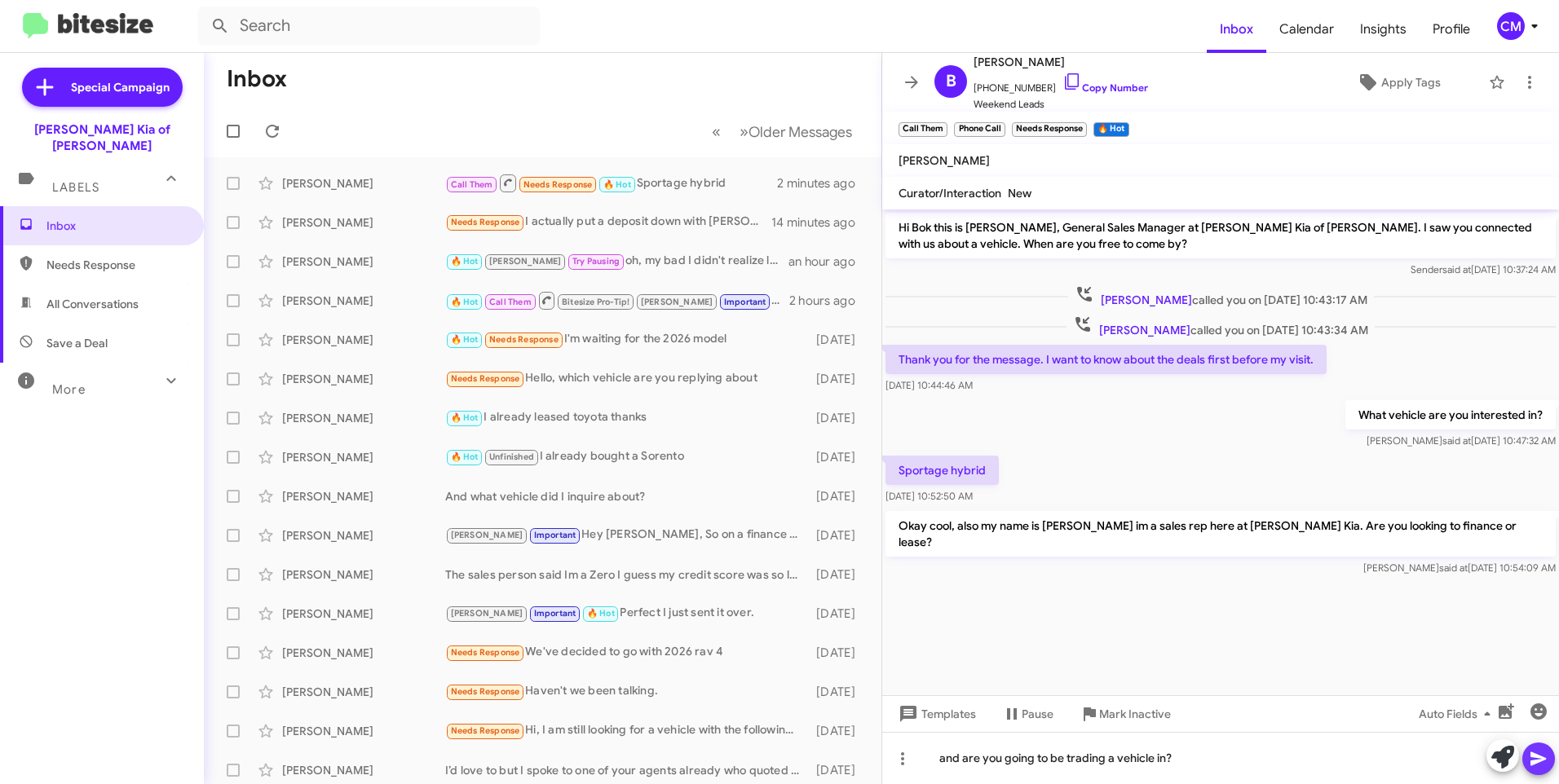
click at [1536, 751] on icon at bounding box center [1538, 760] width 20 height 20
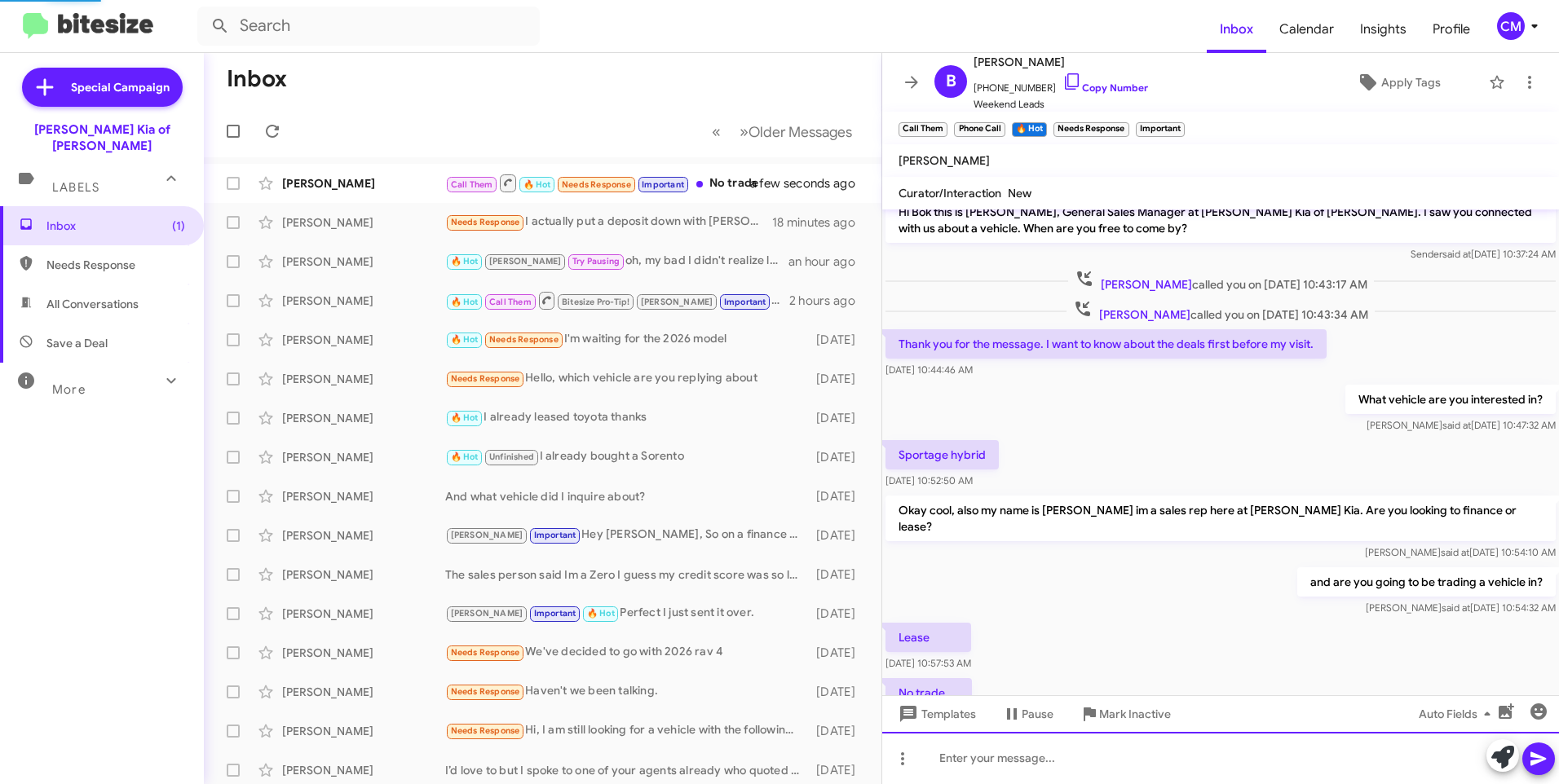
scroll to position [75, 0]
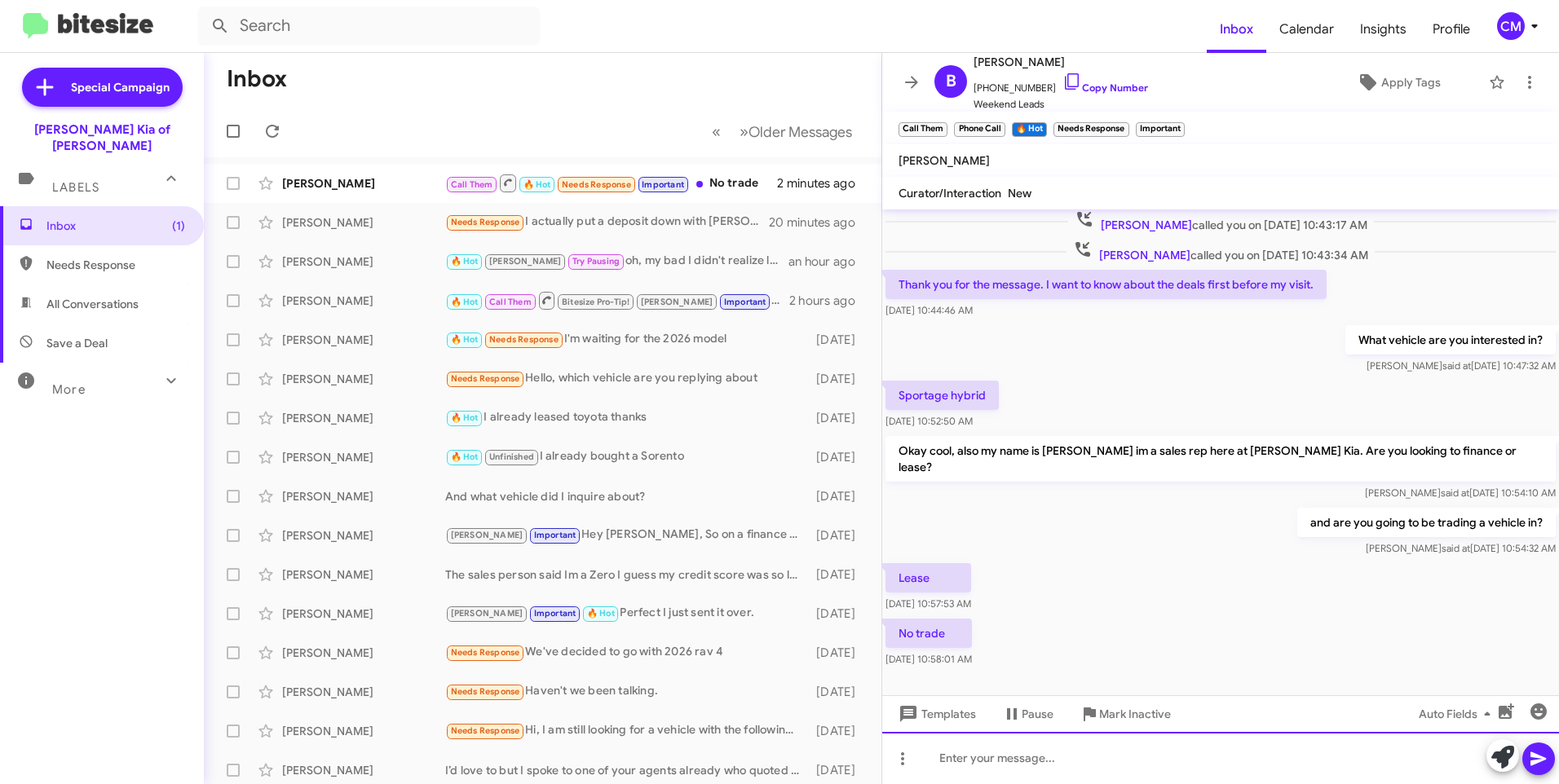
click at [1005, 758] on div at bounding box center [1221, 759] width 676 height 52
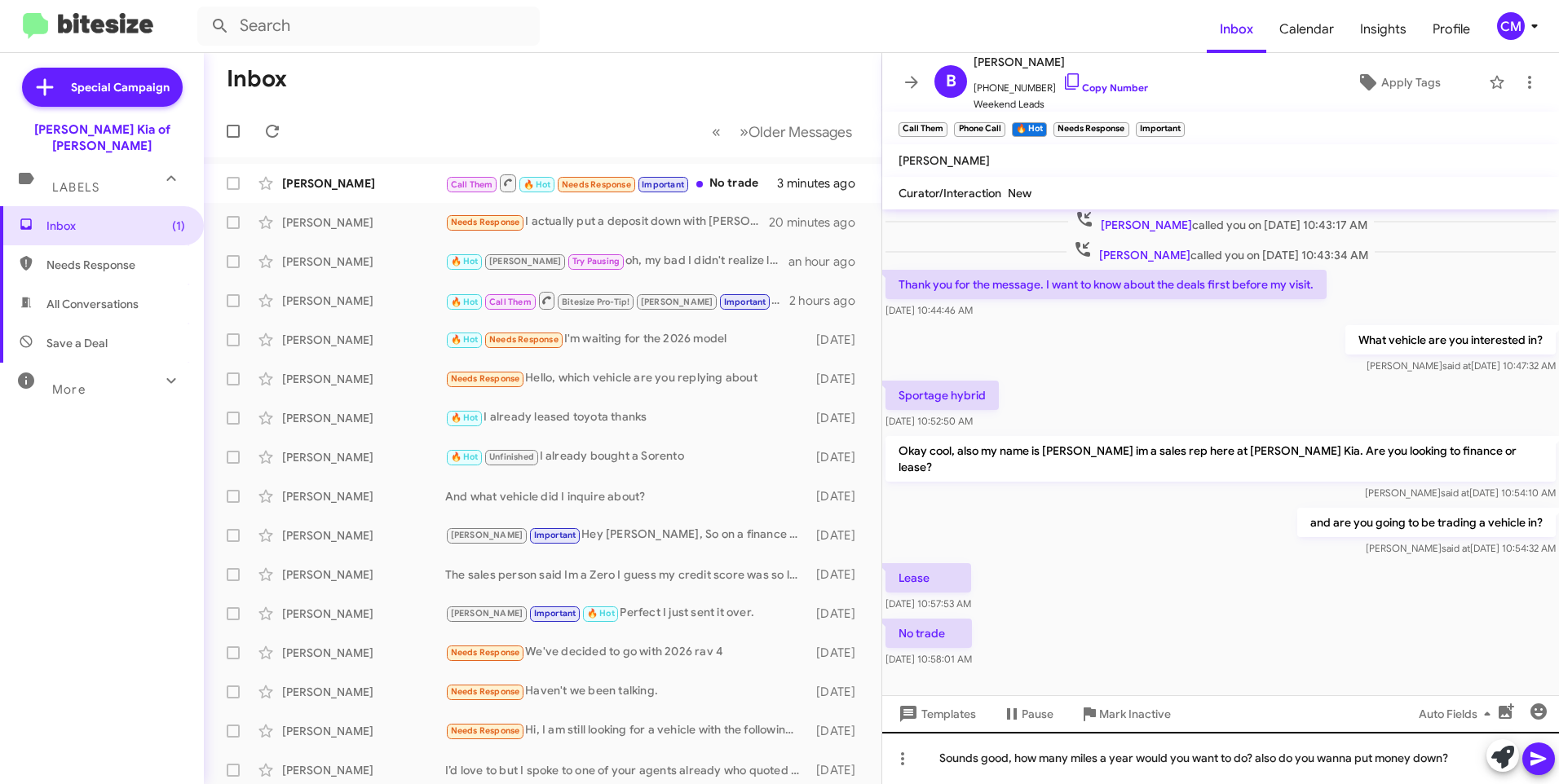
drag, startPoint x: 1243, startPoint y: 658, endPoint x: 1558, endPoint y: 777, distance: 336.7
click at [1243, 671] on div at bounding box center [1221, 691] width 676 height 41
click at [1541, 759] on icon at bounding box center [1538, 760] width 20 height 20
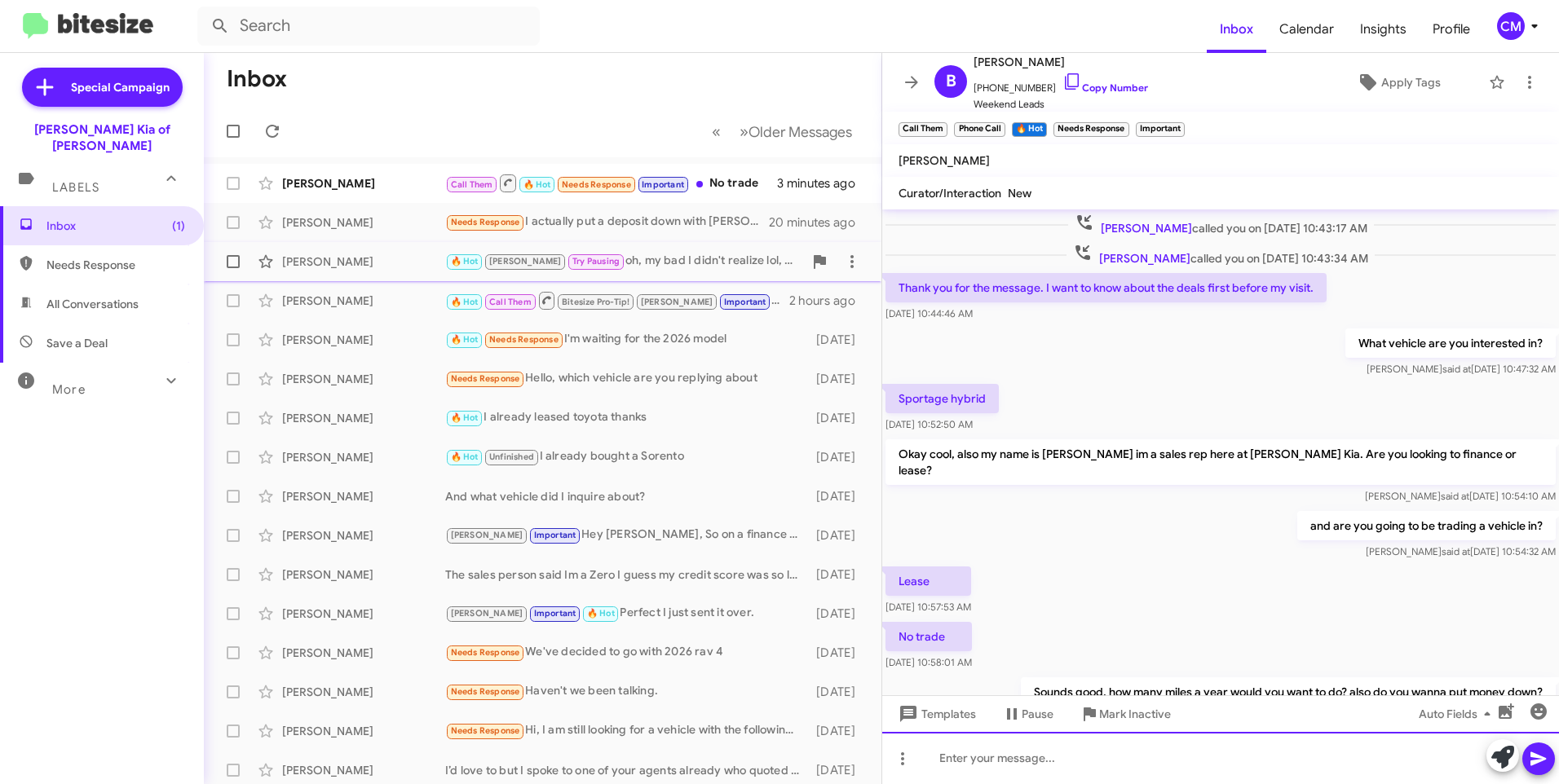
scroll to position [0, 0]
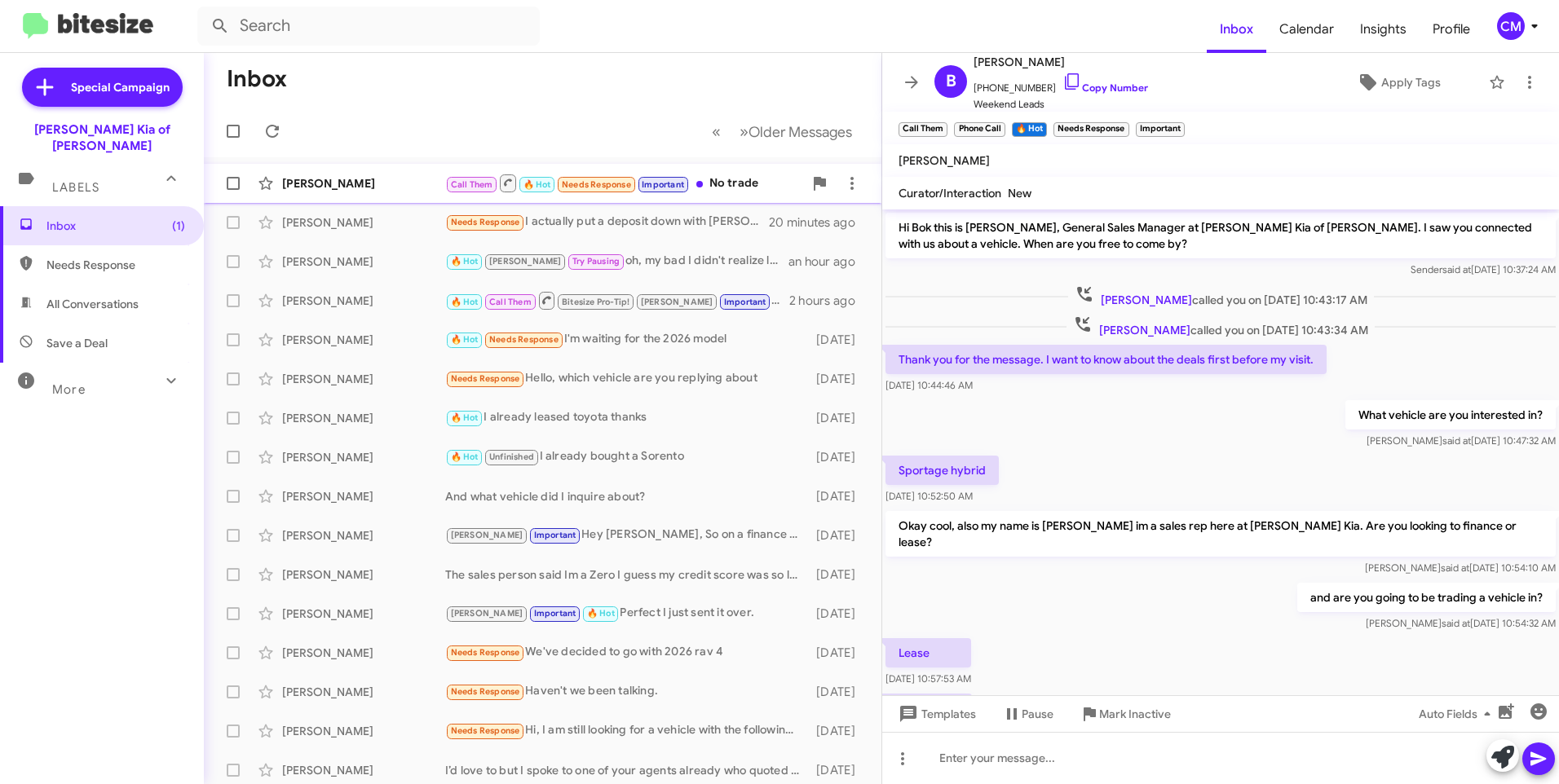
click at [424, 184] on div "[PERSON_NAME]" at bounding box center [364, 184] width 163 height 16
click at [328, 185] on div "[PERSON_NAME]" at bounding box center [364, 184] width 163 height 16
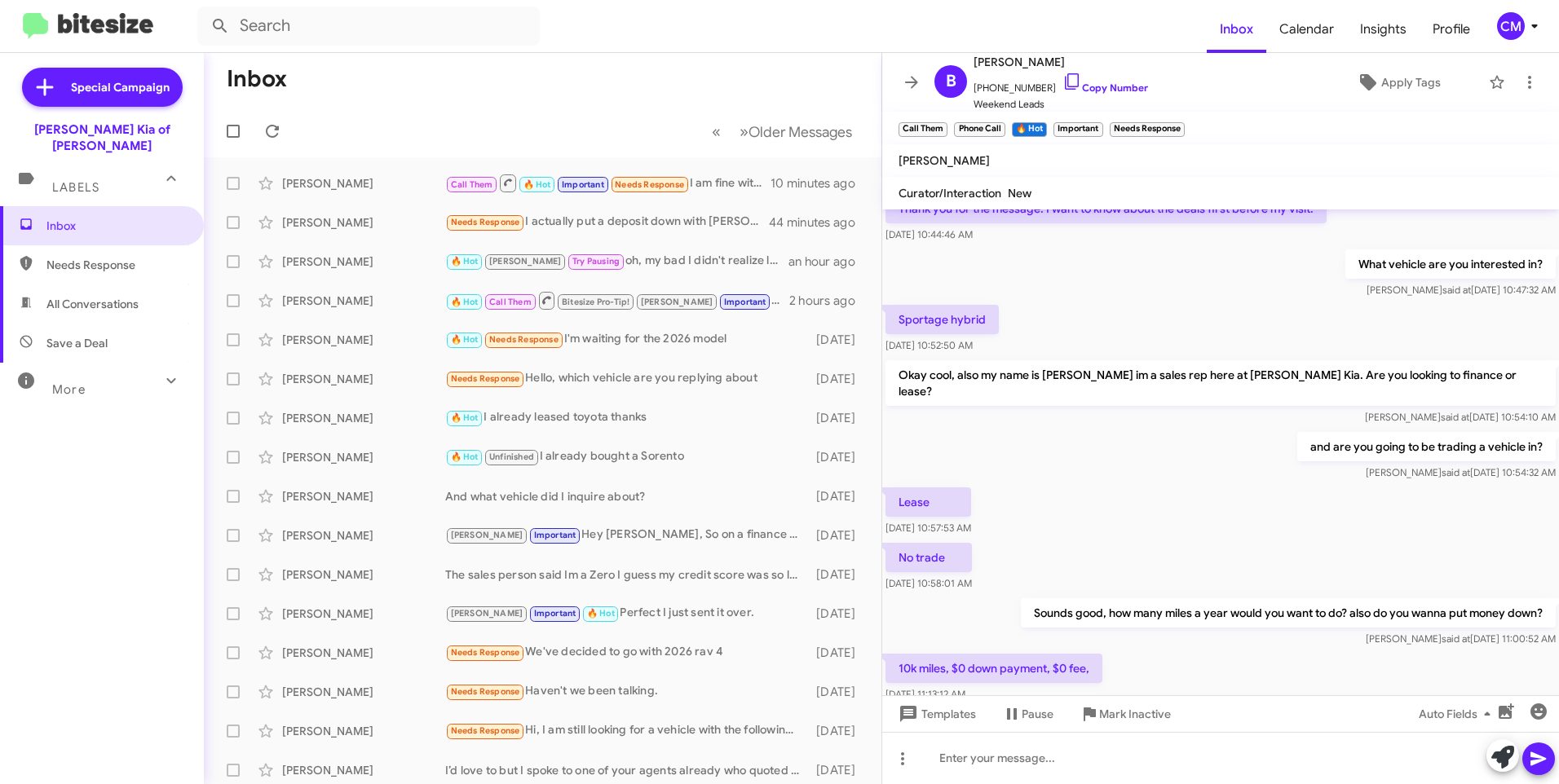
scroll to position [313, 0]
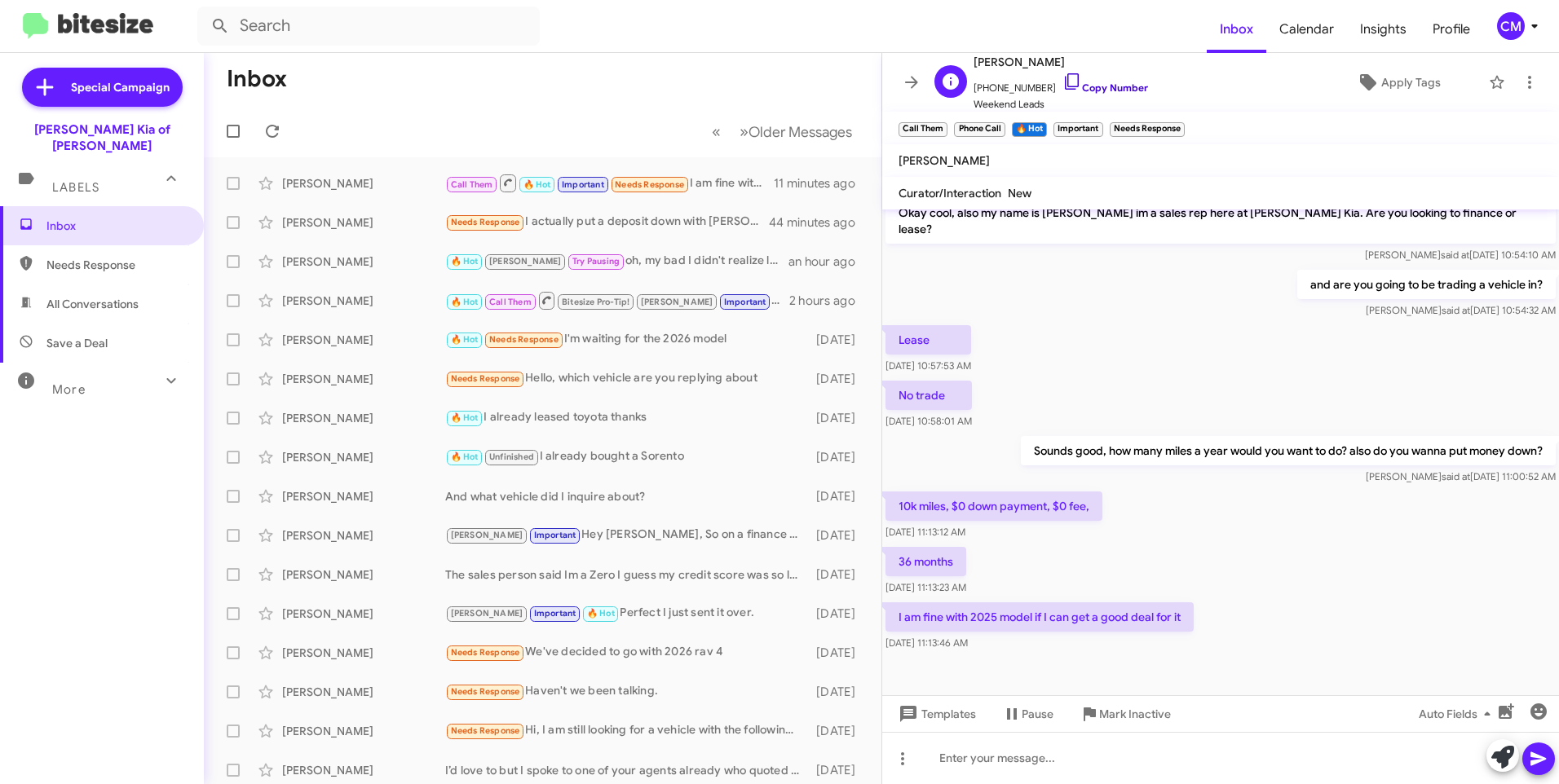
click at [1069, 89] on link "Copy Number" at bounding box center [1105, 88] width 86 height 13
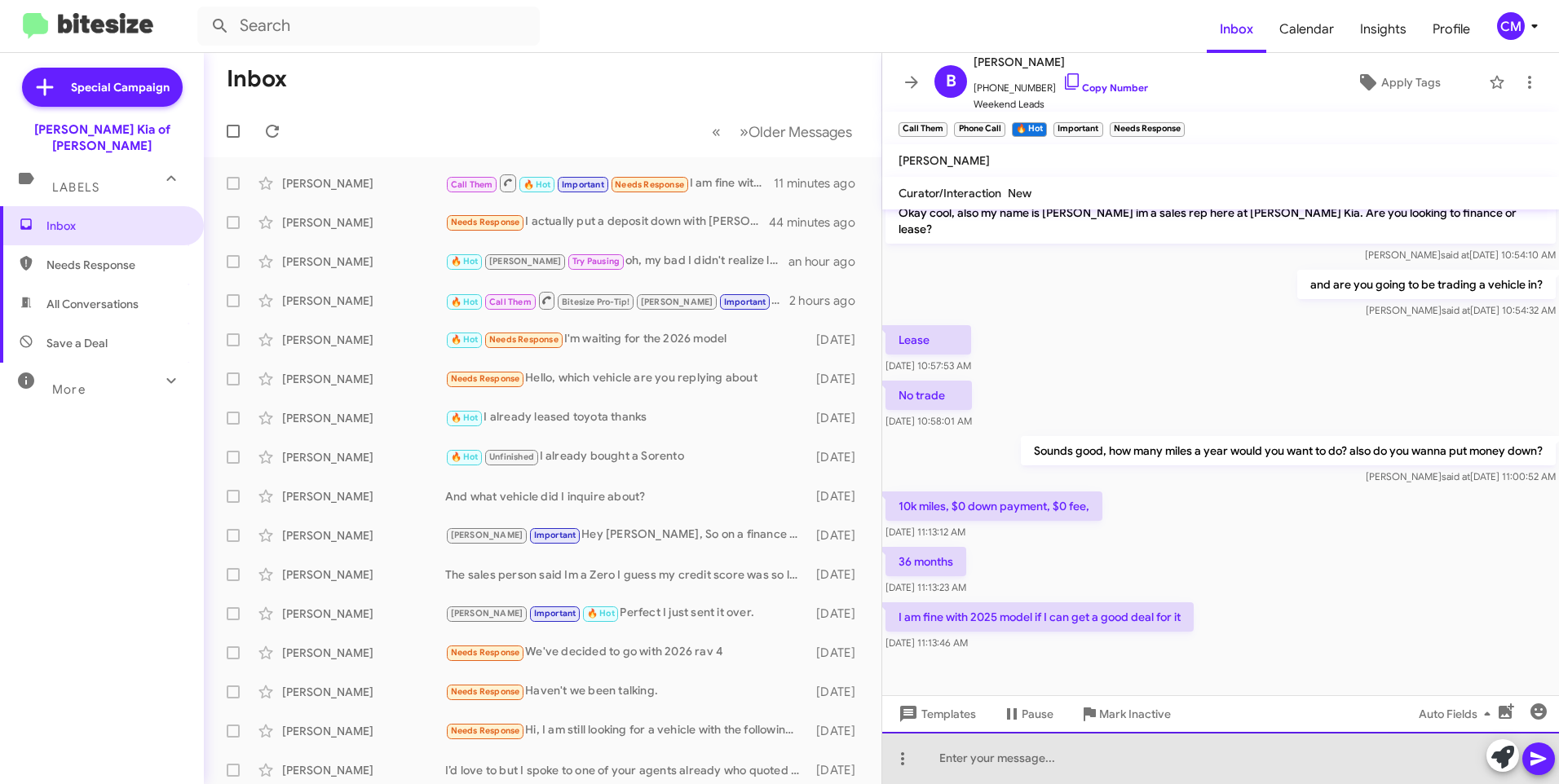
click at [1060, 779] on div at bounding box center [1221, 759] width 676 height 52
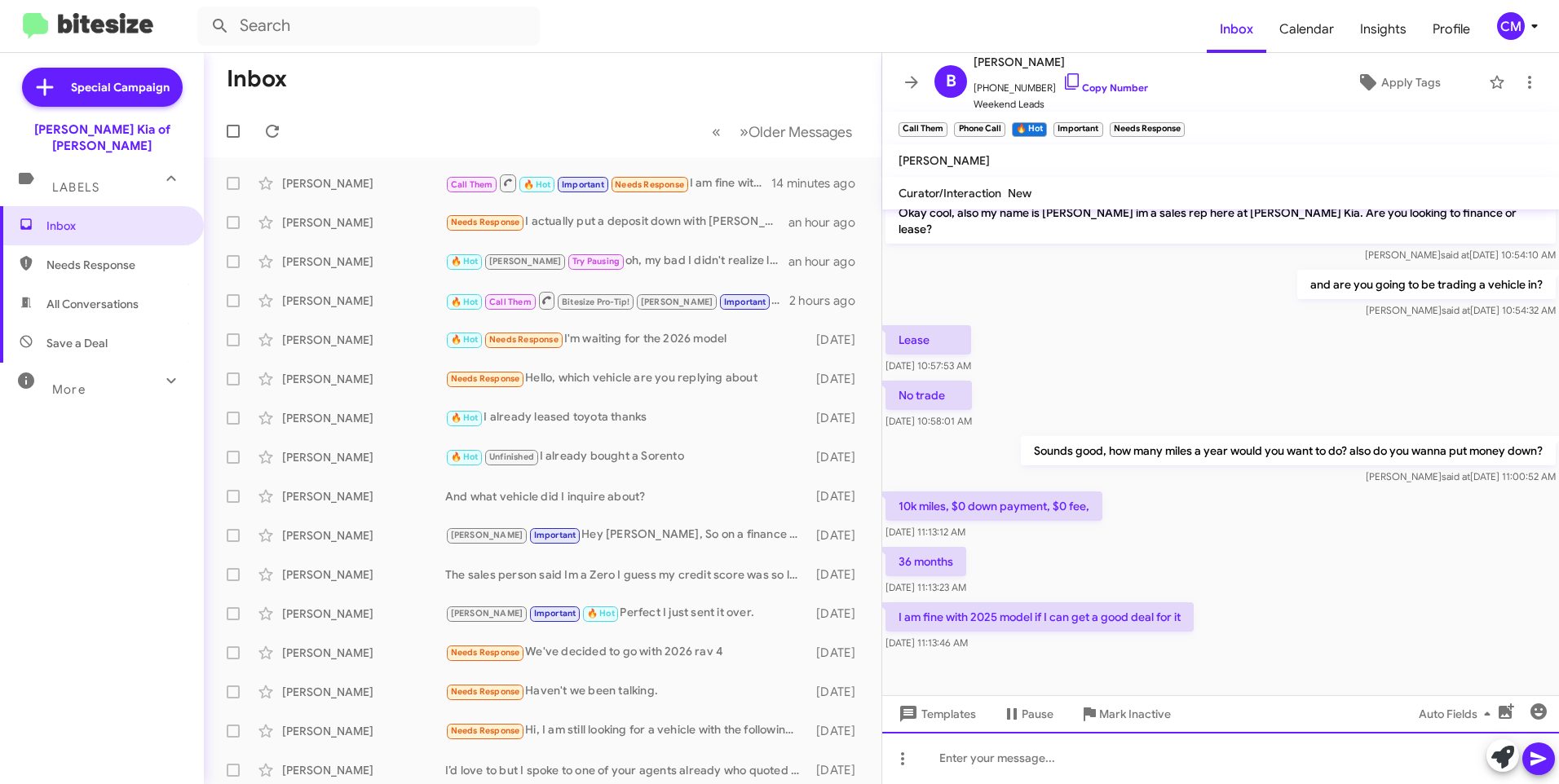
click at [974, 759] on div at bounding box center [1221, 759] width 676 height 52
click at [1136, 758] on div at bounding box center [1221, 759] width 676 height 52
click at [1550, 765] on button at bounding box center [1538, 759] width 33 height 33
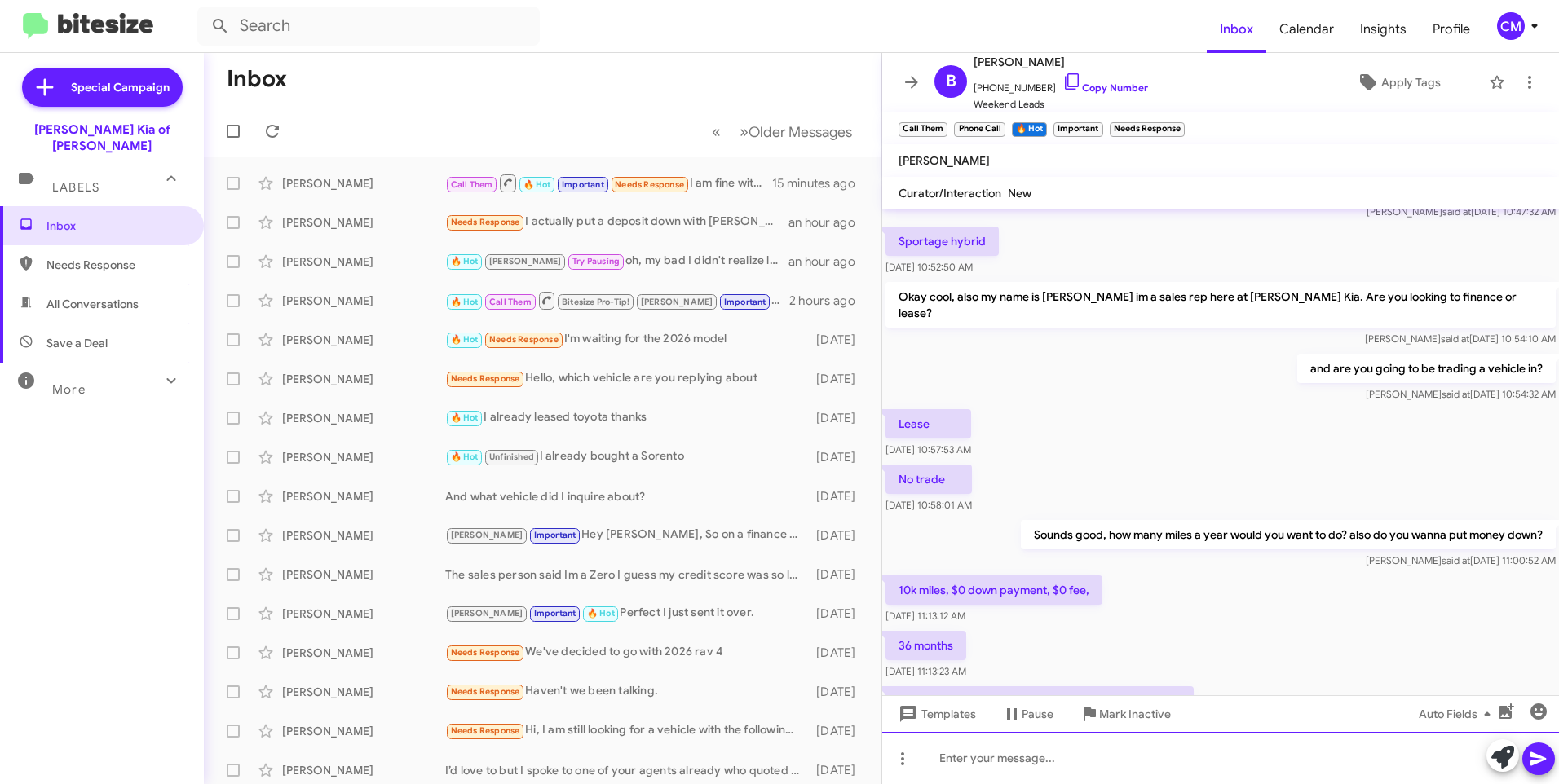
scroll to position [373, 0]
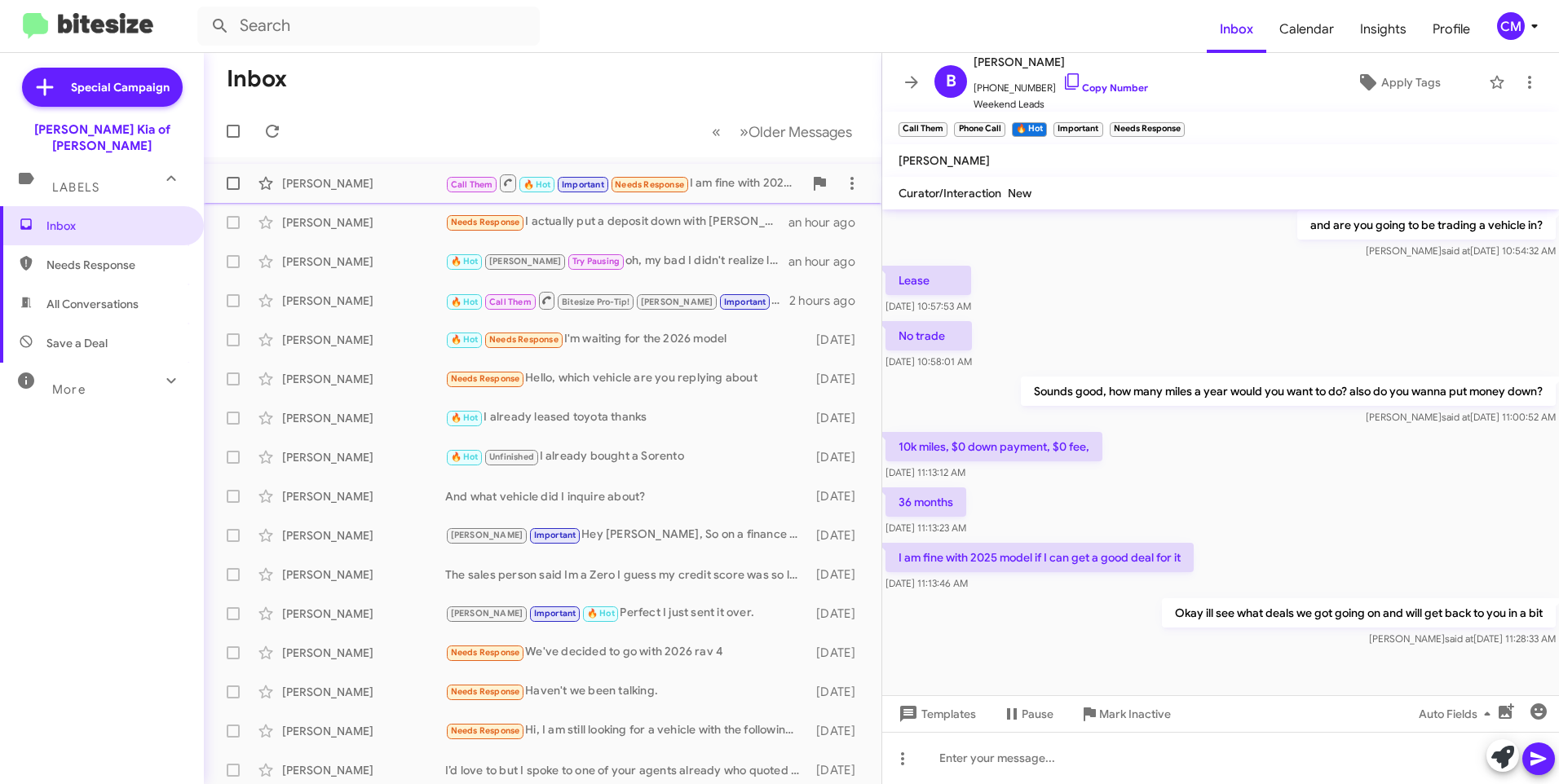
click at [350, 178] on div "[PERSON_NAME]" at bounding box center [364, 184] width 163 height 16
click at [357, 201] on span "[PERSON_NAME] Call Them 🔥 Hot Important Needs Response I am fine with 2025 mode…" at bounding box center [542, 183] width 677 height 39
click at [341, 291] on div "[PERSON_NAME] 🔥 Hot Call Them Bitesize Pro-Tip! [PERSON_NAME] Important Good mo…" at bounding box center [543, 301] width 651 height 33
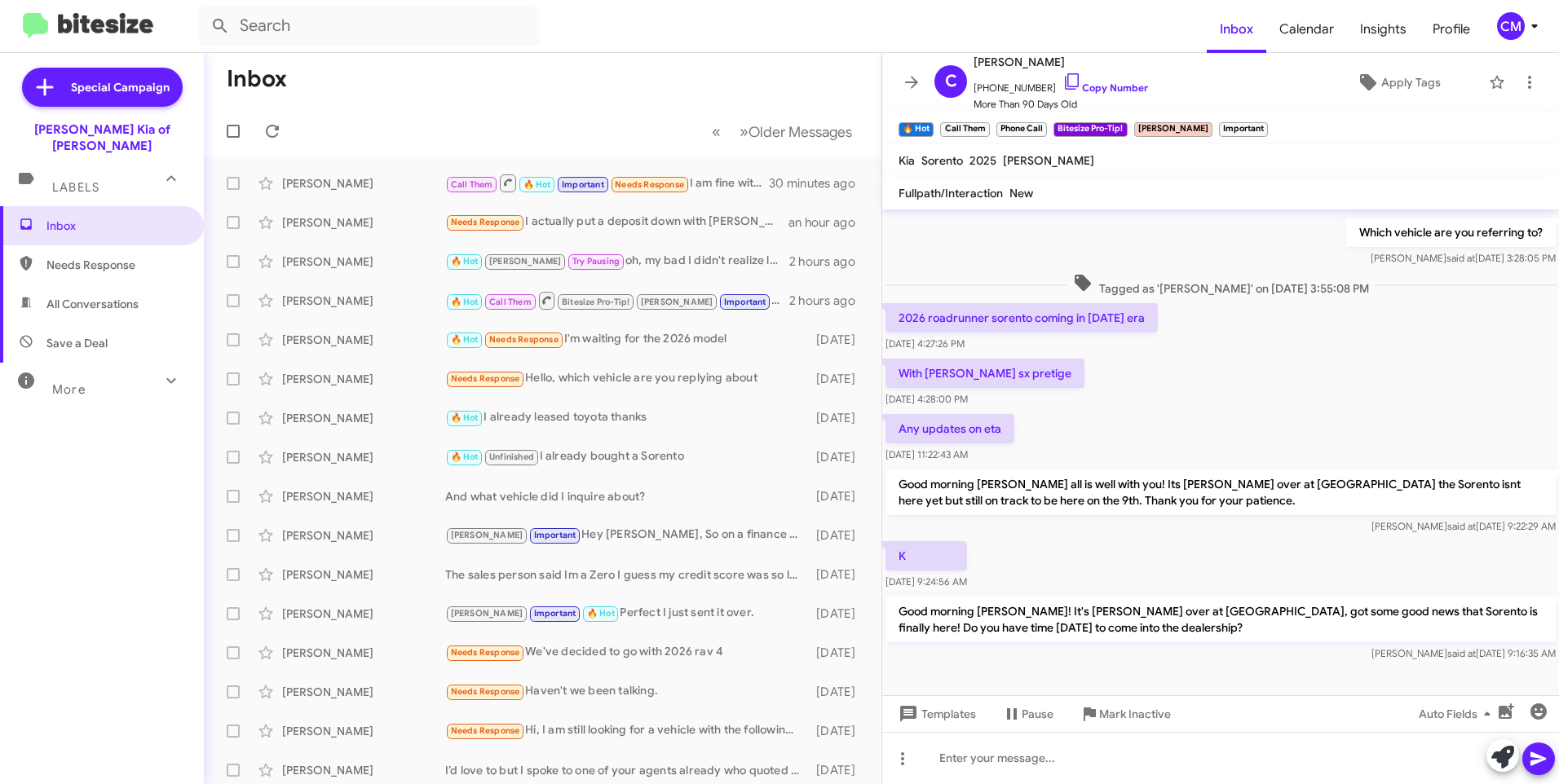
scroll to position [1957, 0]
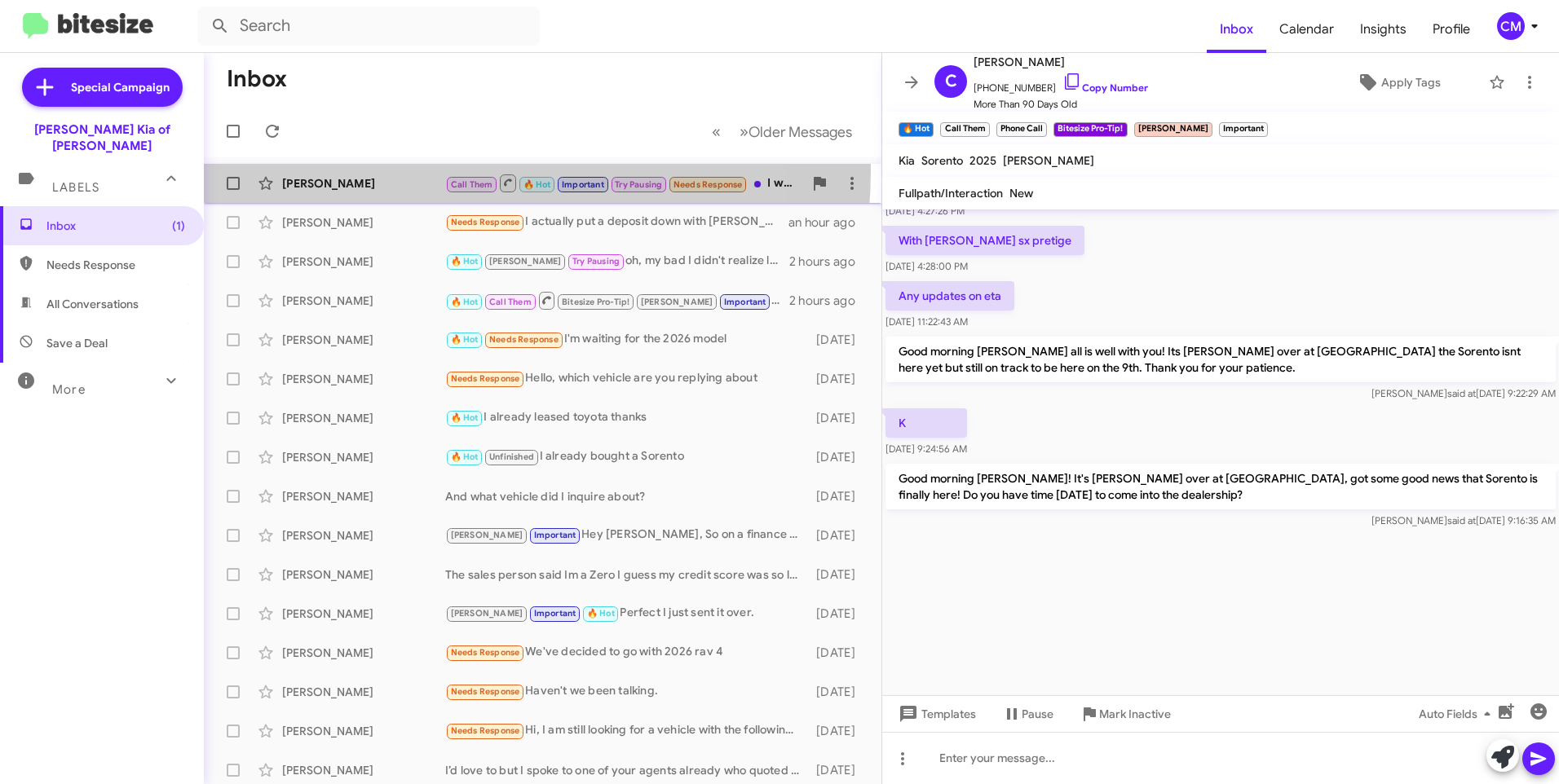
click at [414, 170] on div "[PERSON_NAME] Call Them 🔥 Hot Important Try Pausing Needs Response I want to fi…" at bounding box center [543, 184] width 651 height 33
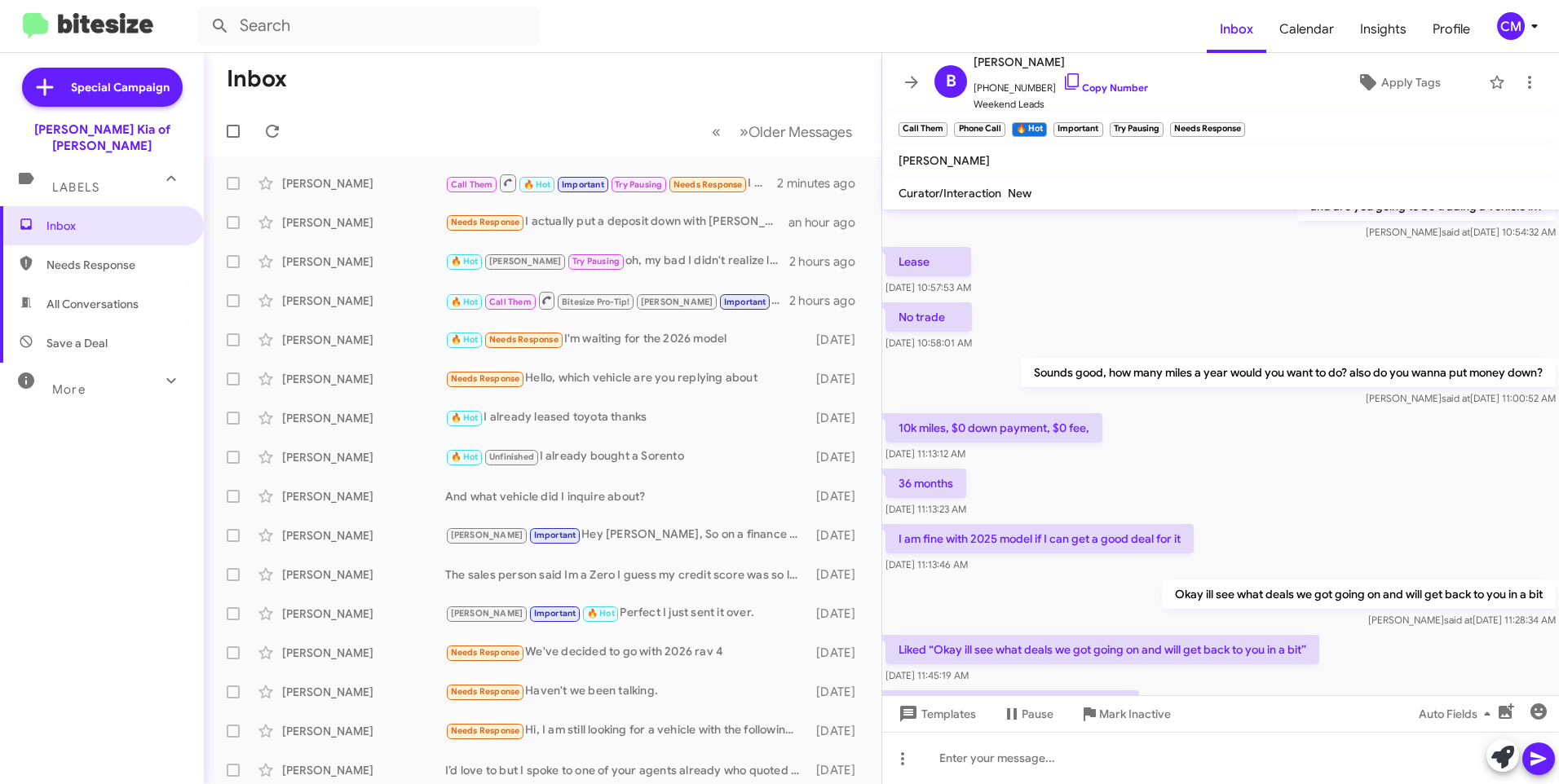
scroll to position [492, 0]
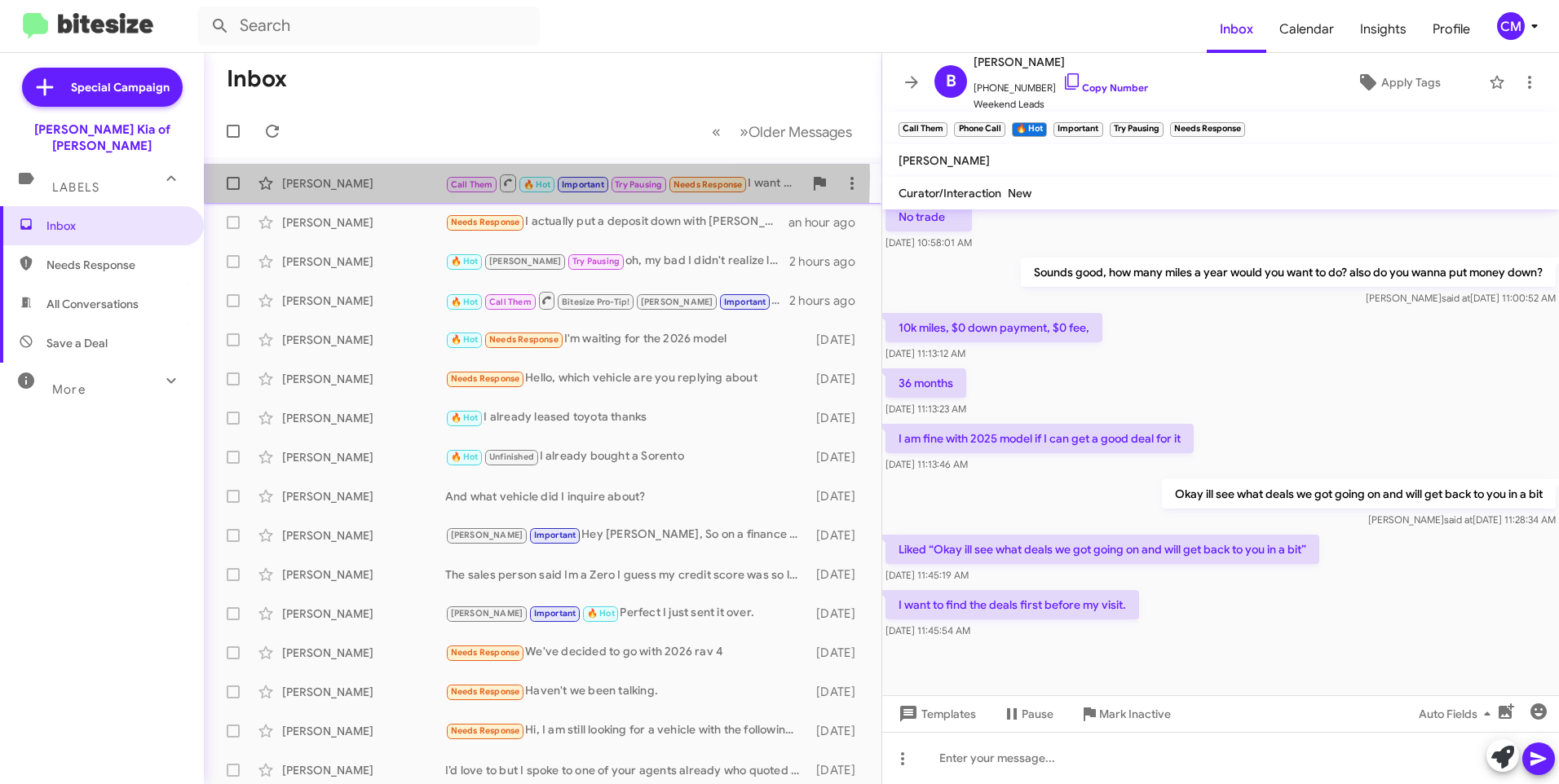
click at [388, 176] on div "[PERSON_NAME]" at bounding box center [364, 184] width 163 height 16
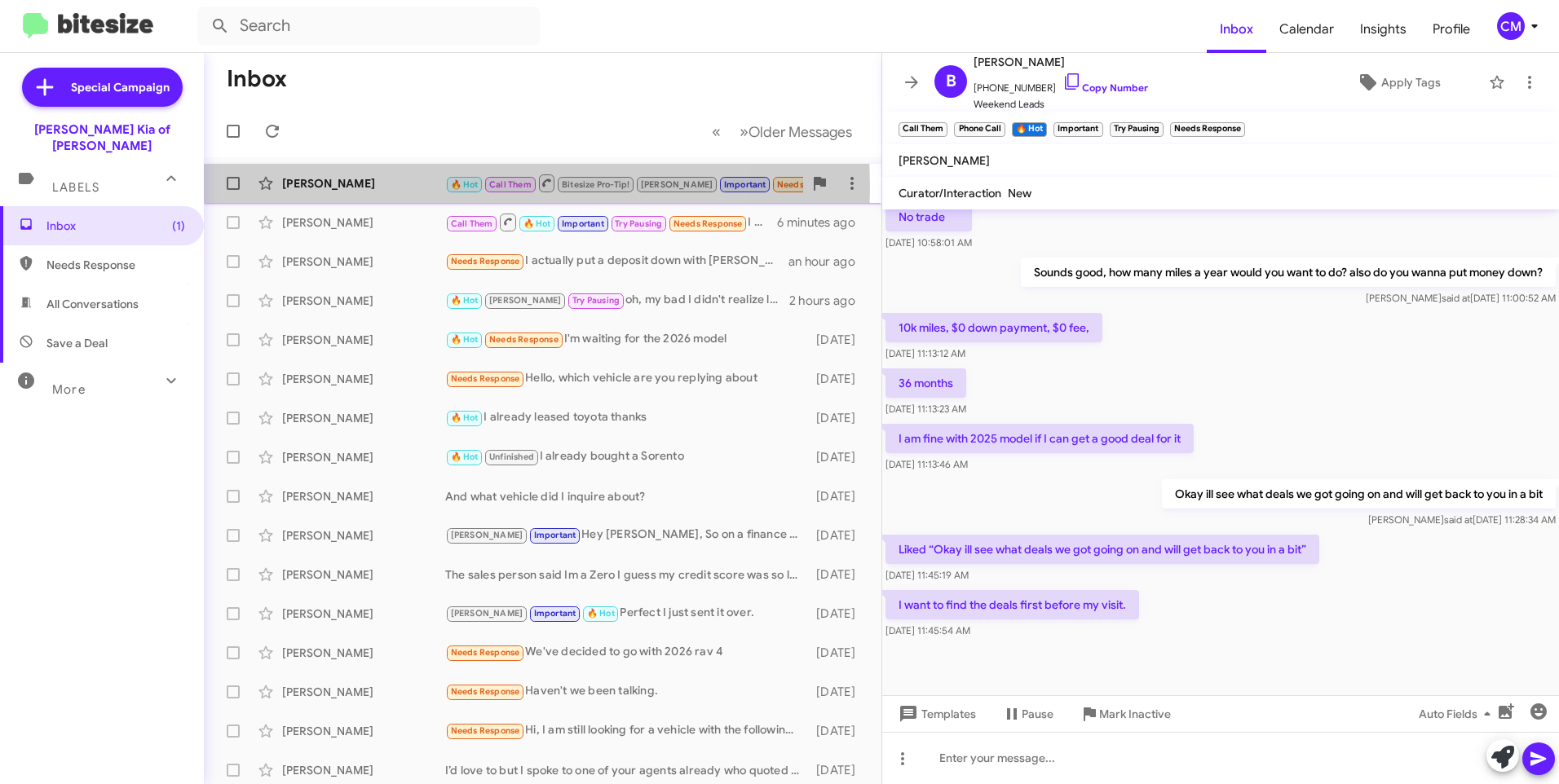
click at [292, 187] on div "[PERSON_NAME]" at bounding box center [364, 184] width 163 height 16
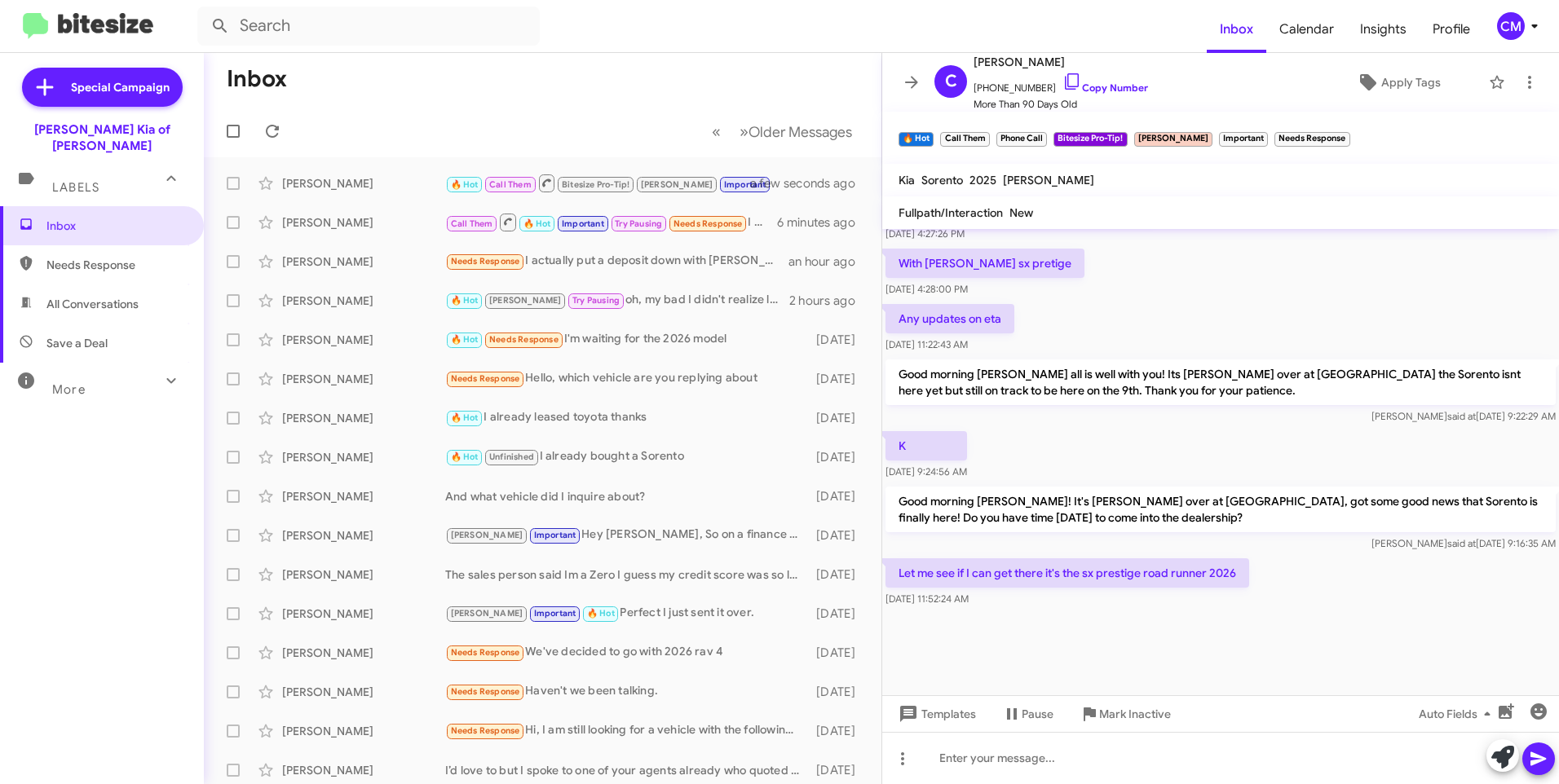
scroll to position [3434, 0]
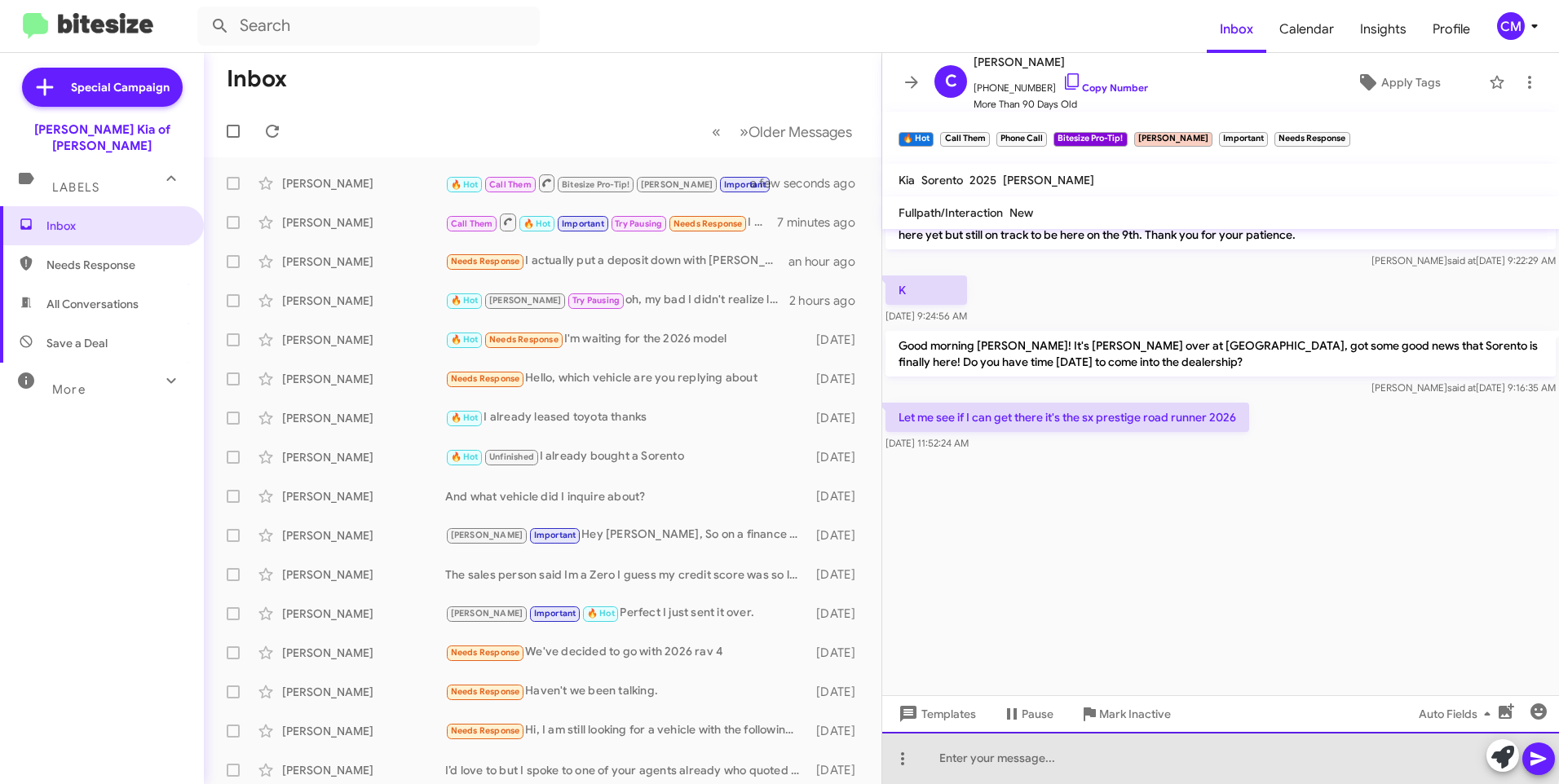
click at [1030, 750] on div at bounding box center [1221, 759] width 676 height 52
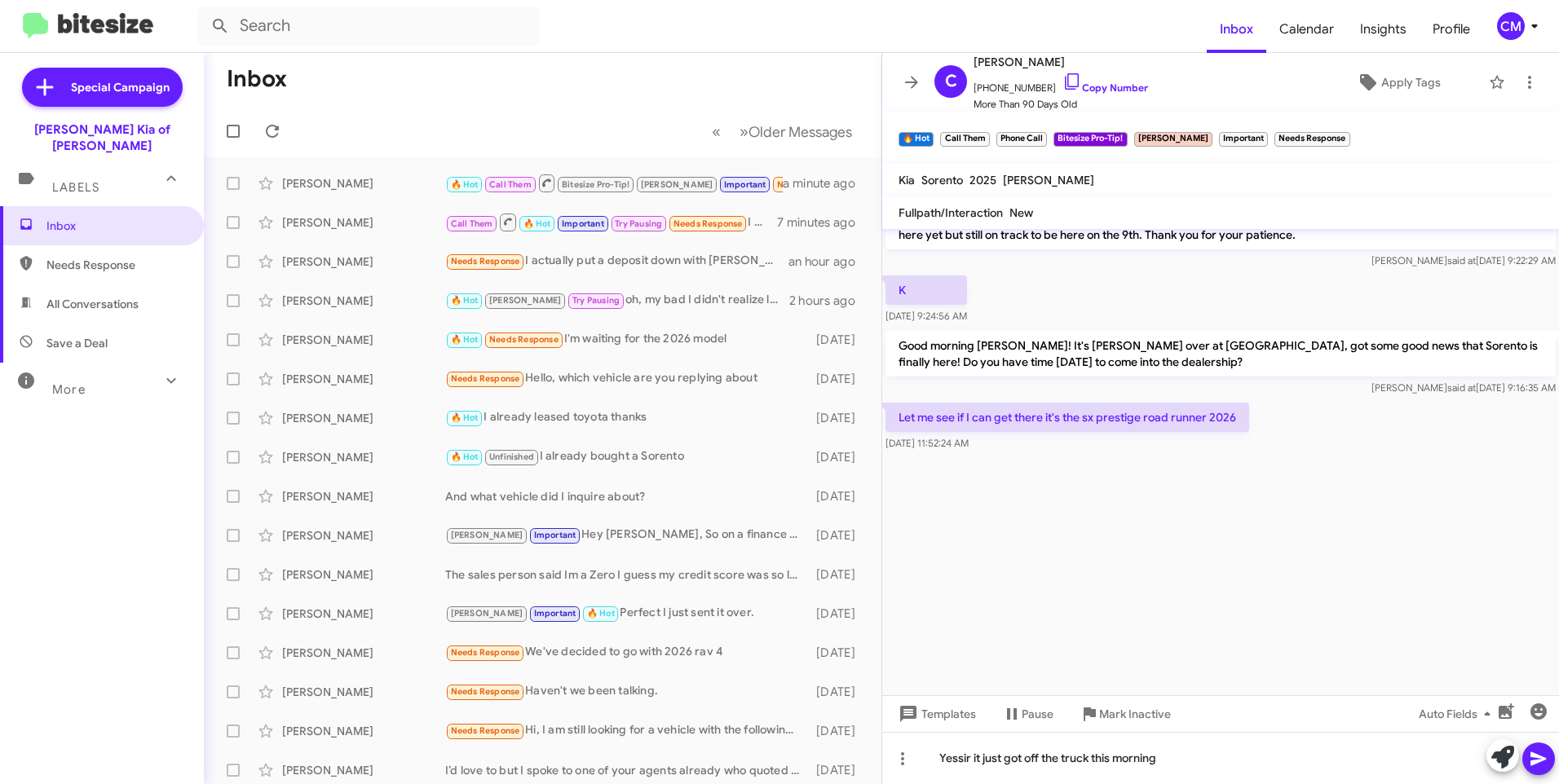
click at [1525, 760] on button at bounding box center [1538, 759] width 33 height 33
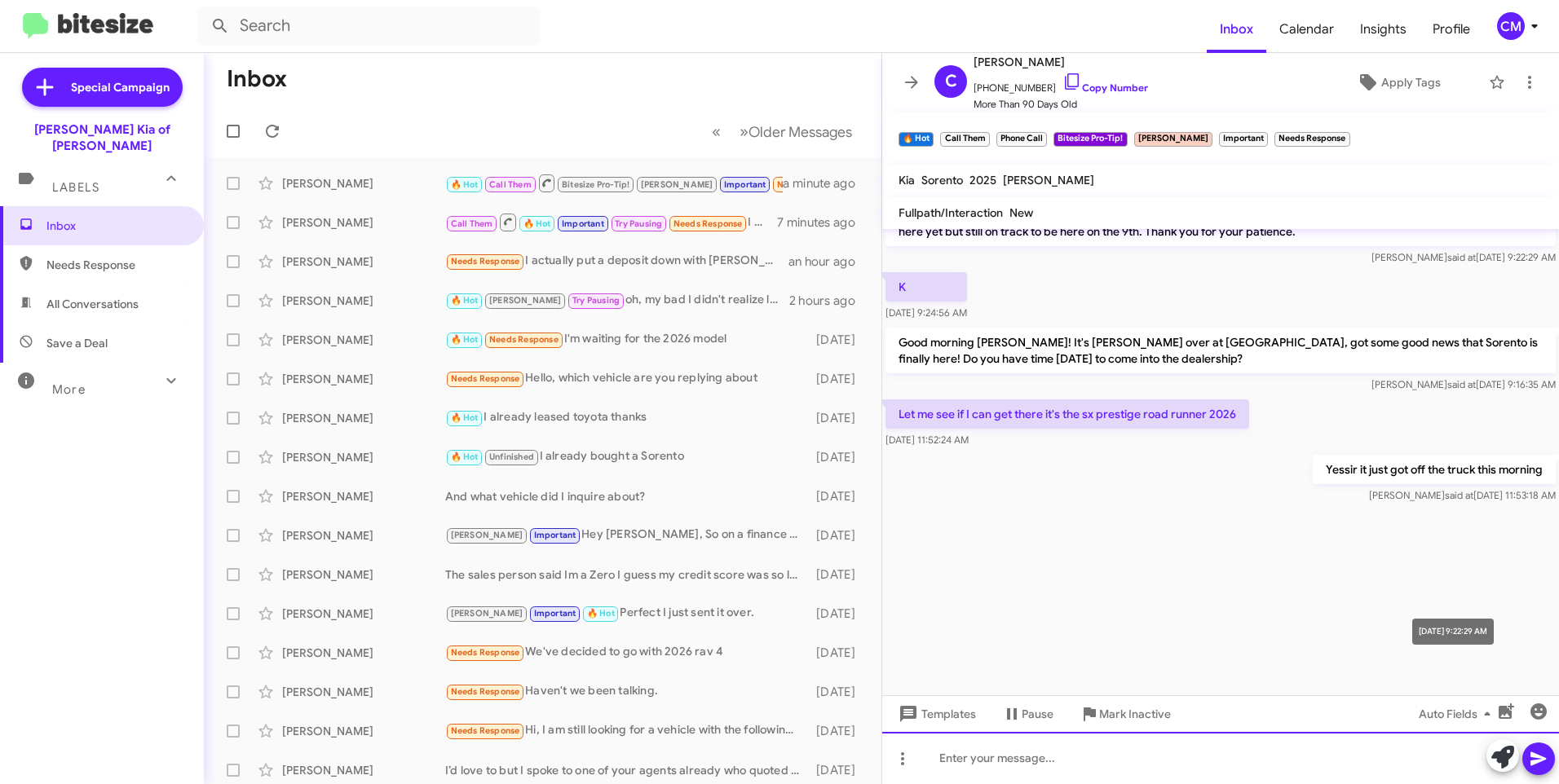
scroll to position [3492, 0]
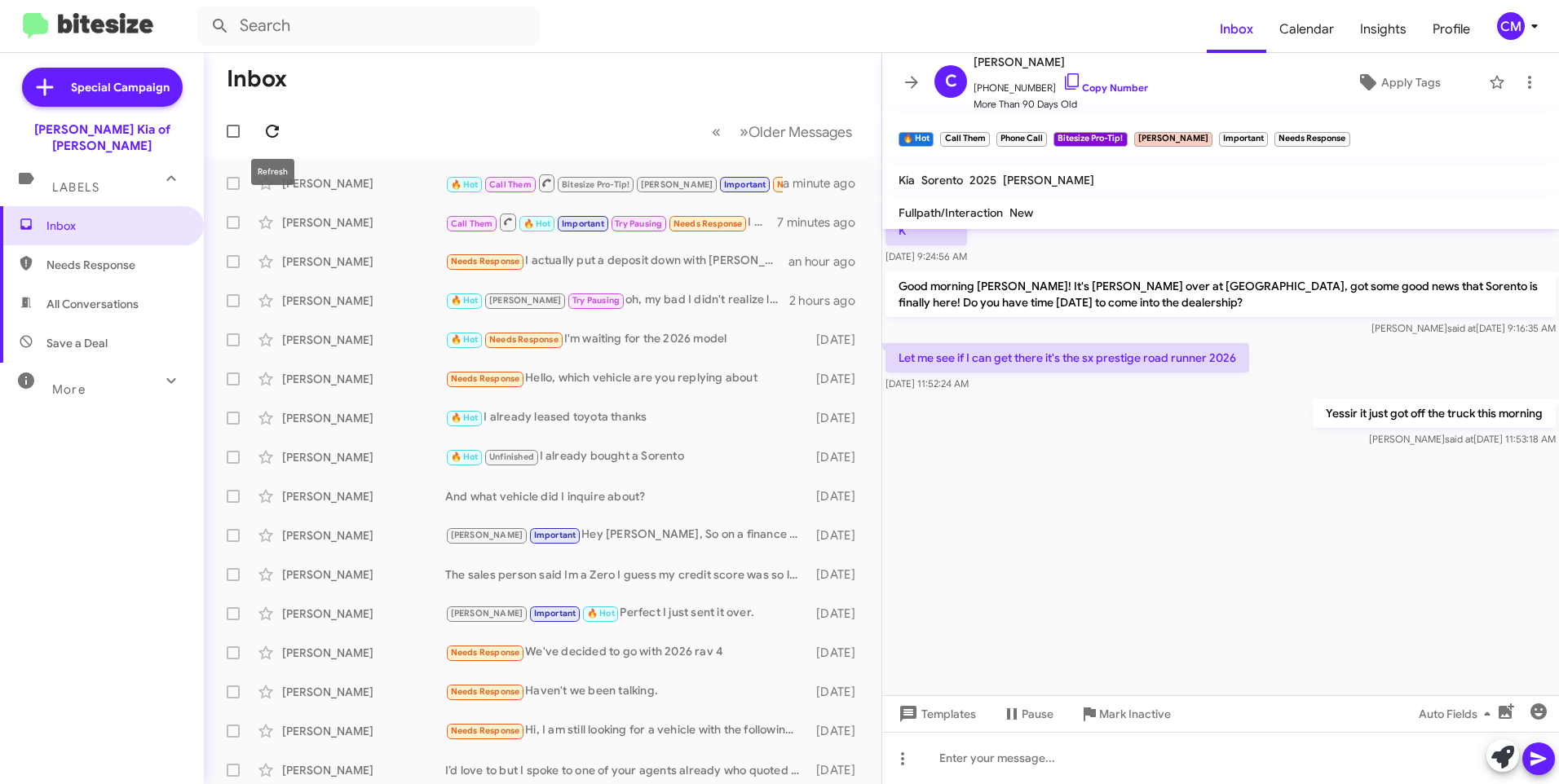
click at [285, 128] on span at bounding box center [272, 131] width 33 height 20
click at [388, 227] on div "[PERSON_NAME]" at bounding box center [364, 222] width 163 height 16
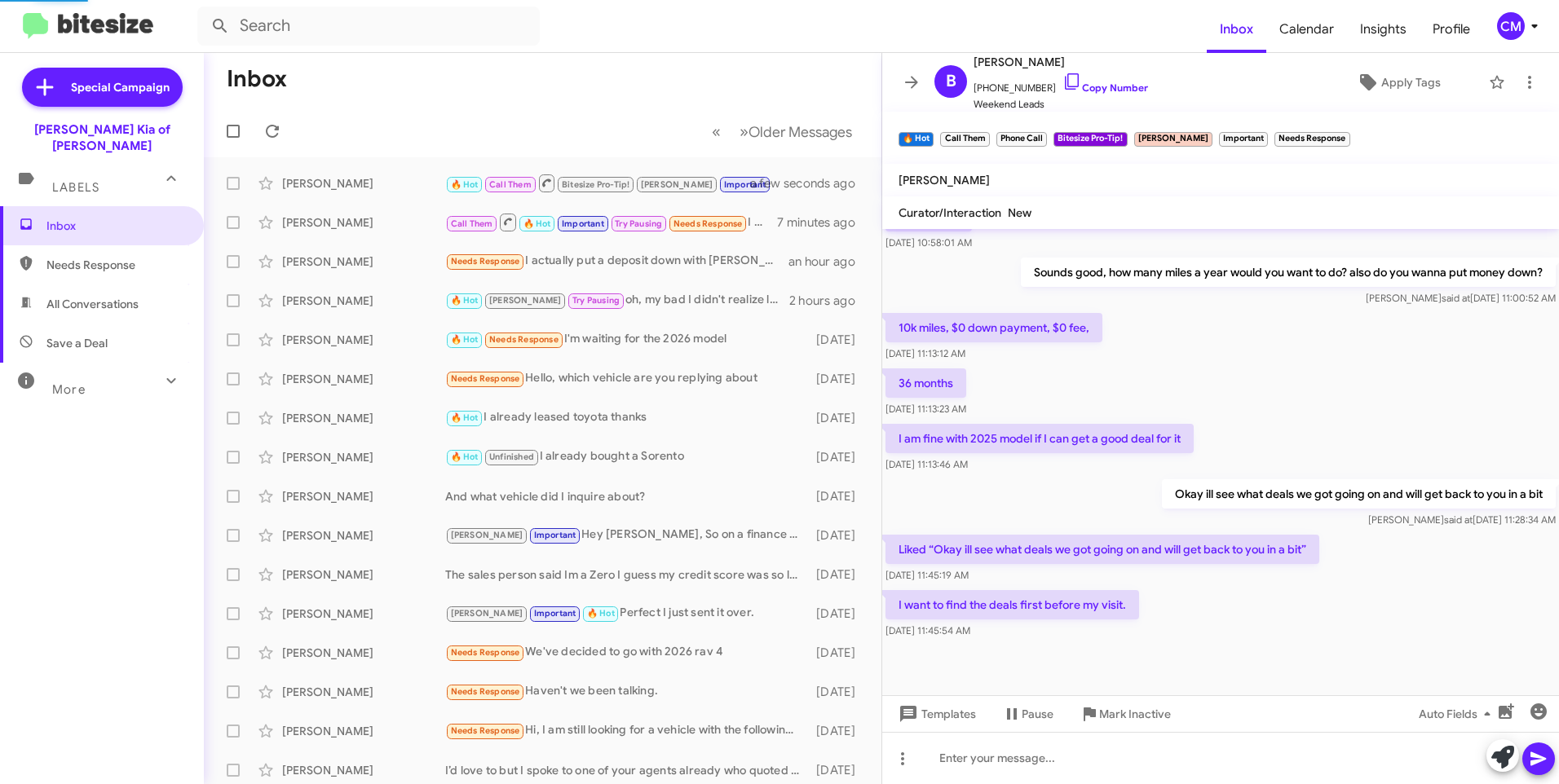
scroll to position [492, 0]
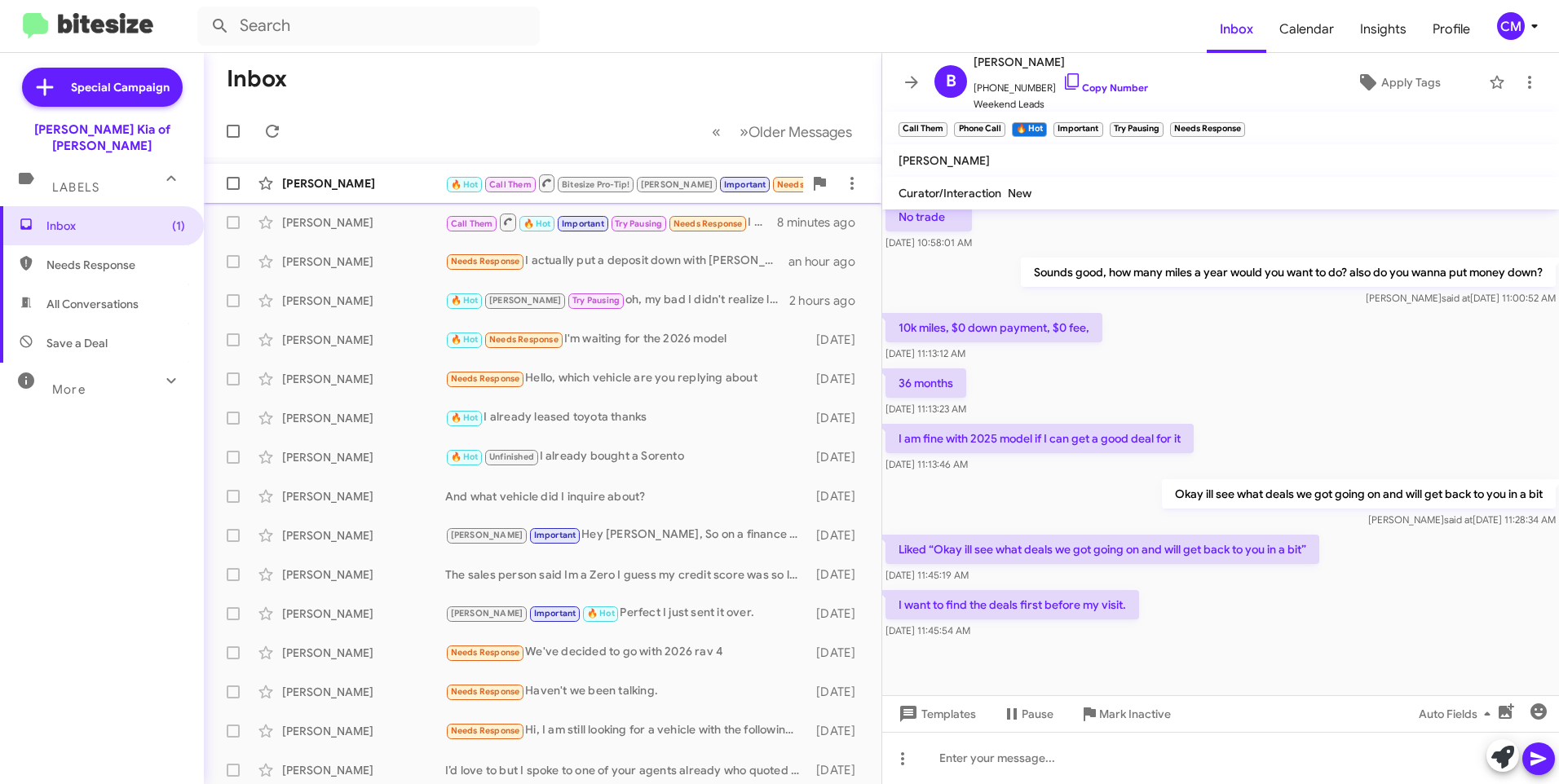
click at [325, 173] on div "[PERSON_NAME] 🔥 Hot Call Them Bitesize Pro-Tip! [PERSON_NAME] Important Needs R…" at bounding box center [543, 184] width 651 height 33
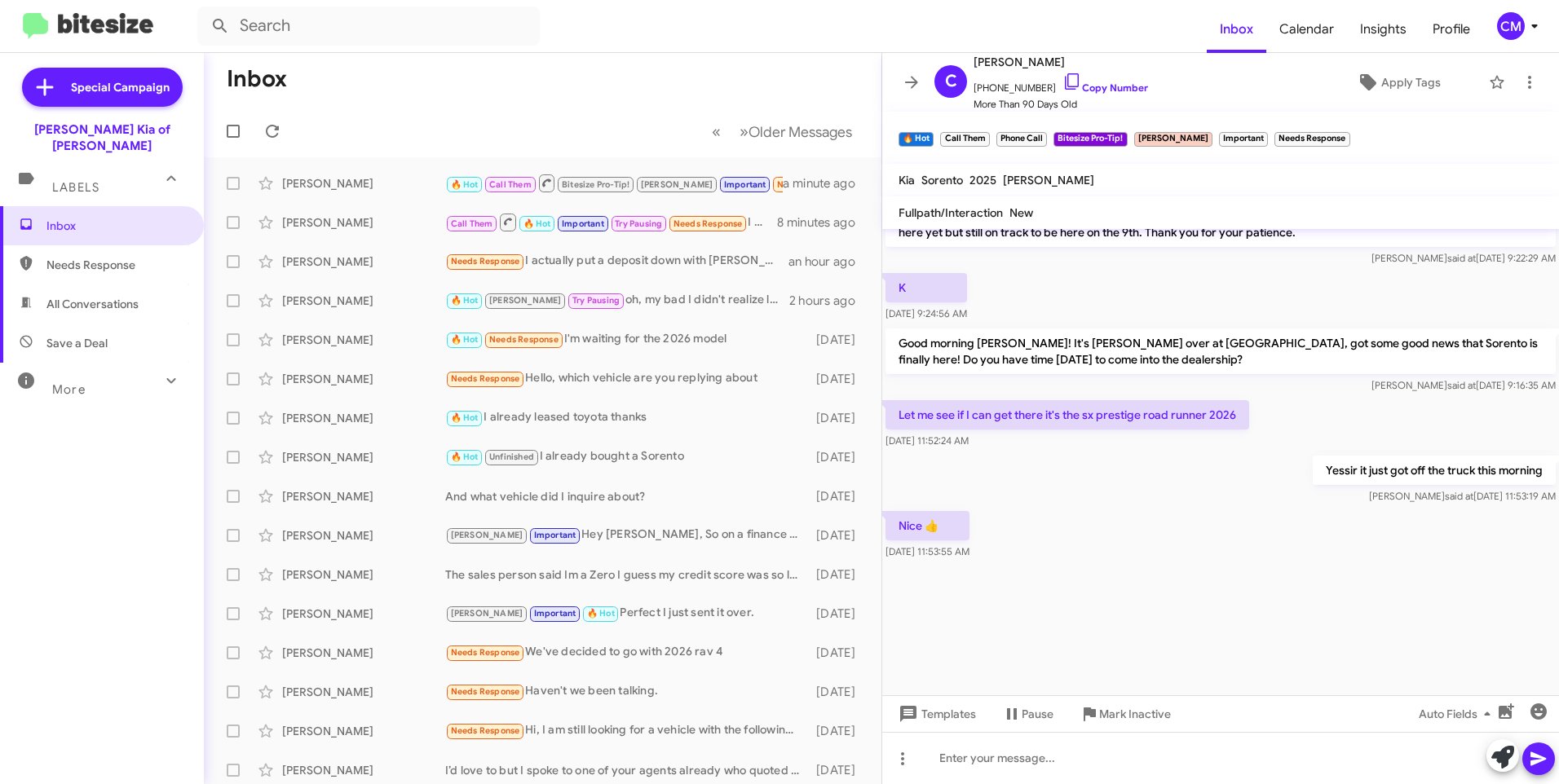
scroll to position [1960, 0]
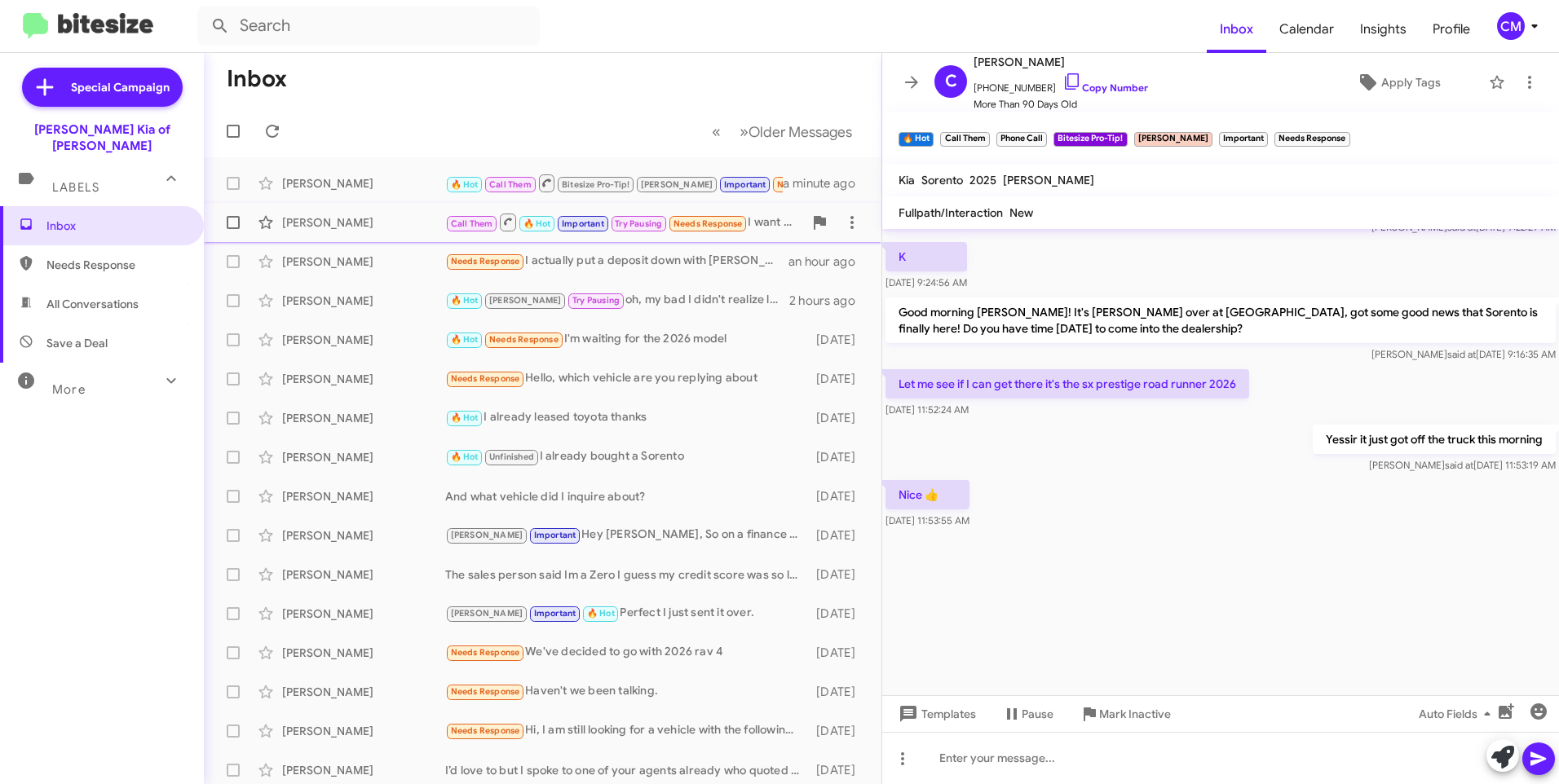
click at [352, 222] on div "[PERSON_NAME]" at bounding box center [364, 222] width 163 height 16
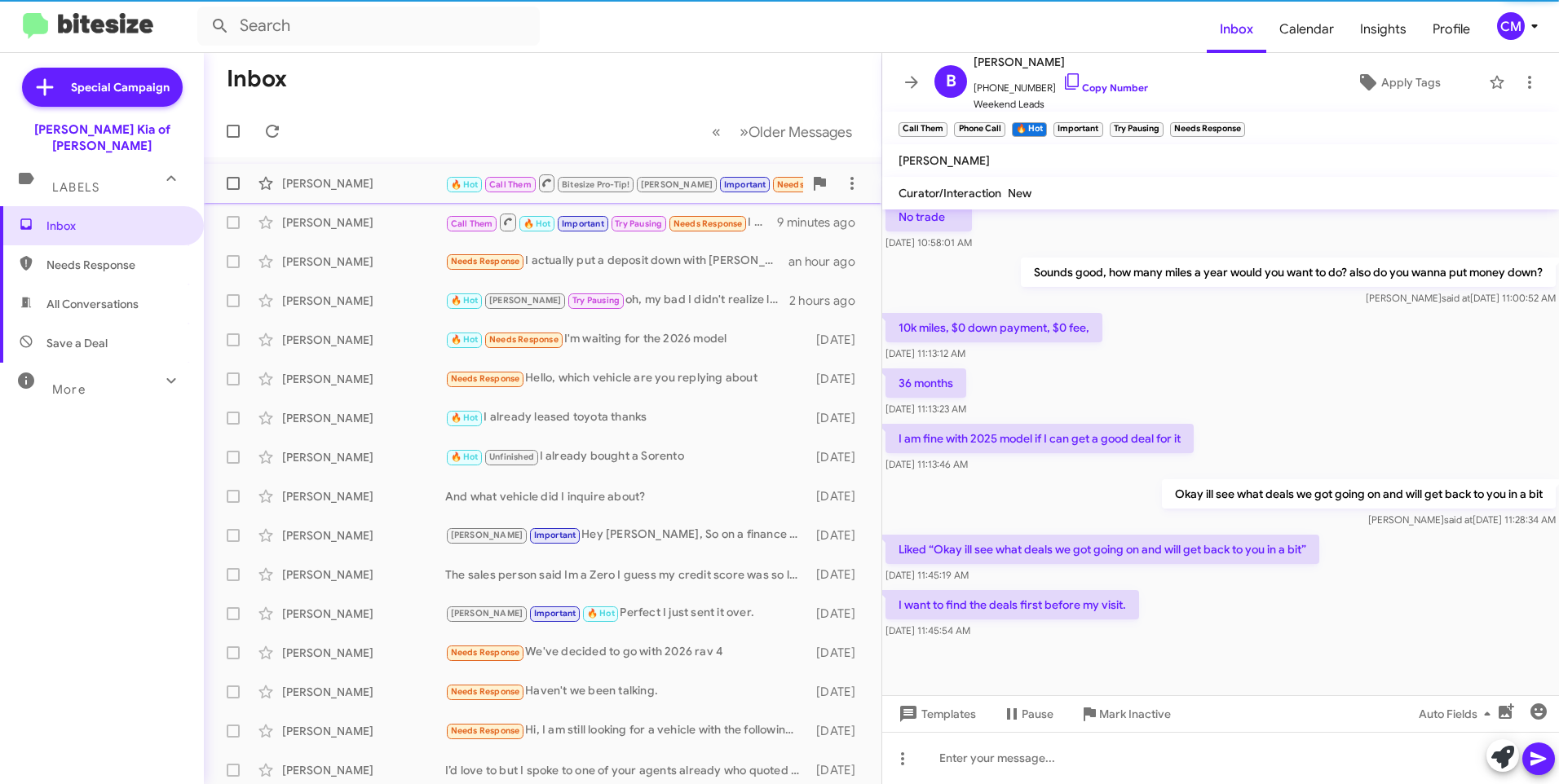
click at [358, 187] on div "[PERSON_NAME]" at bounding box center [364, 184] width 163 height 16
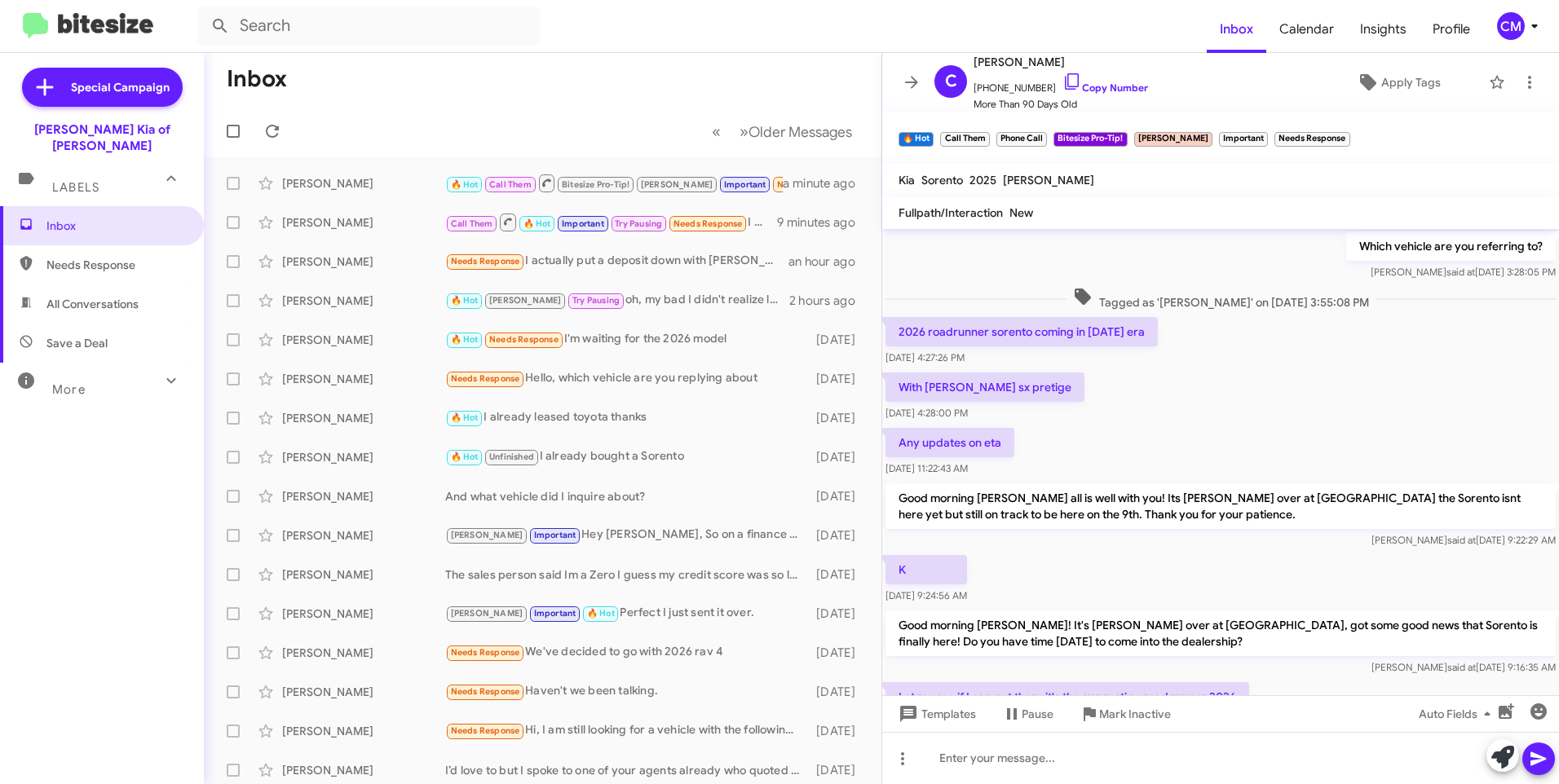
scroll to position [1960, 0]
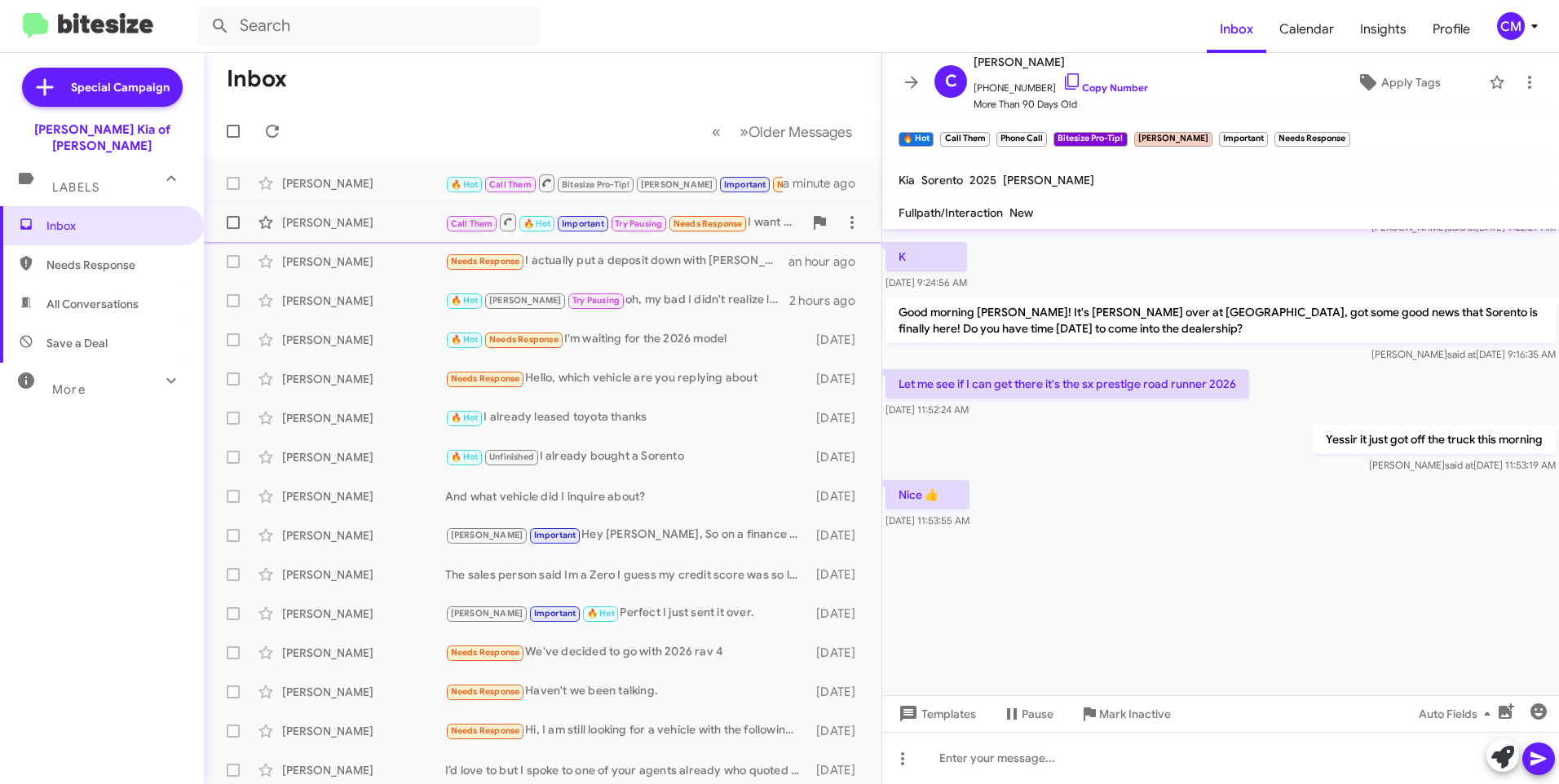
click at [333, 236] on div "[PERSON_NAME] Call Them 🔥 Hot Important Try Pausing Needs Response I want to fi…" at bounding box center [543, 222] width 651 height 33
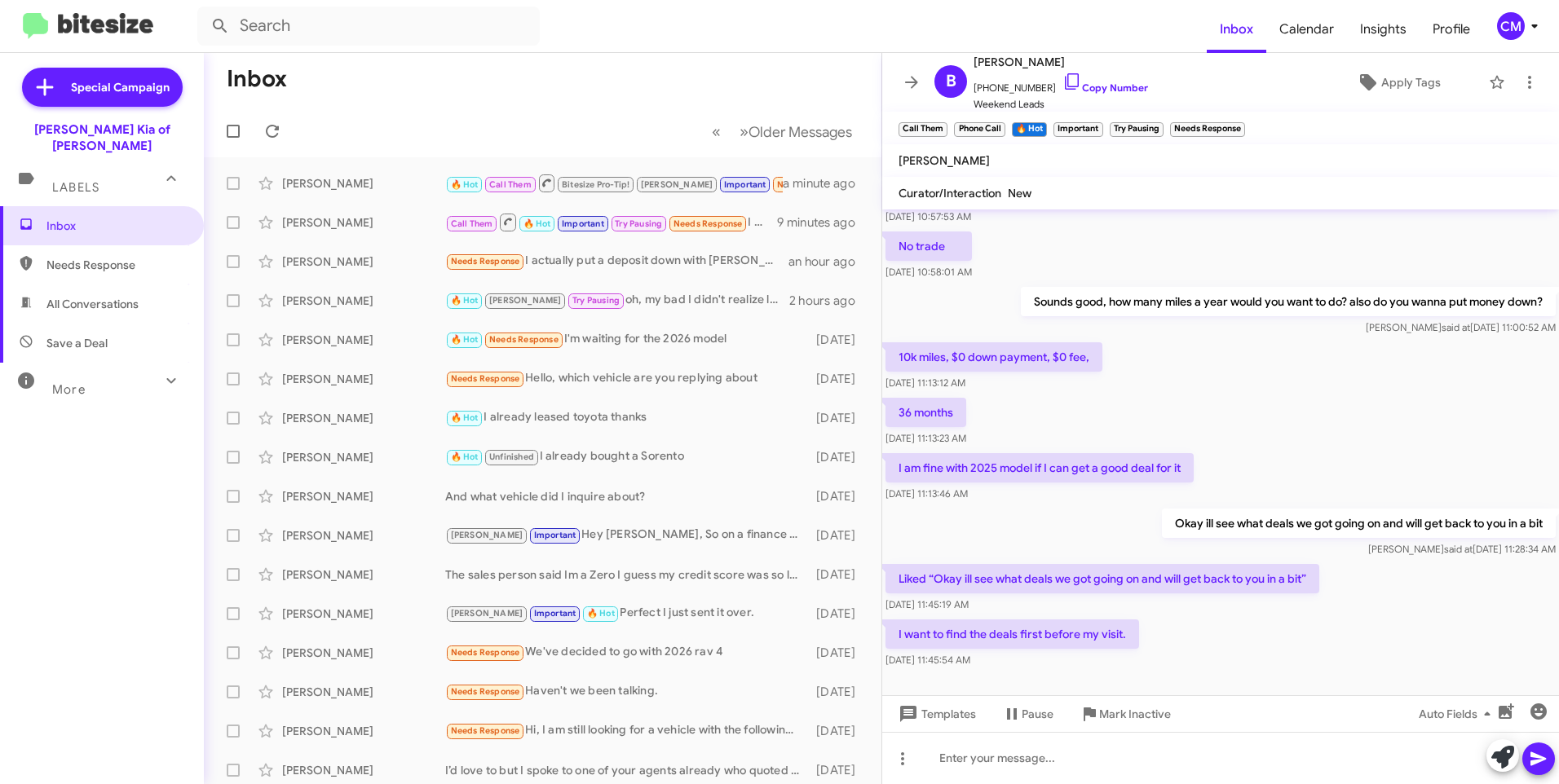
scroll to position [492, 0]
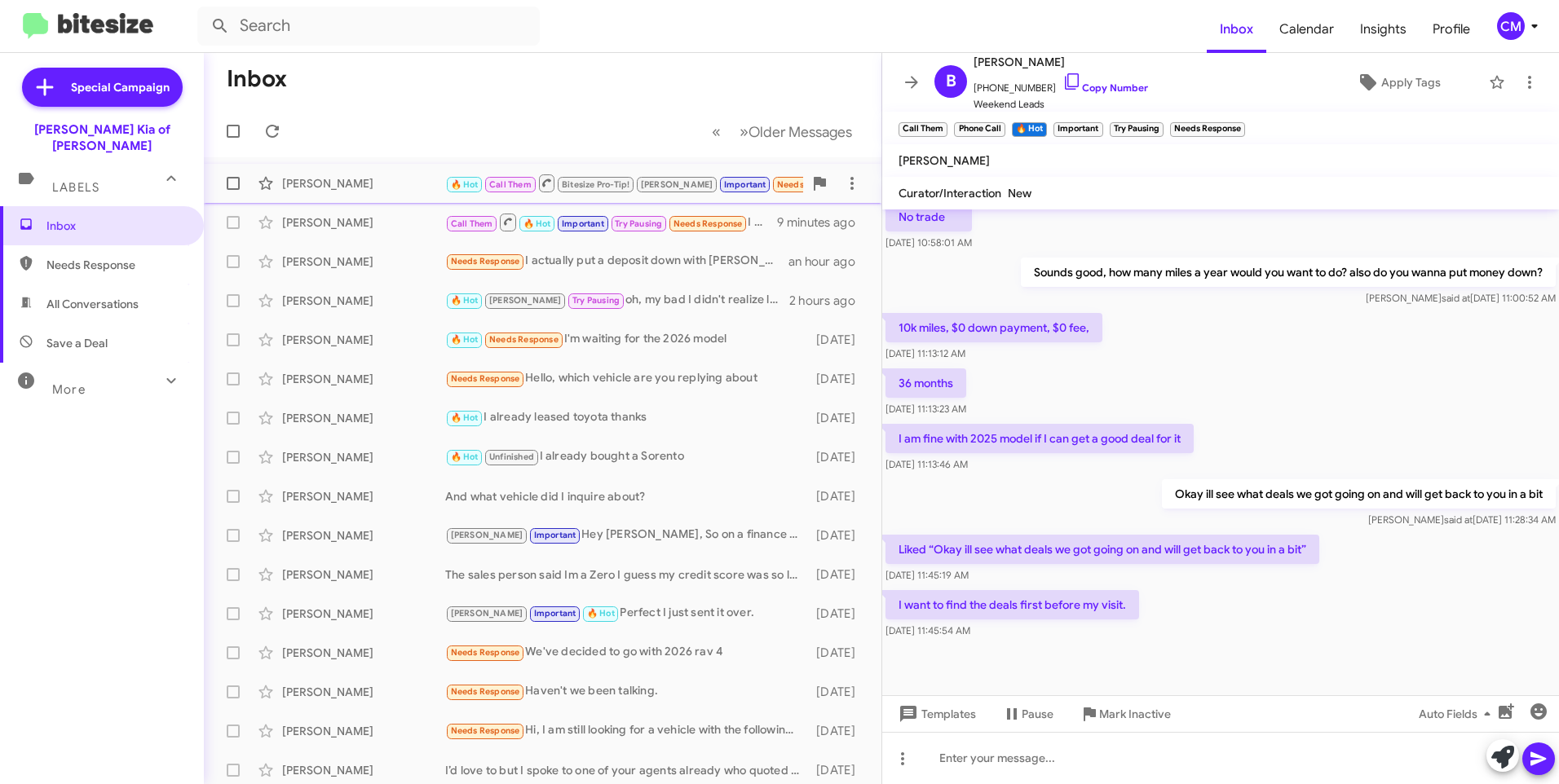
click at [417, 171] on div "[PERSON_NAME] 🔥 Hot Call Them Bitesize Pro-Tip! [PERSON_NAME] Important Needs R…" at bounding box center [543, 184] width 651 height 33
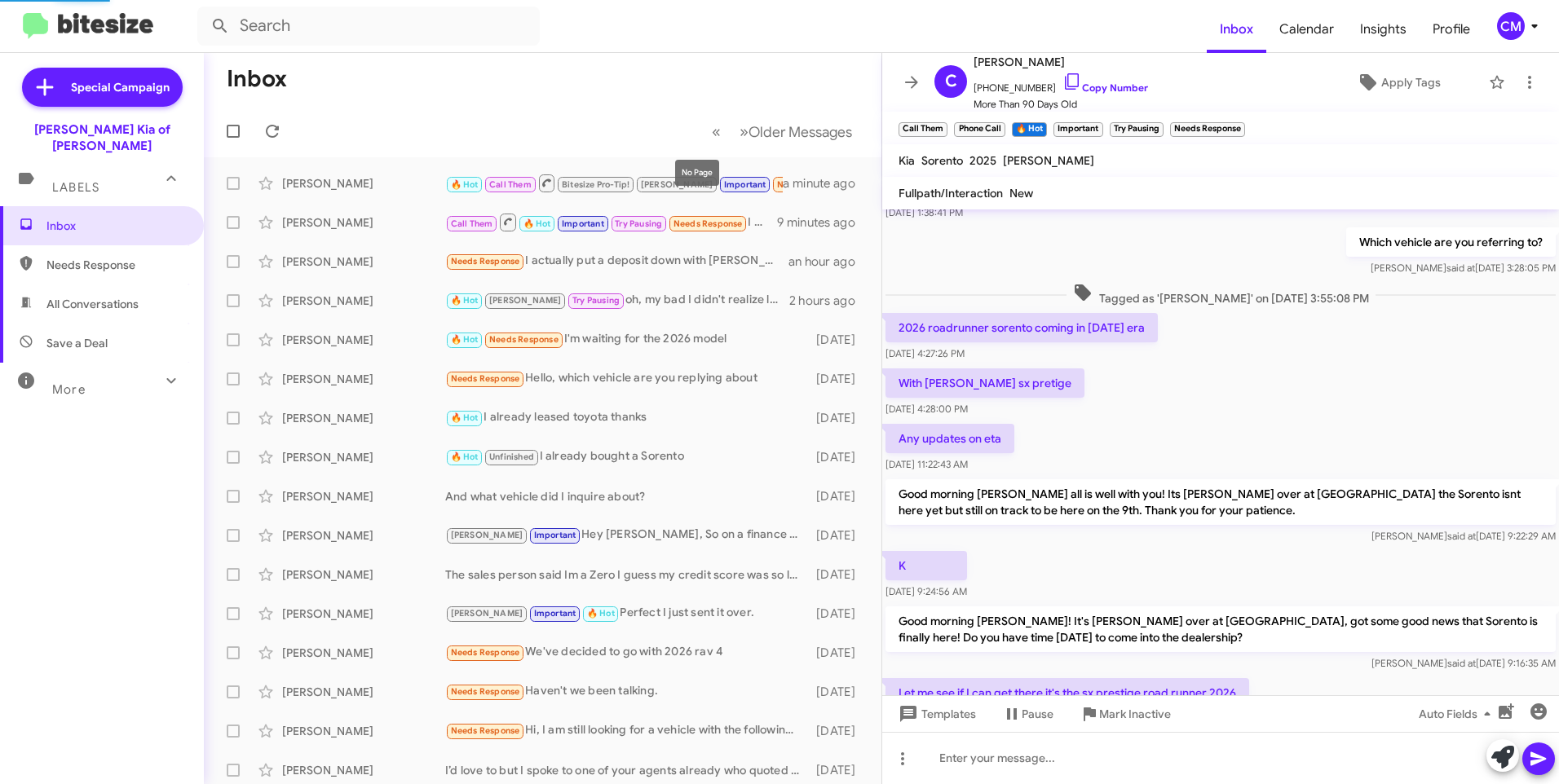
scroll to position [719, 0]
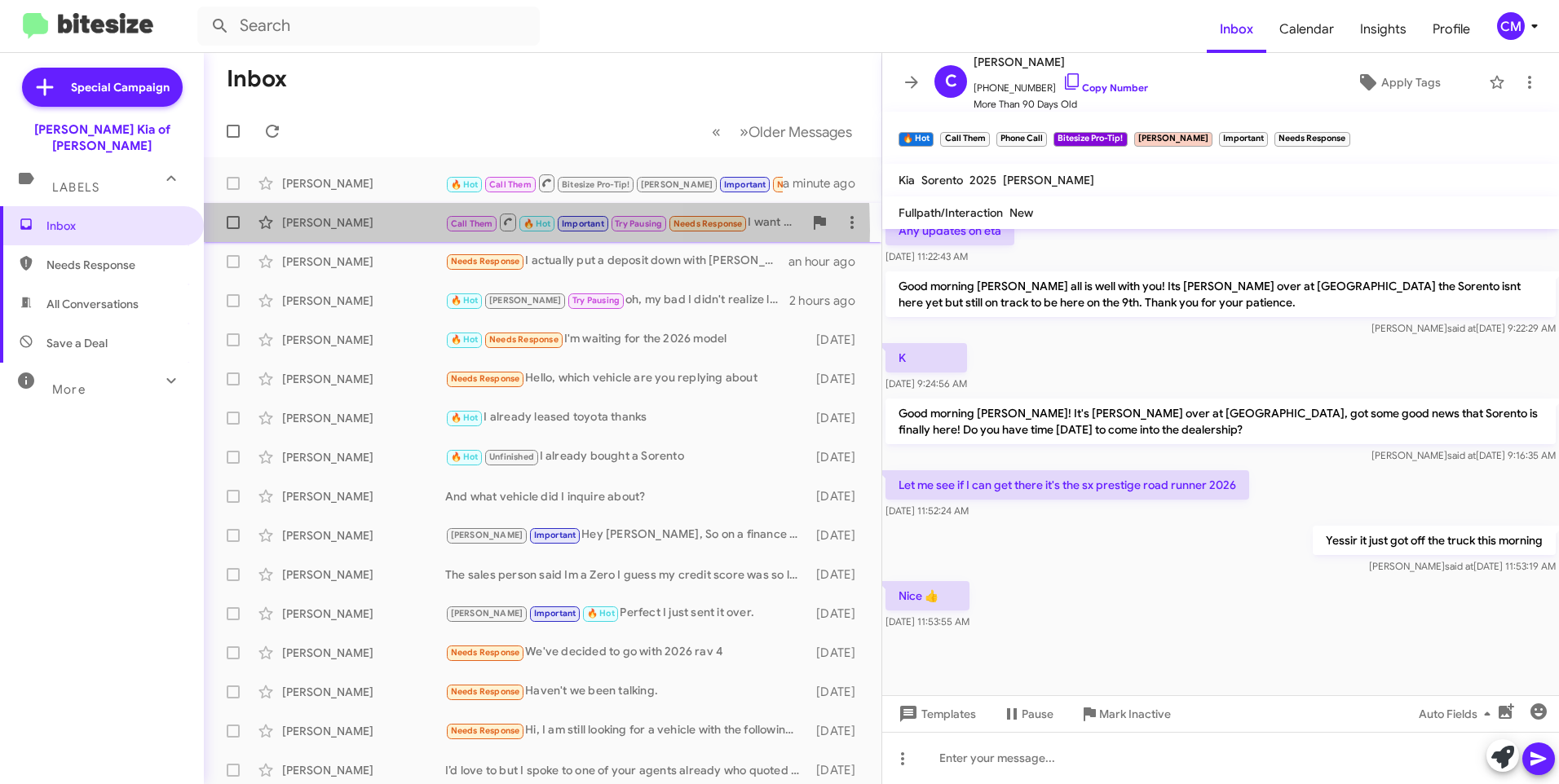
click at [362, 231] on div "[PERSON_NAME] Call Them 🔥 Hot Important Try Pausing Needs Response I want to fi…" at bounding box center [543, 222] width 651 height 33
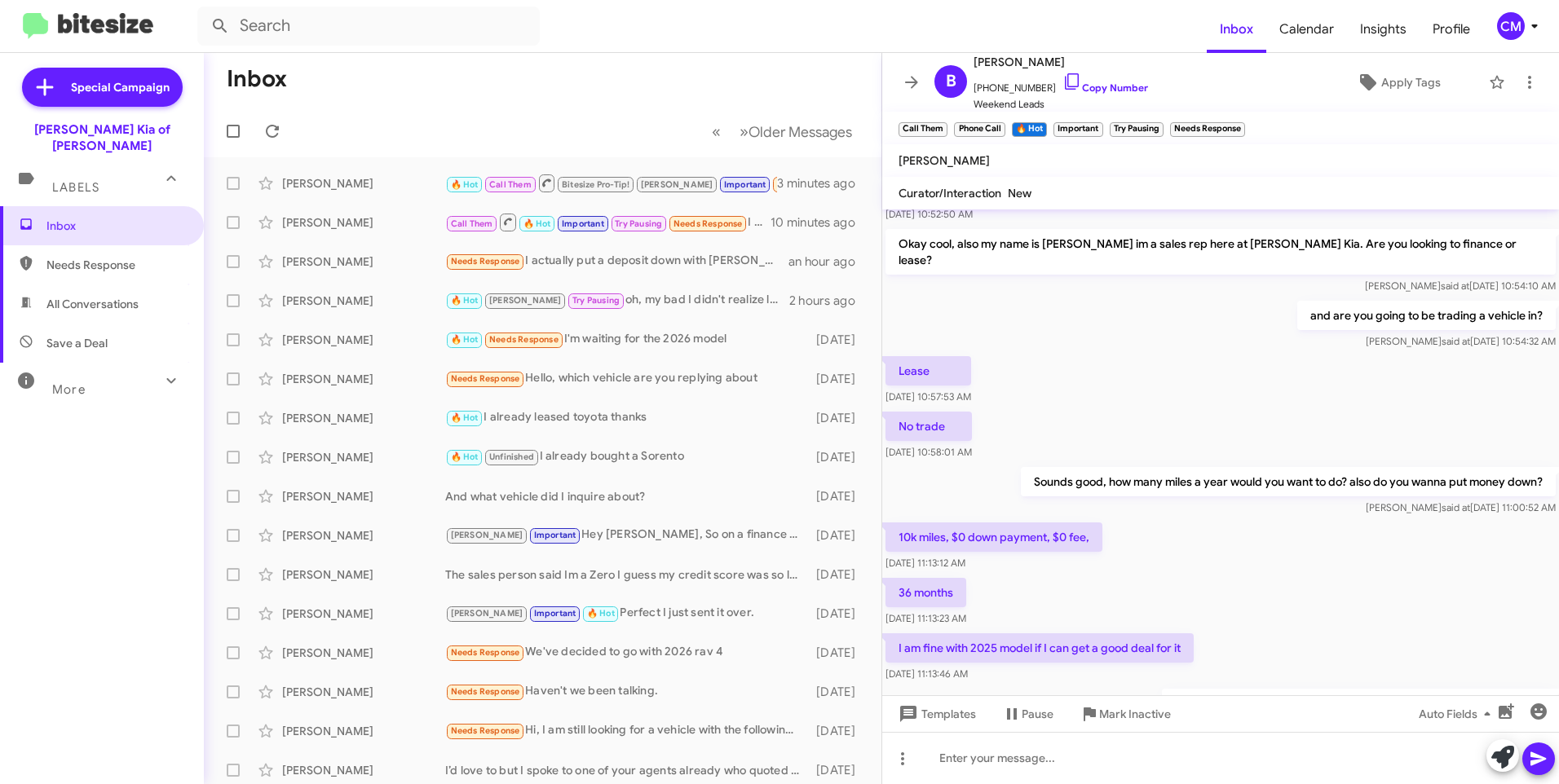
scroll to position [492, 0]
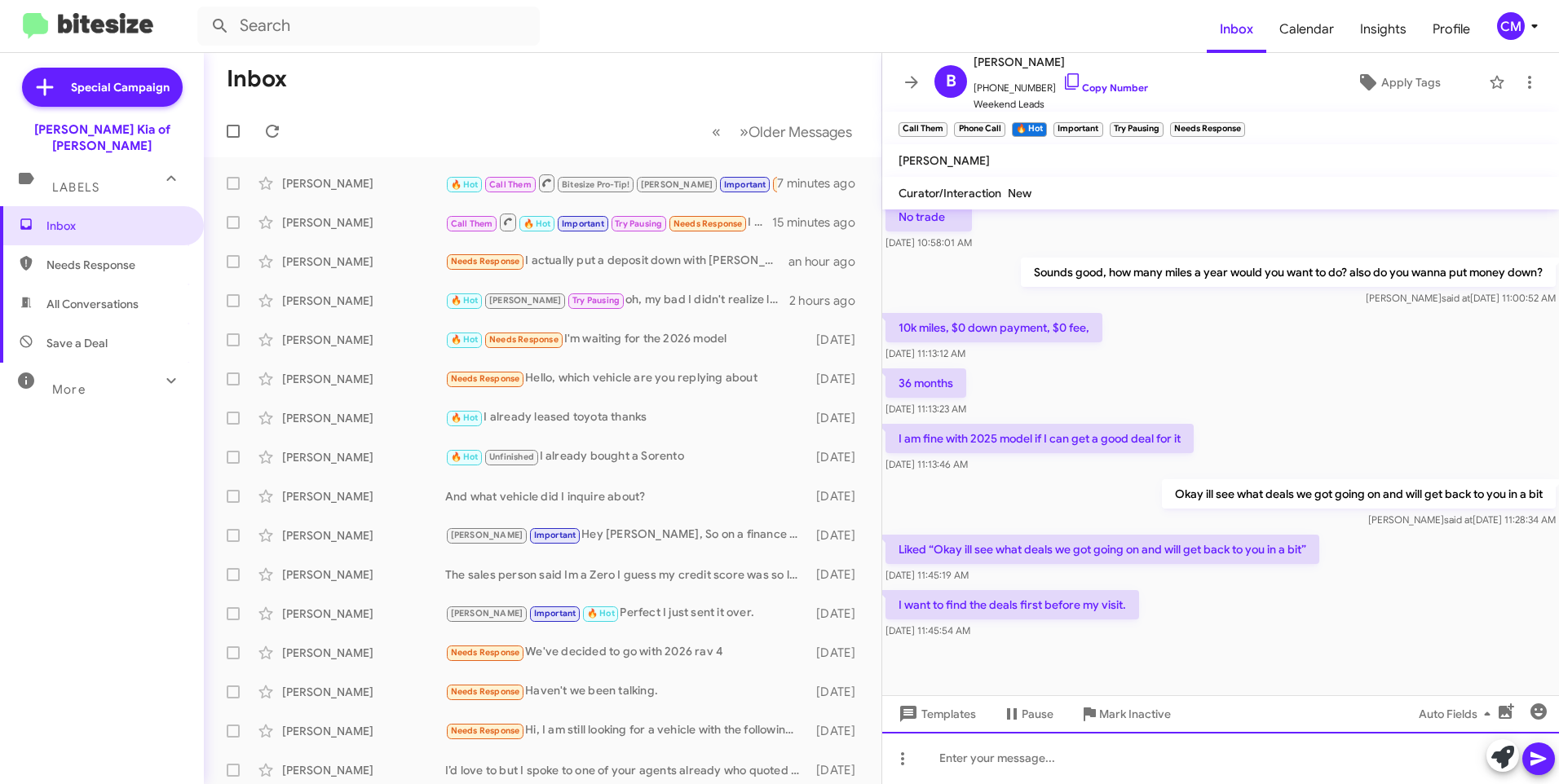
click at [1098, 765] on div at bounding box center [1221, 759] width 676 height 52
click at [945, 760] on div "alright I'm back I did some numbers on our 2026 Sportage Hybrid S" at bounding box center [1221, 759] width 676 height 52
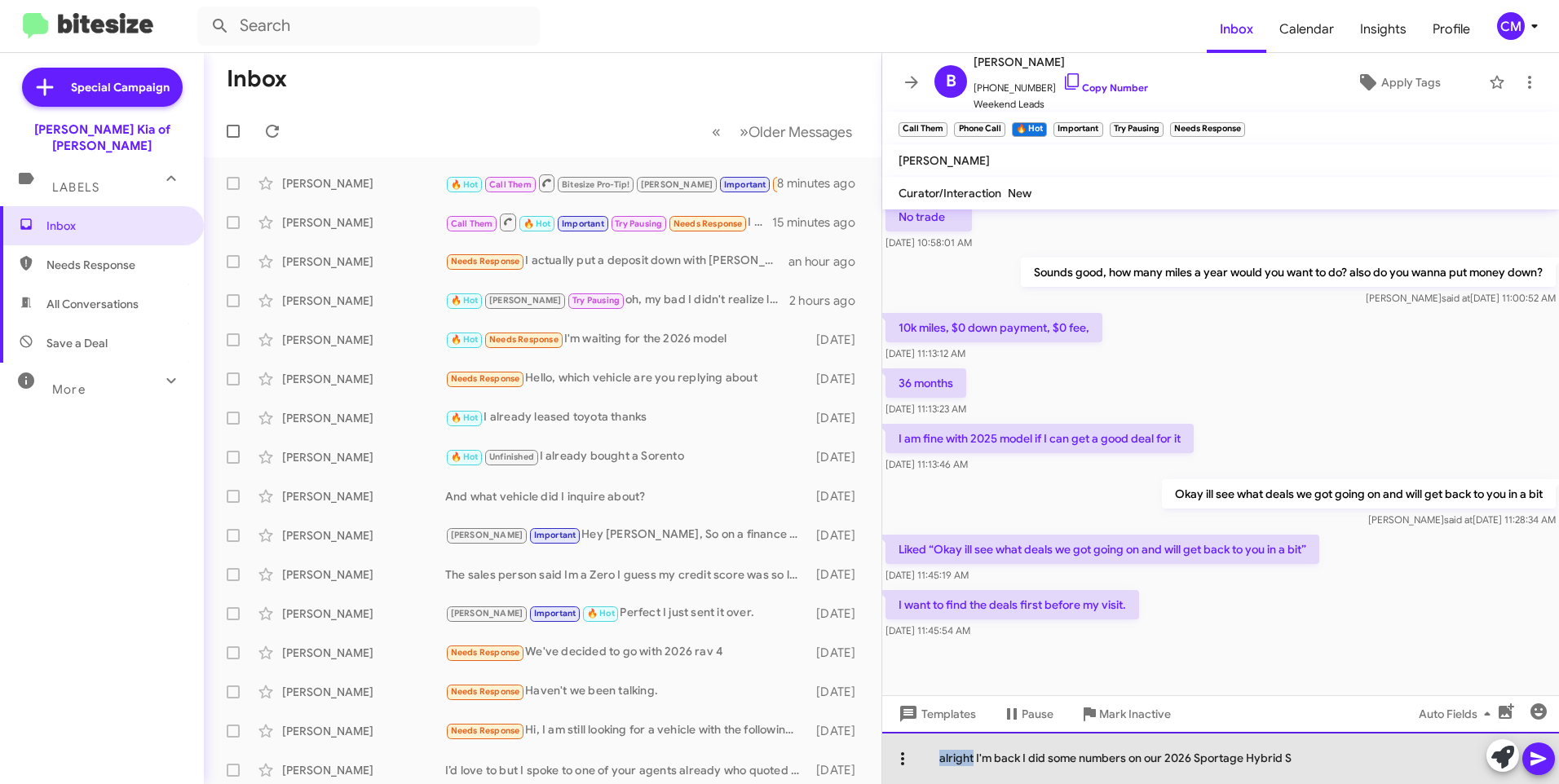
drag, startPoint x: 973, startPoint y: 760, endPoint x: 894, endPoint y: 773, distance: 80.1
click at [894, 773] on div "alright I'm back I did some numbers on our 2026 Sportage Hybrid S" at bounding box center [1221, 759] width 676 height 52
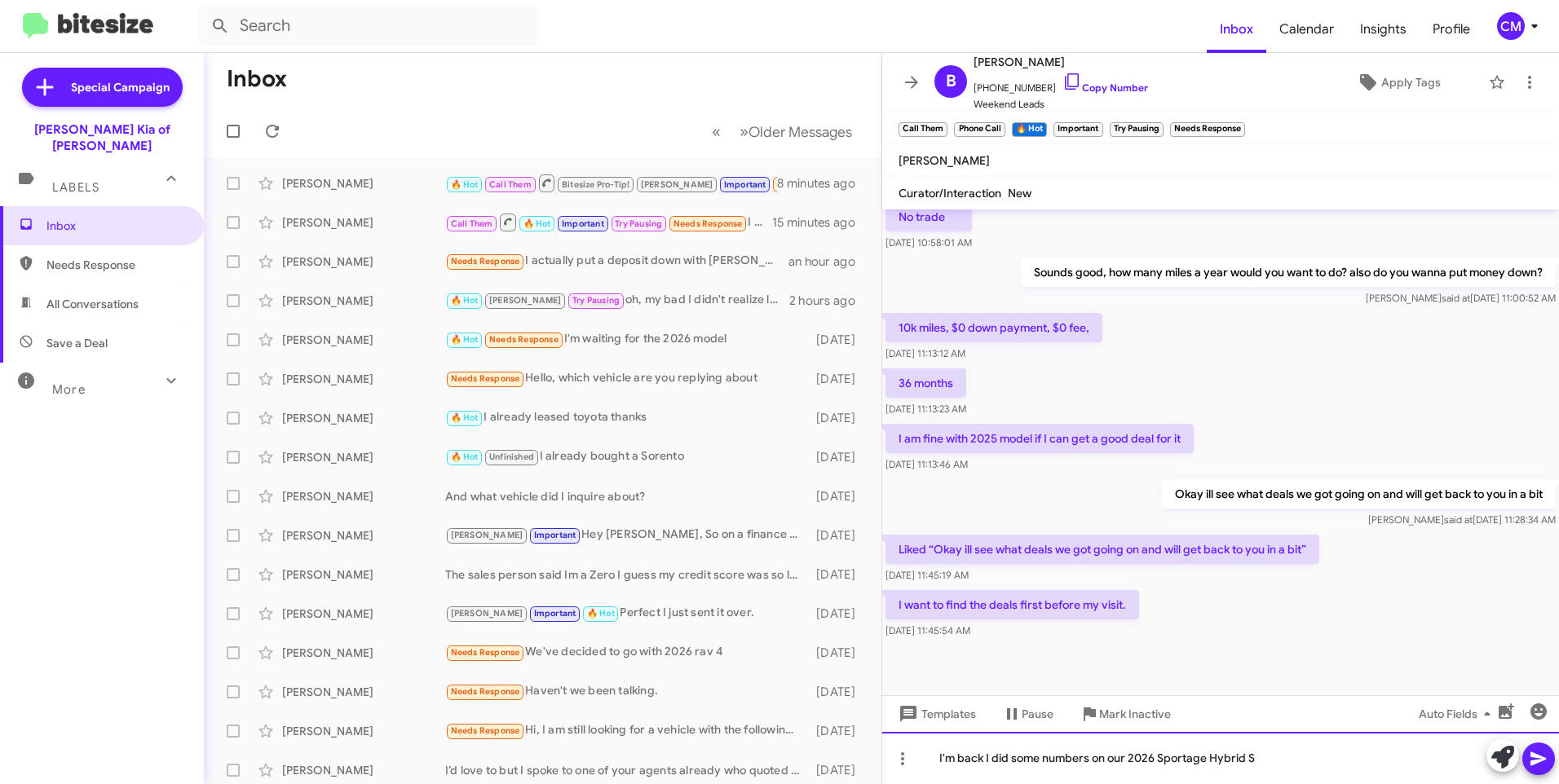
click at [1277, 761] on div "I'm back I did some numbers on our 2026 Sportage Hybrid S" at bounding box center [1221, 759] width 676 height 52
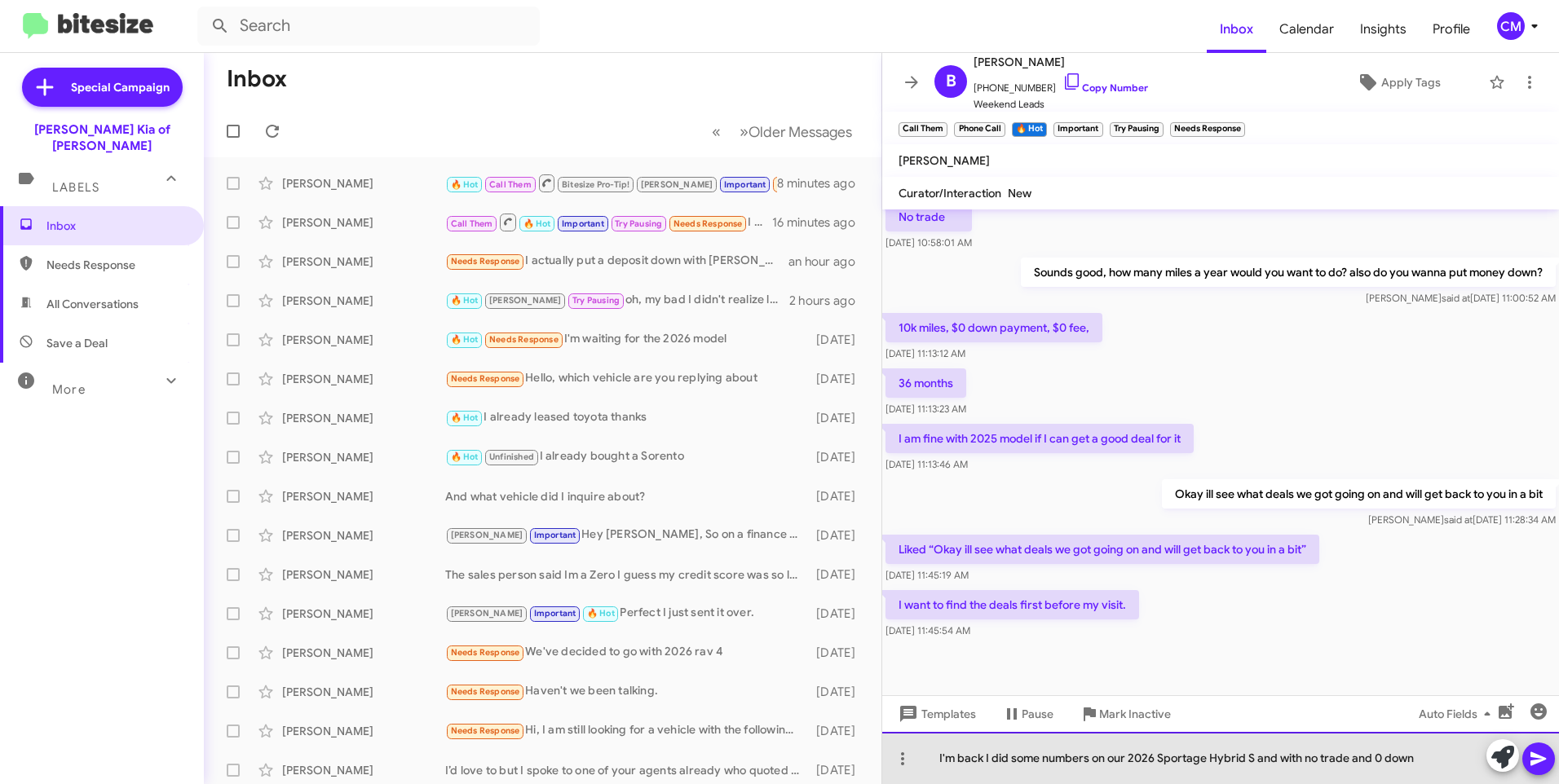
click at [1371, 757] on div "I'm back I did some numbers on our 2026 Sportage Hybrid S and with no trade and…" at bounding box center [1221, 759] width 676 height 52
click at [1443, 739] on div "I'm back I did some numbers on our 2026 Sportage Hybrid S and with no trade and…" at bounding box center [1221, 759] width 676 height 52
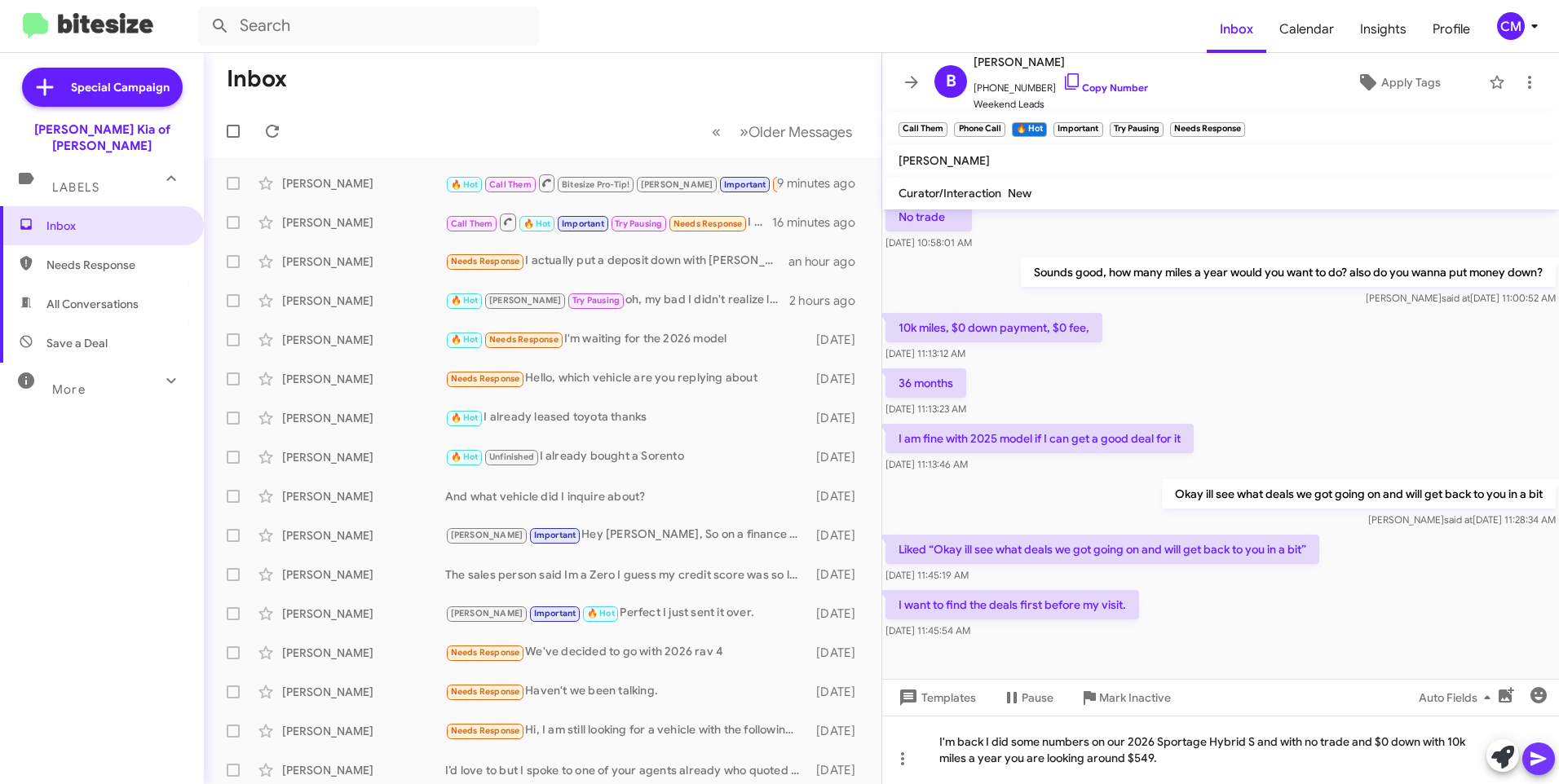
click at [1552, 758] on button at bounding box center [1538, 759] width 33 height 33
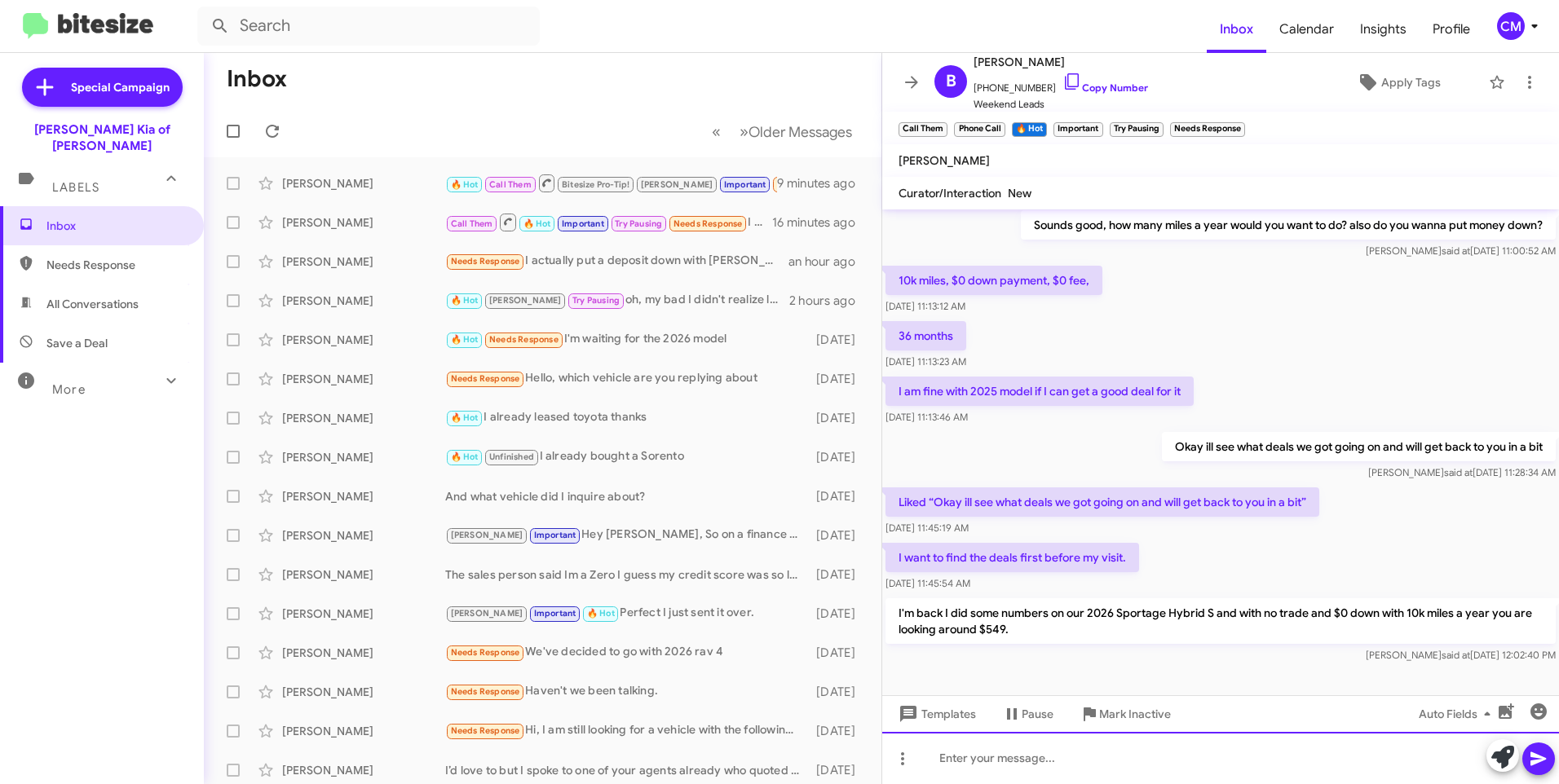
scroll to position [567, 0]
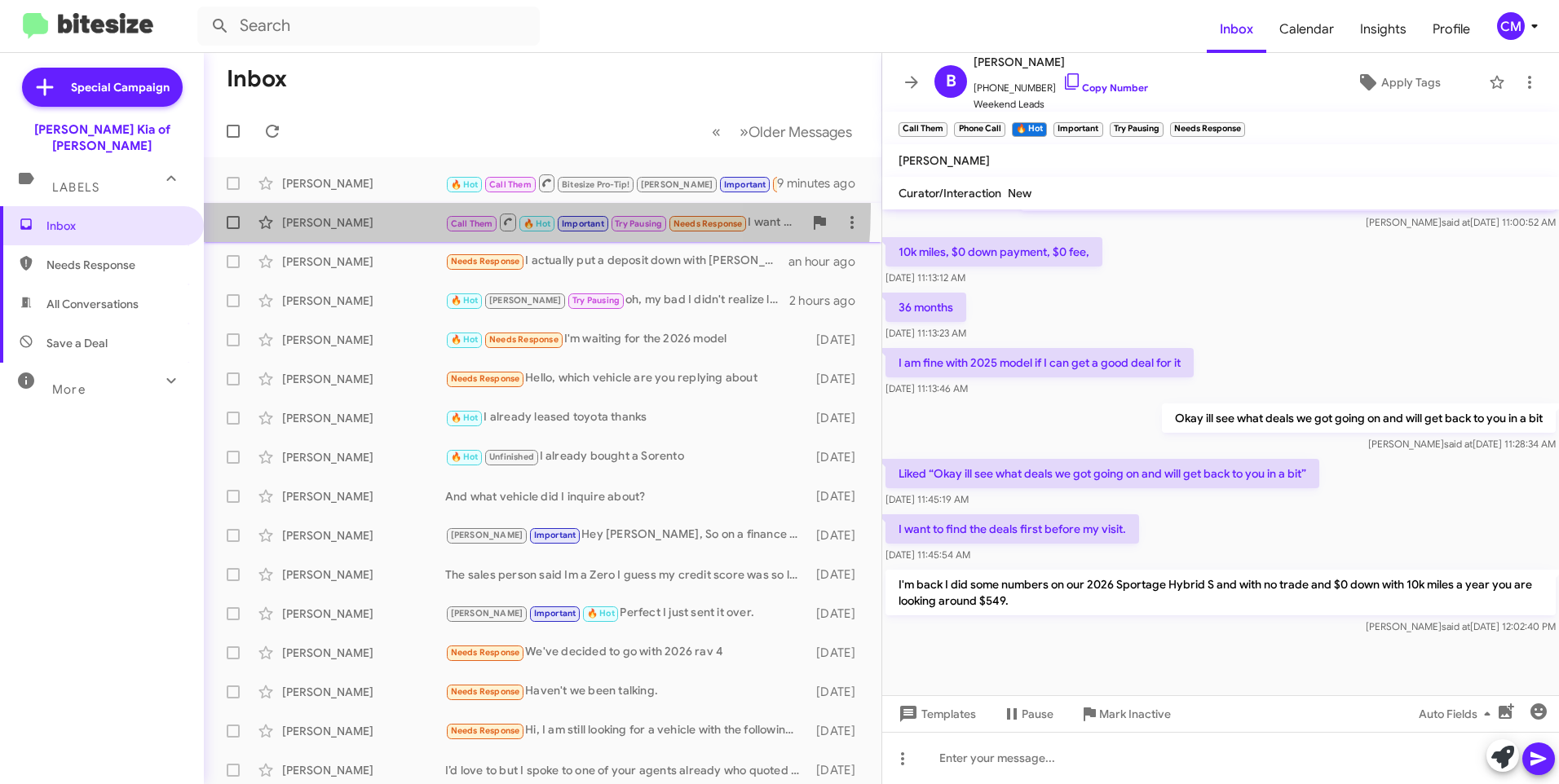
click at [392, 206] on div "[PERSON_NAME] Call Them 🔥 Hot Important Try Pausing Needs Response I want to fi…" at bounding box center [543, 222] width 651 height 33
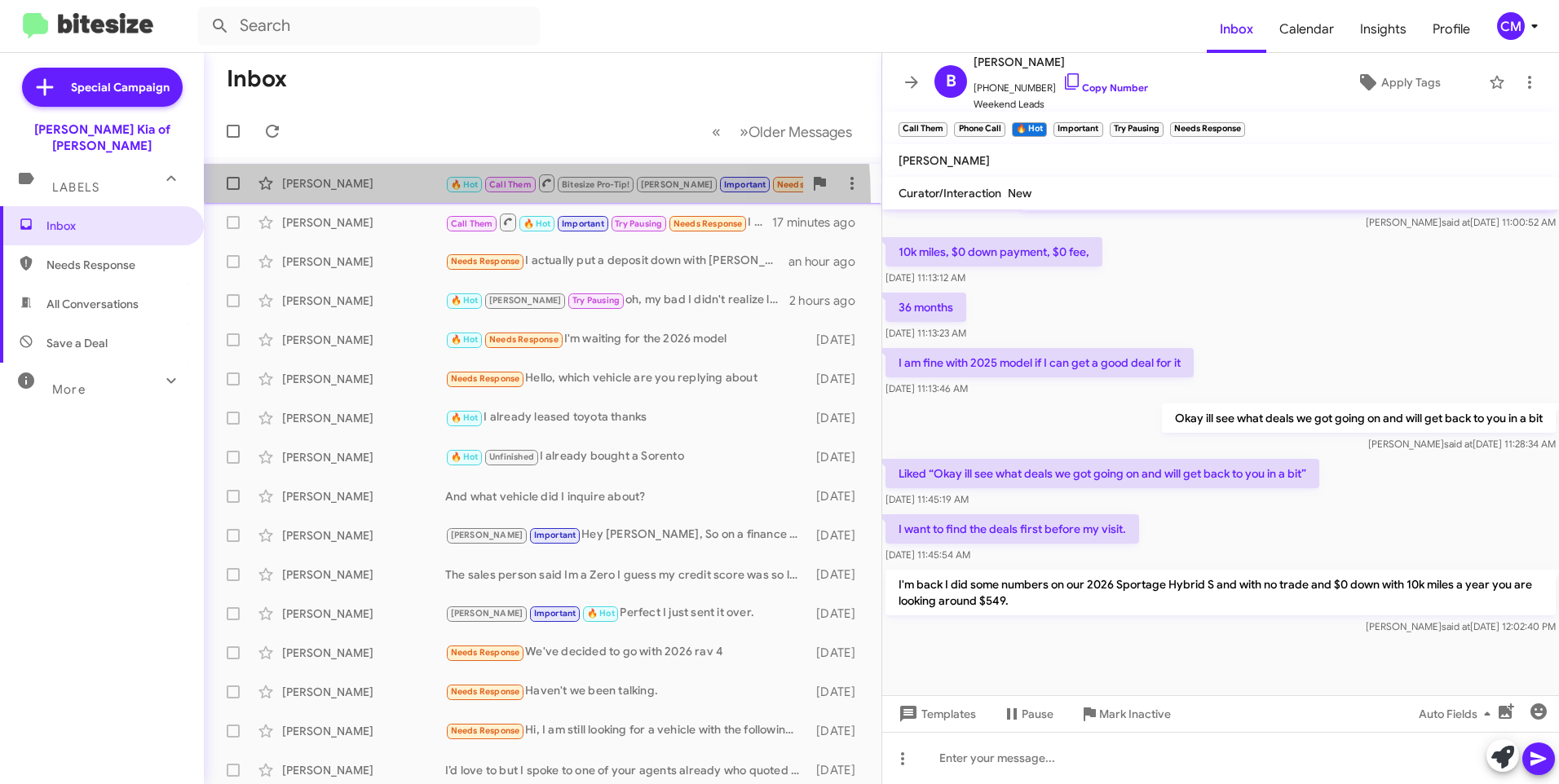
click at [393, 203] on span "[PERSON_NAME] 🔥 Hot Call Them Bitesize Pro-Tip! [PERSON_NAME] Important Needs R…" at bounding box center [542, 183] width 677 height 39
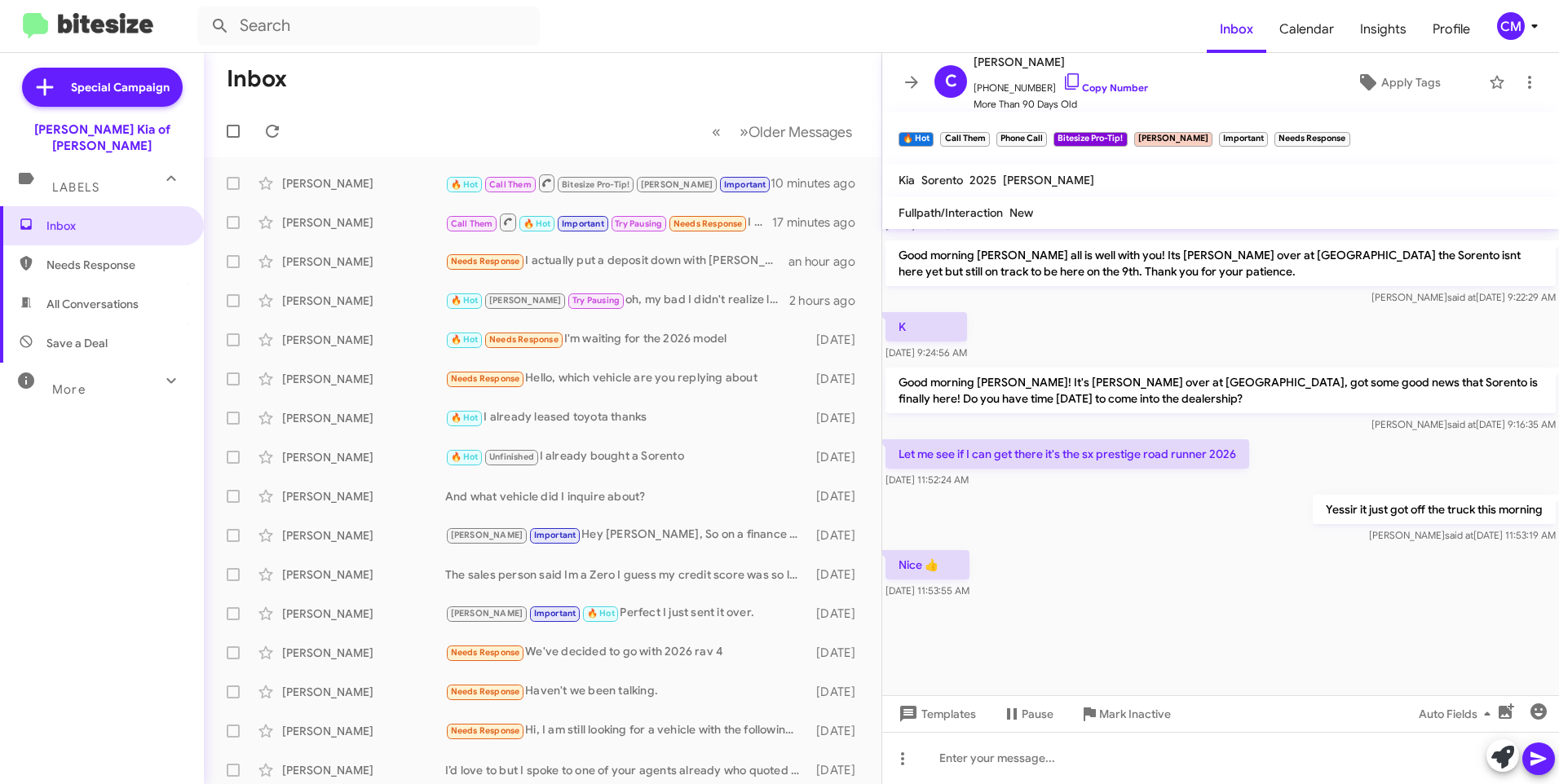
scroll to position [1960, 0]
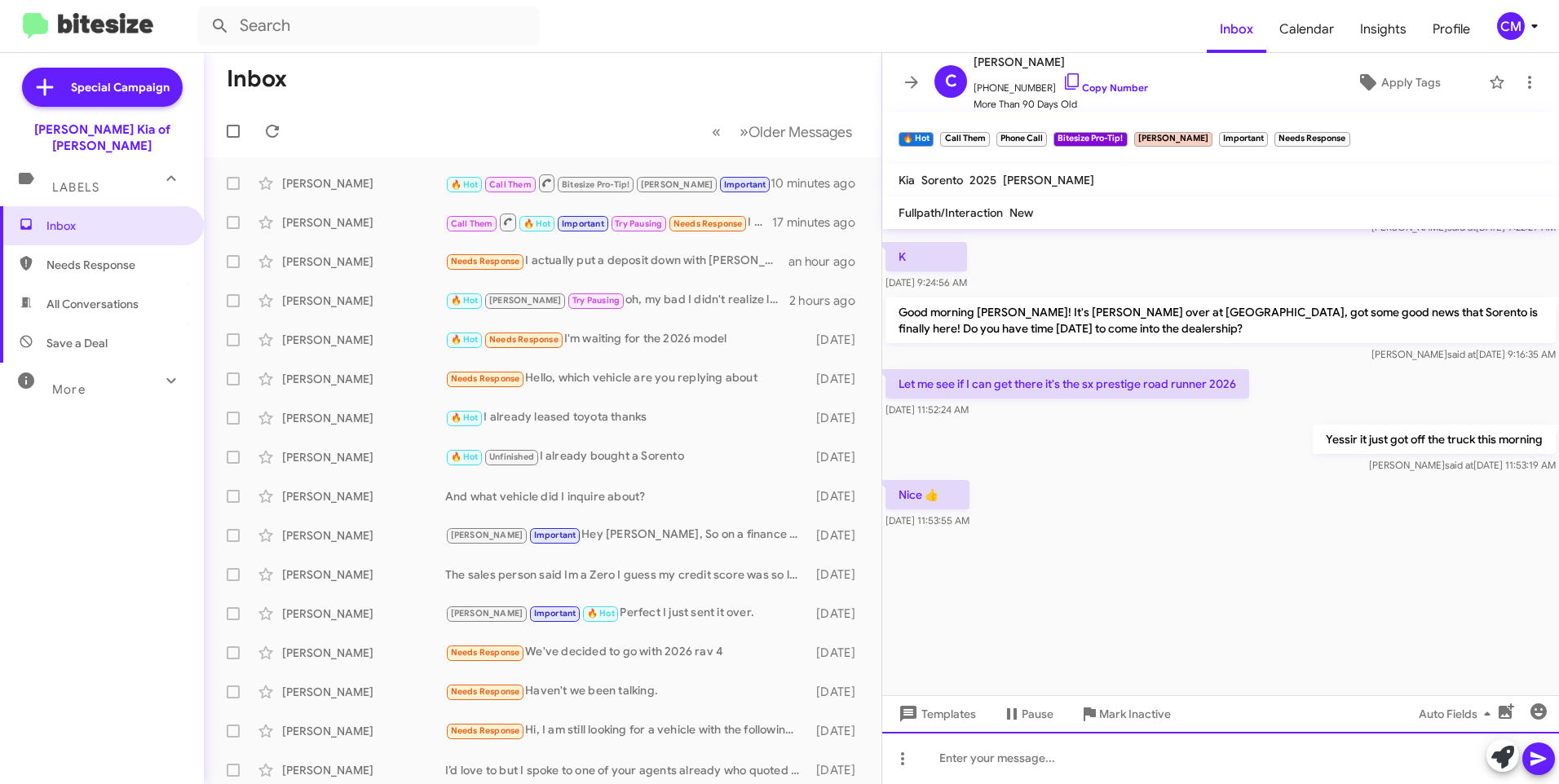
click at [1120, 743] on div at bounding box center [1221, 759] width 676 height 52
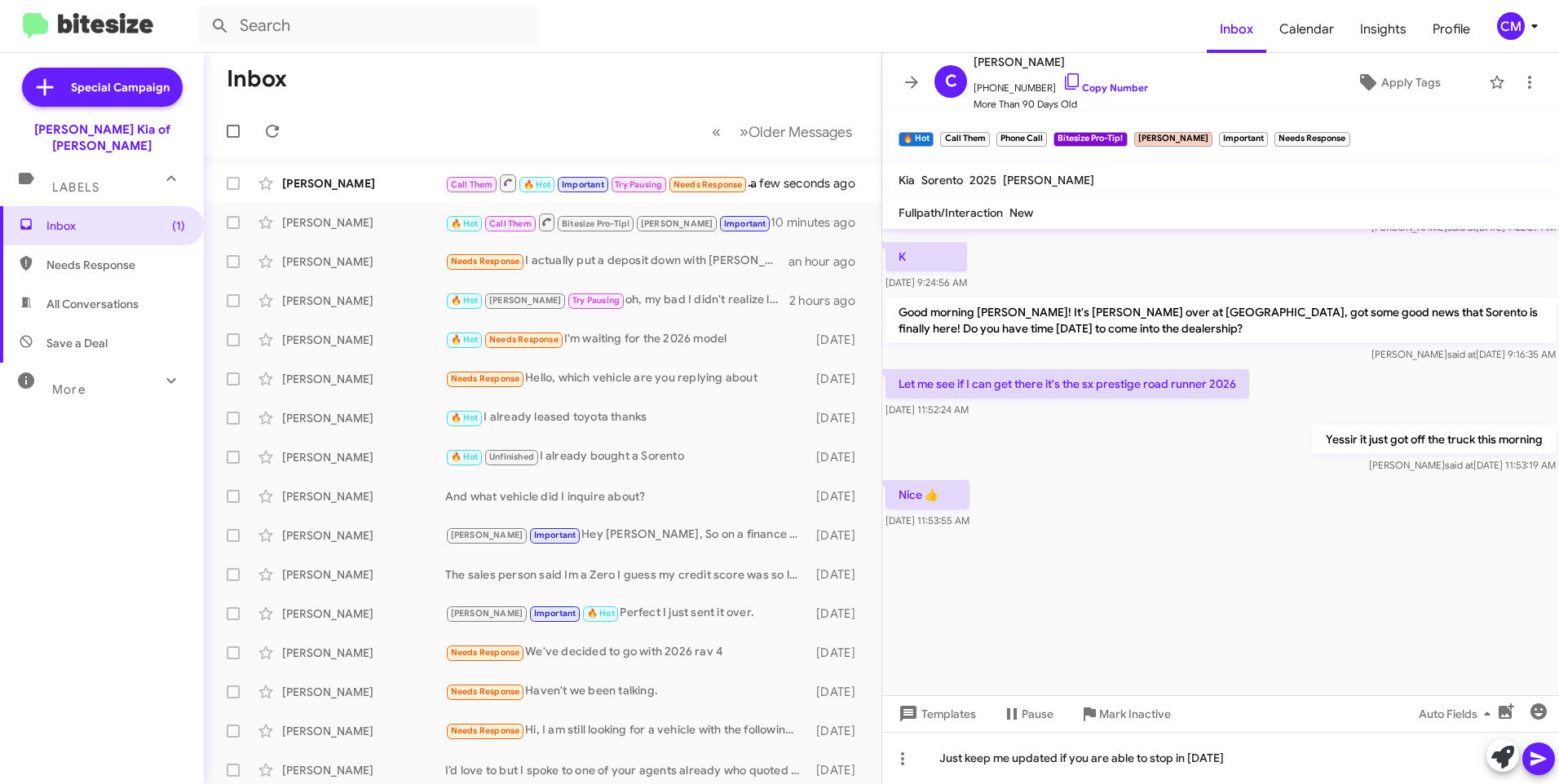
click at [1533, 760] on icon at bounding box center [1537, 759] width 15 height 14
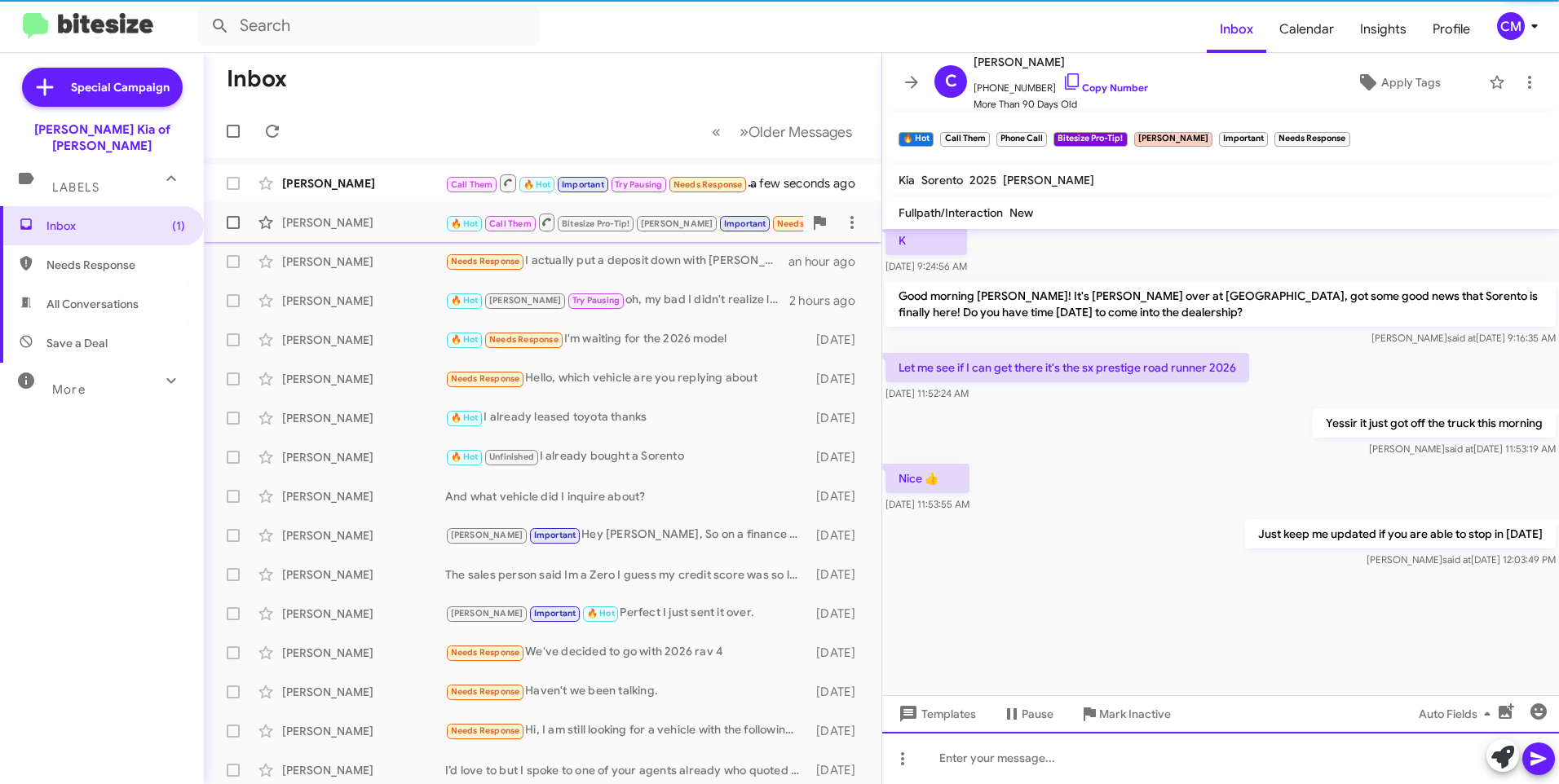
scroll to position [0, 0]
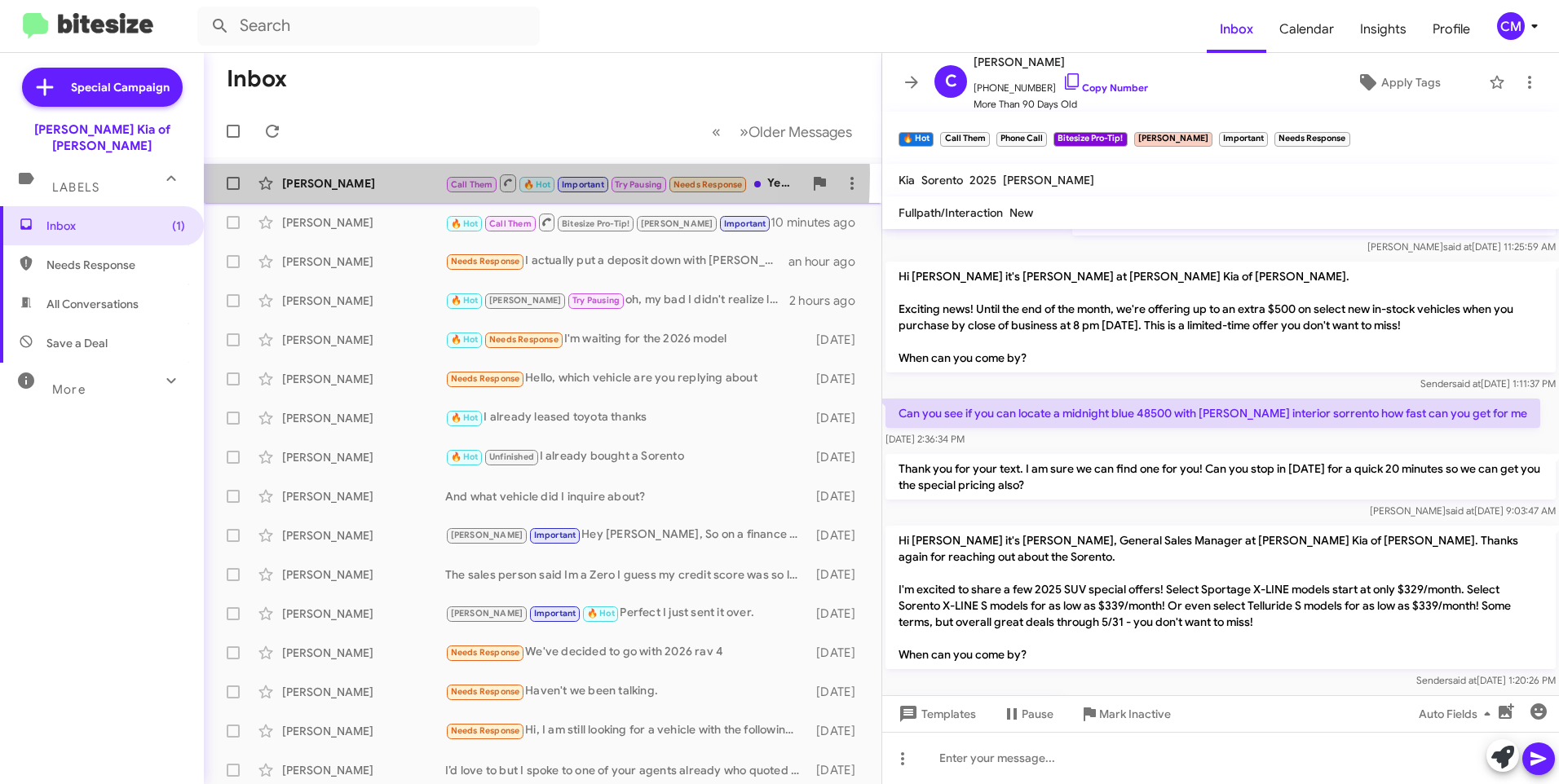
click at [410, 174] on div "[PERSON_NAME] Call Them 🔥 Hot Important Try Pausing Needs Response Year [DATE] …" at bounding box center [543, 184] width 651 height 33
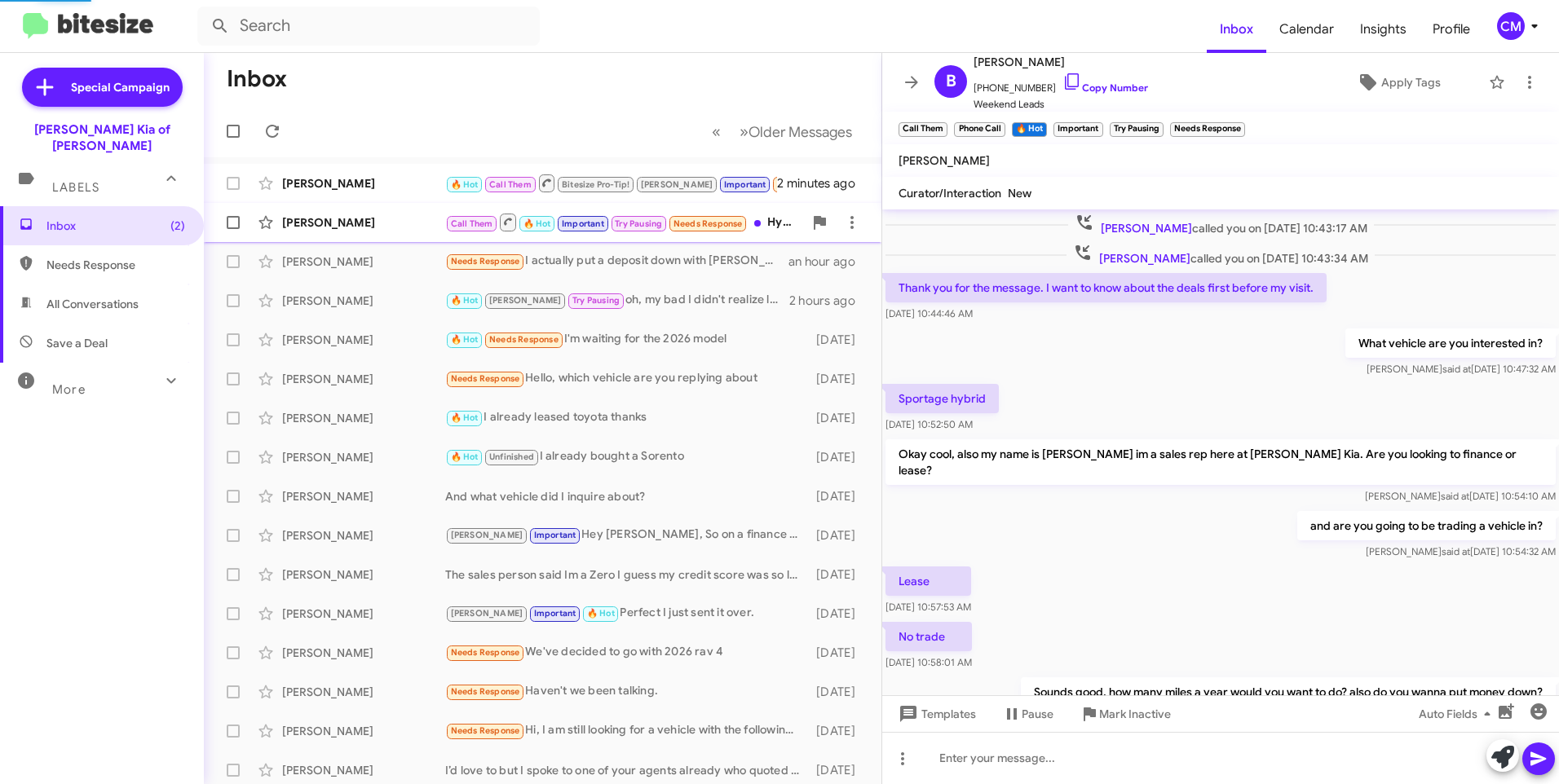
scroll to position [81, 0]
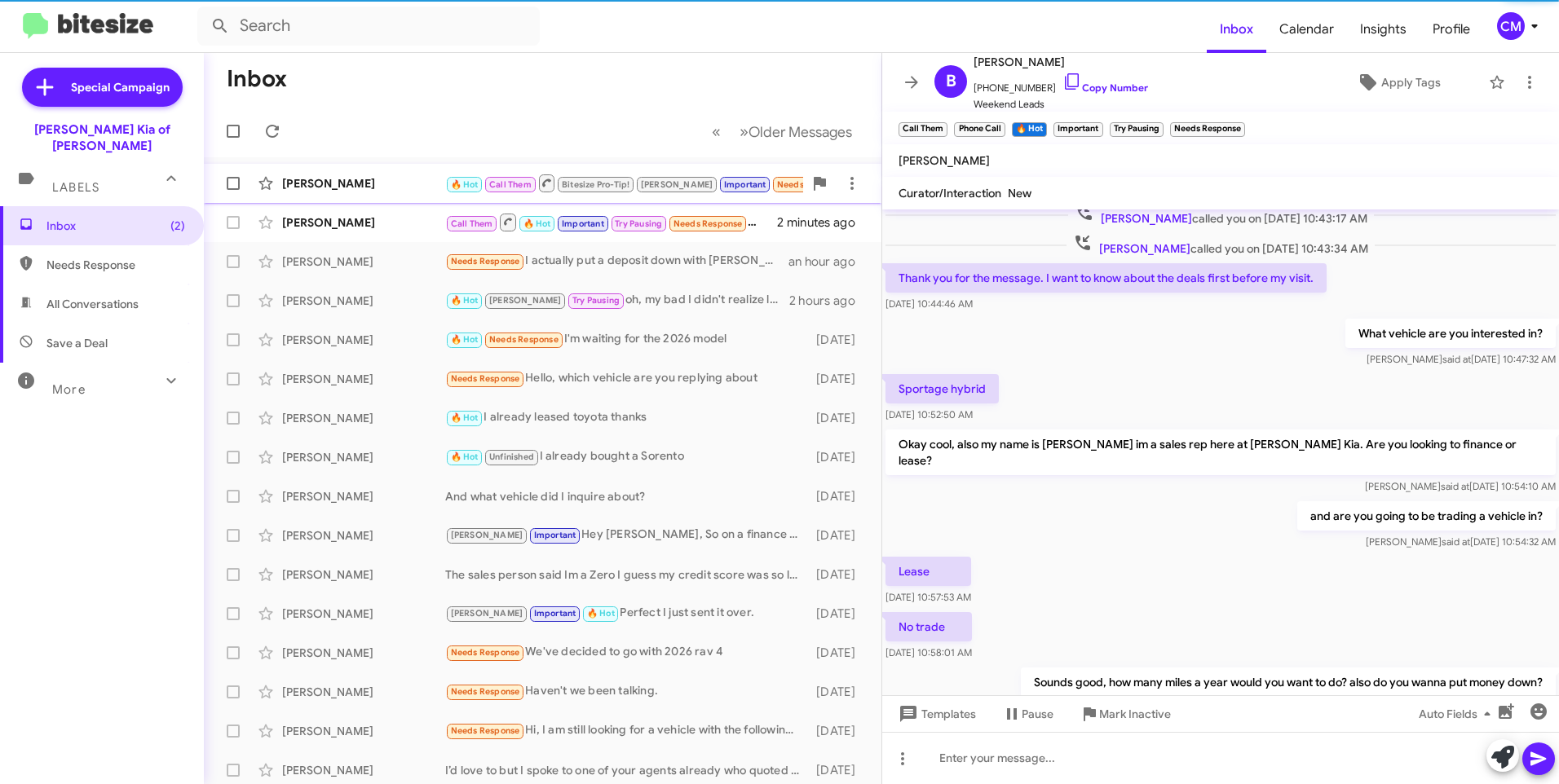
click at [370, 178] on div "[PERSON_NAME]" at bounding box center [364, 184] width 163 height 16
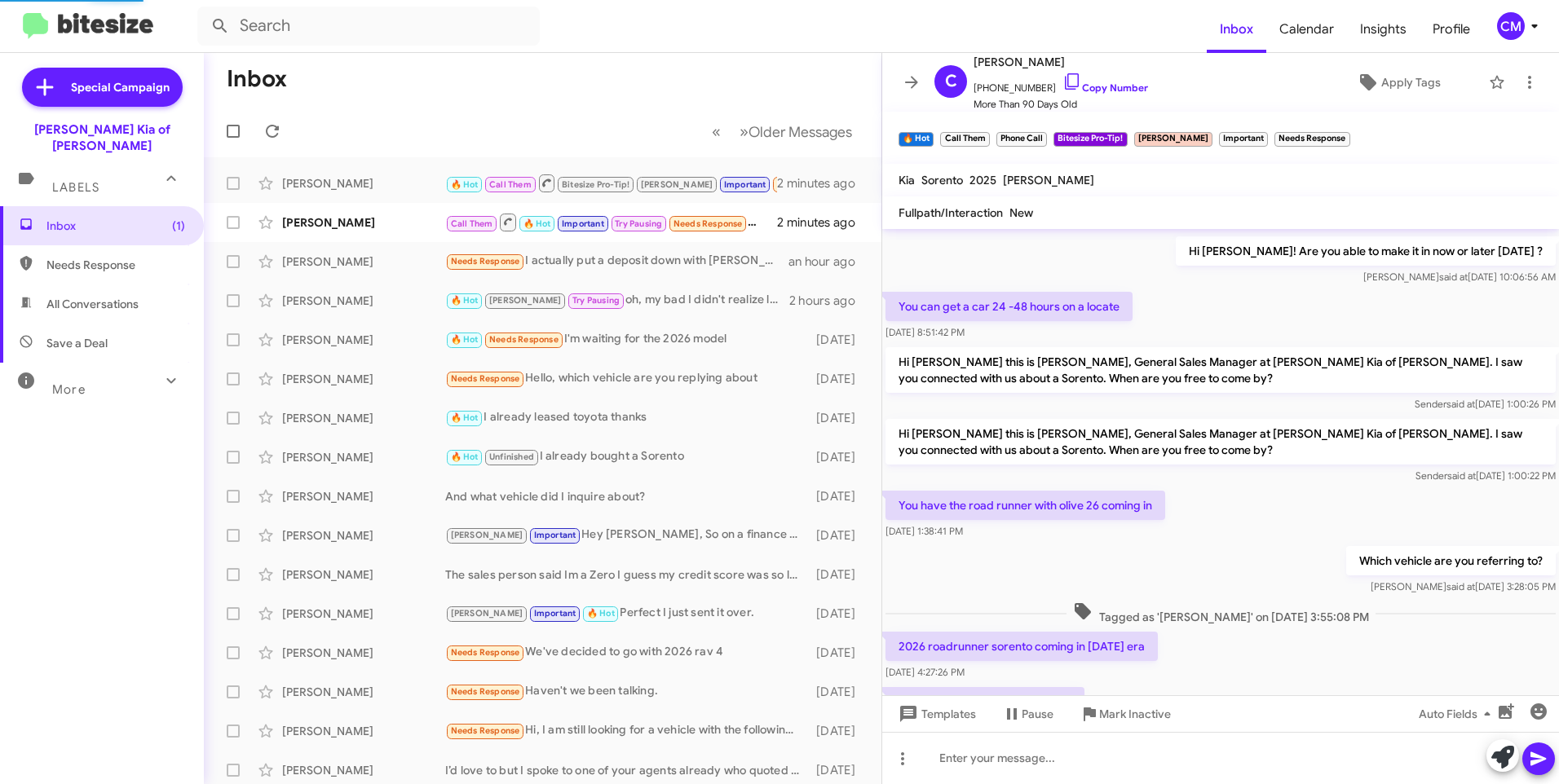
scroll to position [739, 0]
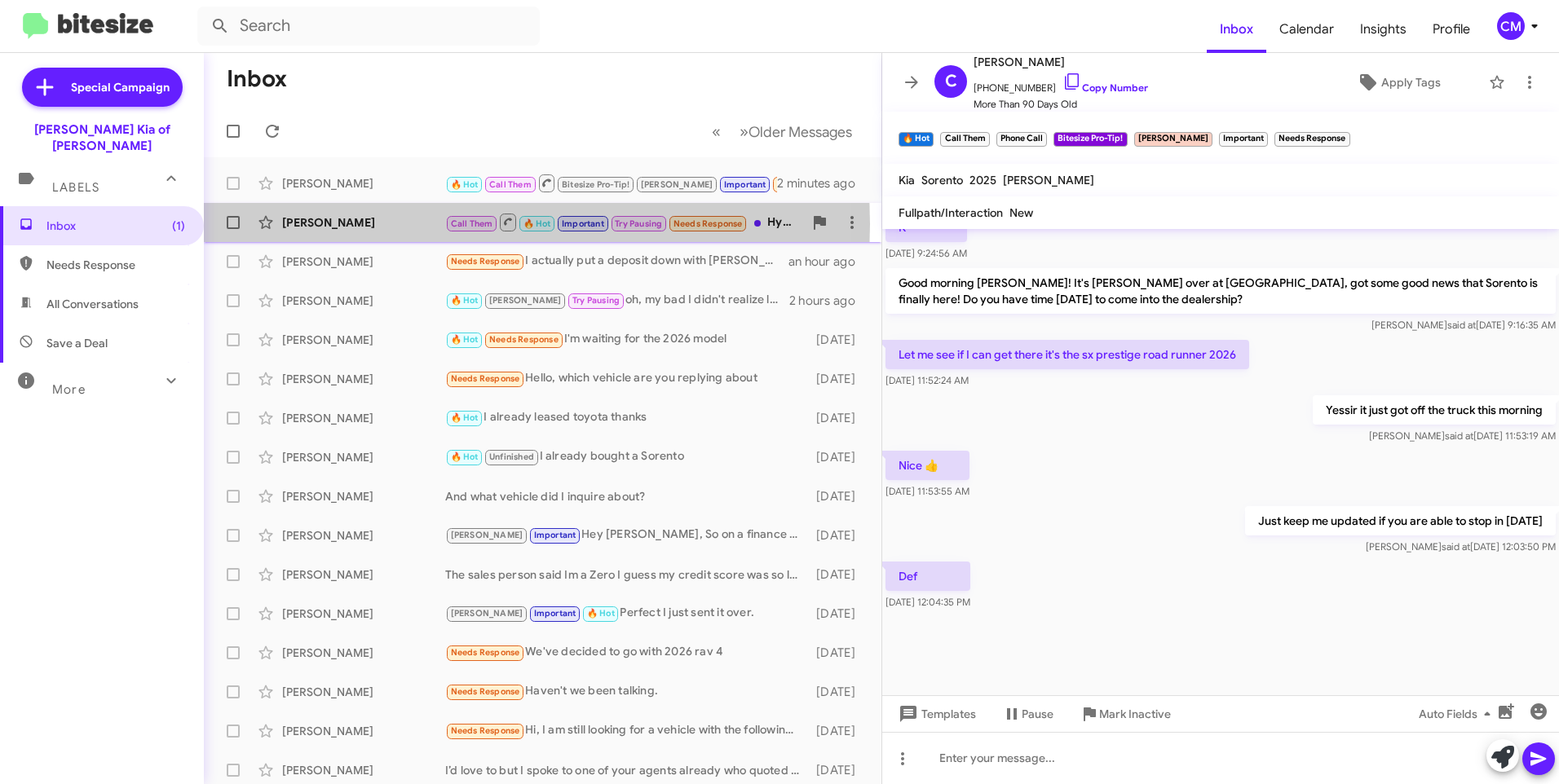
click at [345, 224] on div "[PERSON_NAME]" at bounding box center [364, 222] width 163 height 16
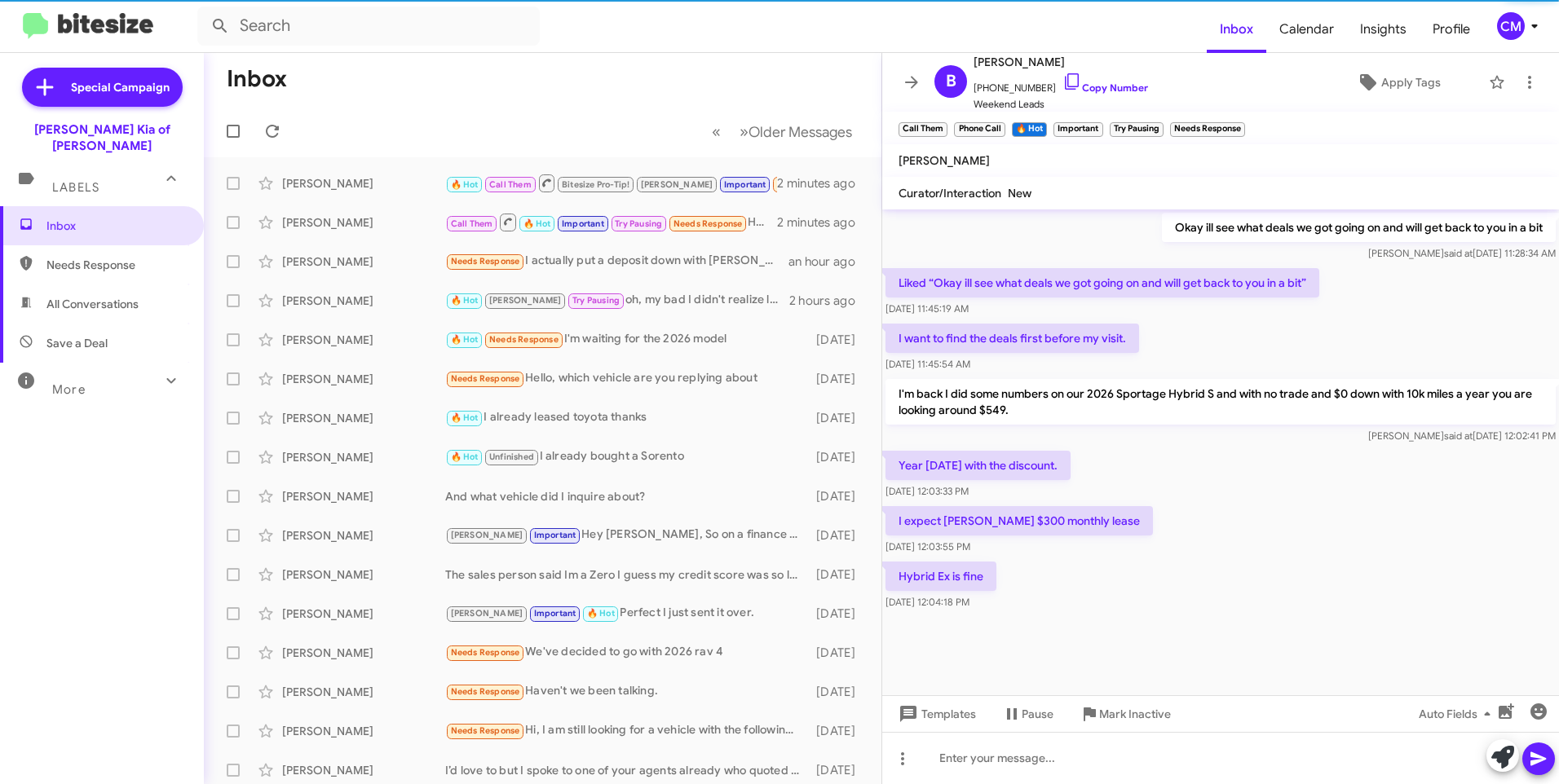
scroll to position [670, 0]
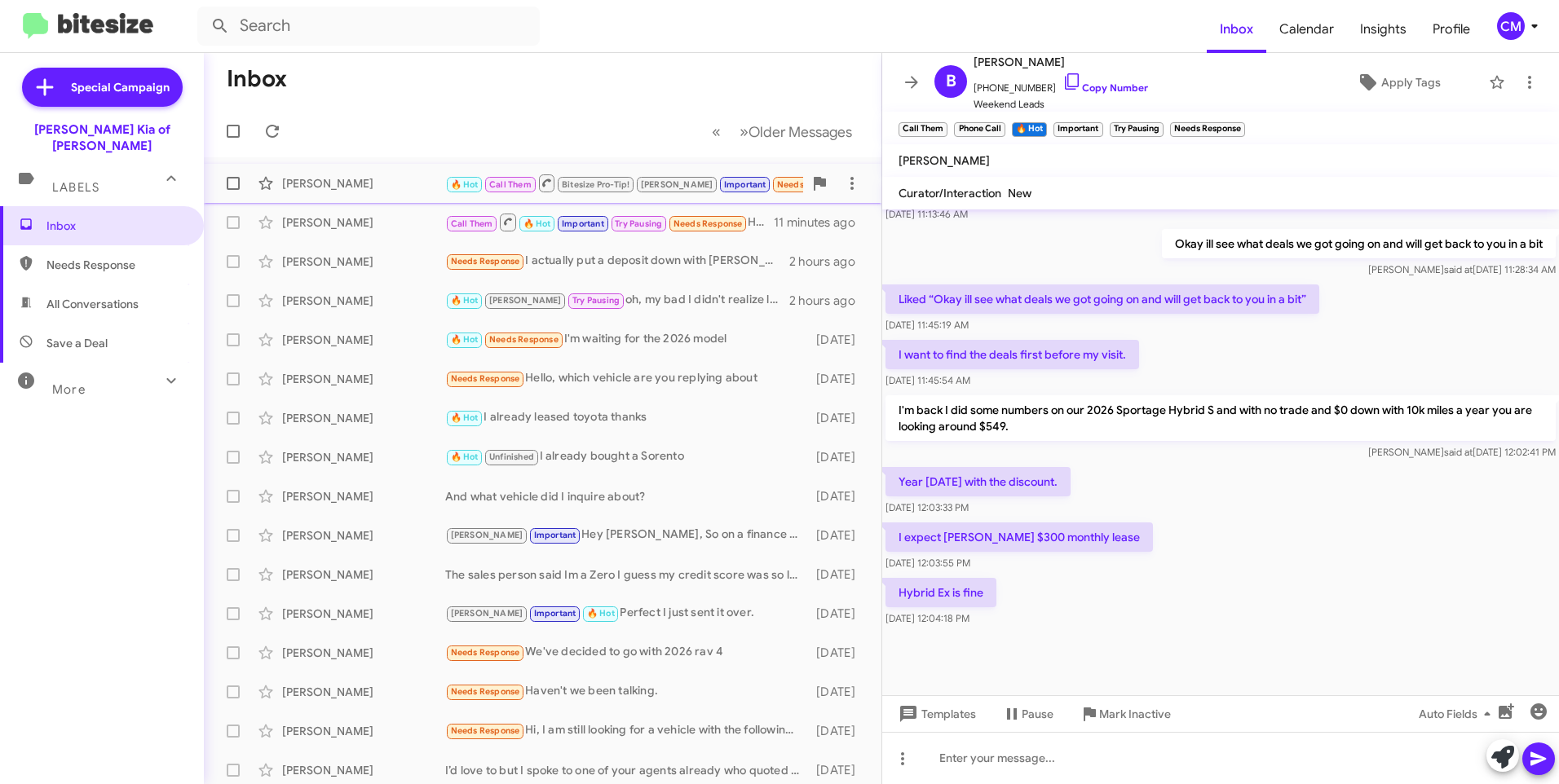
click at [398, 185] on div "[PERSON_NAME]" at bounding box center [364, 184] width 163 height 16
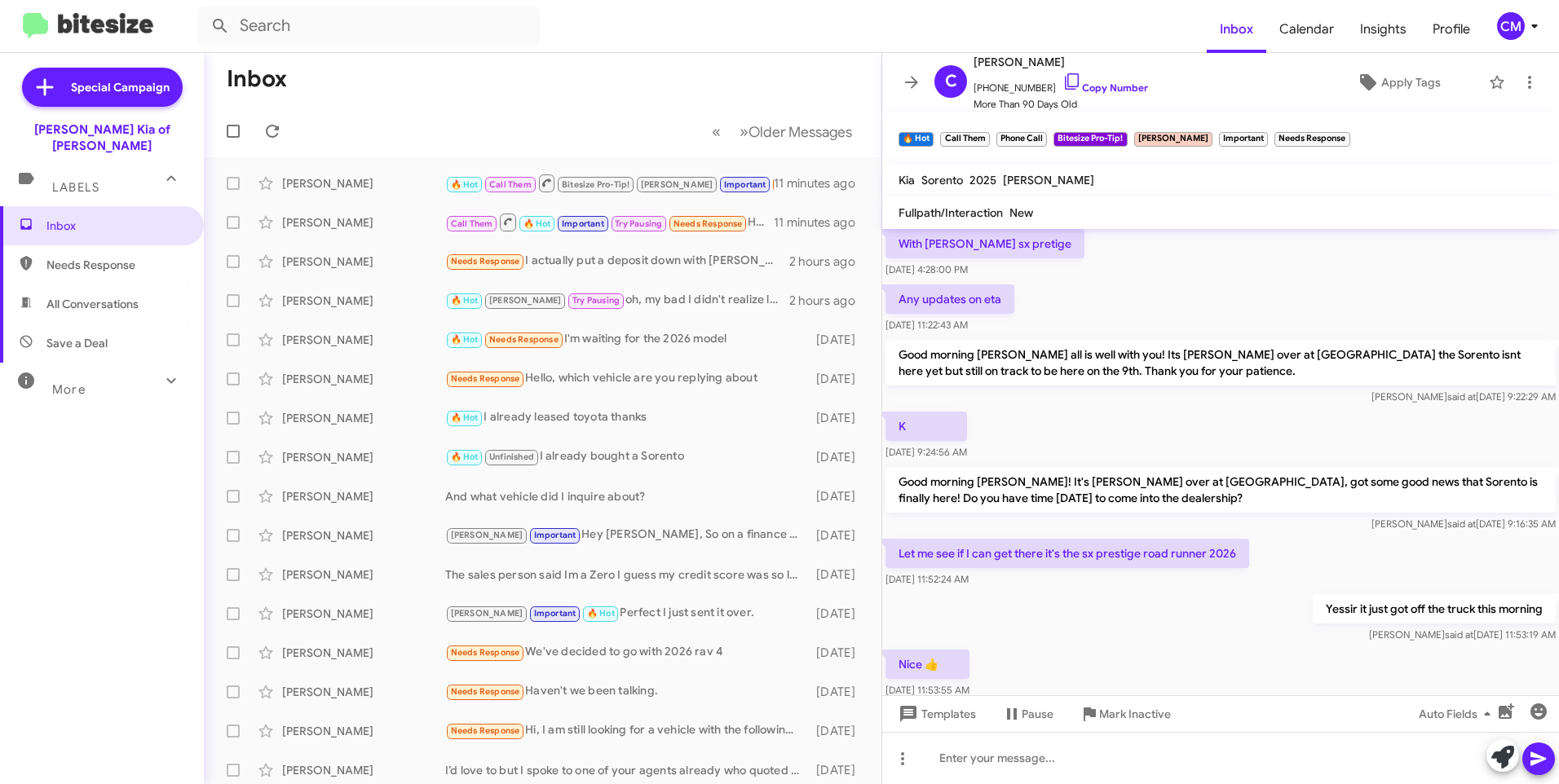
scroll to position [412, 0]
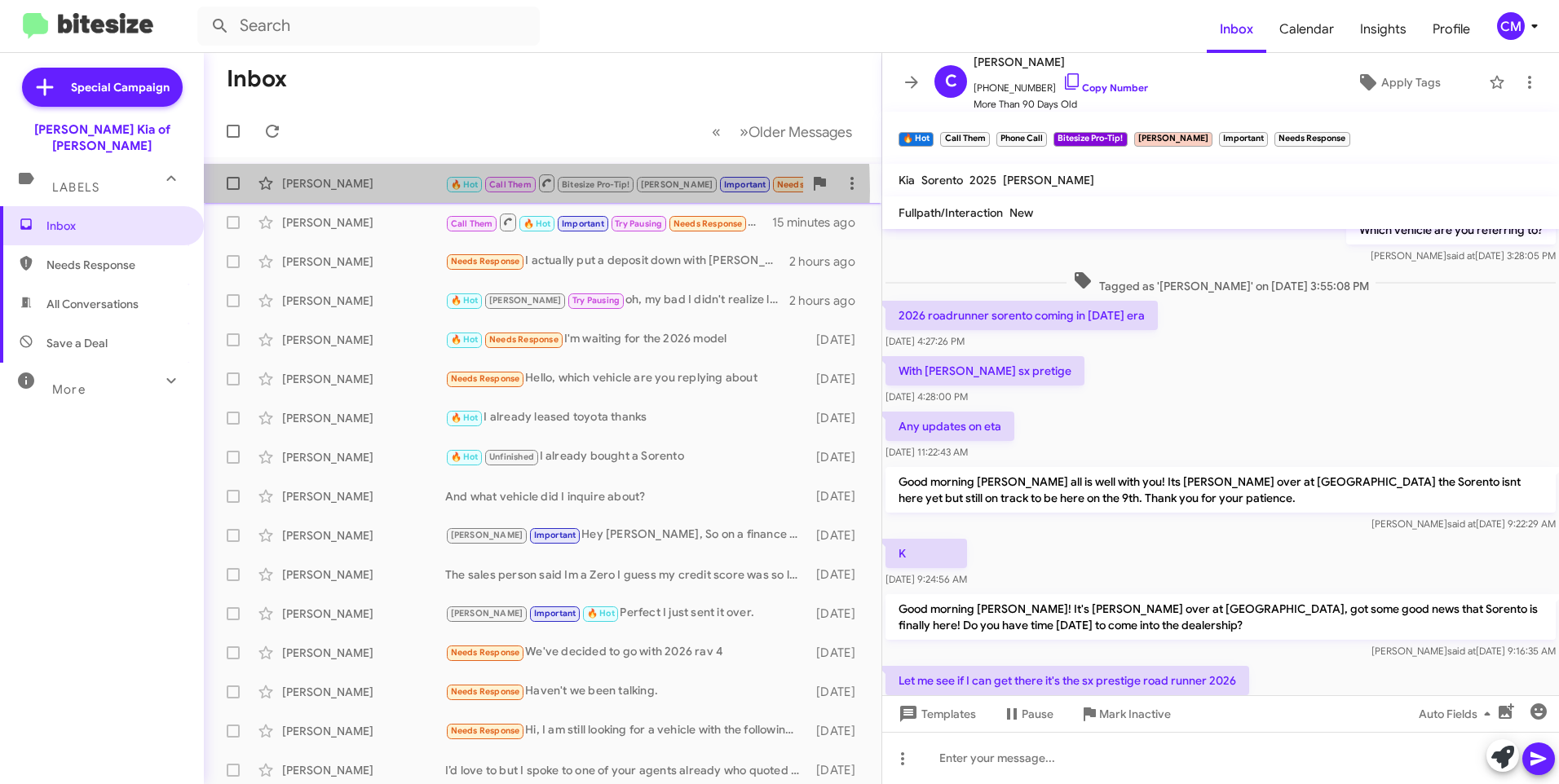
click at [391, 191] on div "[PERSON_NAME]" at bounding box center [364, 184] width 163 height 16
click at [410, 188] on div "[PERSON_NAME]" at bounding box center [364, 184] width 163 height 16
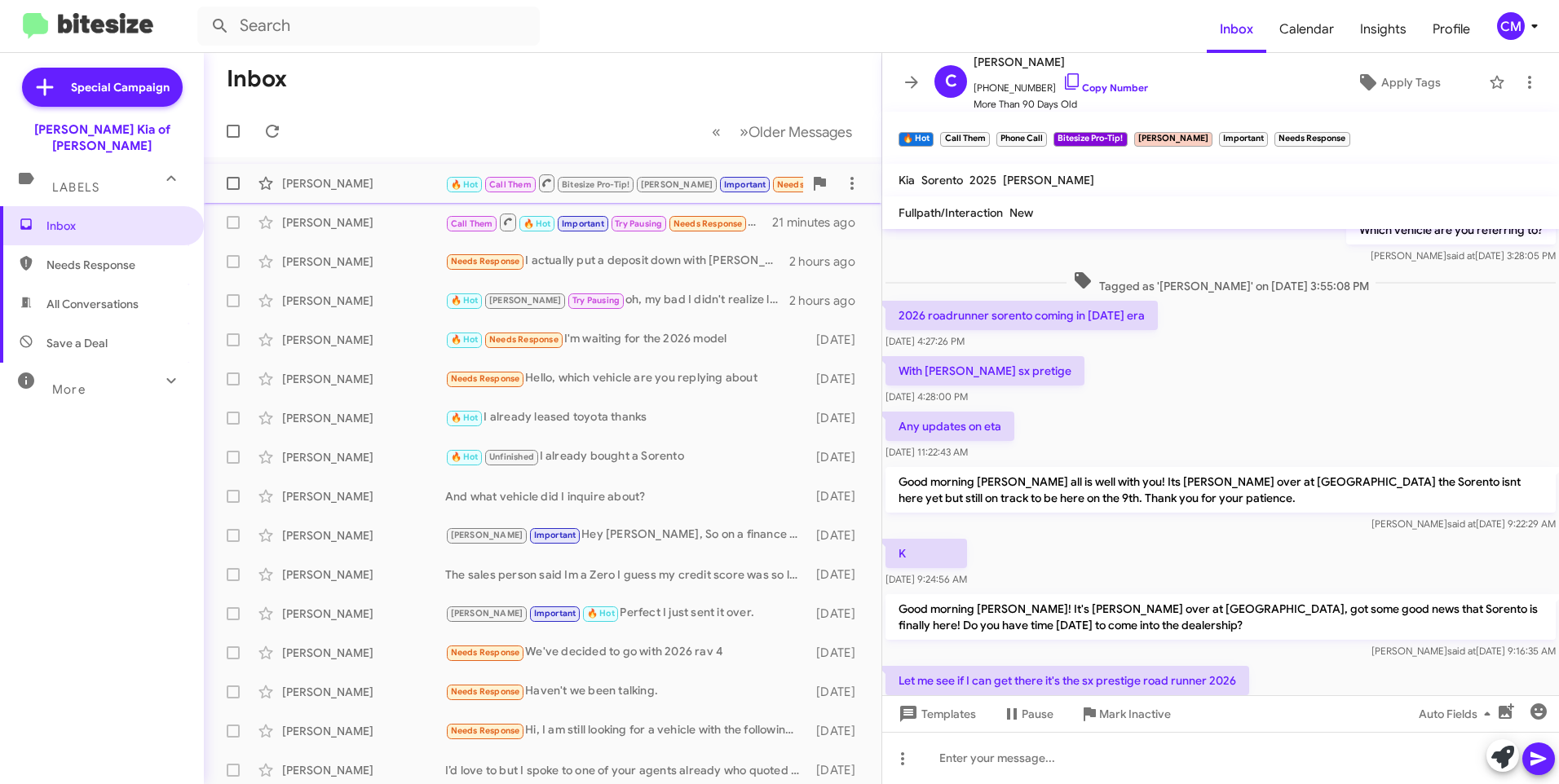
click at [345, 171] on div "[PERSON_NAME] 🔥 Hot Call Them Bitesize Pro-Tip! [PERSON_NAME] Important Needs R…" at bounding box center [543, 184] width 651 height 33
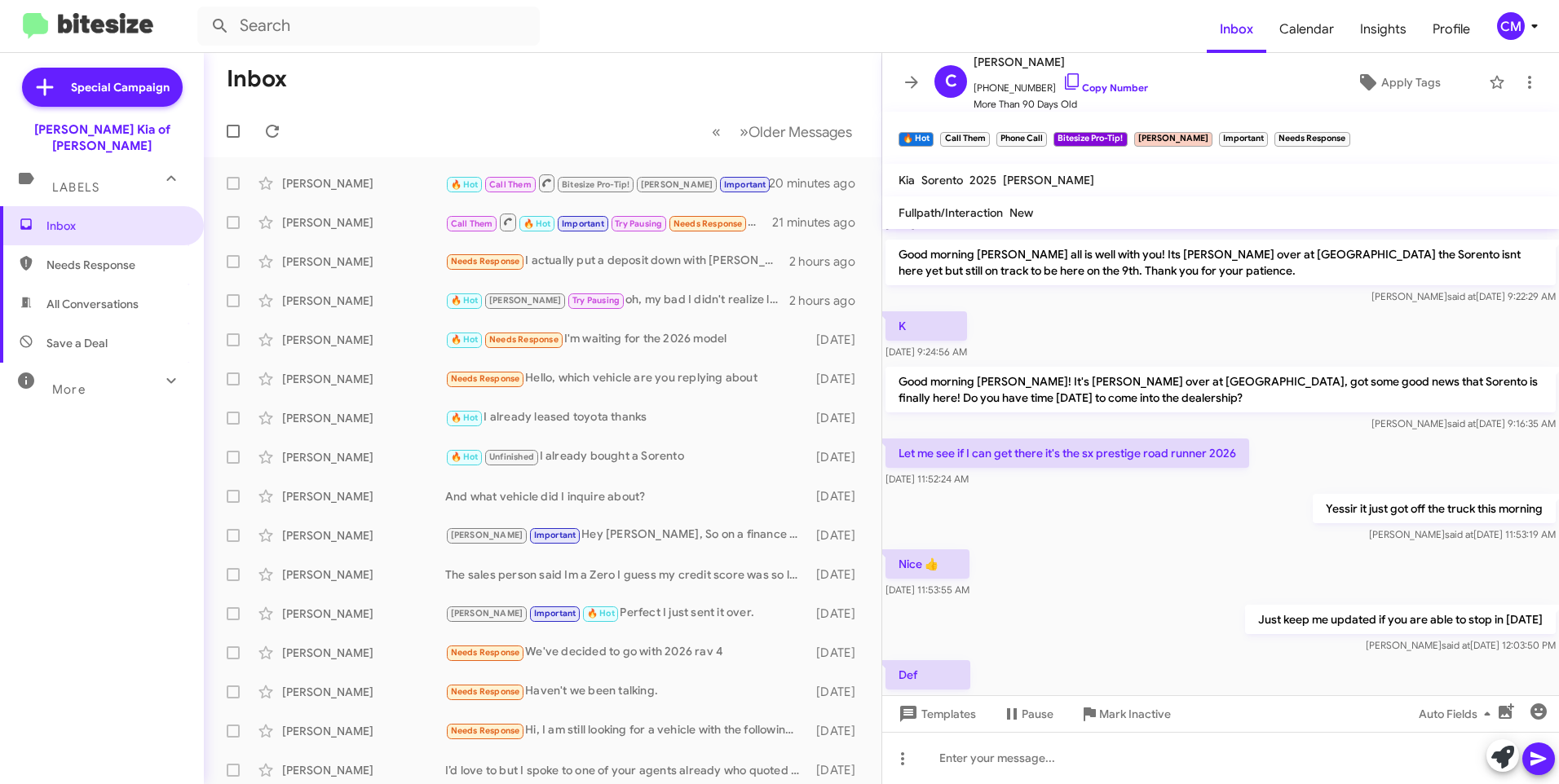
scroll to position [739, 0]
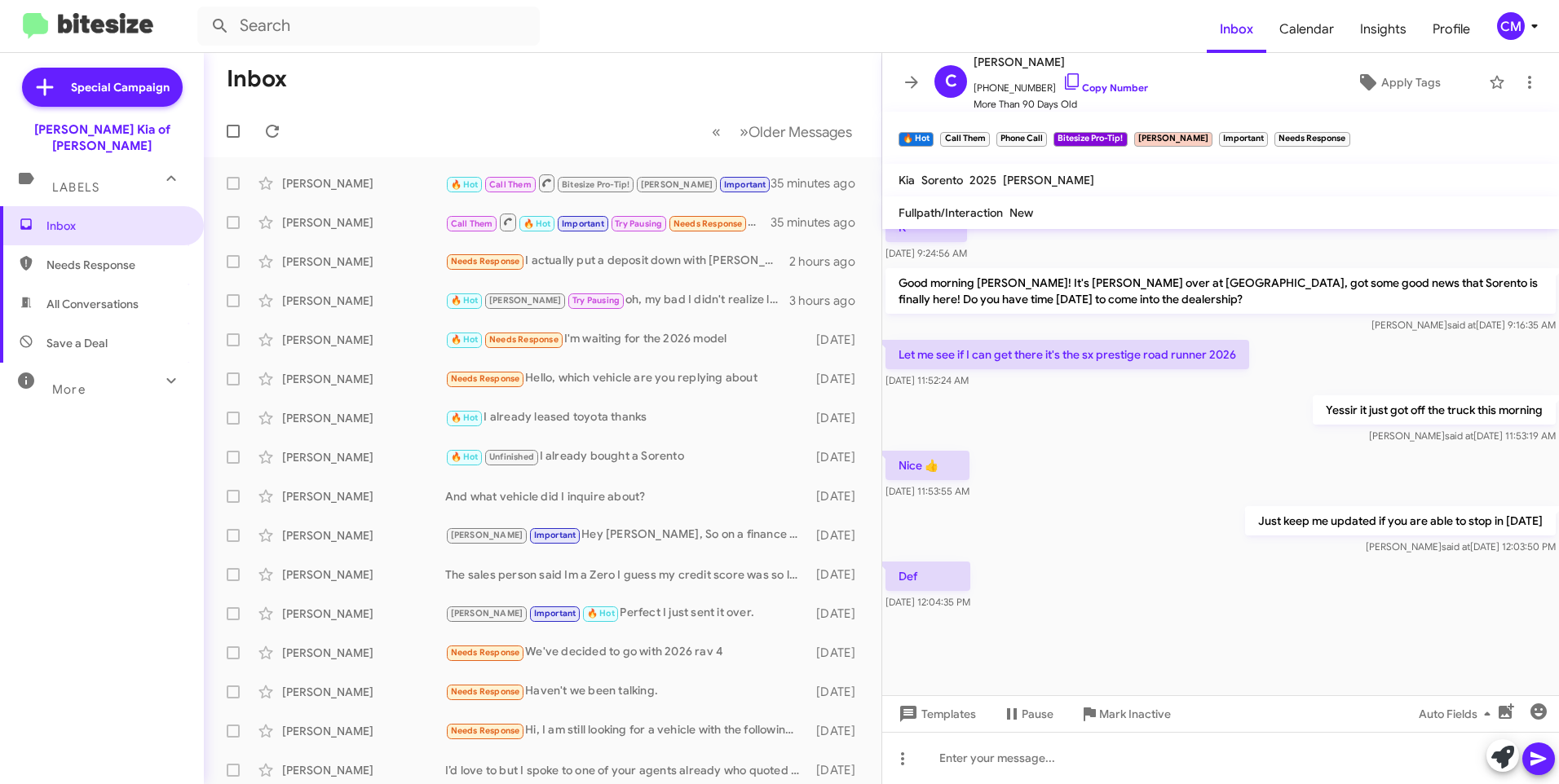
click at [332, 126] on mat-toolbar-row "« Previous » Next Older Messages" at bounding box center [542, 131] width 677 height 52
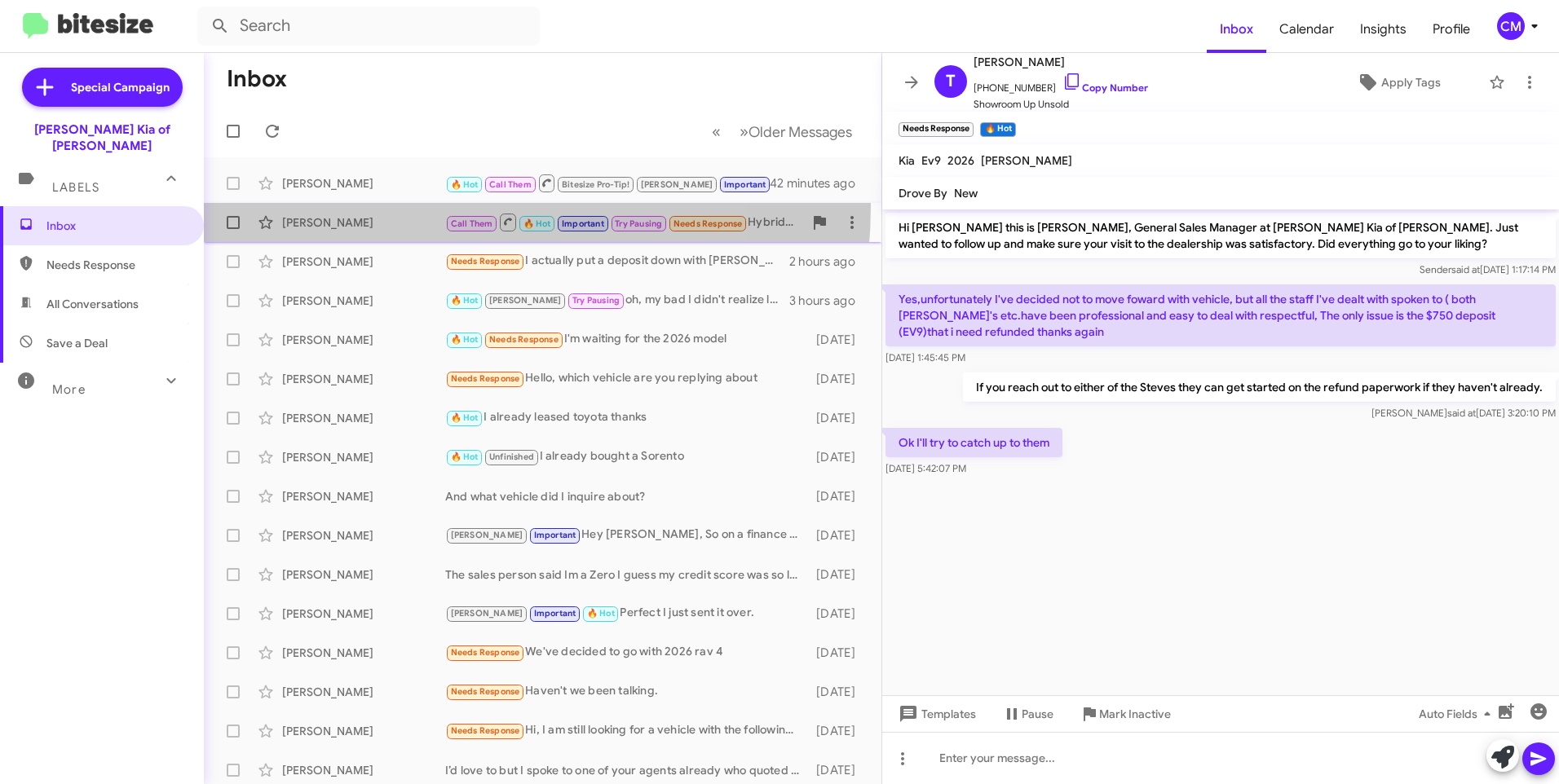
click at [393, 205] on span "Bok Jeong Call Them 🔥 Hot Important Try Pausing Needs Response Hybrid Ex is fin…" at bounding box center [542, 222] width 677 height 39
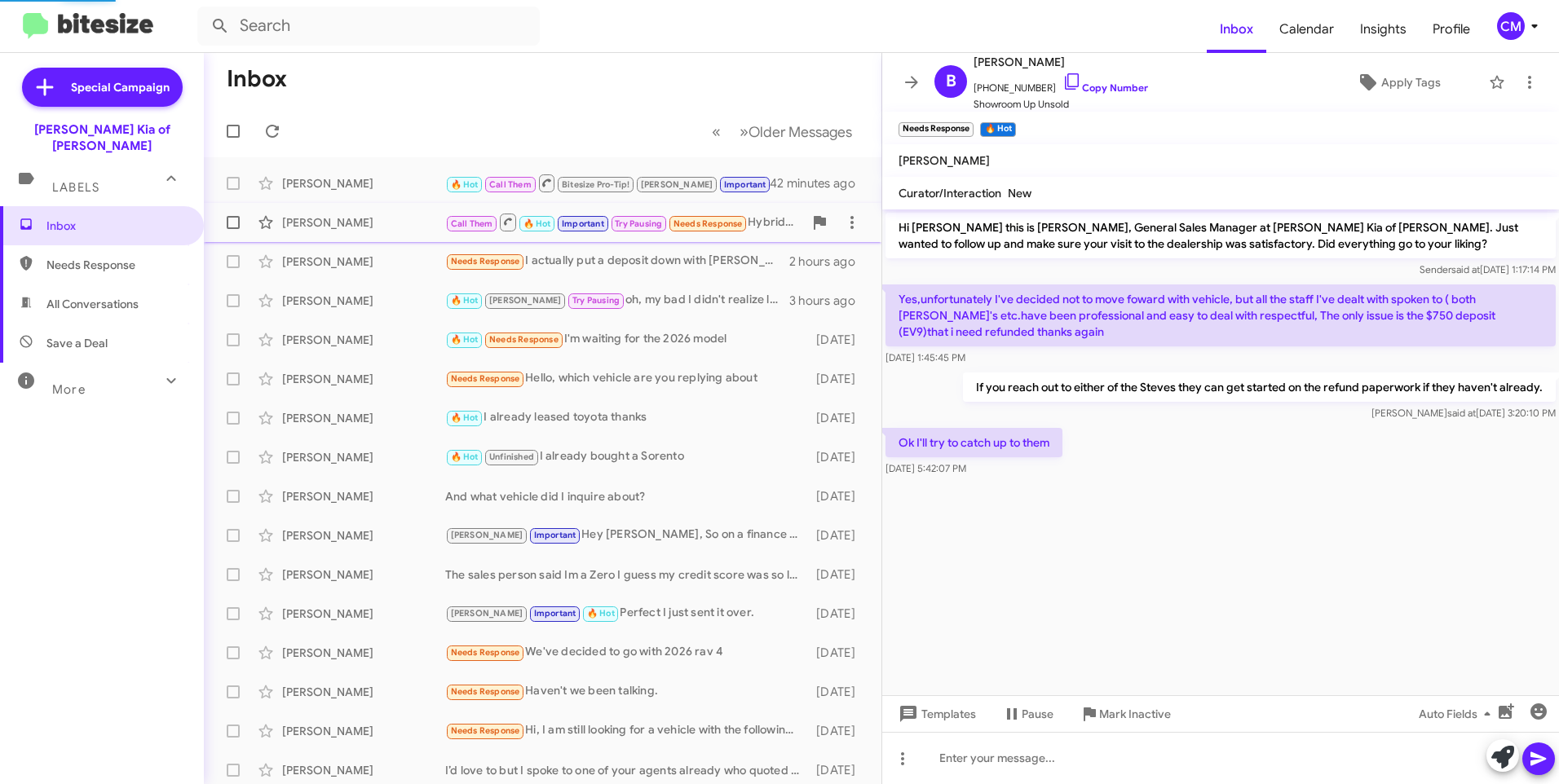
scroll to position [670, 0]
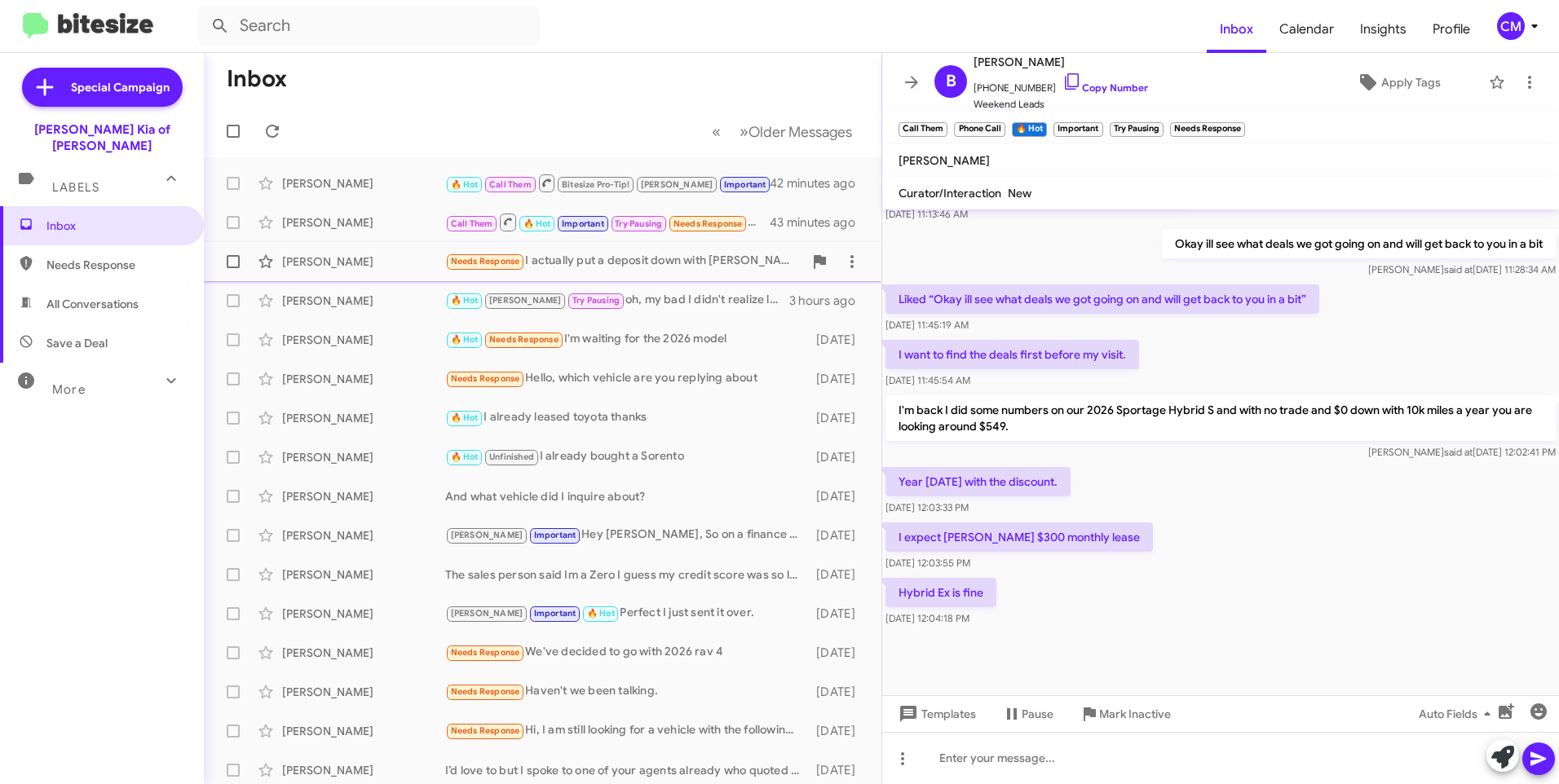
click at [398, 270] on div "Brian Swet Needs Response I actually put a deposit down with Nolan on Saturday …" at bounding box center [543, 261] width 651 height 33
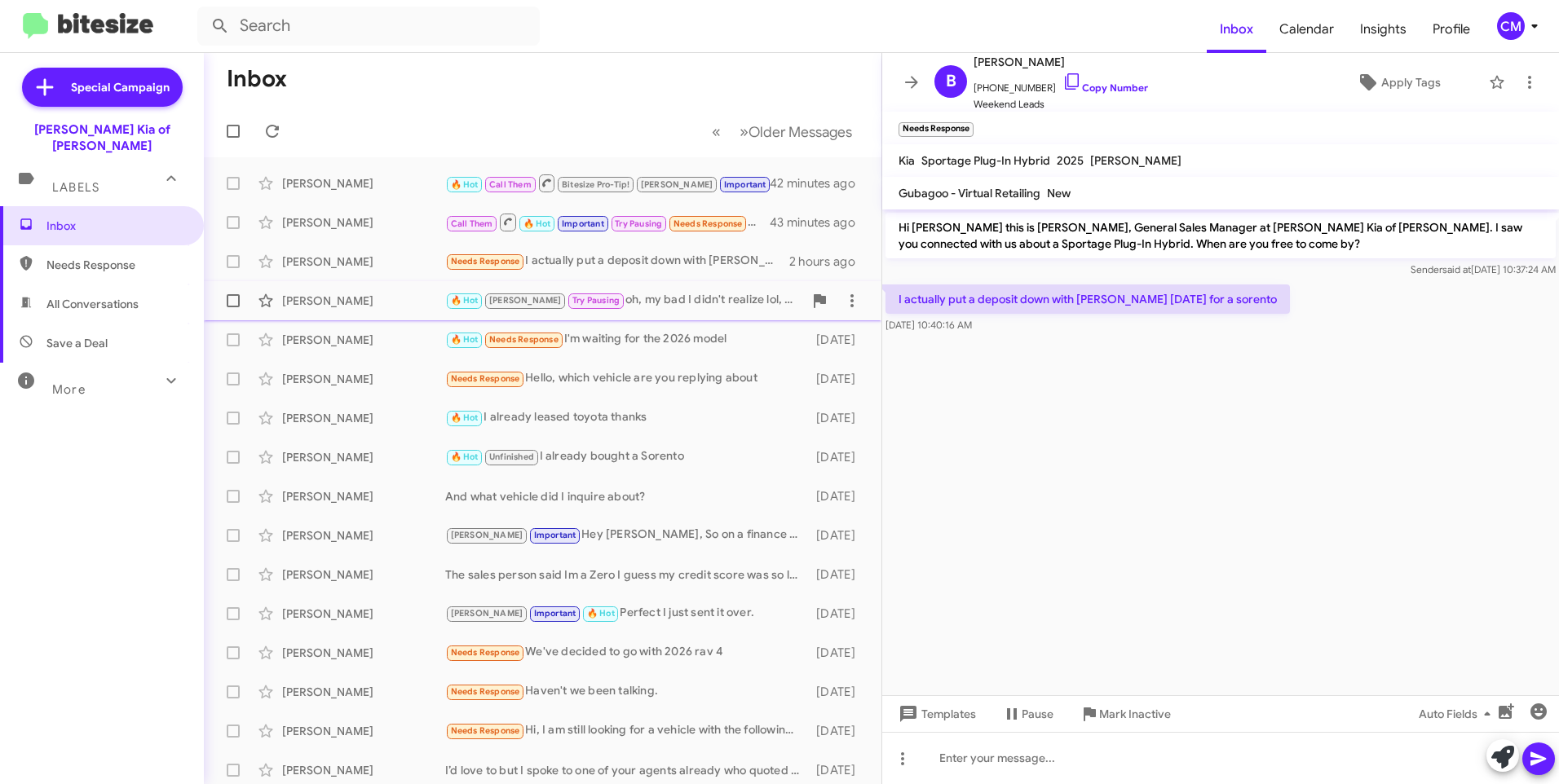
click at [397, 292] on div "Ryan Aromin 🔥 Hot Craig Try Pausing oh, my bad I didn't realize lol, but I'll g…" at bounding box center [543, 301] width 651 height 33
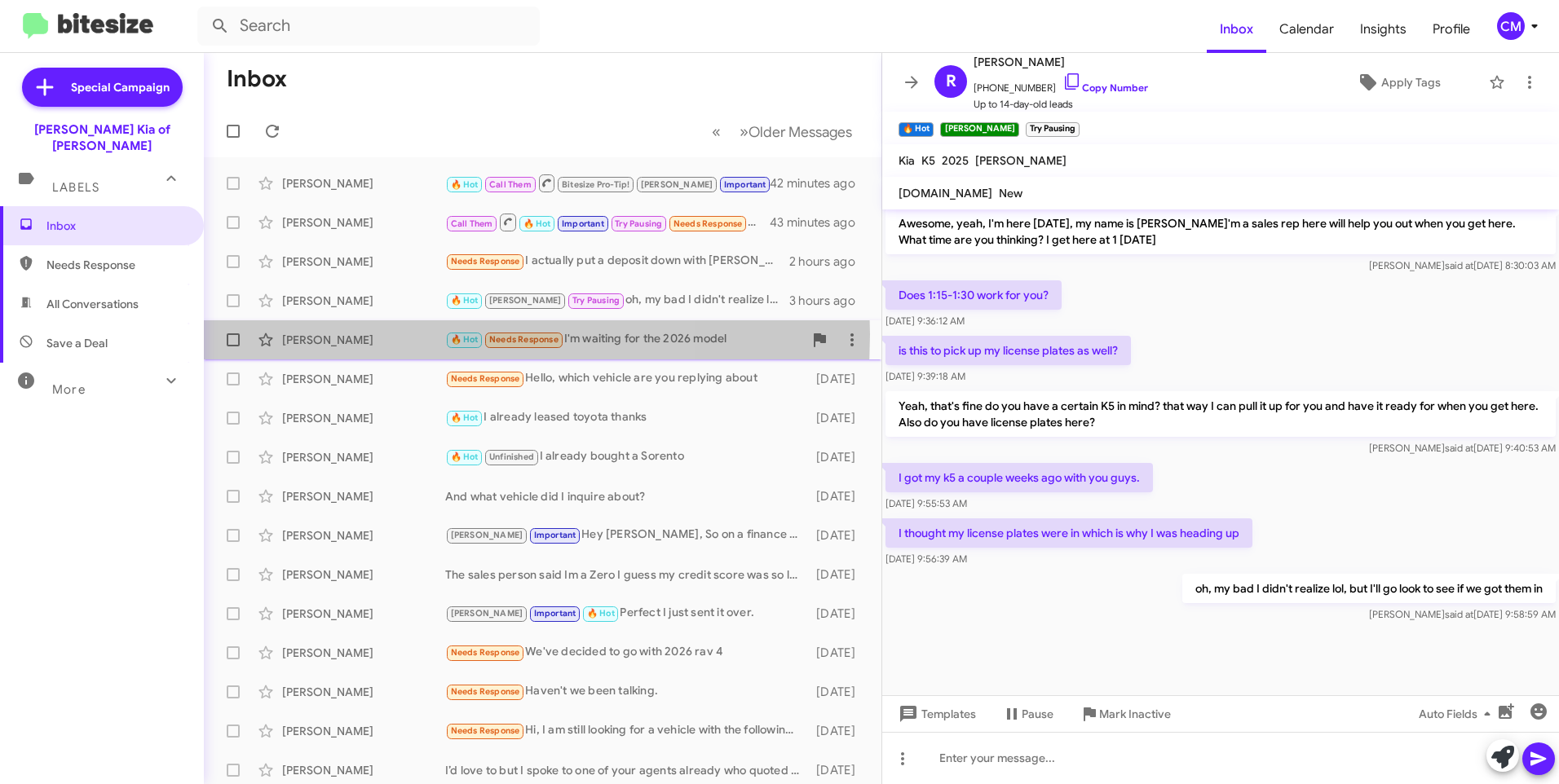
click at [368, 335] on div "[PERSON_NAME]" at bounding box center [364, 340] width 163 height 16
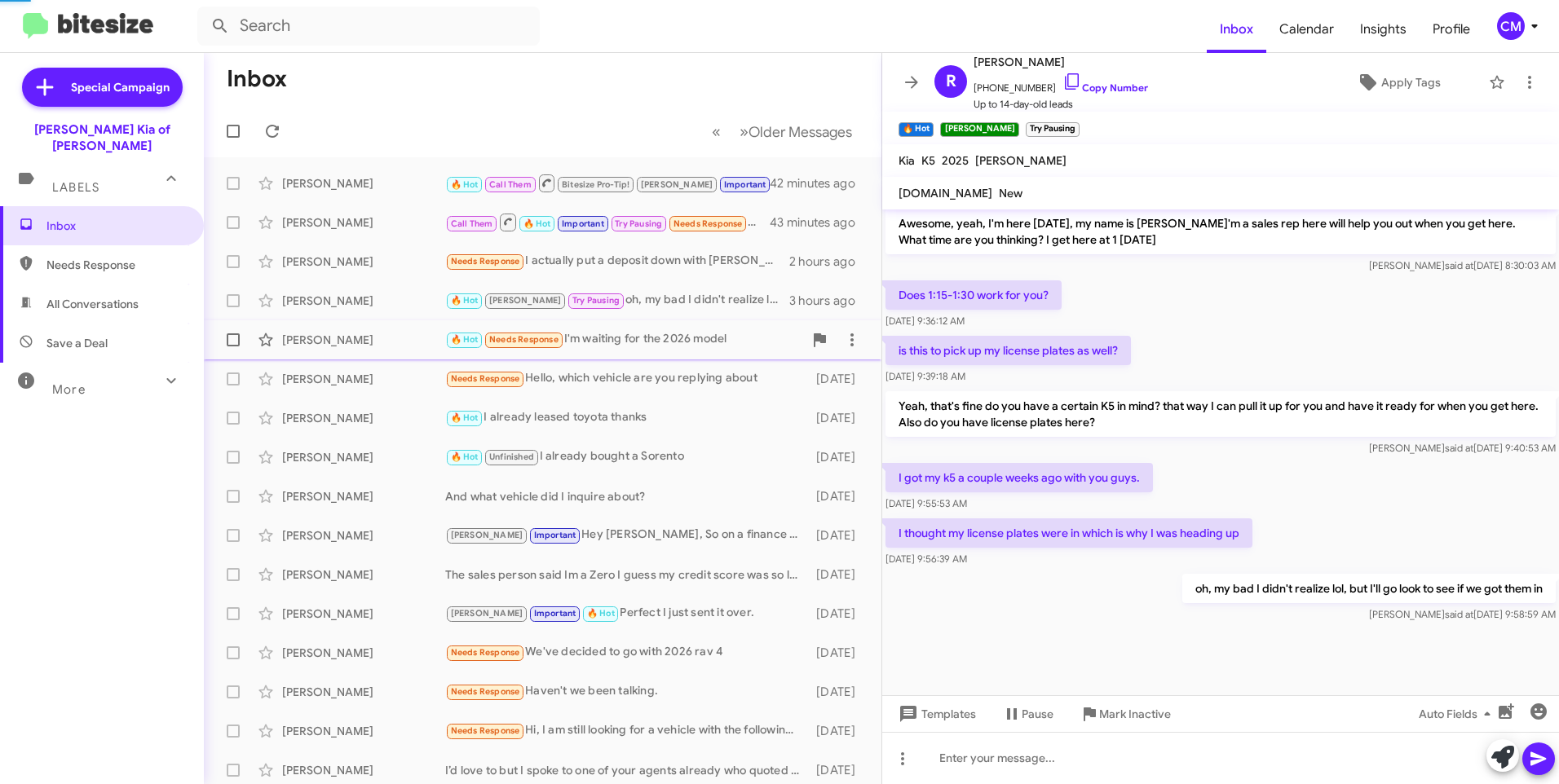
scroll to position [965, 0]
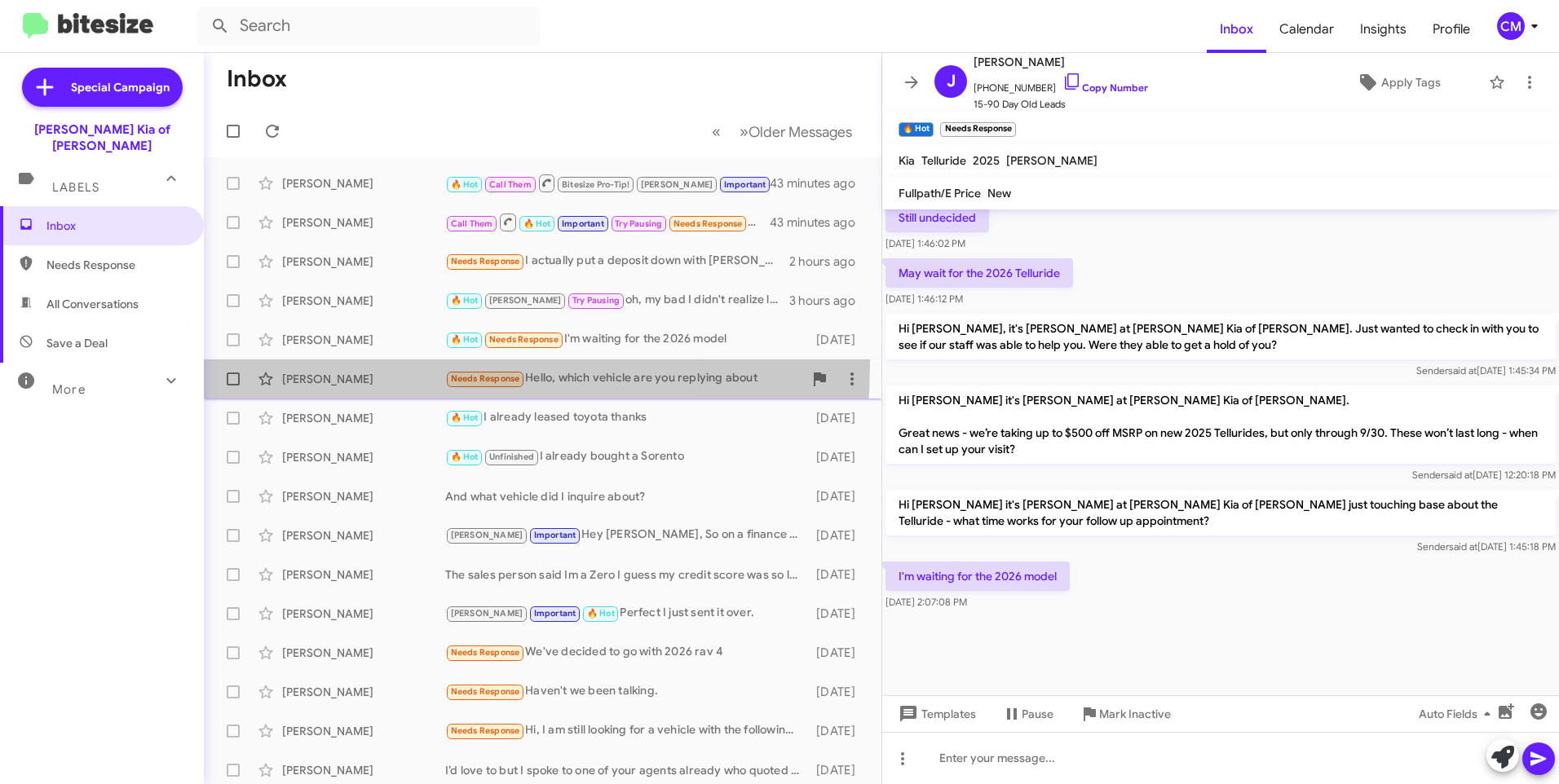
click at [369, 365] on div "Sally Andrews Needs Response Hello, which vehicle are you replying about 3 days…" at bounding box center [543, 379] width 651 height 33
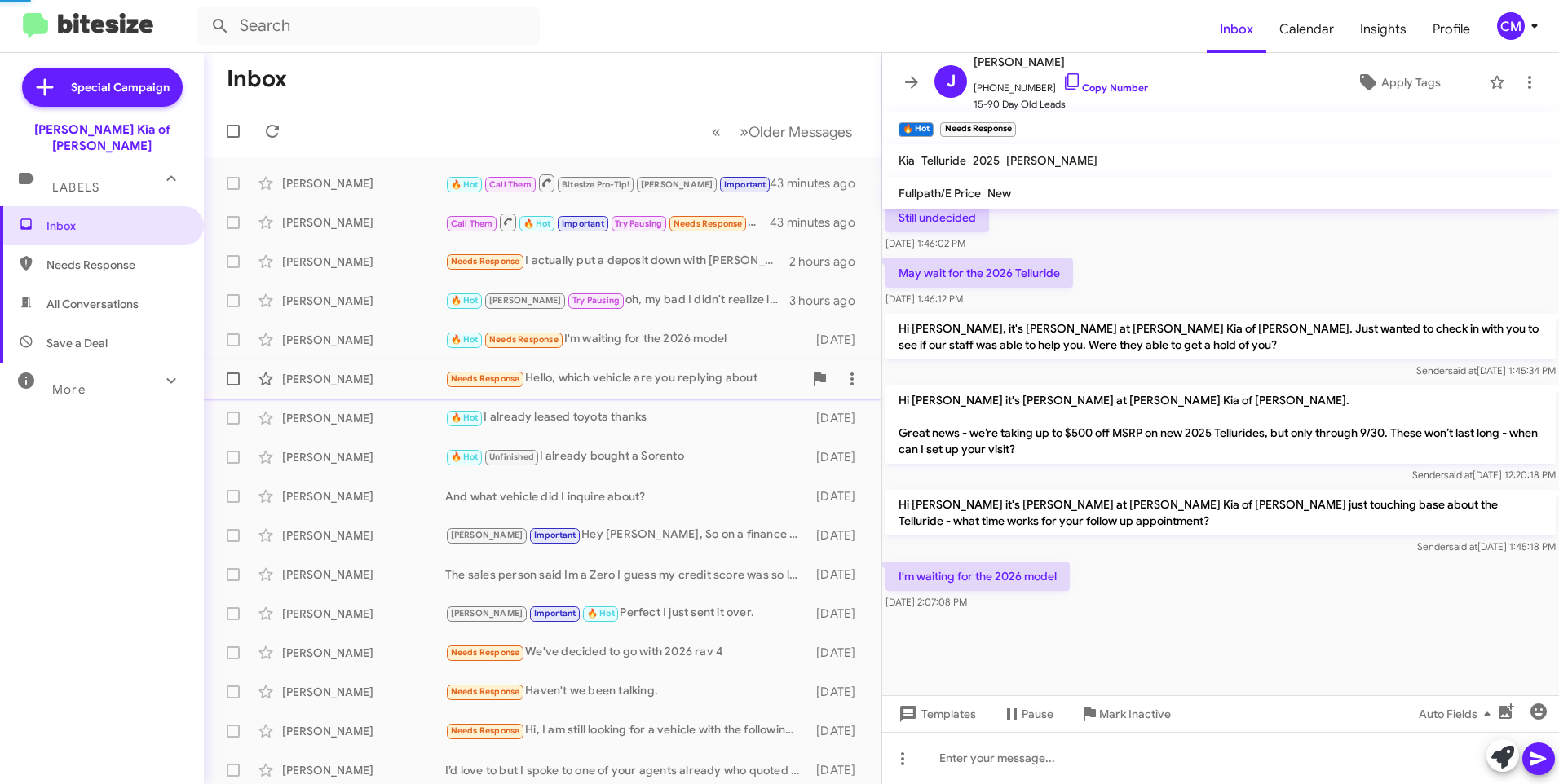
scroll to position [51, 0]
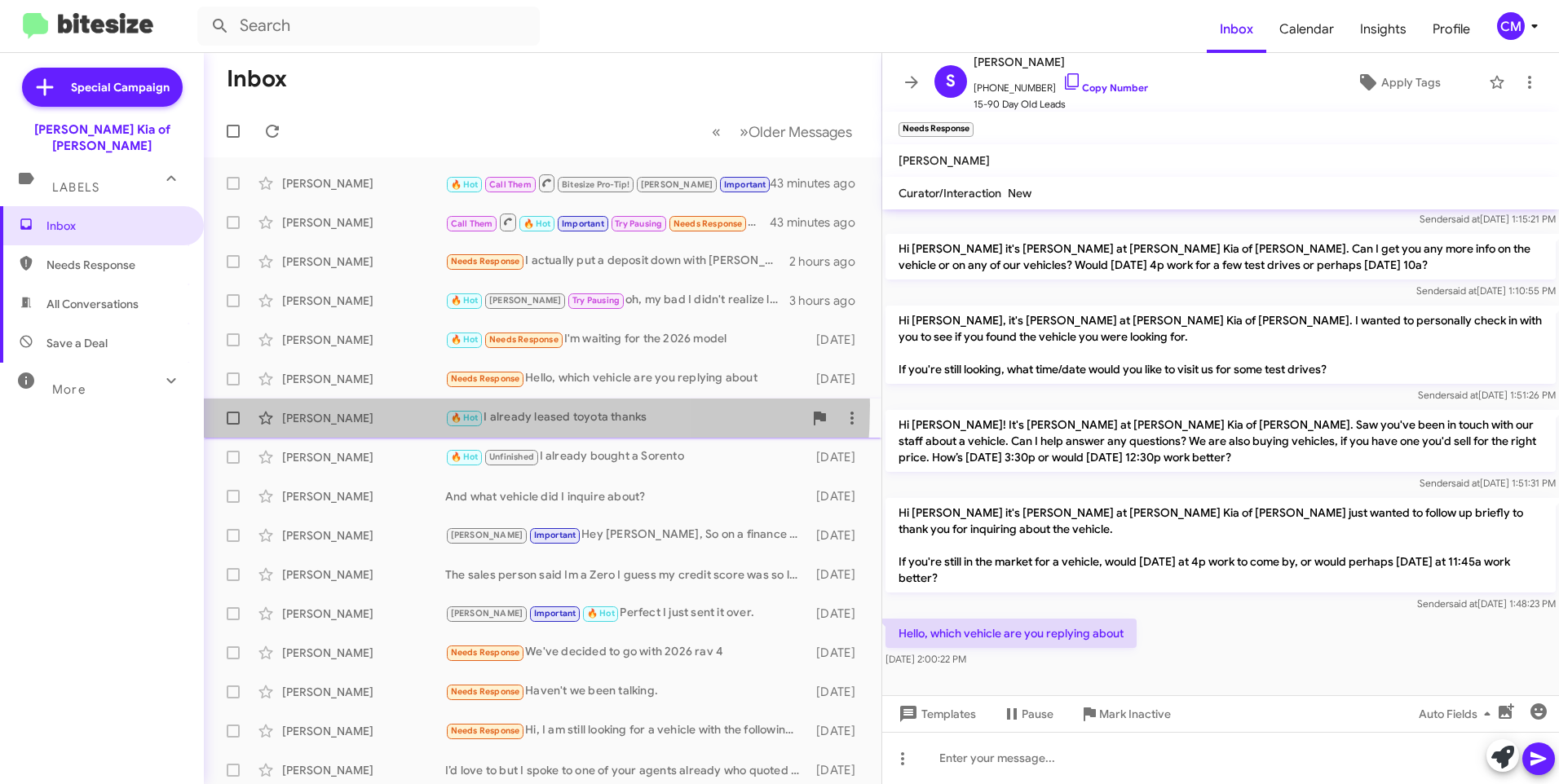
click at [366, 405] on div "Fady Sawiras 🔥 Hot I already leased toyota thanks 3 days ago" at bounding box center [543, 418] width 651 height 33
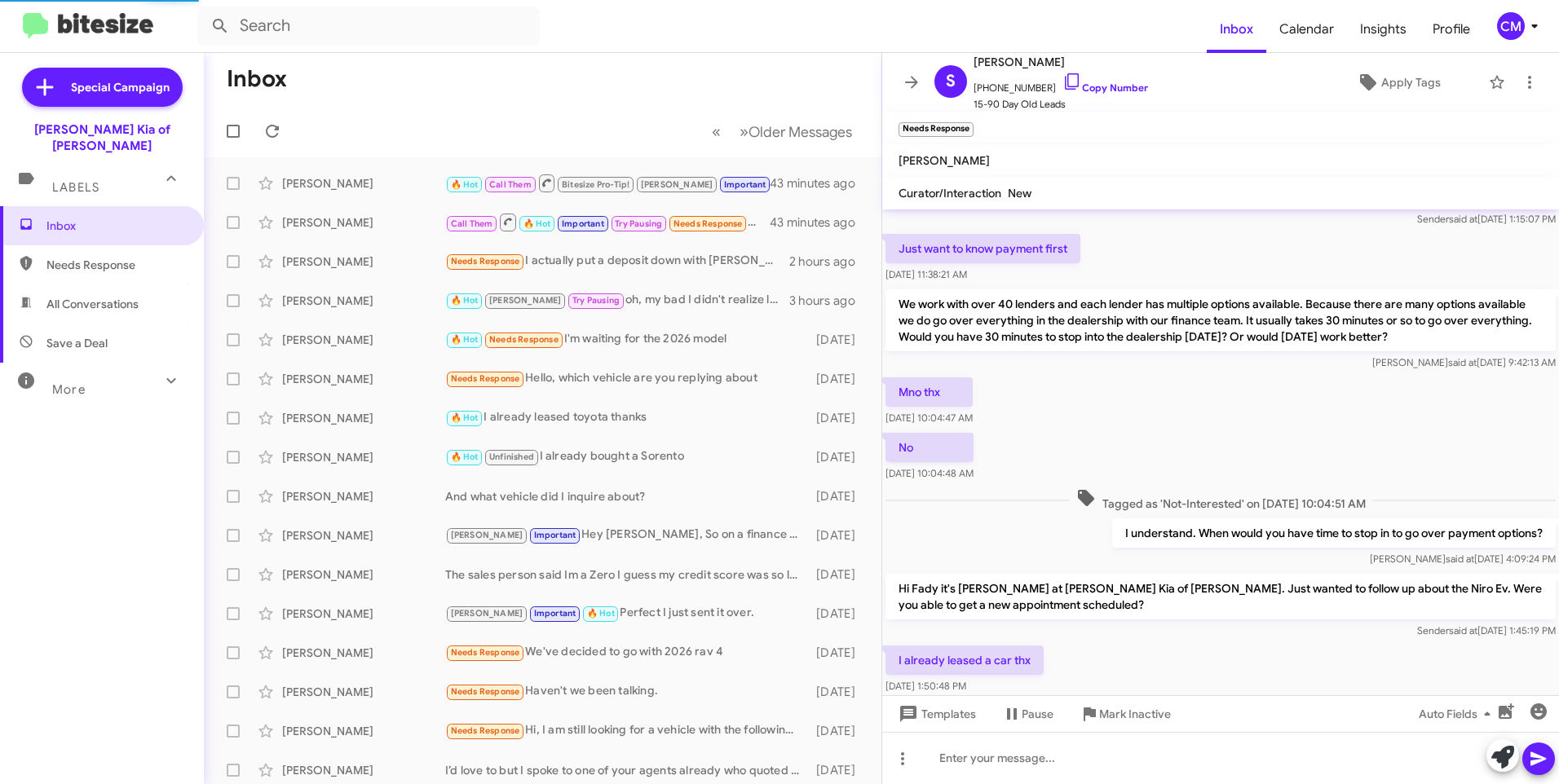
scroll to position [442, 0]
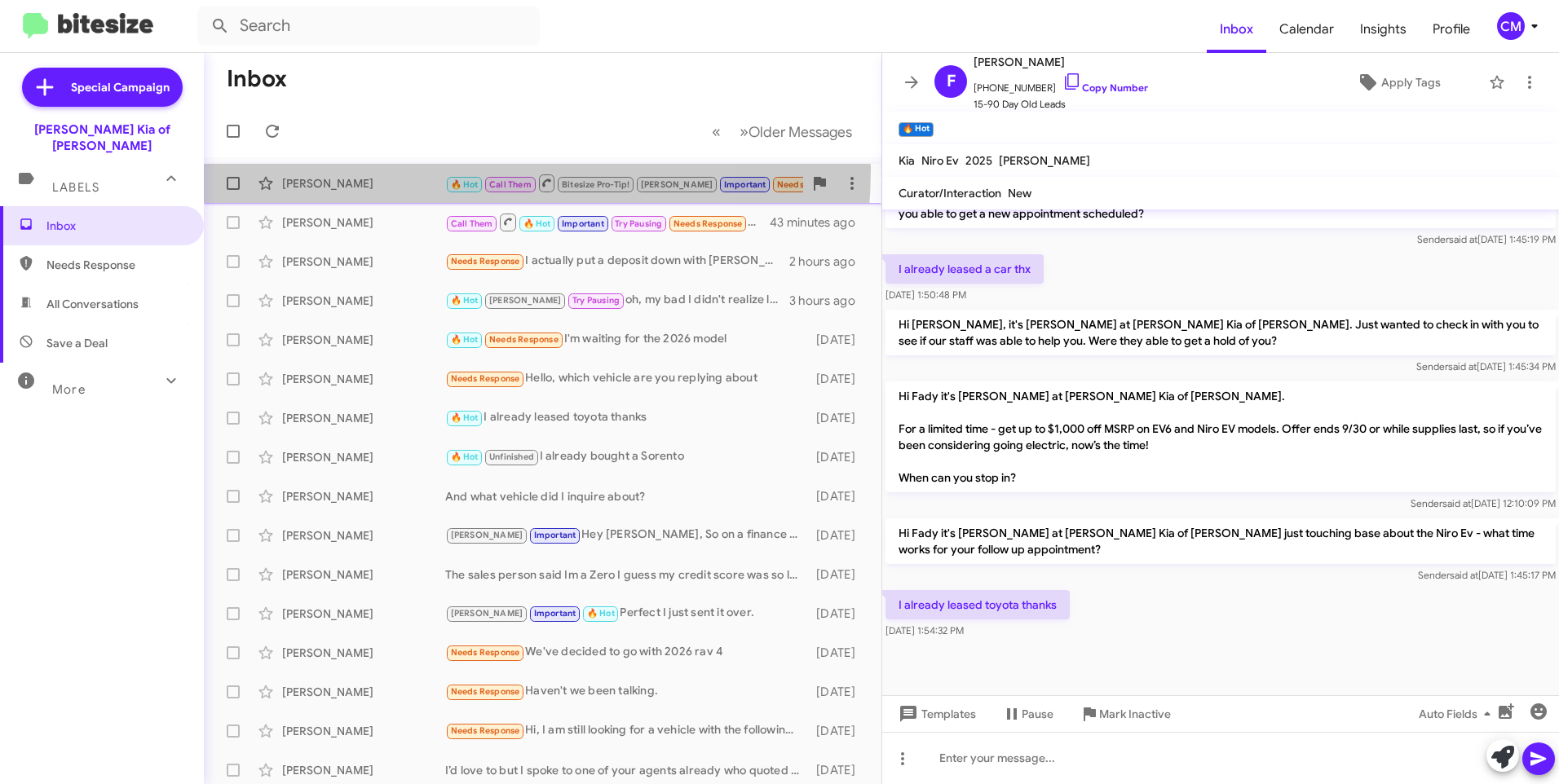
click at [388, 168] on div "Christopher Ruotolo 🔥 Hot Call Them Bitesize Pro-Tip! emily Important Needs Res…" at bounding box center [543, 184] width 651 height 33
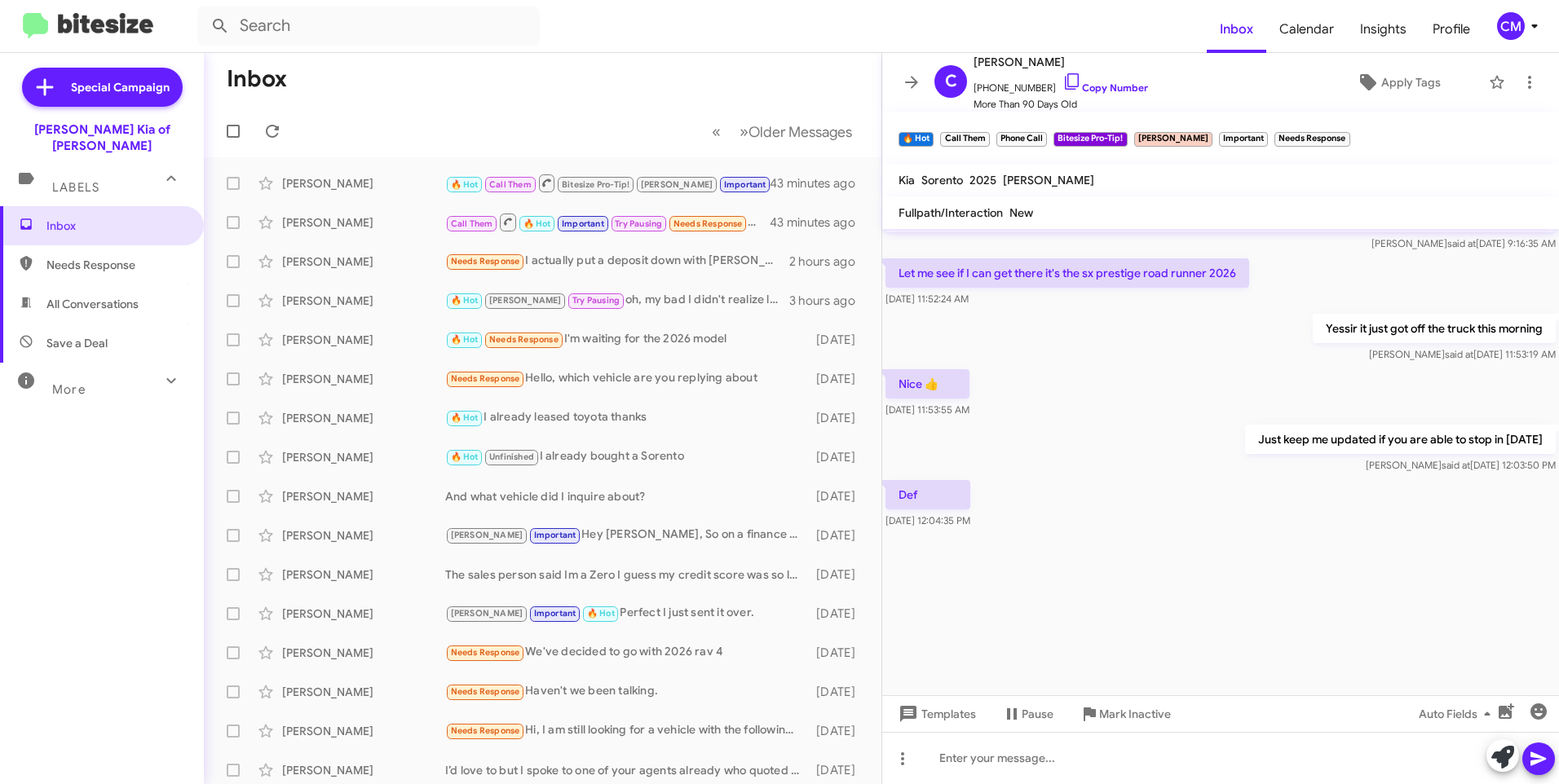
scroll to position [1846, 0]
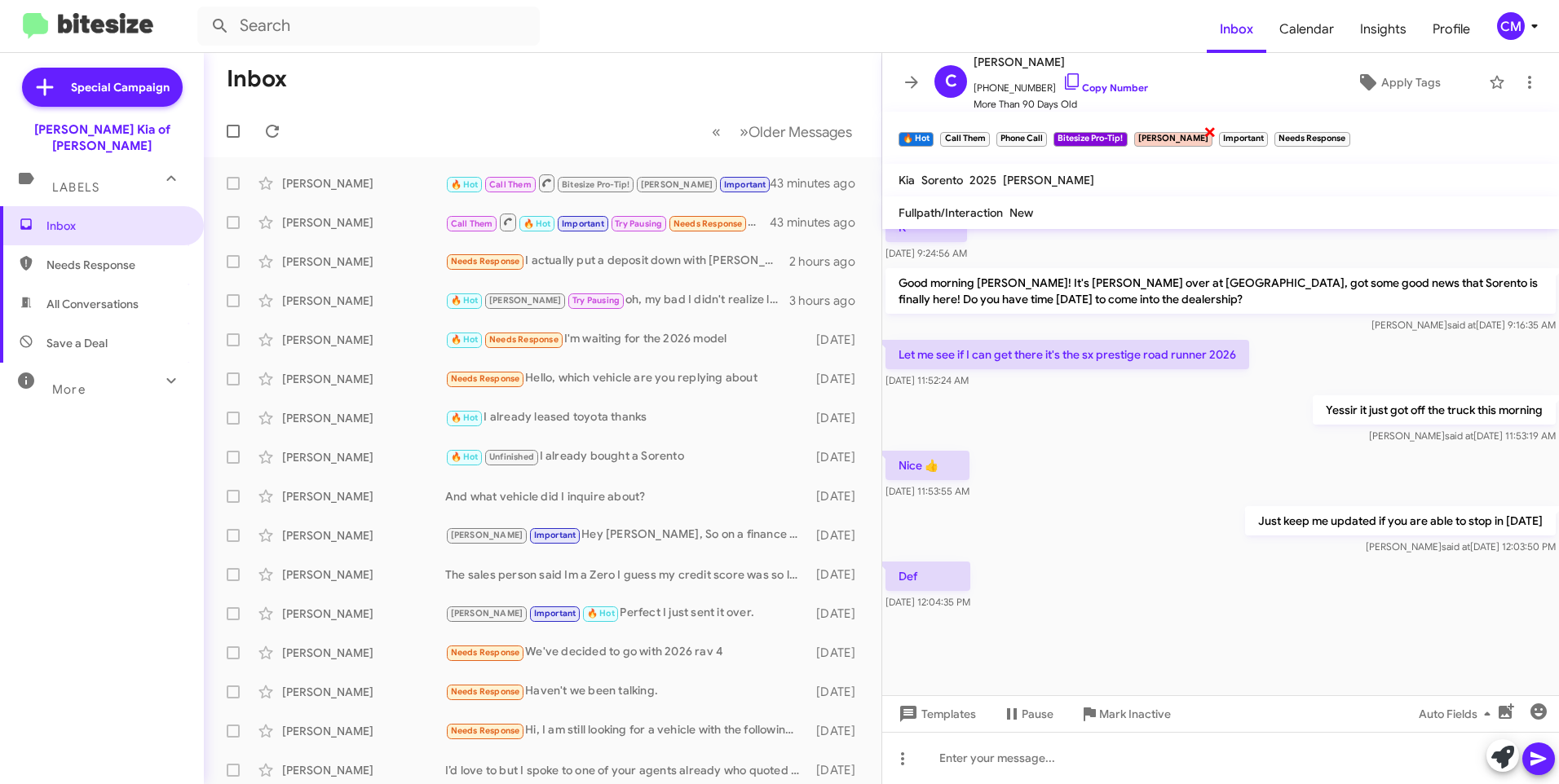
click at [1204, 132] on span "×" at bounding box center [1210, 131] width 13 height 20
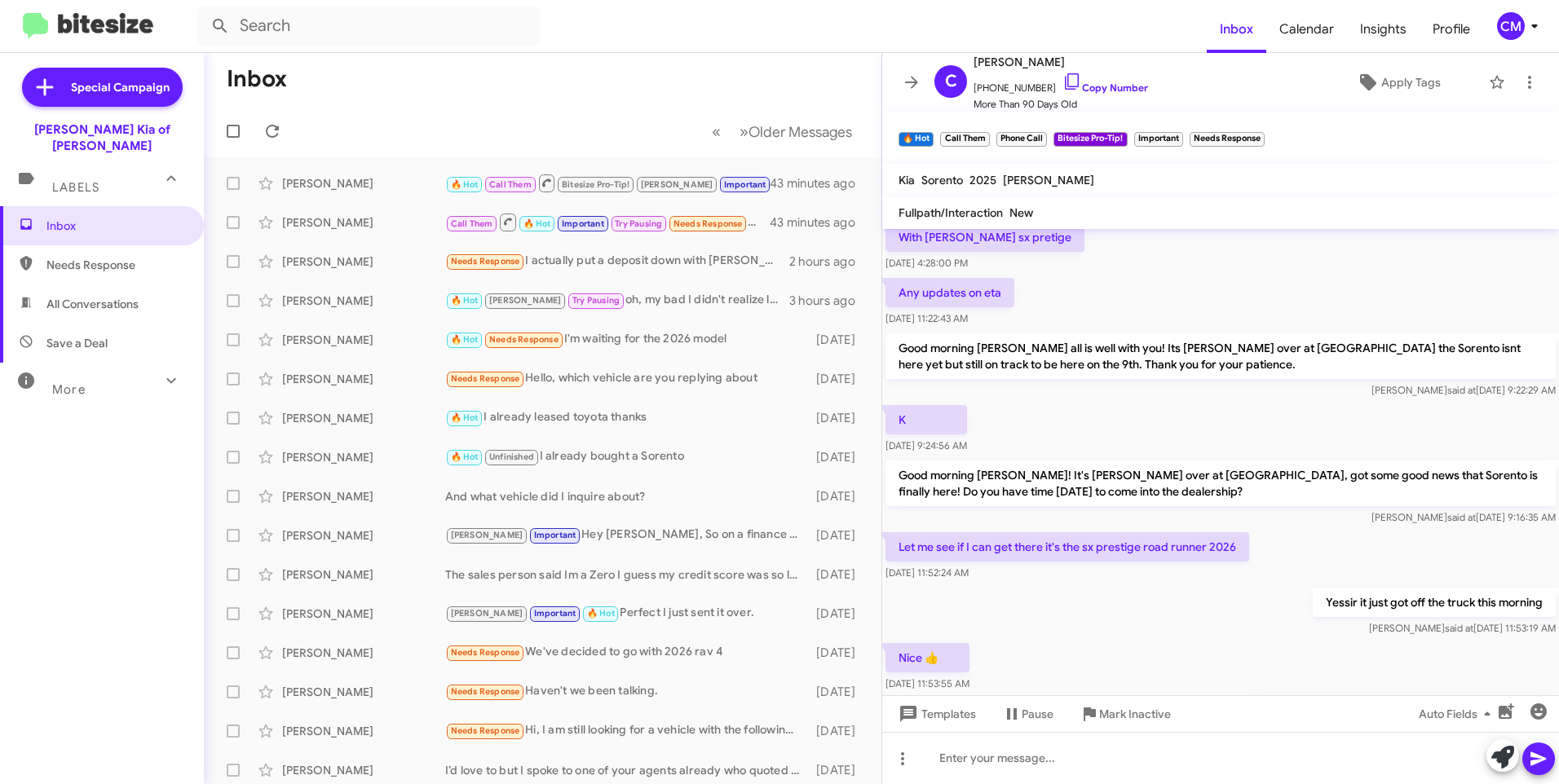
scroll to position [1927, 0]
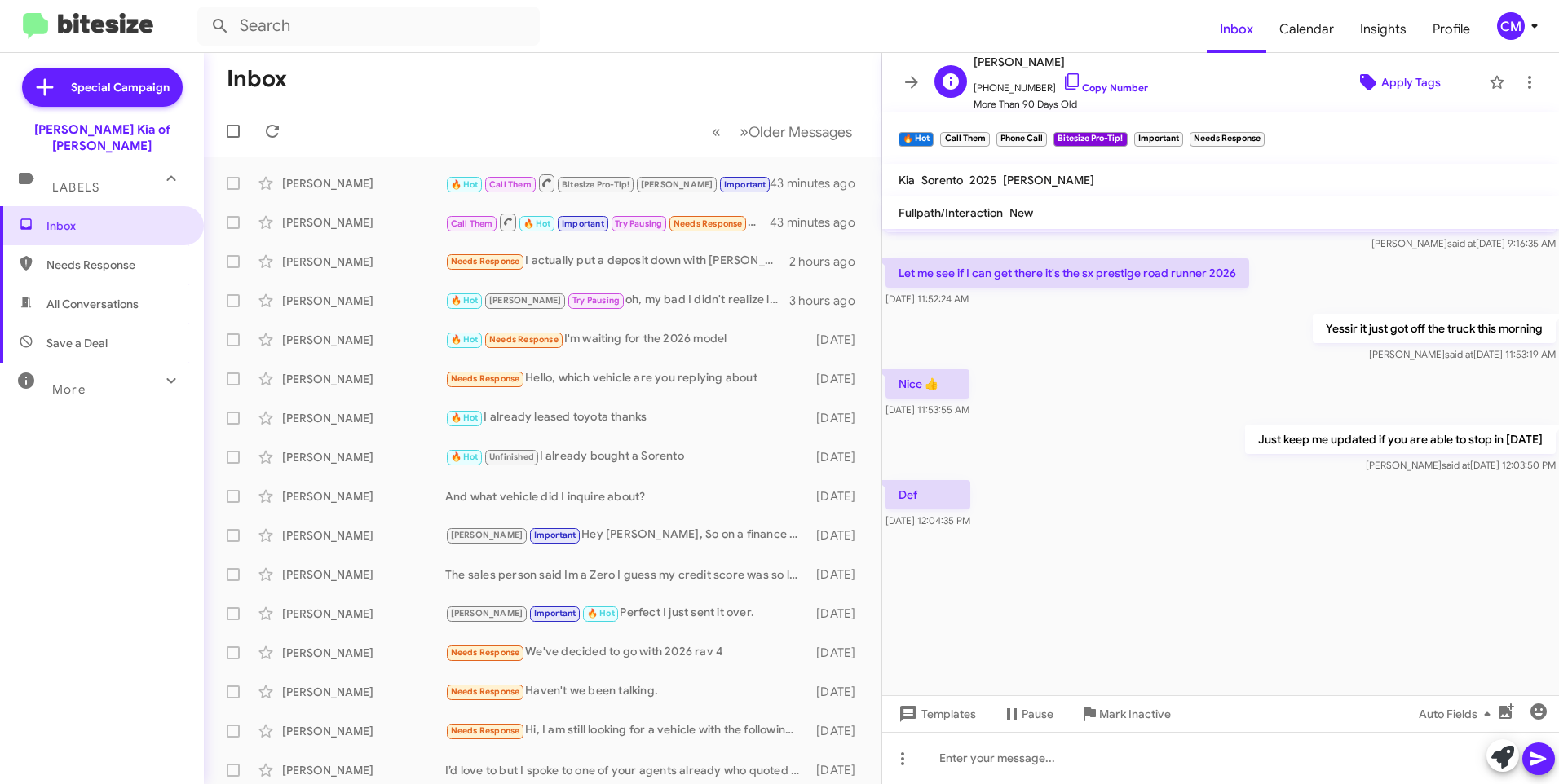
click at [1387, 88] on span "Apply Tags" at bounding box center [1411, 82] width 60 height 29
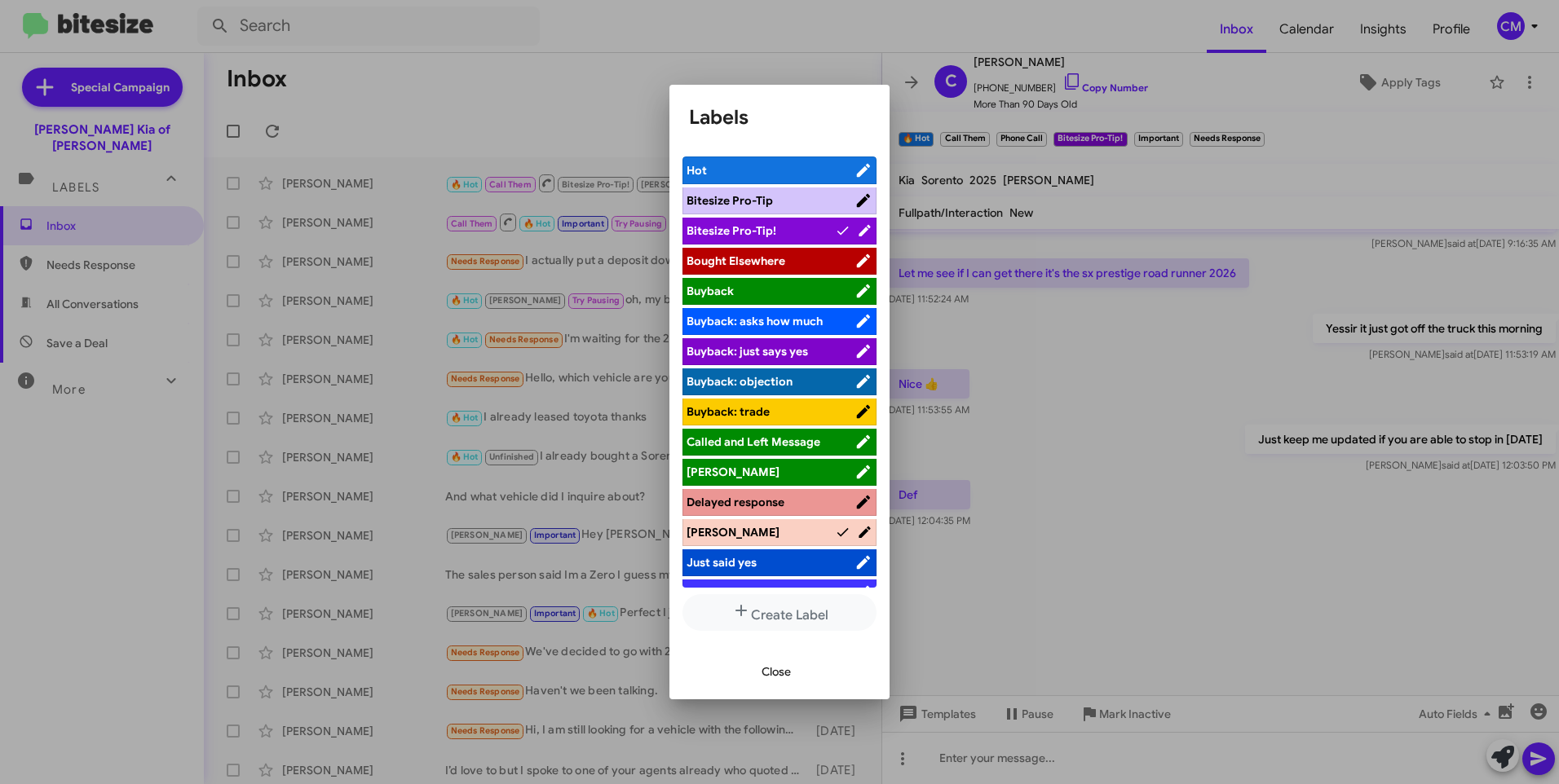
click at [764, 479] on span "[PERSON_NAME]" at bounding box center [770, 472] width 168 height 16
click at [757, 668] on button "Close" at bounding box center [776, 672] width 55 height 29
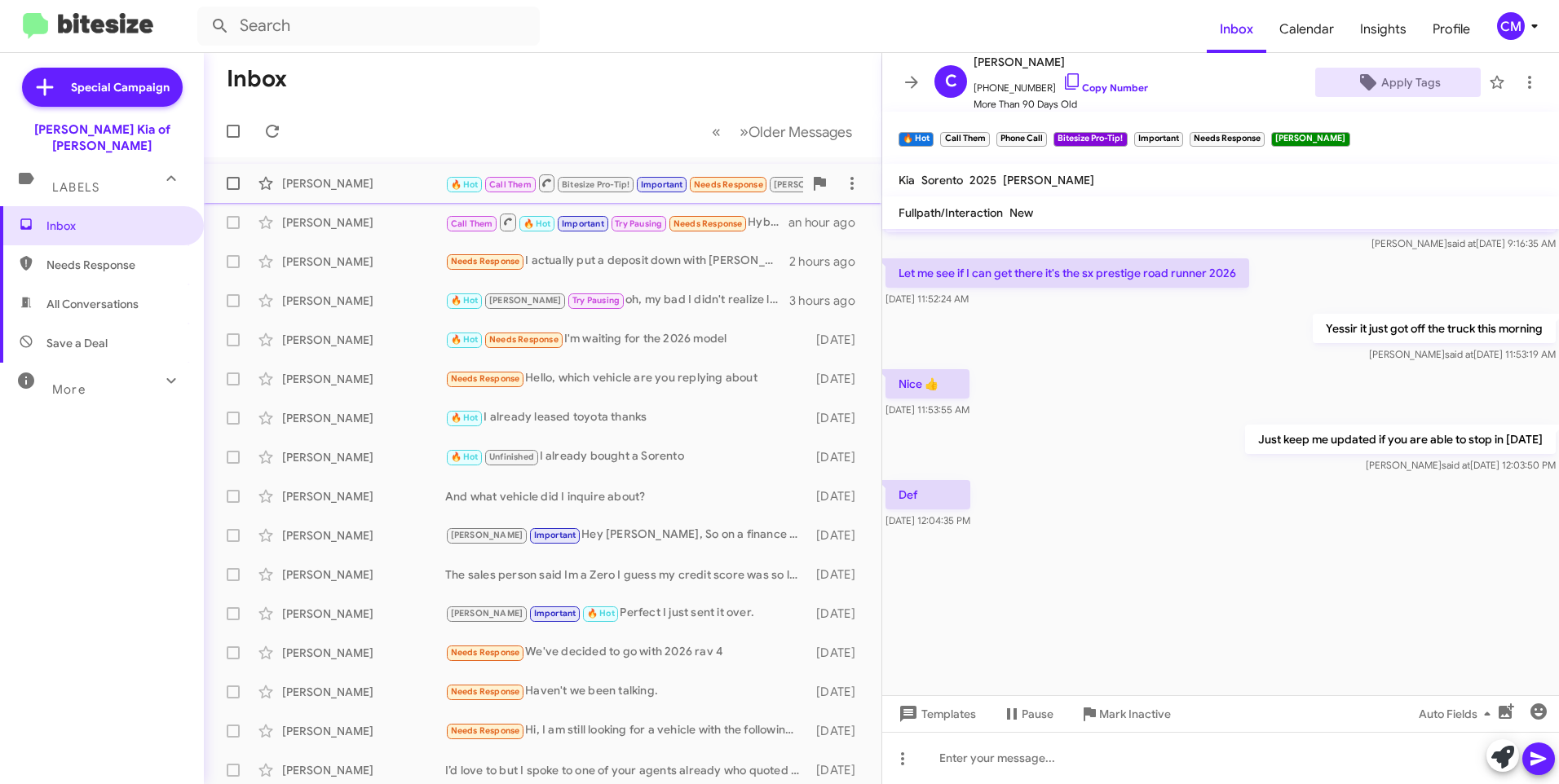
click at [298, 188] on div "[PERSON_NAME]" at bounding box center [364, 184] width 163 height 16
